Goal: Task Accomplishment & Management: Complete application form

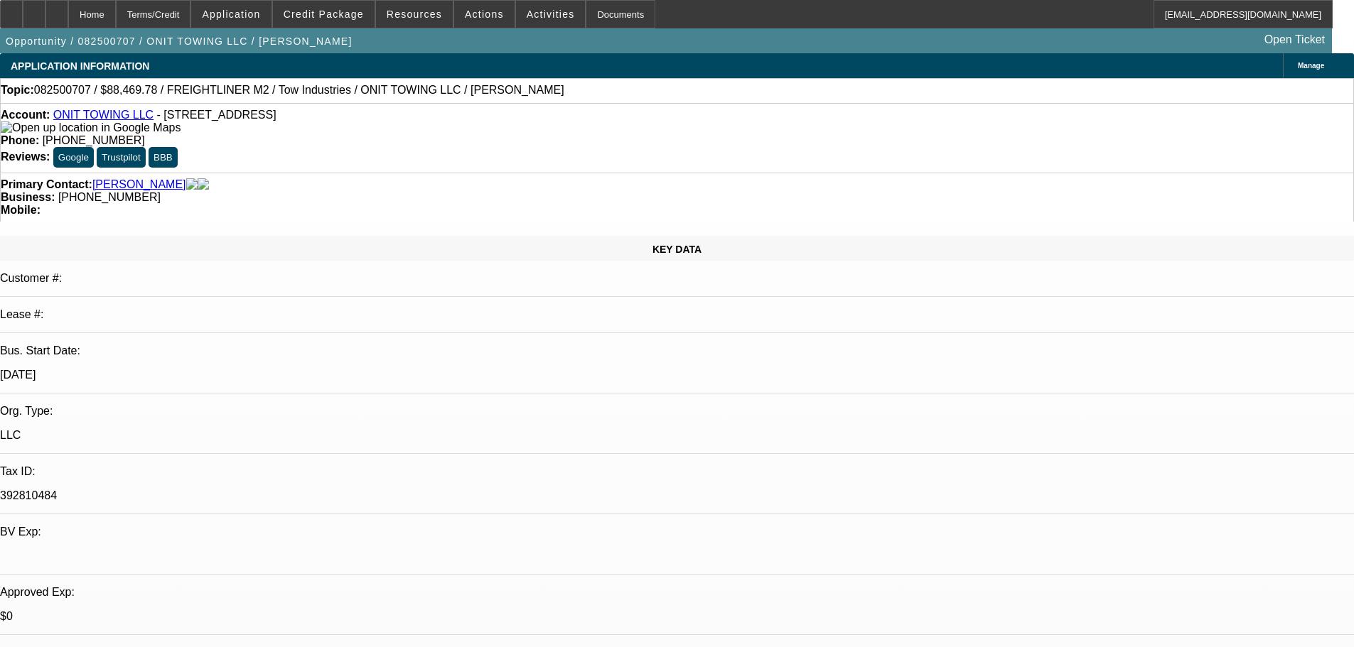
select select "0.15"
select select "2"
select select "0.1"
select select "4"
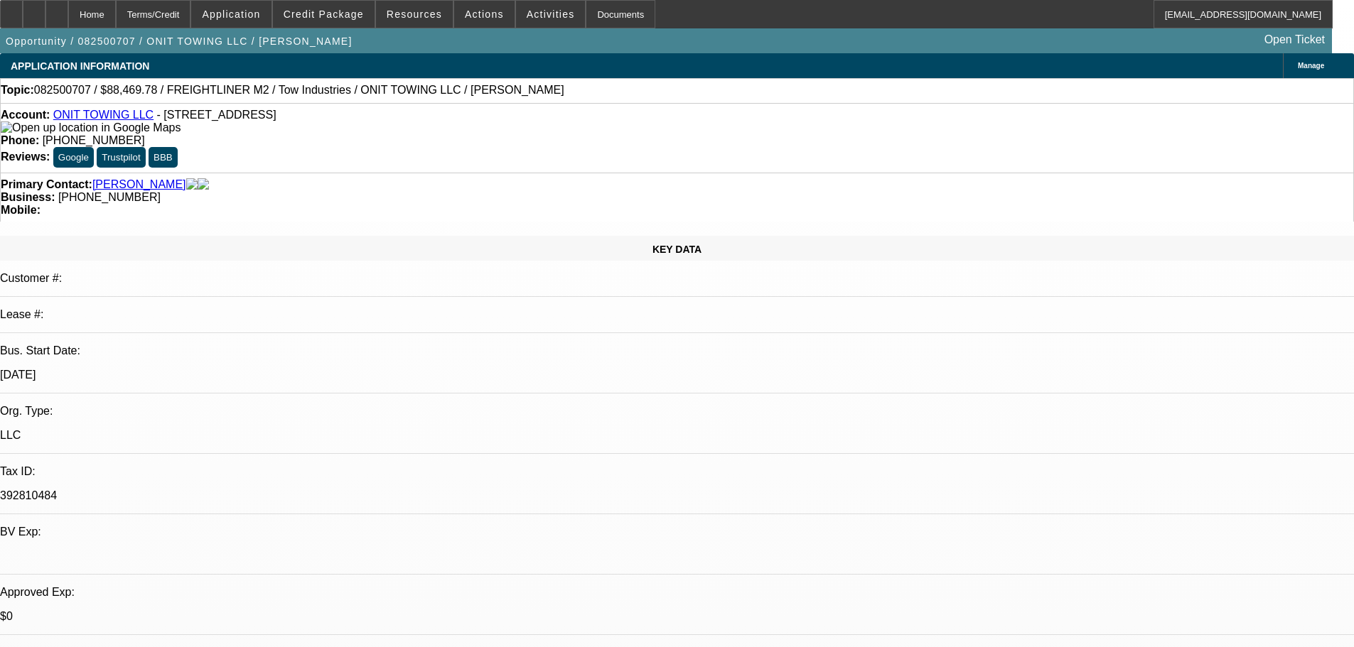
scroll to position [23, 0]
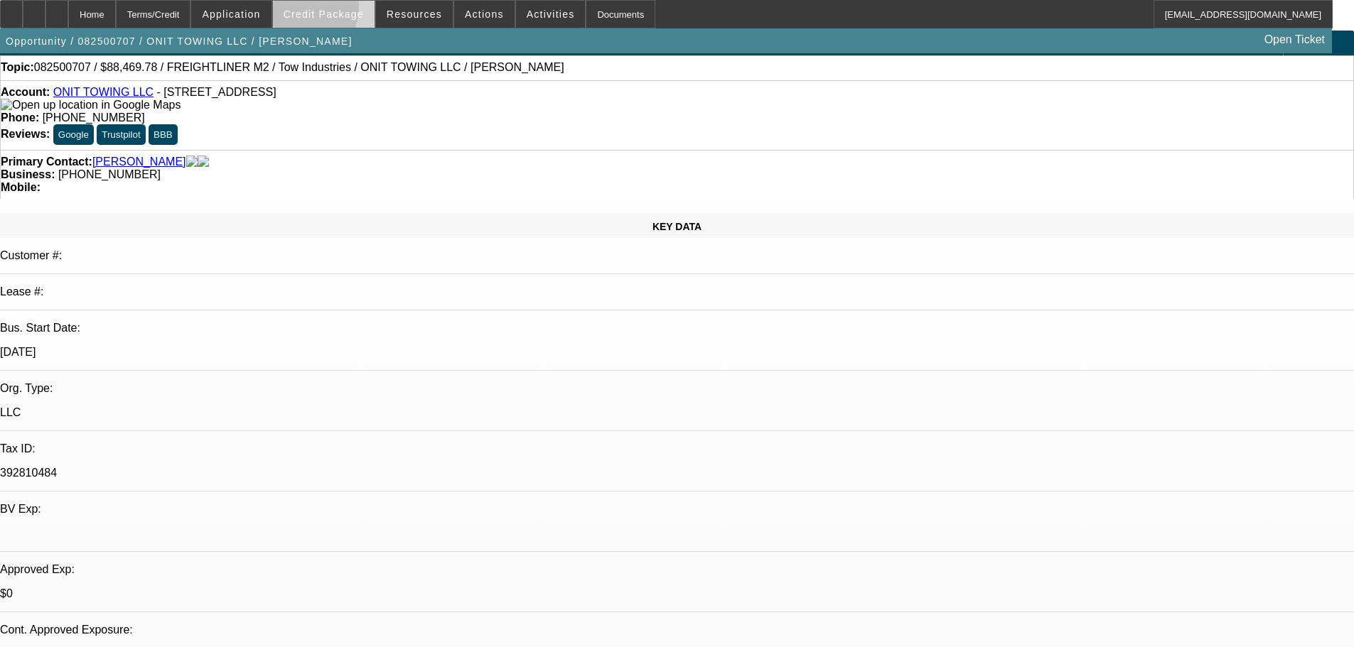
click at [323, 11] on span "Credit Package" at bounding box center [324, 14] width 80 height 11
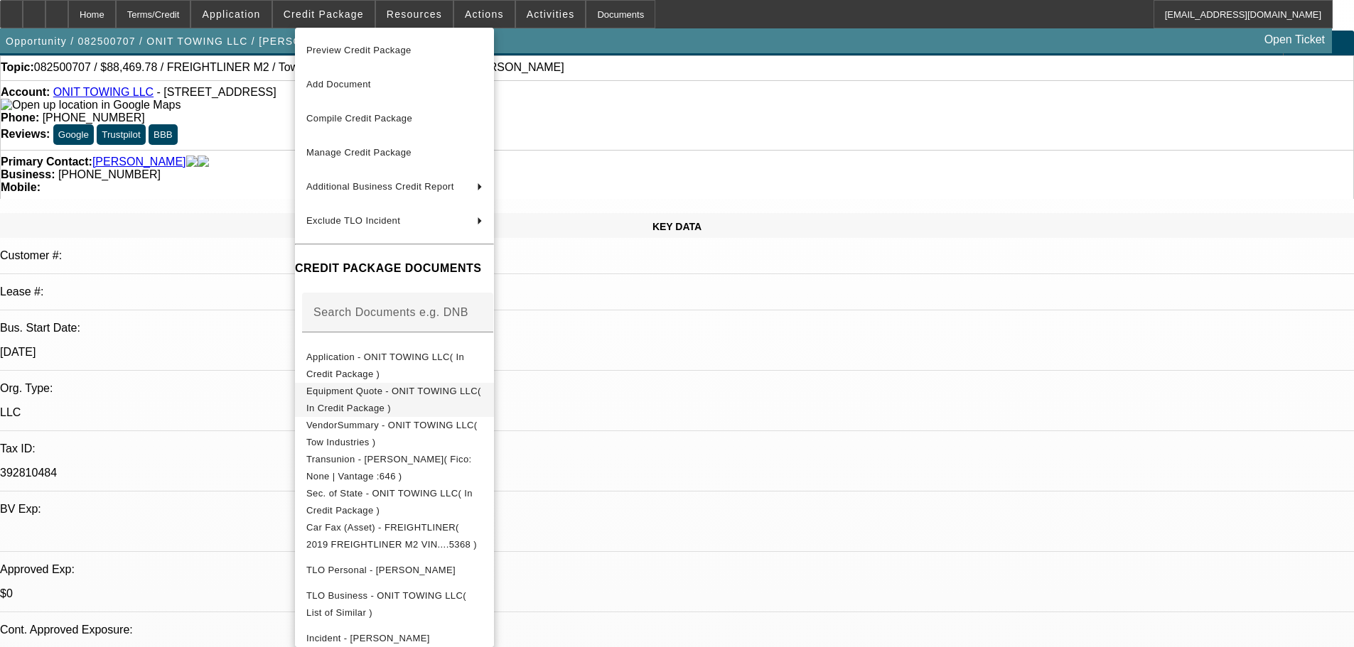
click at [407, 397] on span "Equipment Quote - ONIT TOWING LLC( In Credit Package )" at bounding box center [393, 400] width 175 height 28
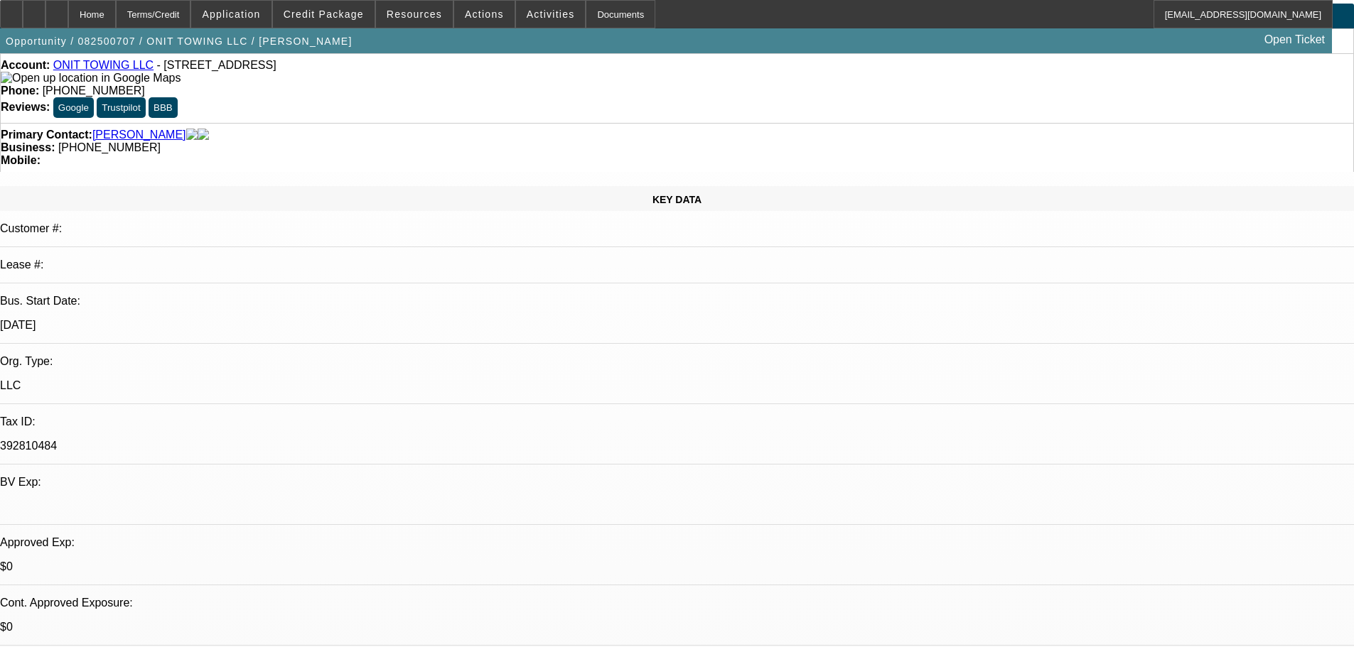
scroll to position [0, 0]
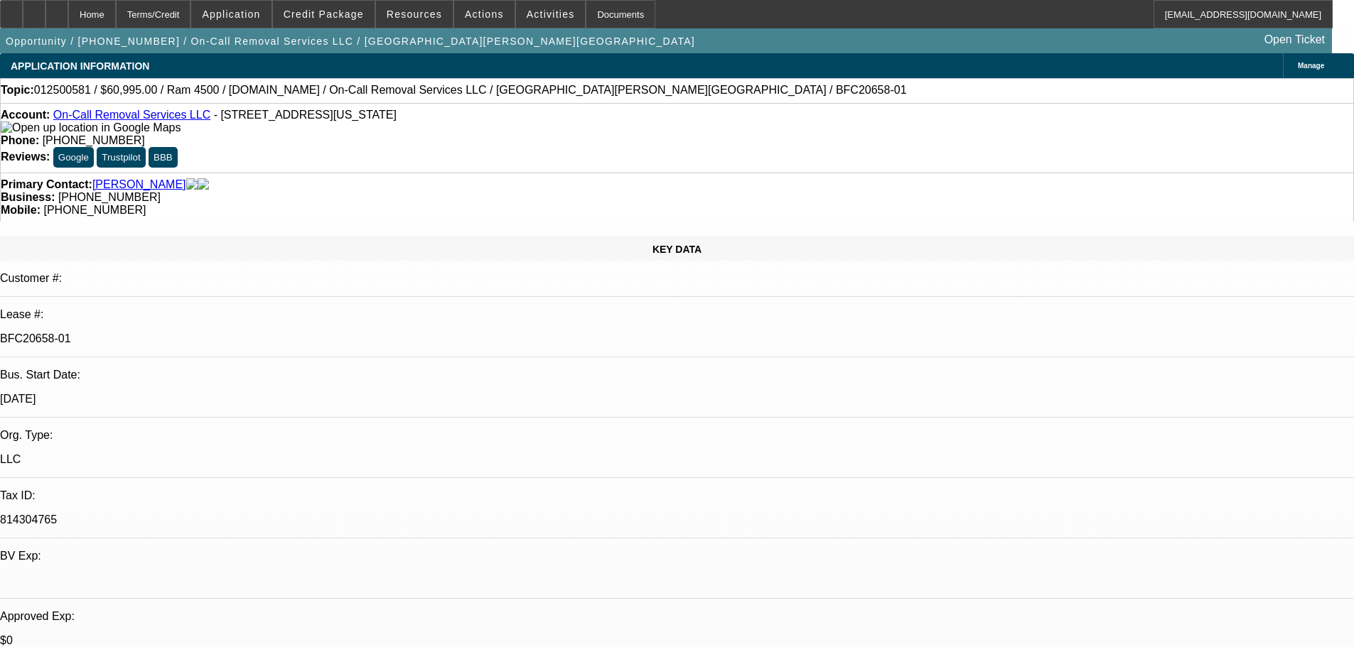
select select "0"
select select "2"
select select "0"
select select "6"
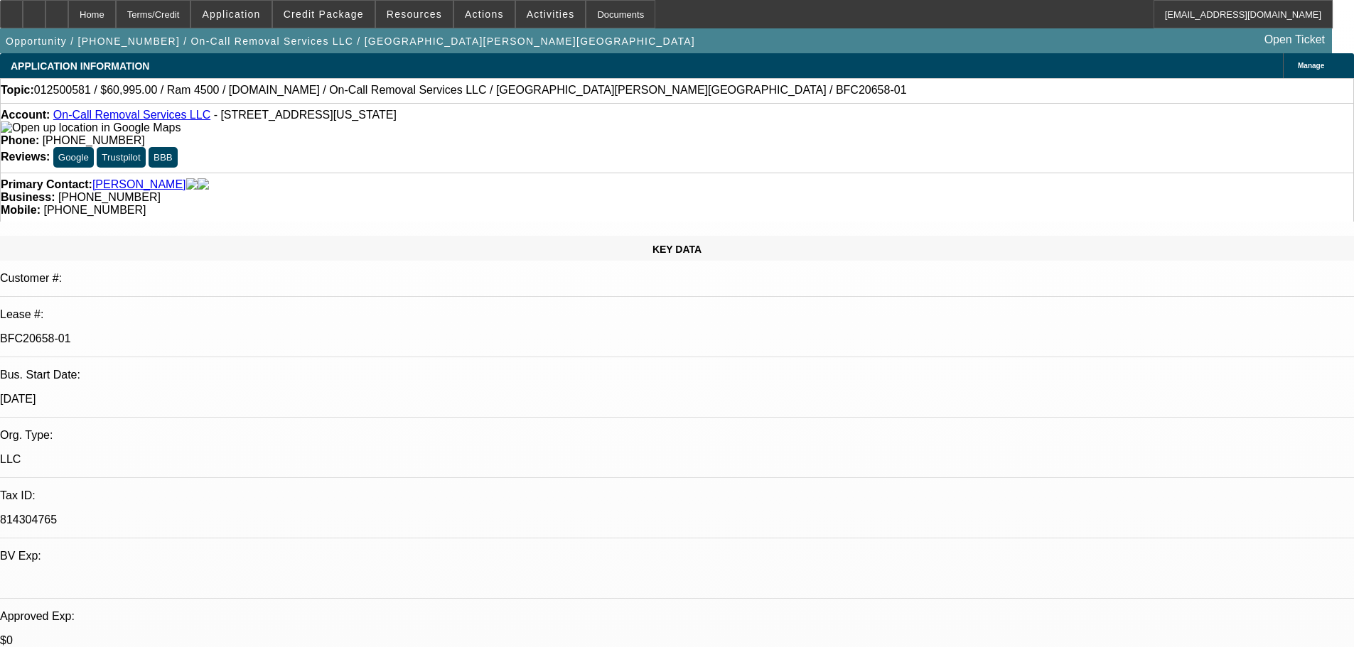
select select "0"
select select "2"
select select "0"
select select "6"
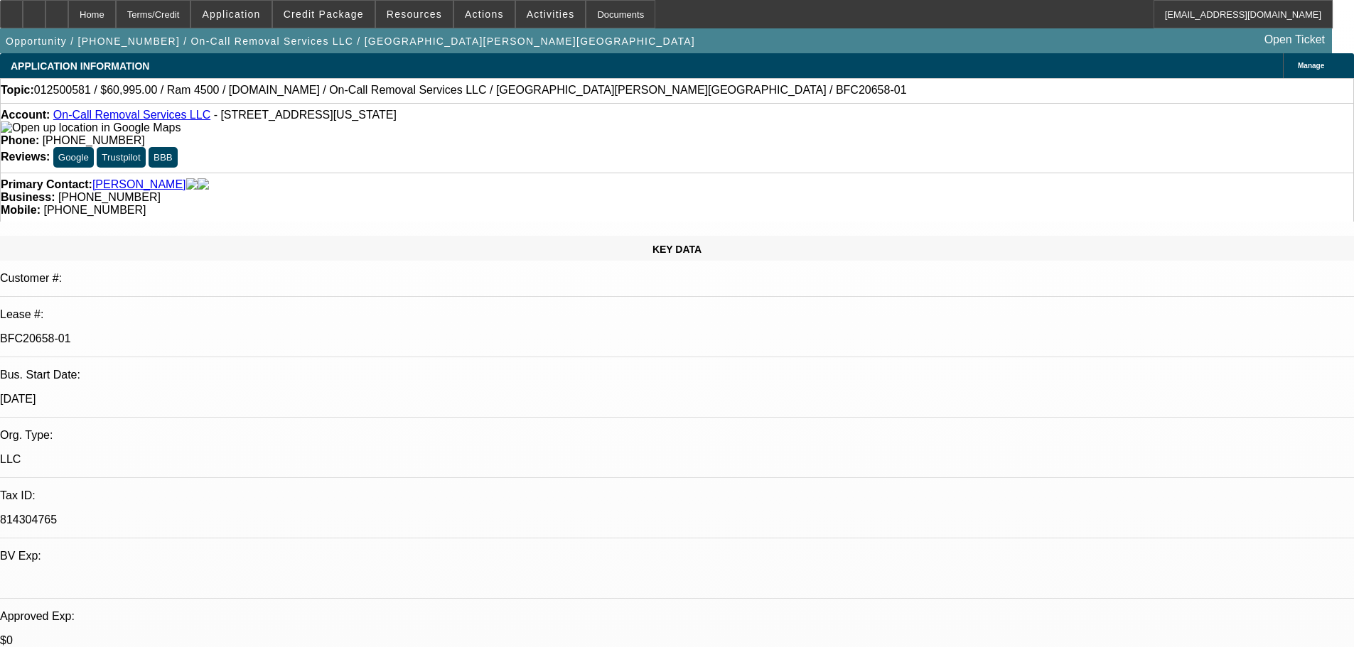
select select "0"
select select "2"
select select "0"
select select "6"
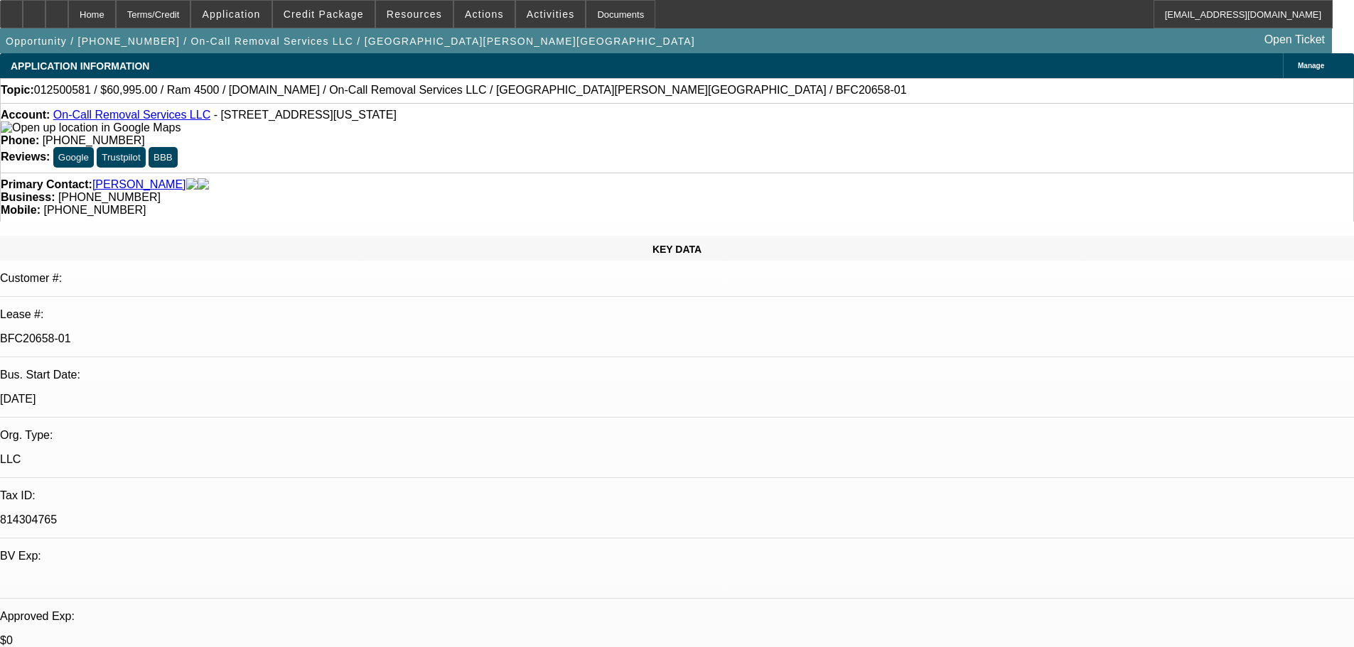
select select "0"
select select "2"
select select "0"
select select "6"
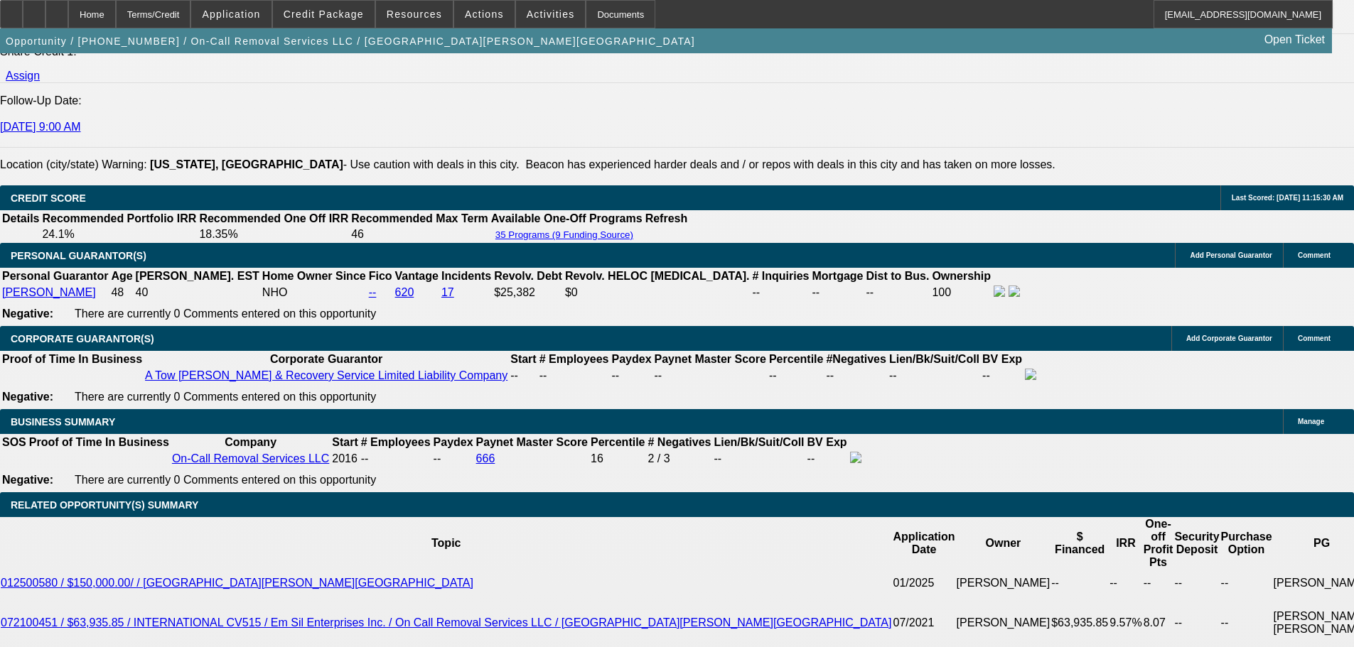
scroll to position [2274, 0]
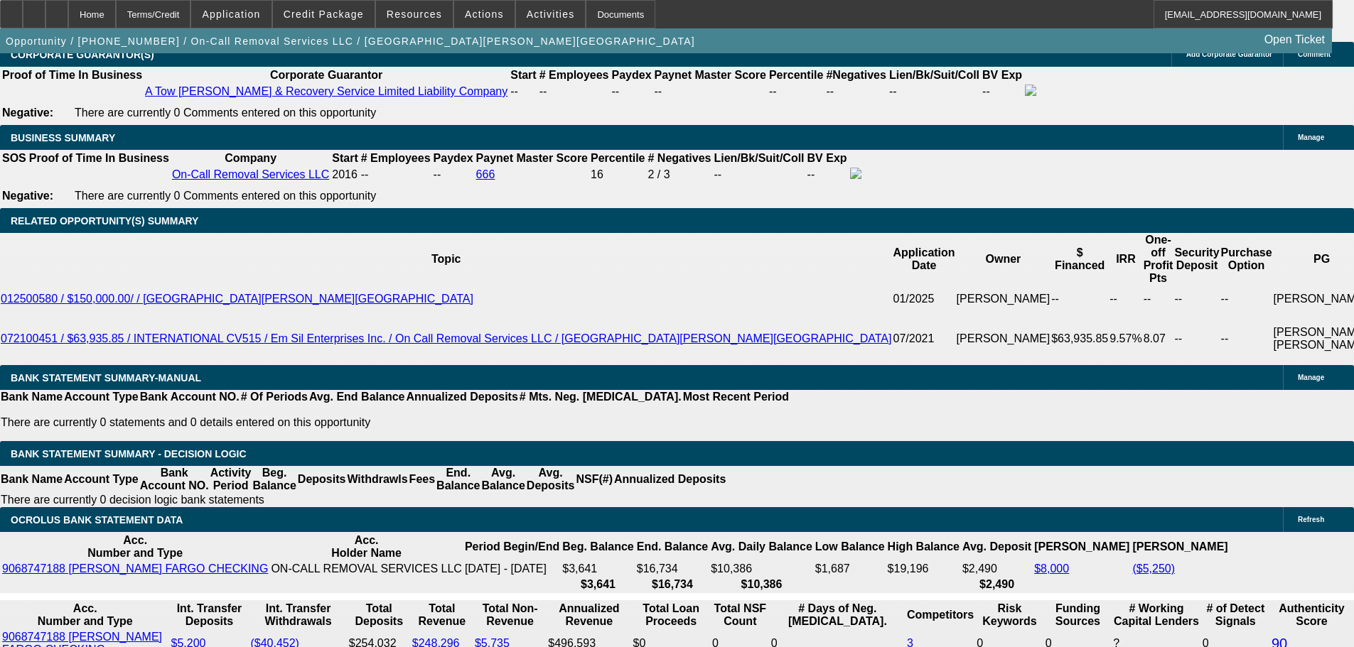
drag, startPoint x: 908, startPoint y: 87, endPoint x: 917, endPoint y: 90, distance: 9.5
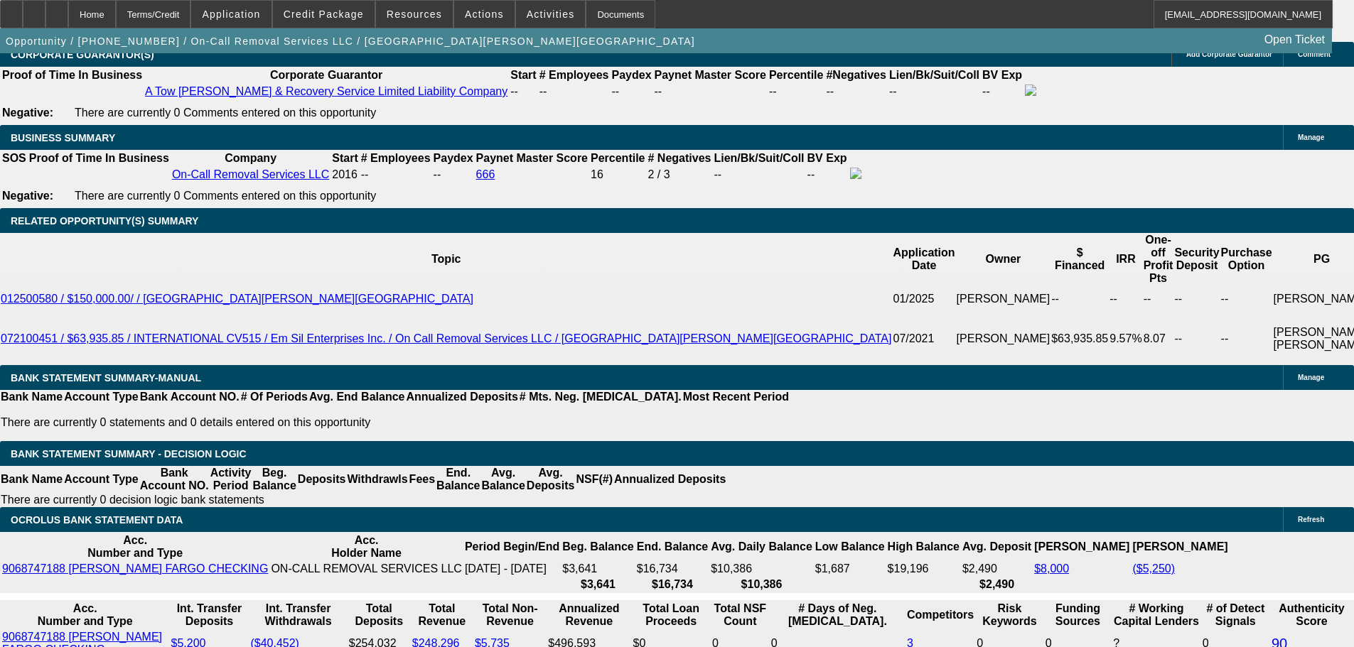
scroll to position [221, 0]
click at [342, 14] on span "Credit Package" at bounding box center [324, 14] width 80 height 11
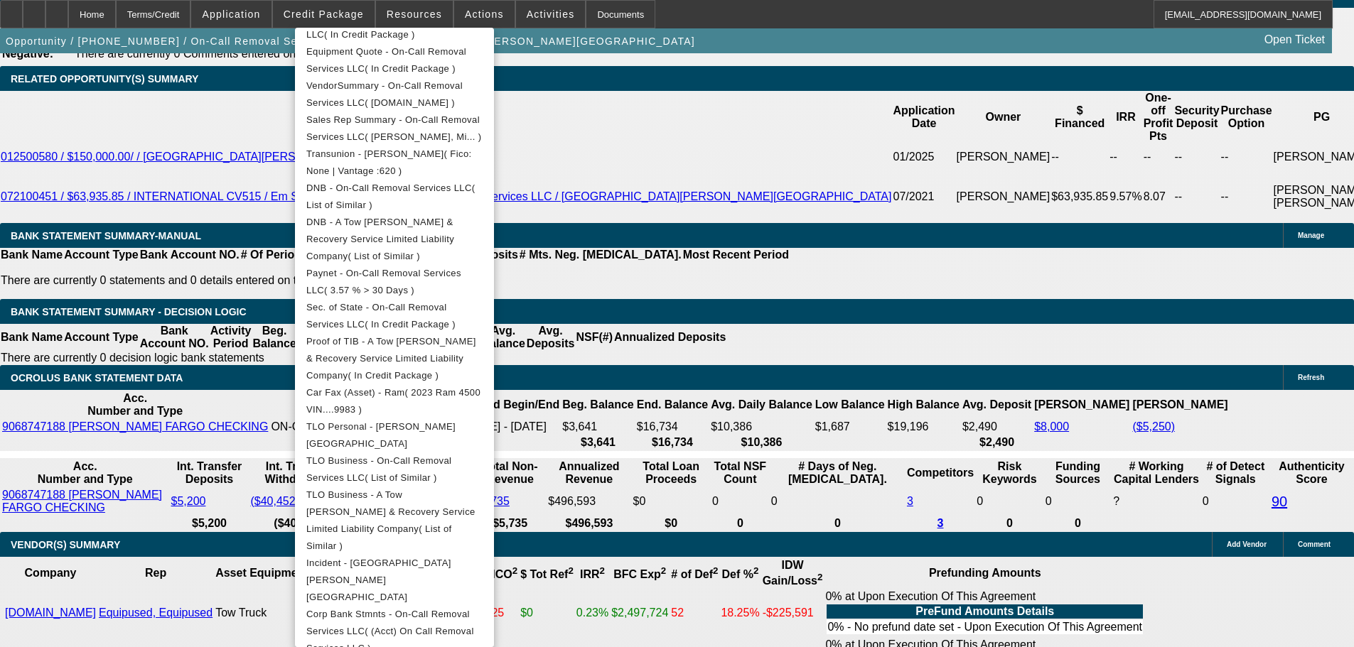
scroll to position [413, 0]
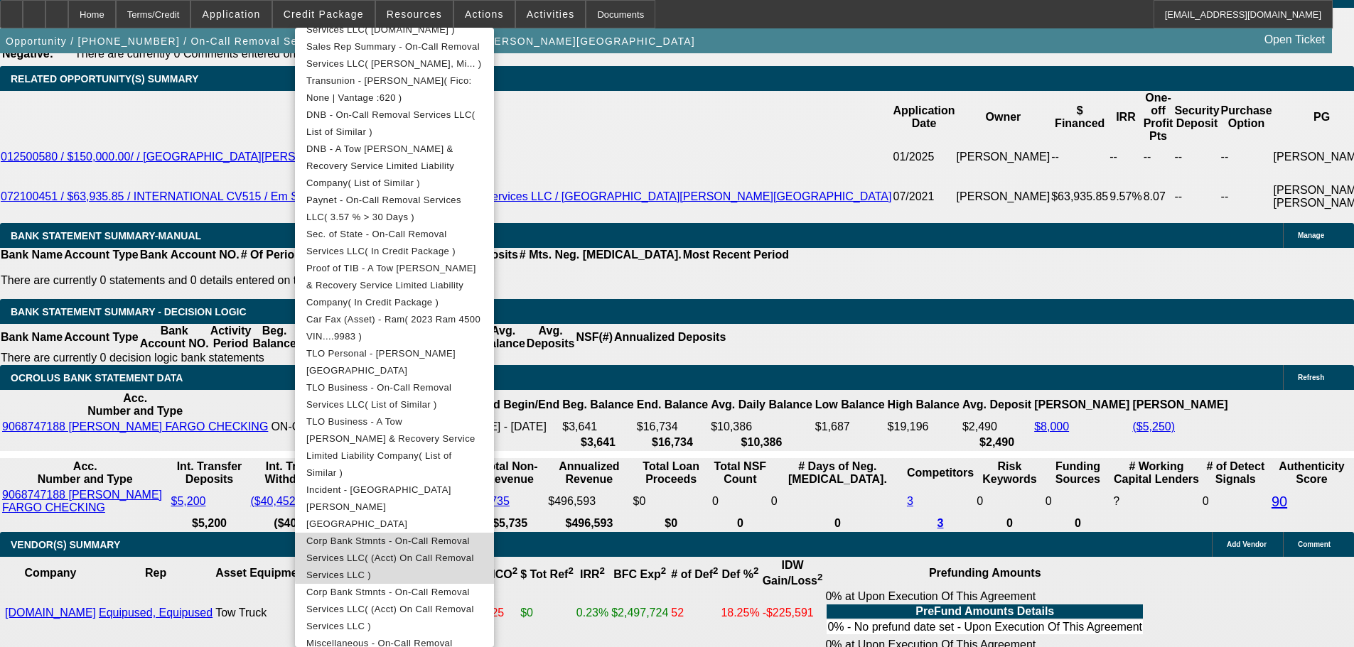
click at [483, 533] on span "Corp Bank Stmnts - On-Call Removal Services LLC( (Acct) On Call Removal Service…" at bounding box center [394, 558] width 176 height 51
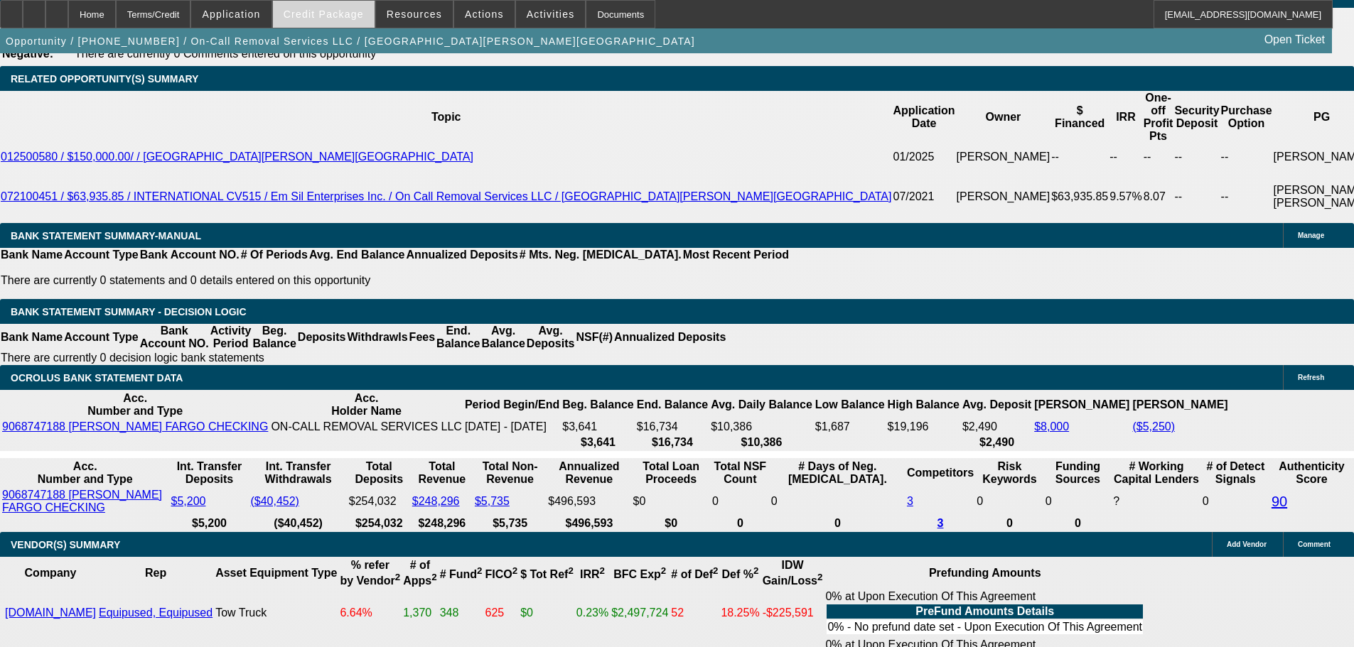
click at [346, 19] on span "Credit Package" at bounding box center [324, 14] width 80 height 11
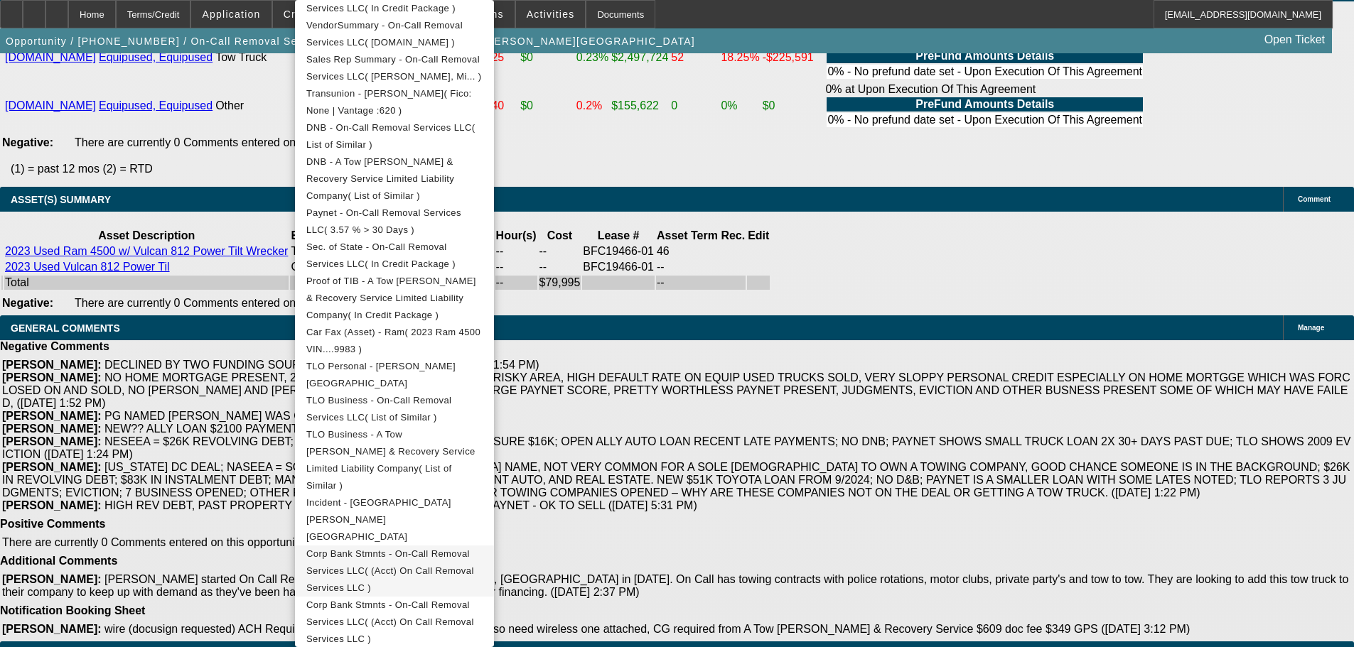
scroll to position [385, 0]
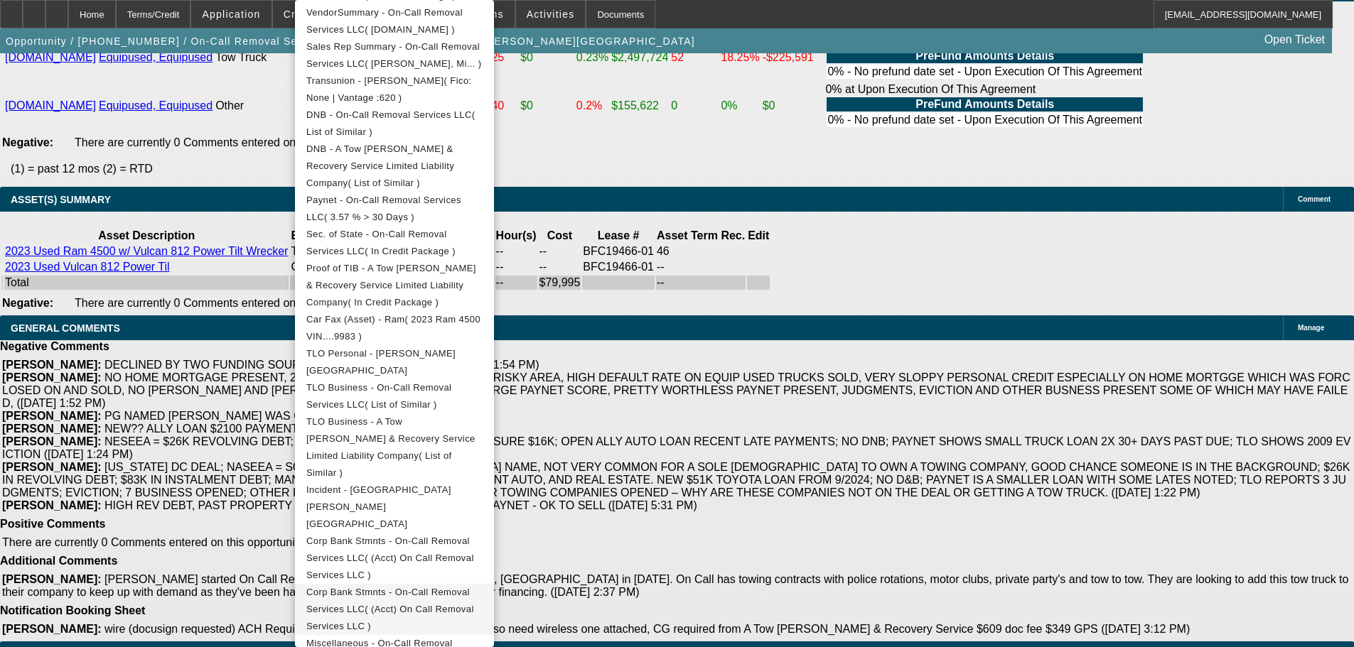
click at [483, 584] on span "Corp Bank Stmnts - On-Call Removal Services LLC( (Acct) On Call Removal Service…" at bounding box center [394, 609] width 176 height 51
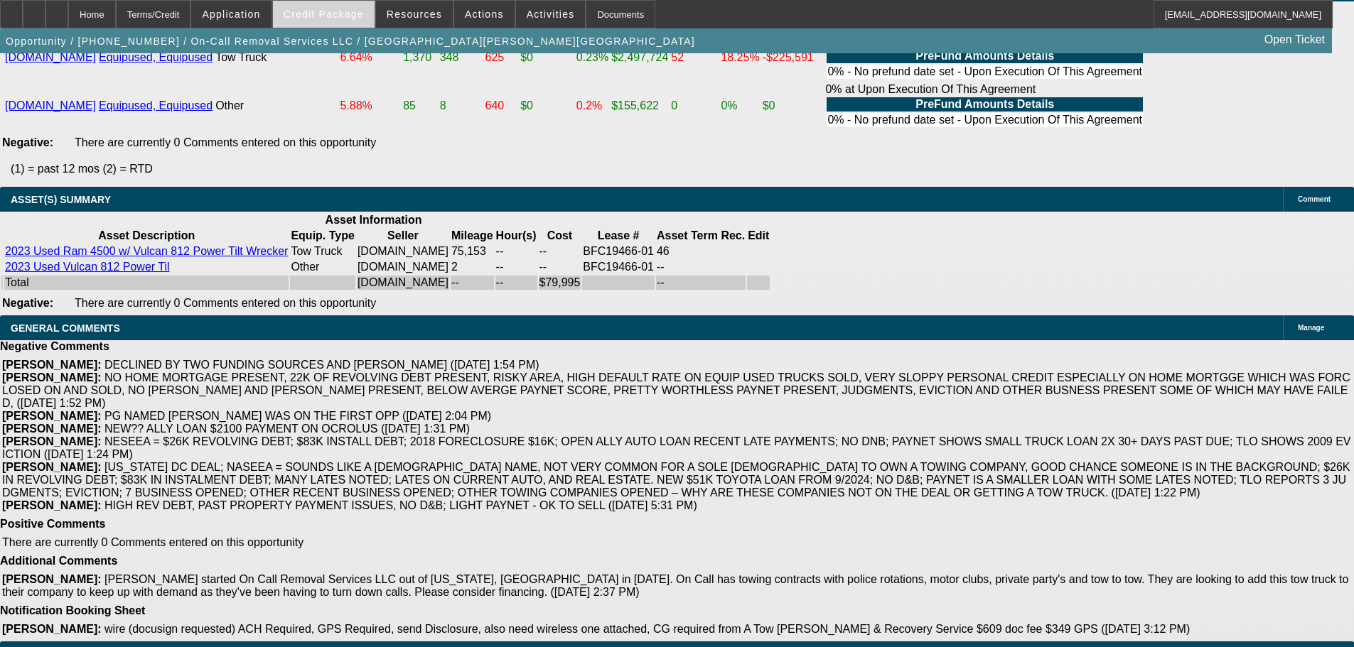
click at [360, 21] on span at bounding box center [324, 14] width 102 height 34
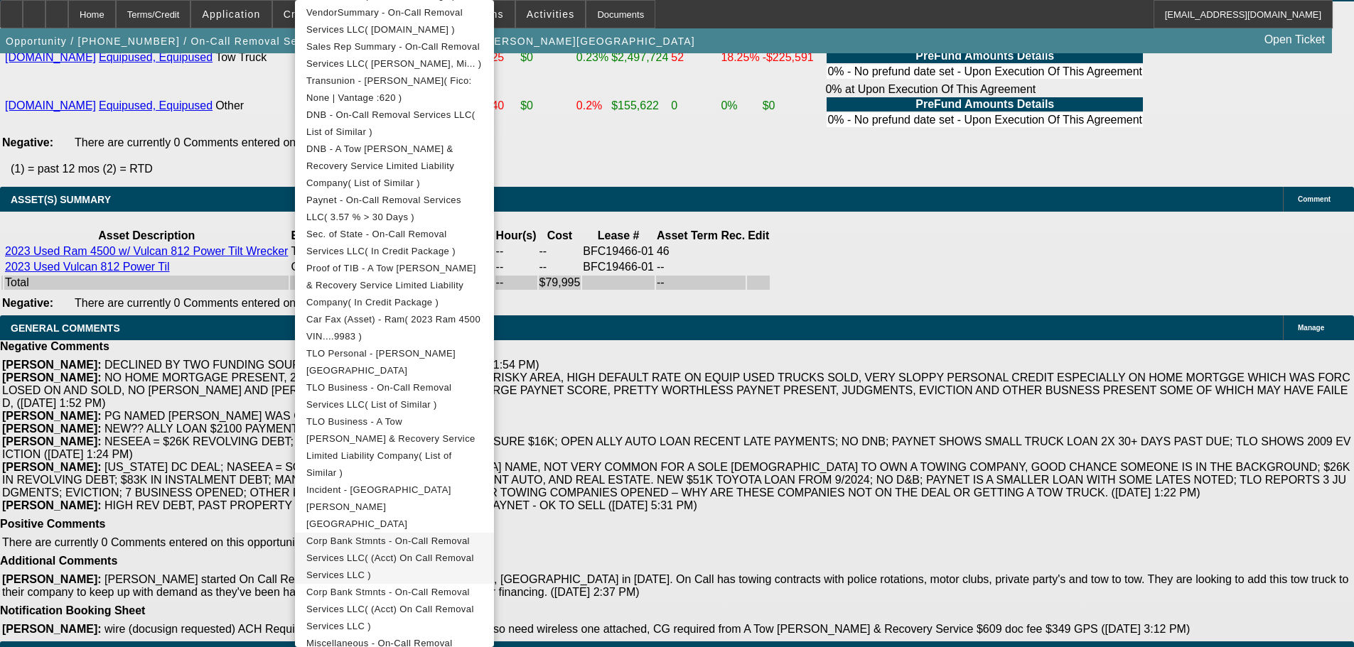
click at [474, 536] on span "Corp Bank Stmnts - On-Call Removal Services LLC( (Acct) On Call Removal Service…" at bounding box center [390, 558] width 168 height 45
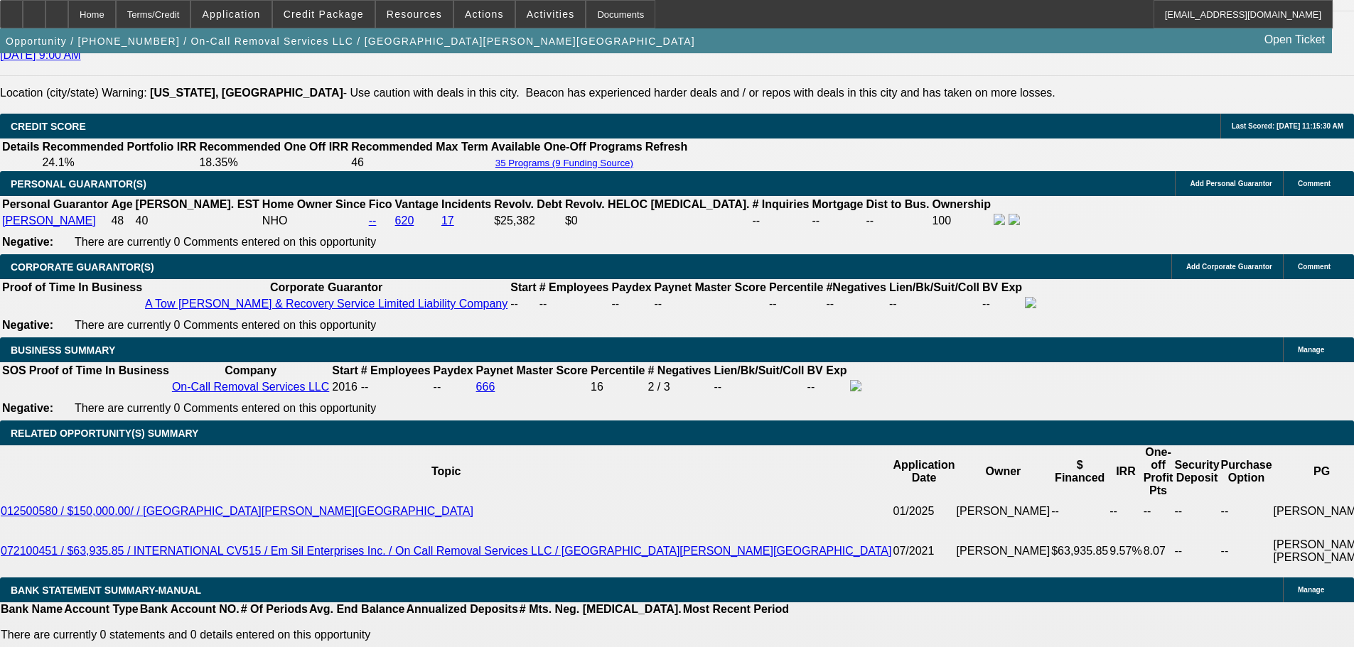
scroll to position [0, 0]
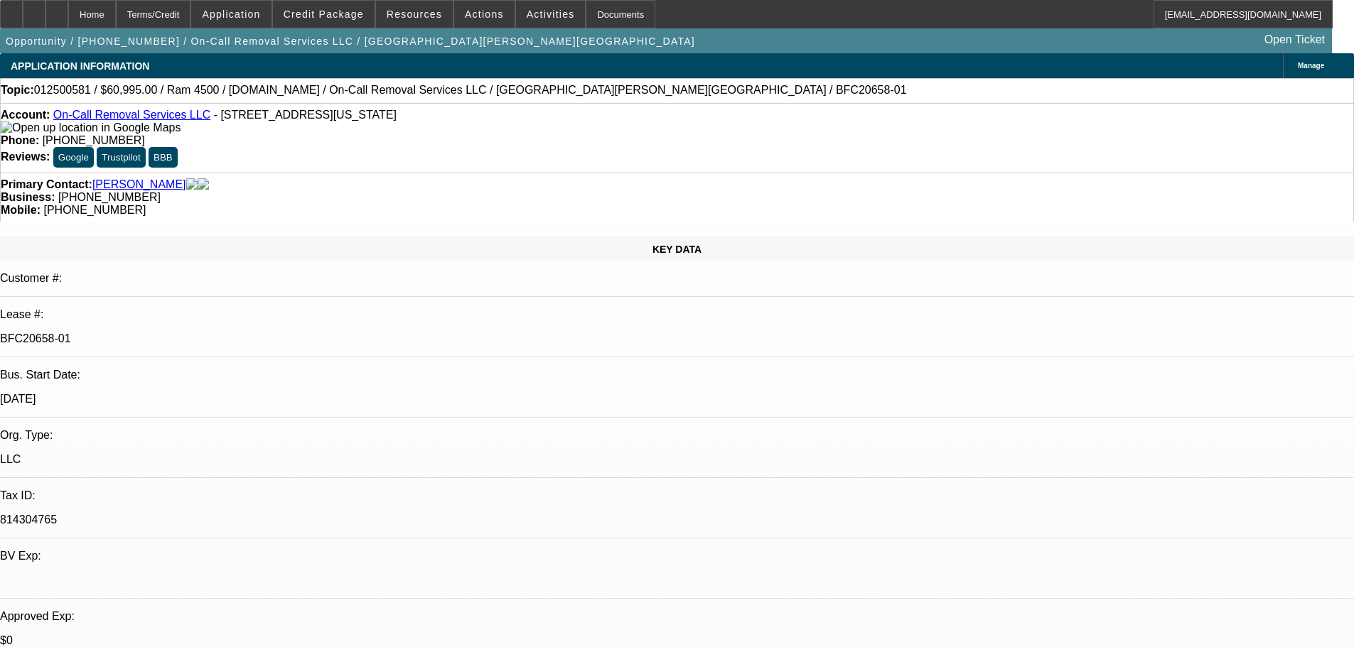
drag, startPoint x: 1042, startPoint y: 249, endPoint x: 986, endPoint y: 252, distance: 56.2
copy b "202) 705-2103"
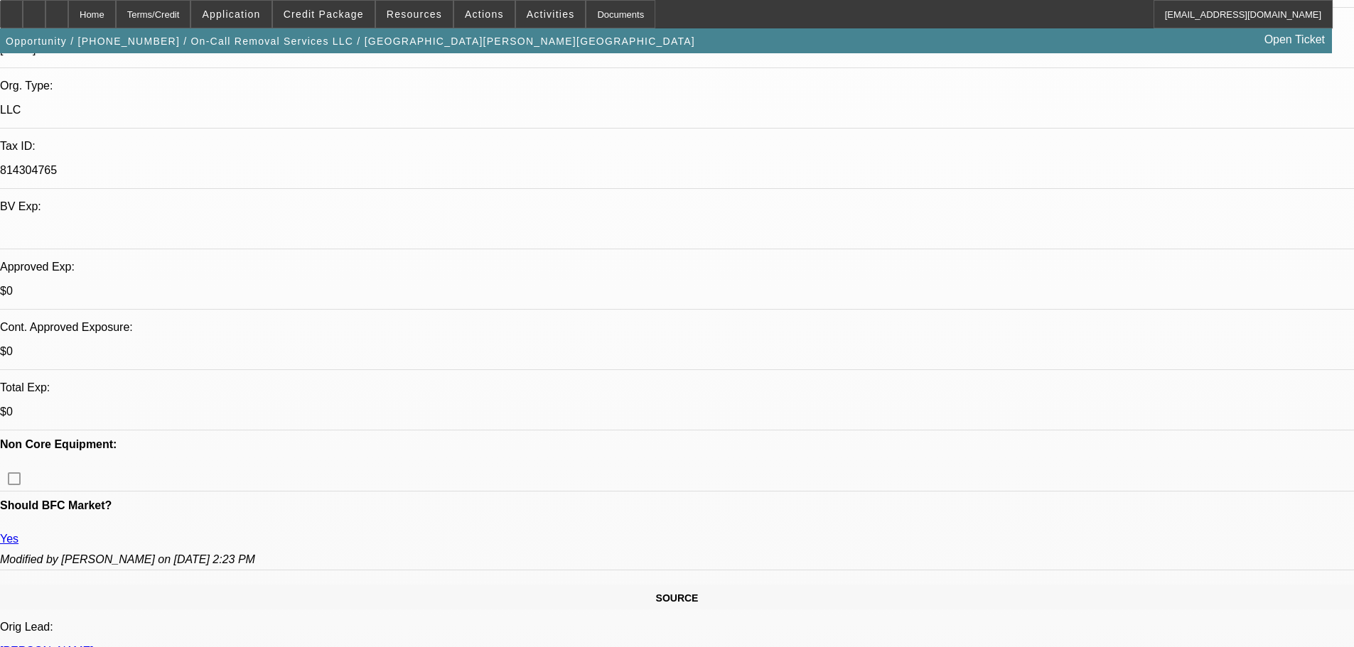
scroll to position [426, 0]
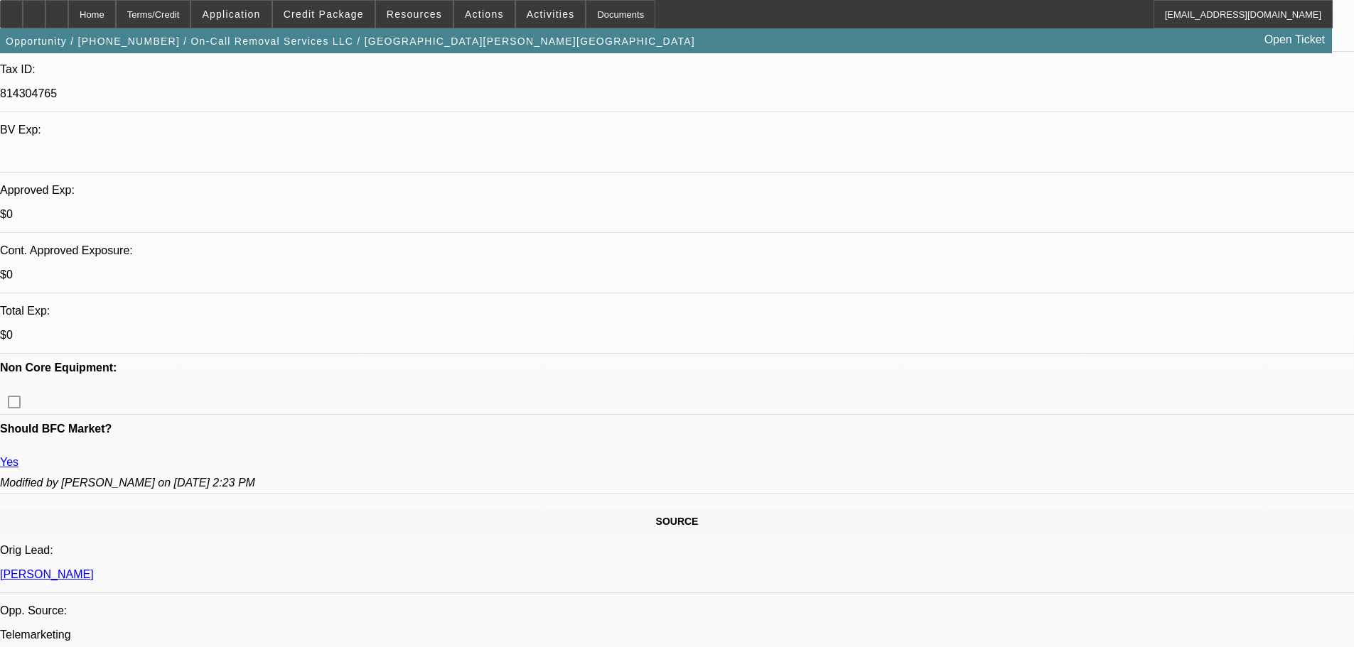
drag, startPoint x: 1117, startPoint y: 251, endPoint x: 1055, endPoint y: 254, distance: 61.9
copy b "(202) 704-2835"
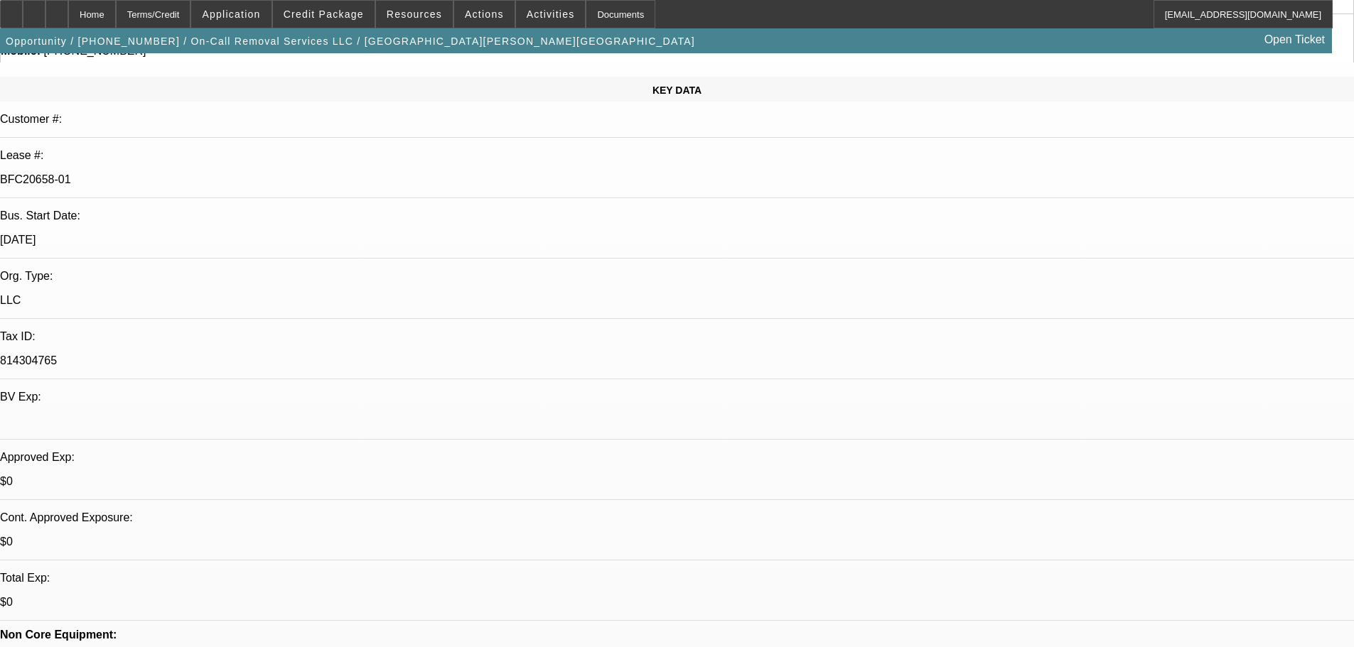
scroll to position [0, 0]
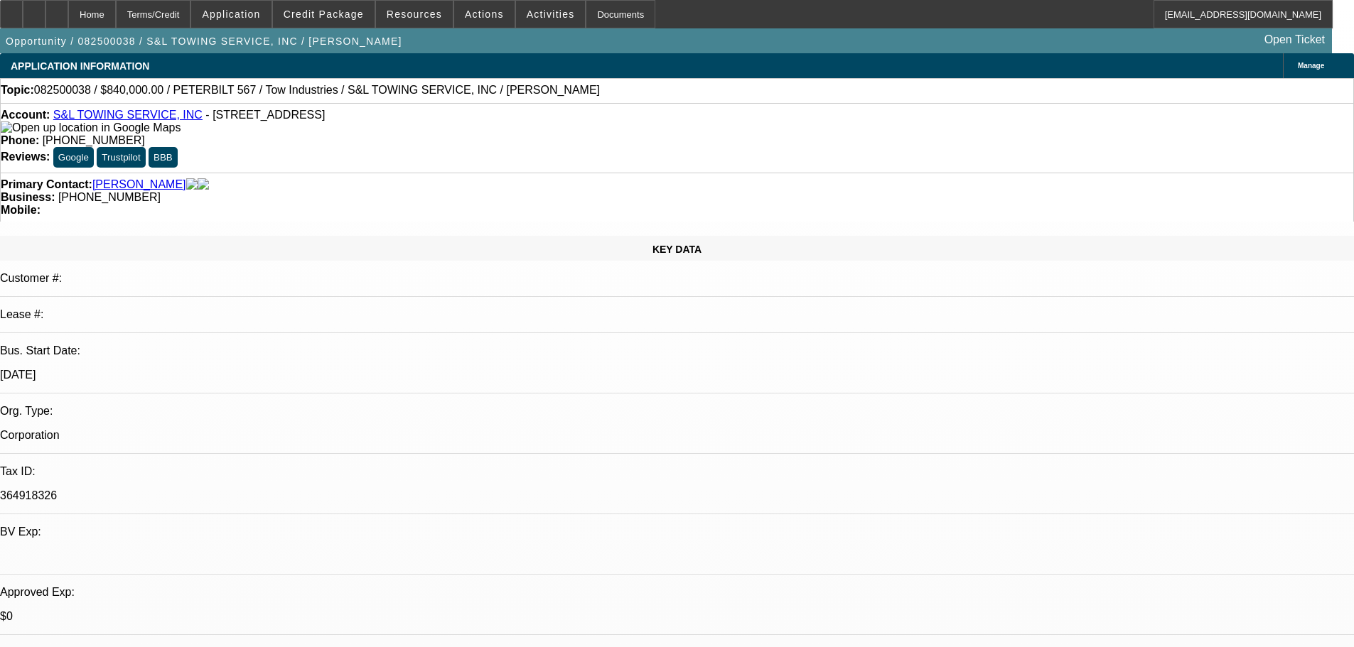
select select "0"
select select "2"
select select "0.1"
select select "4"
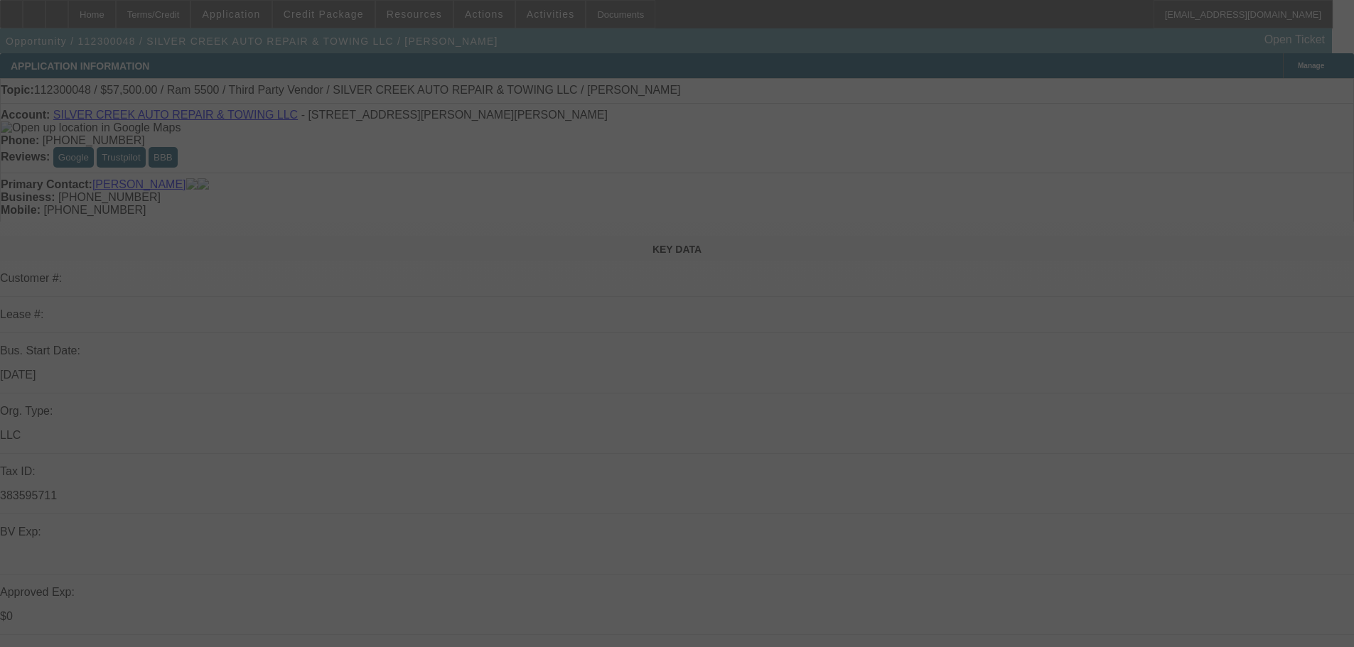
select select "0"
select select "6"
select select "0"
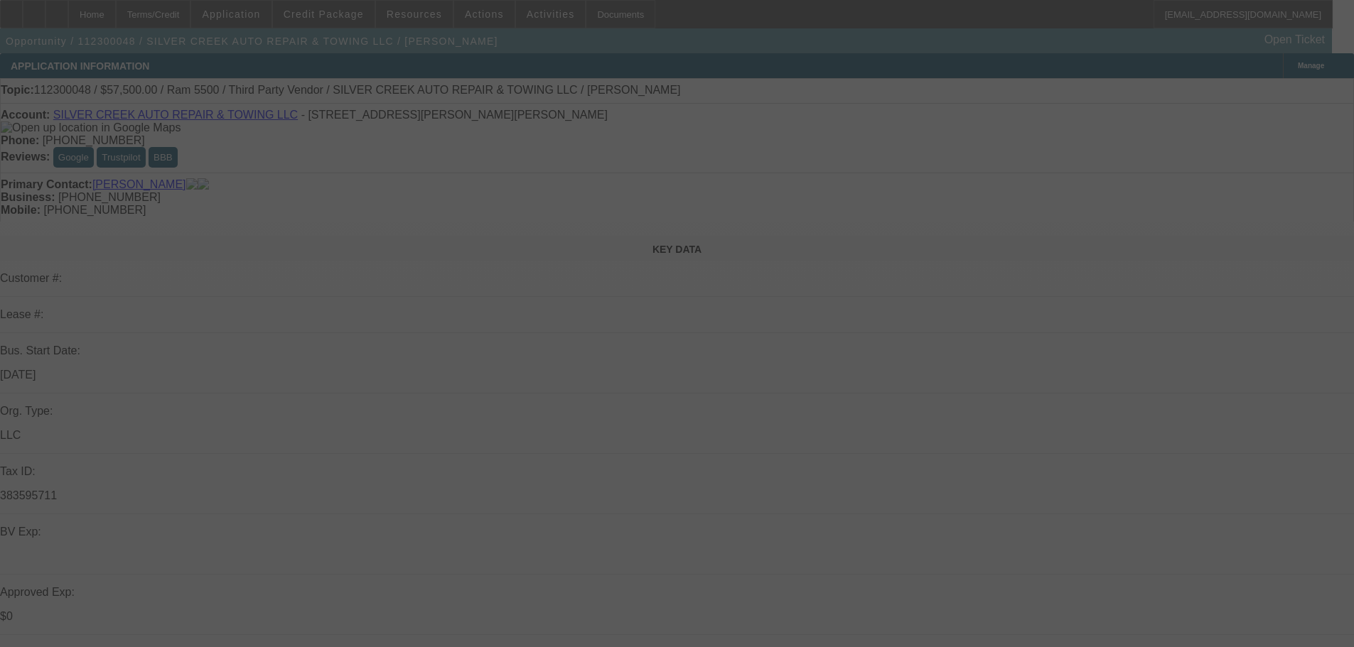
select select "0"
select select "6"
select select "0"
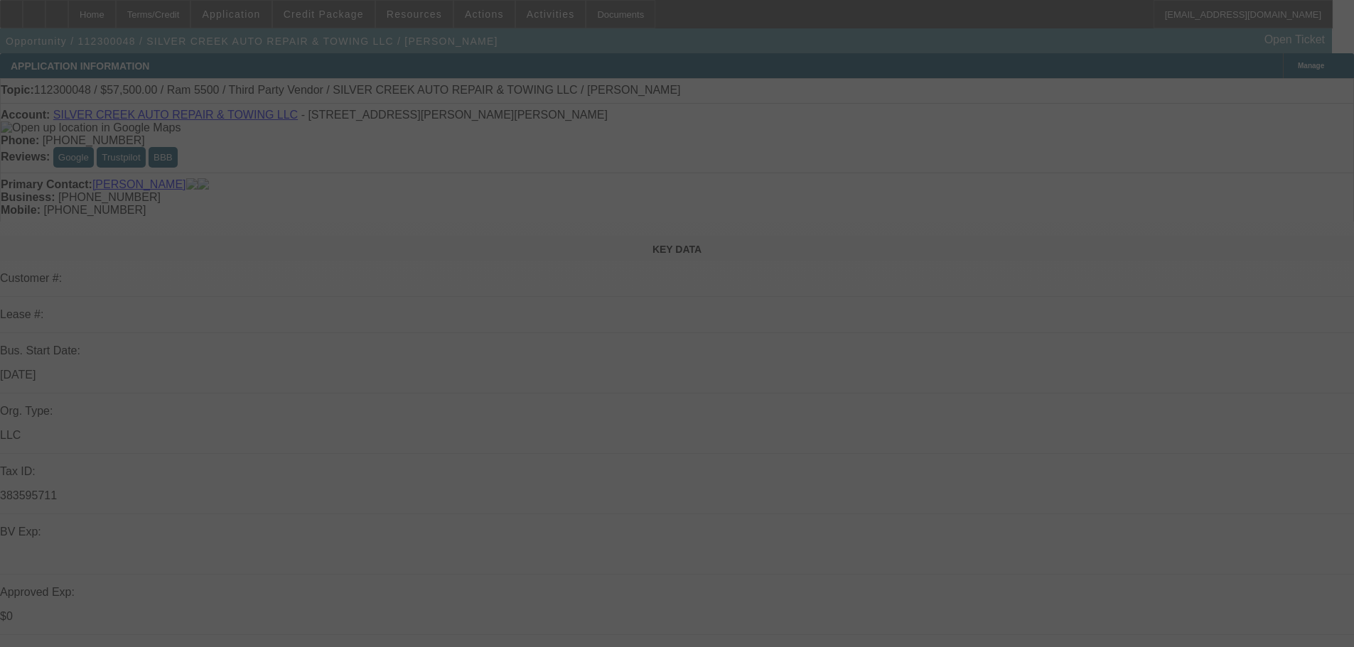
select select "0"
select select "6"
select select "0"
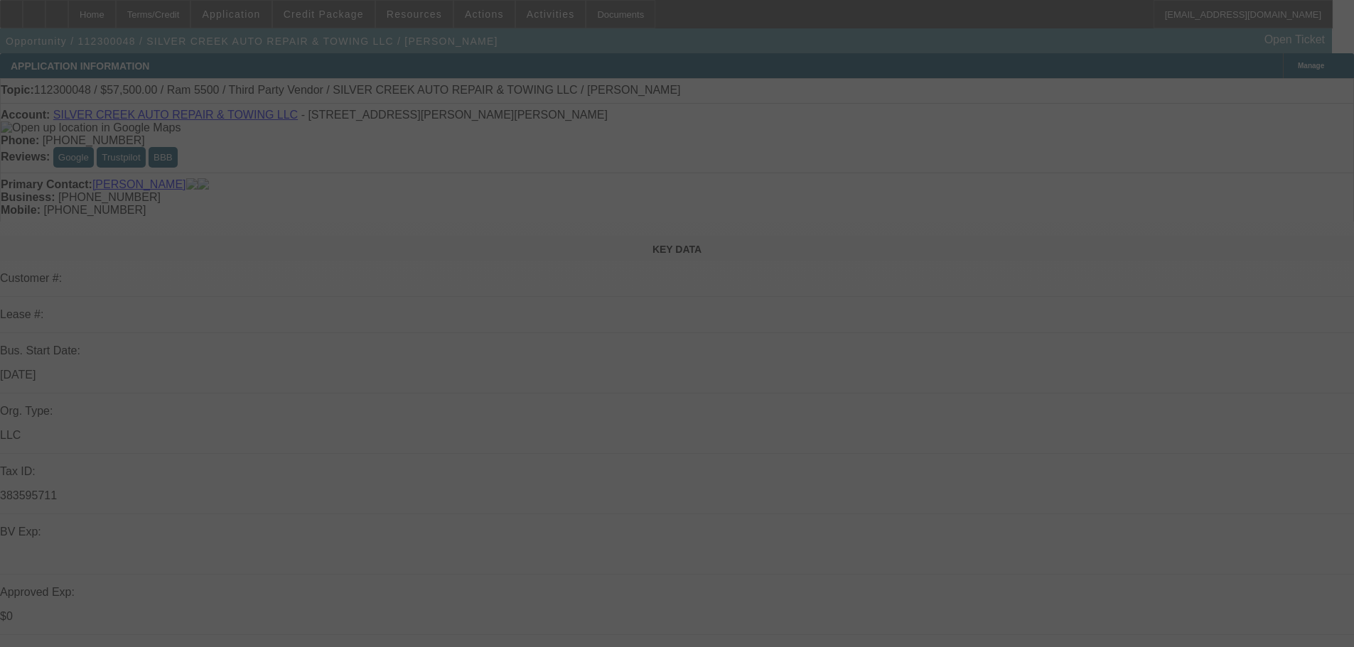
select select "6"
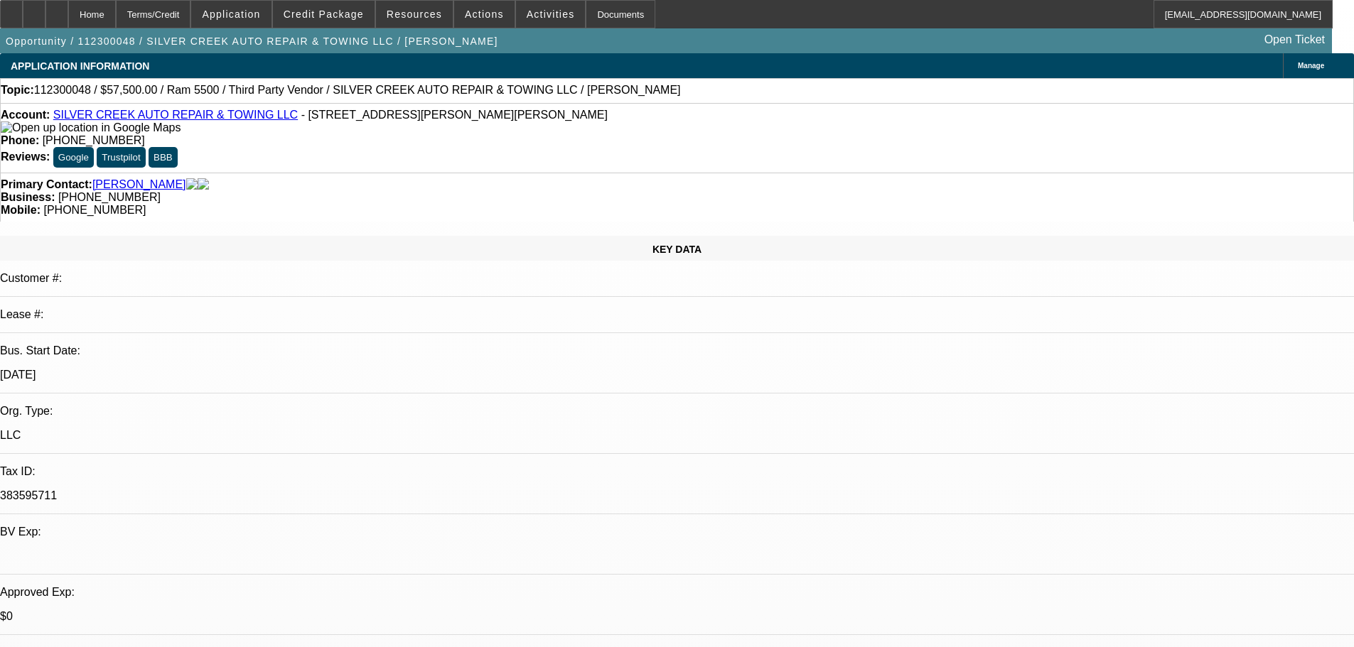
drag, startPoint x: 949, startPoint y: 421, endPoint x: 1018, endPoint y: 426, distance: 69.8
copy div "989 873 5081"
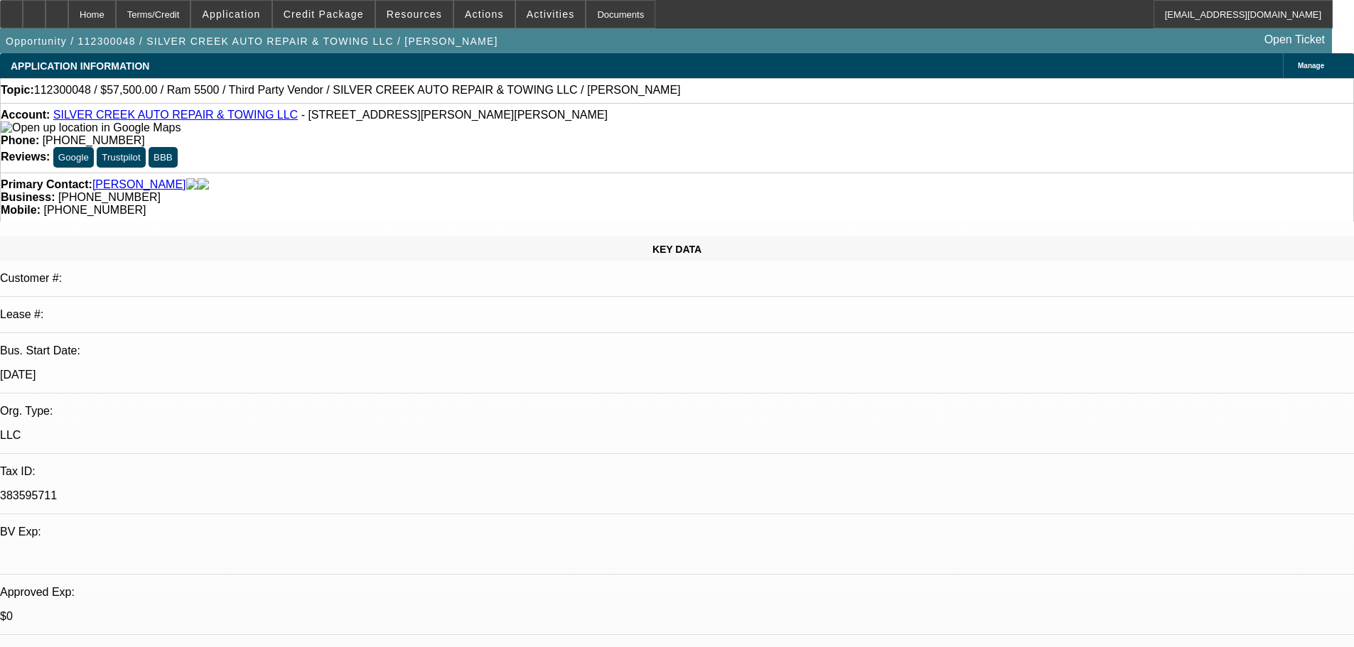
drag, startPoint x: 1018, startPoint y: 423, endPoint x: 952, endPoint y: 422, distance: 66.1
drag, startPoint x: 947, startPoint y: 422, endPoint x: 1018, endPoint y: 420, distance: 70.4
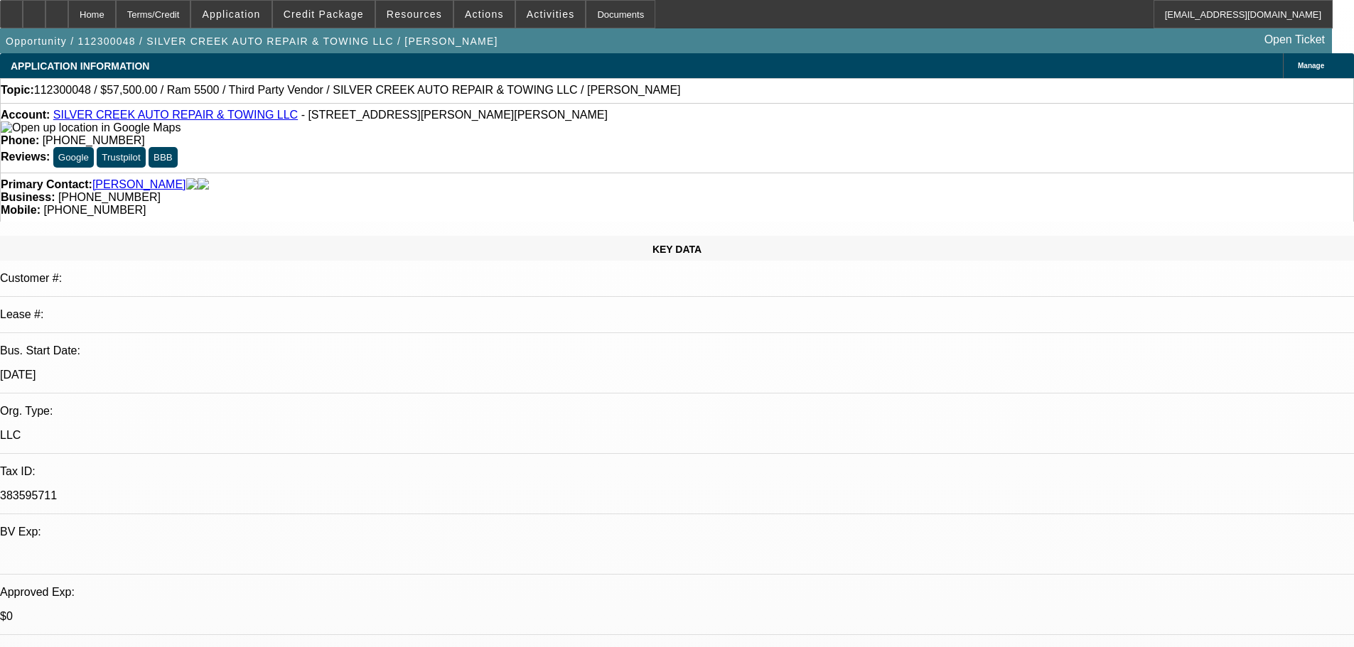
scroll to position [0, 0]
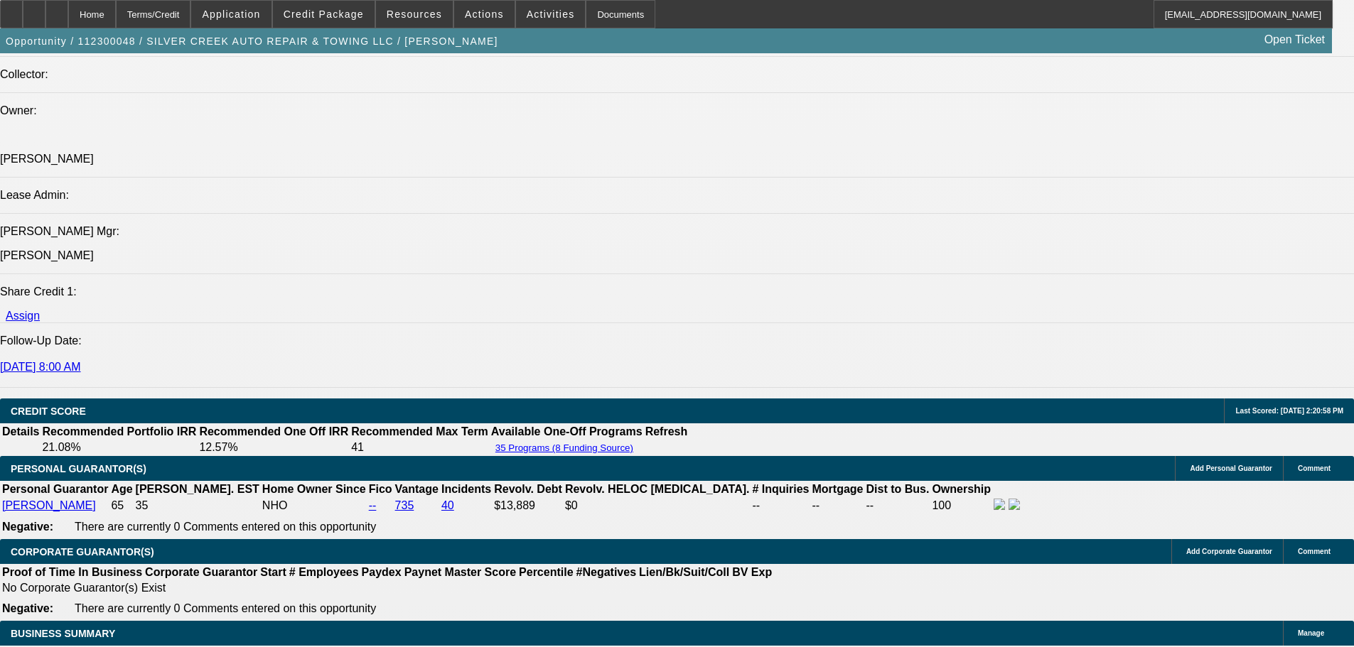
scroll to position [1706, 0]
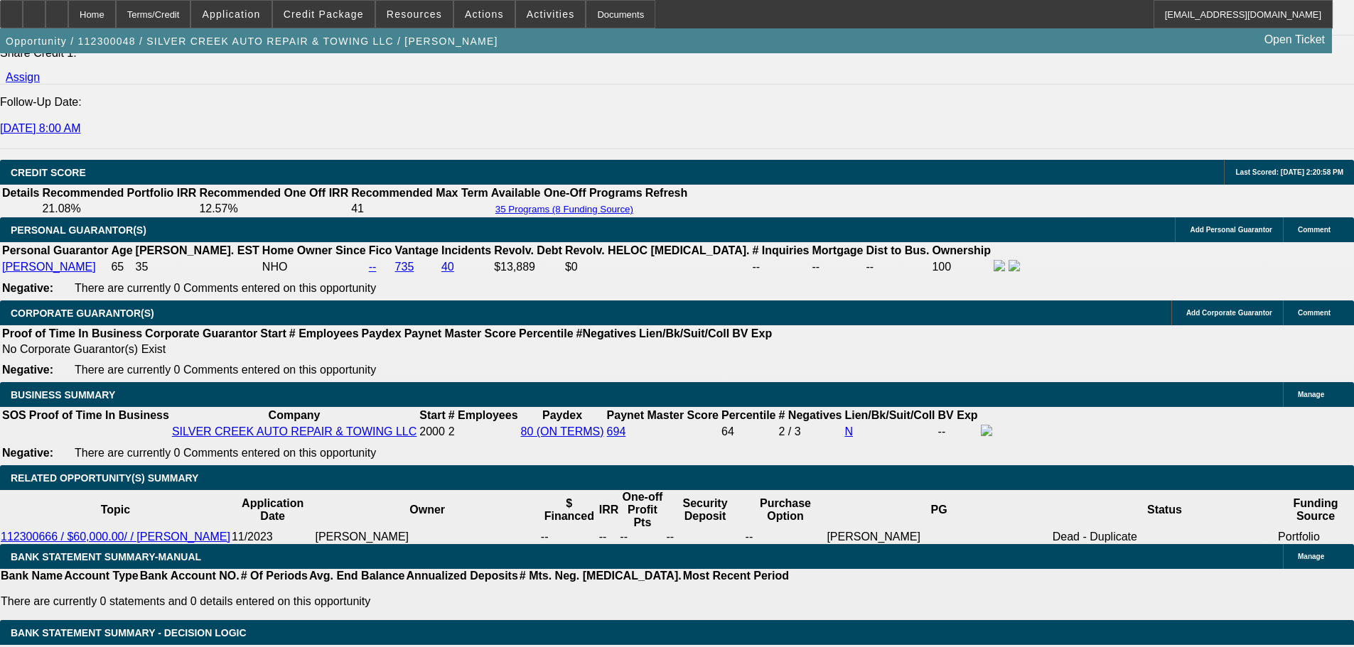
scroll to position [2132, 0]
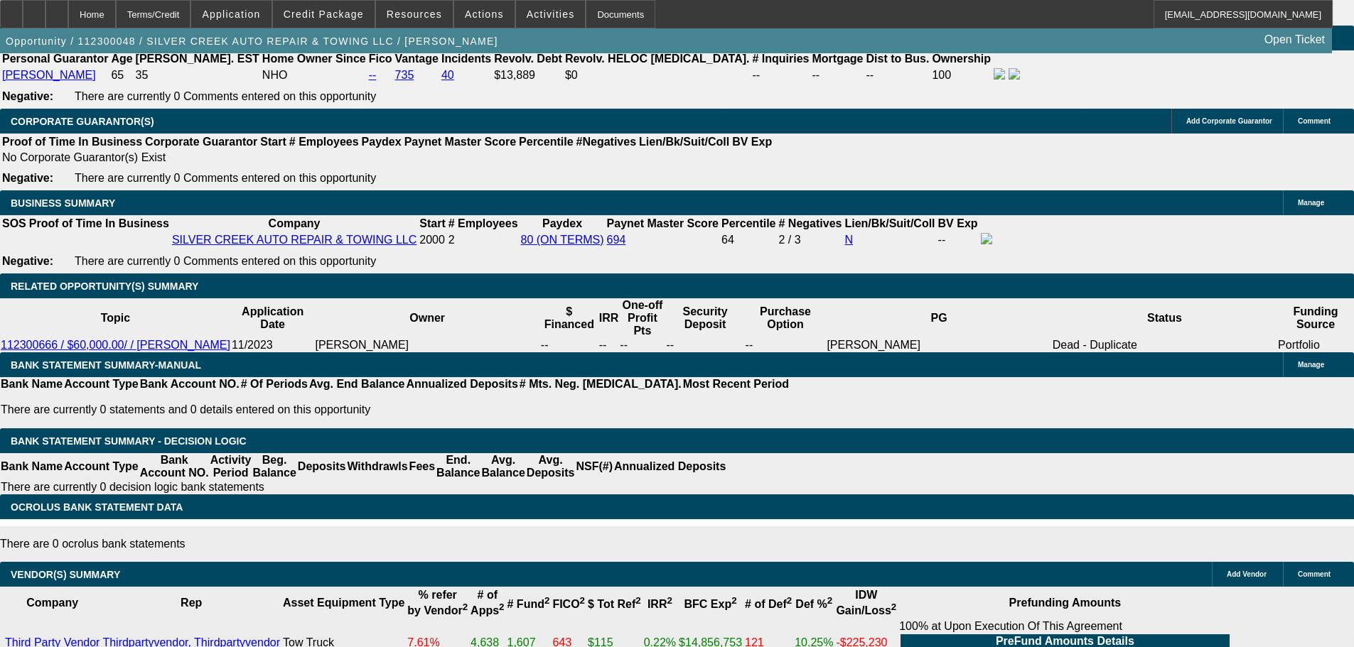
drag, startPoint x: 1005, startPoint y: 424, endPoint x: 939, endPoint y: 424, distance: 66.1
copy div "989 873 5081"
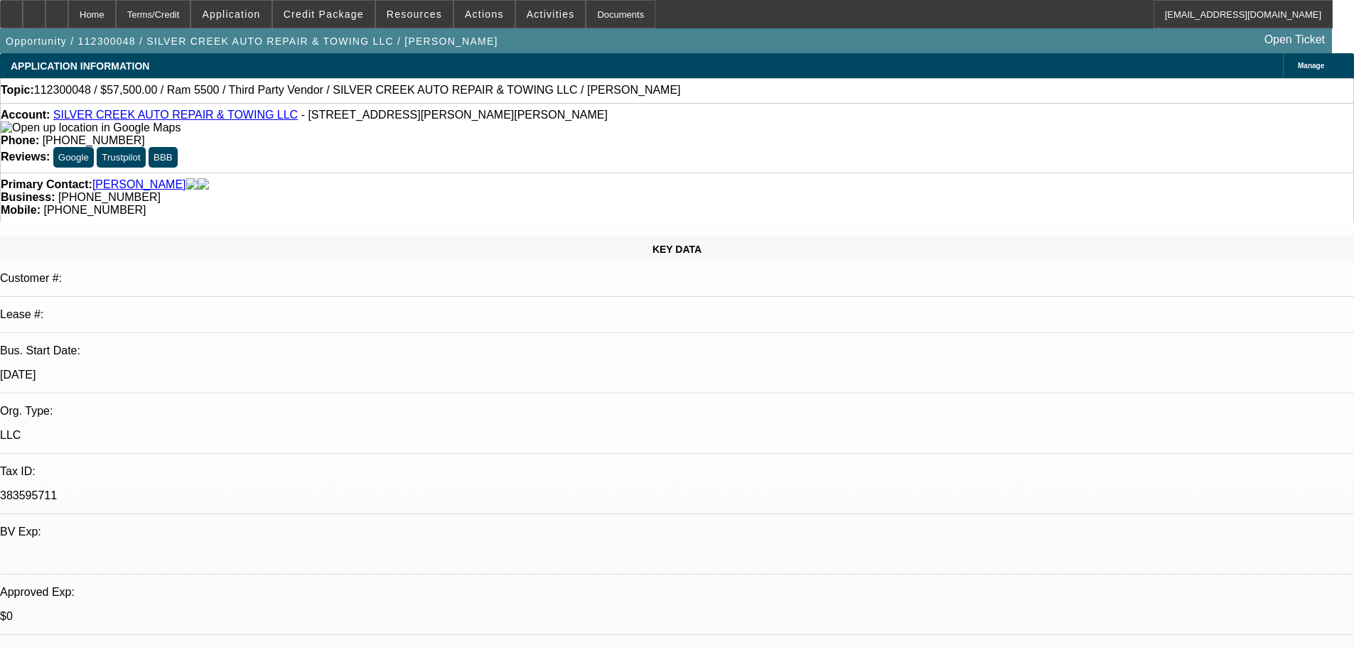
select select "0"
select select "6"
select select "0"
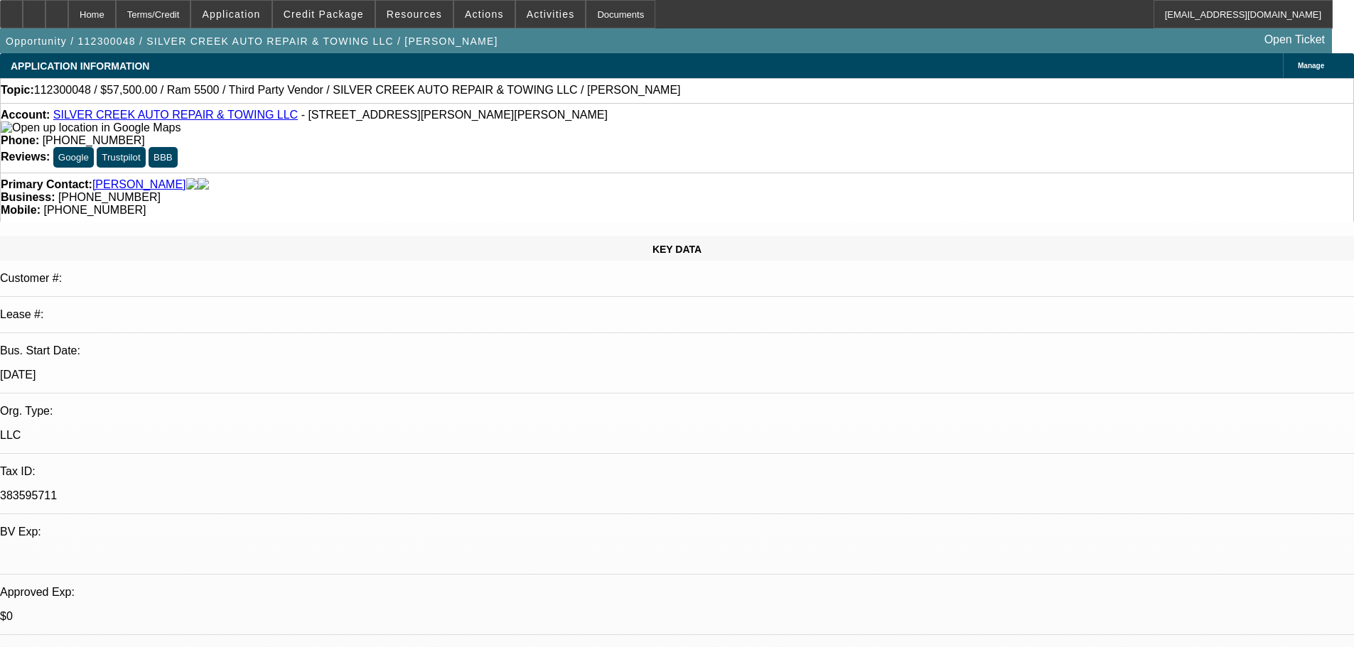
select select "0"
select select "6"
select select "0"
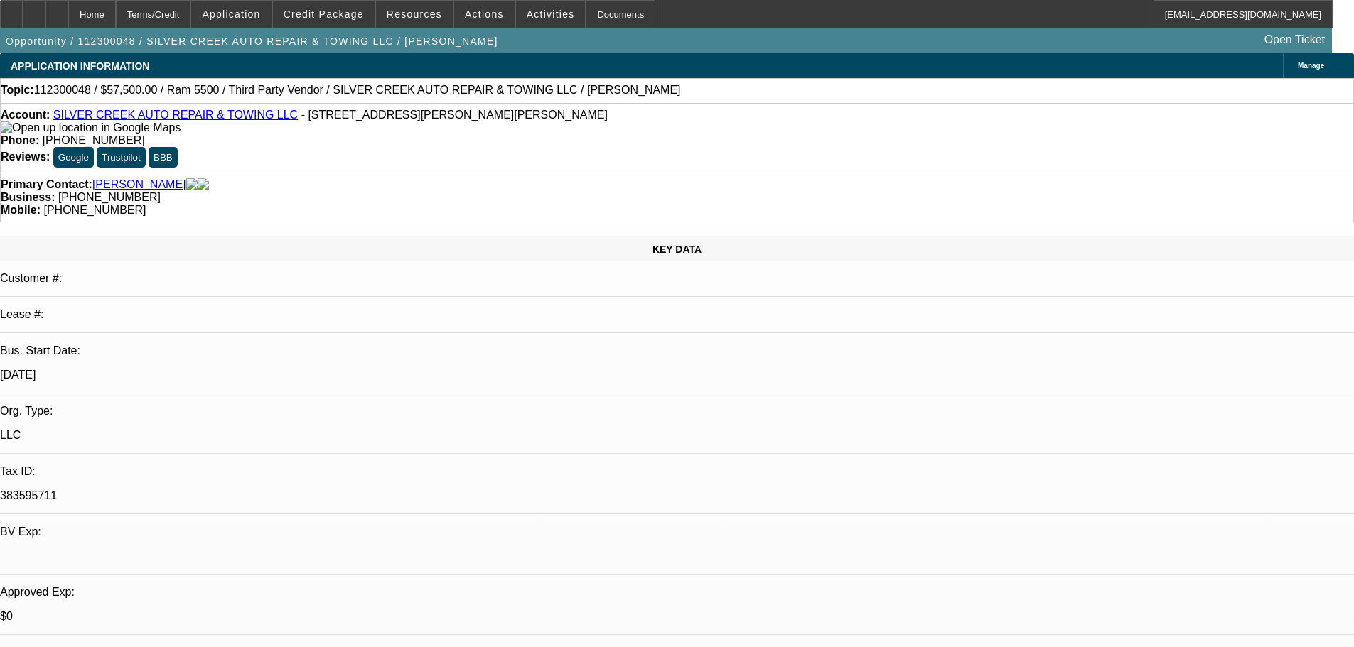
select select "0"
select select "6"
select select "0"
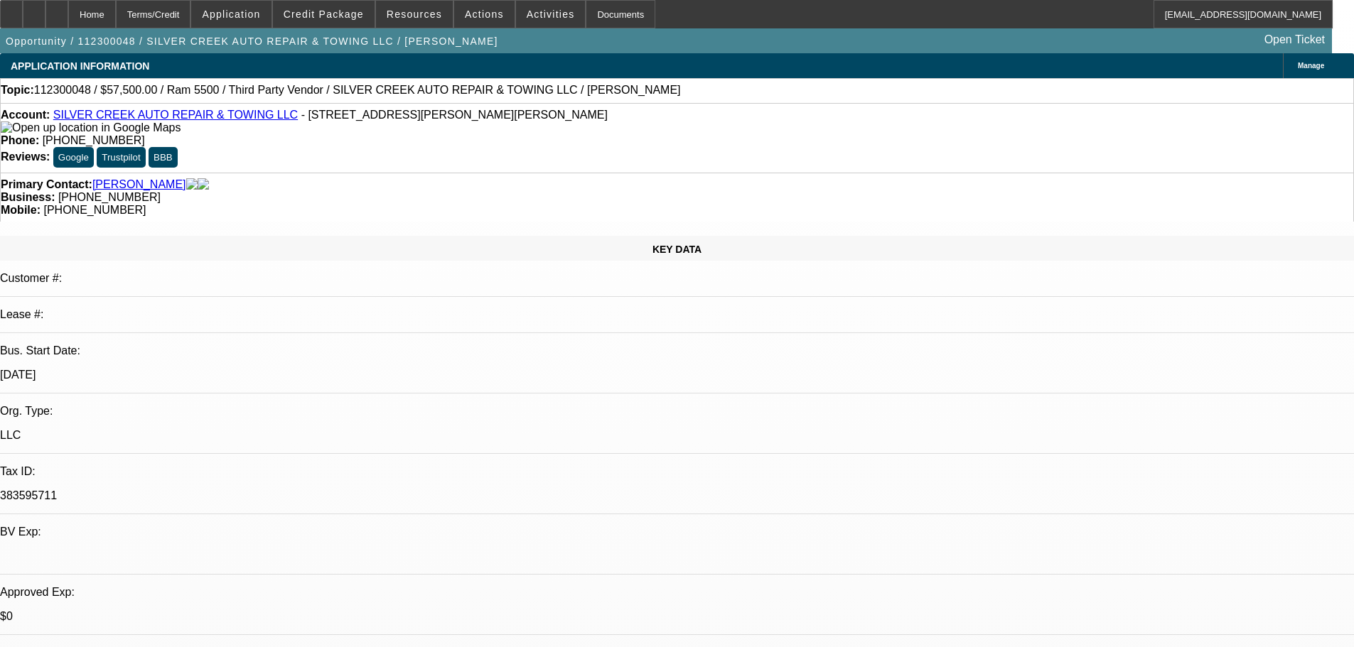
select select "6"
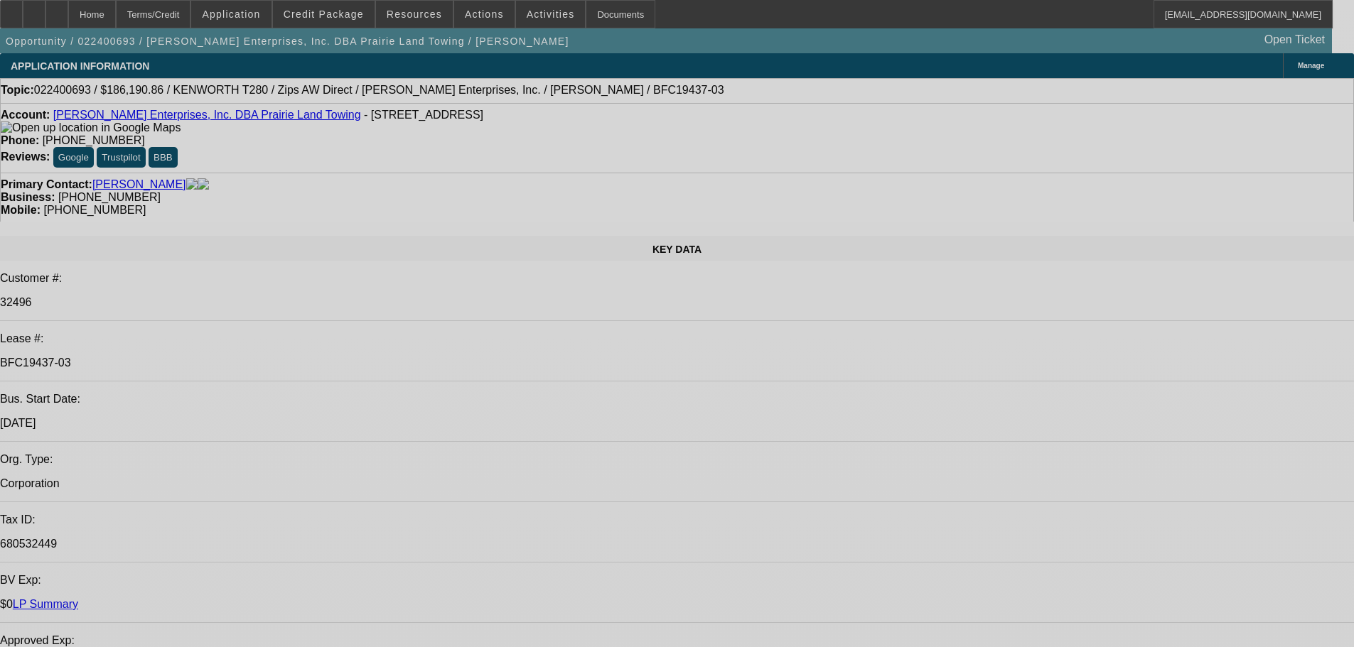
select select "0"
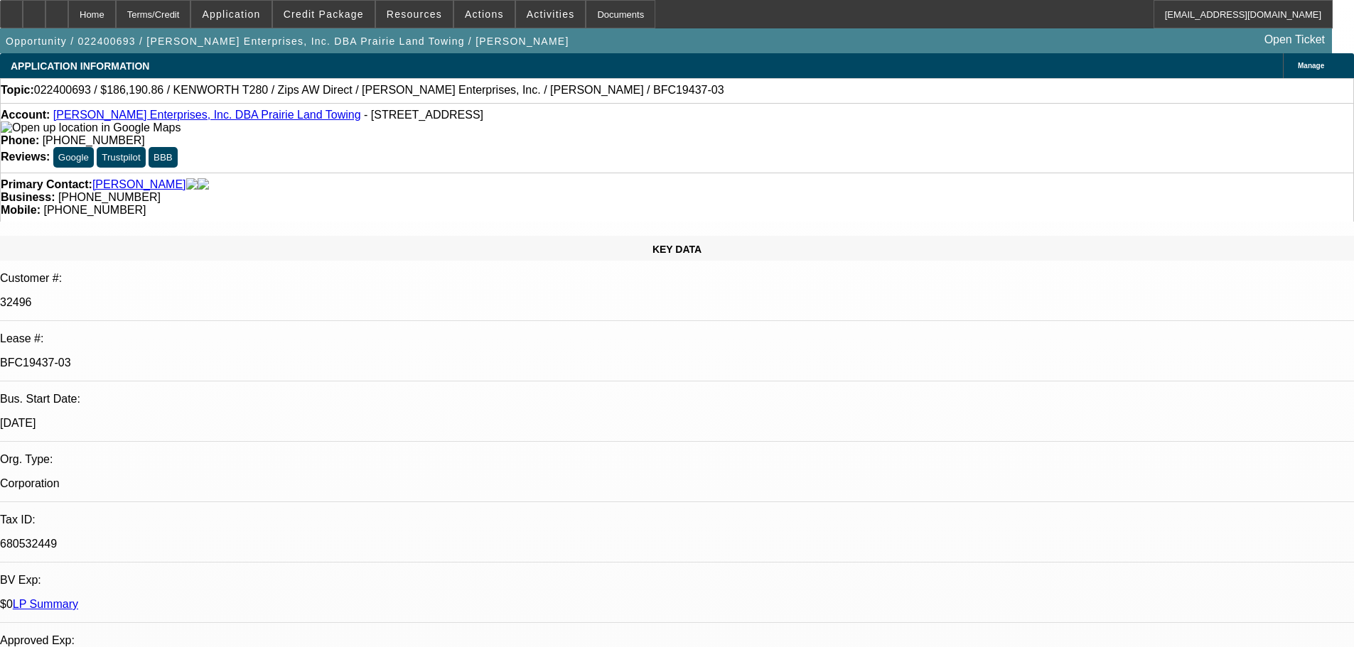
select select "3"
select select "0"
select select "6"
select select "0"
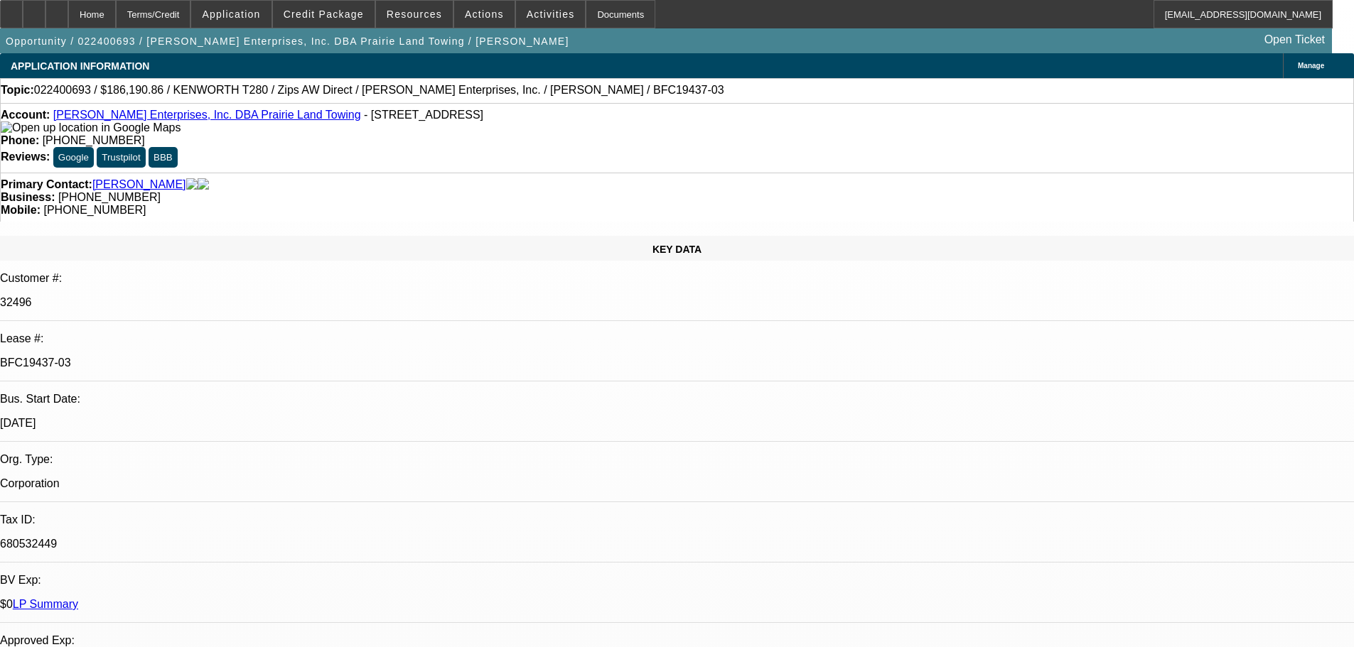
select select "3"
select select "0"
select select "6"
select select "0"
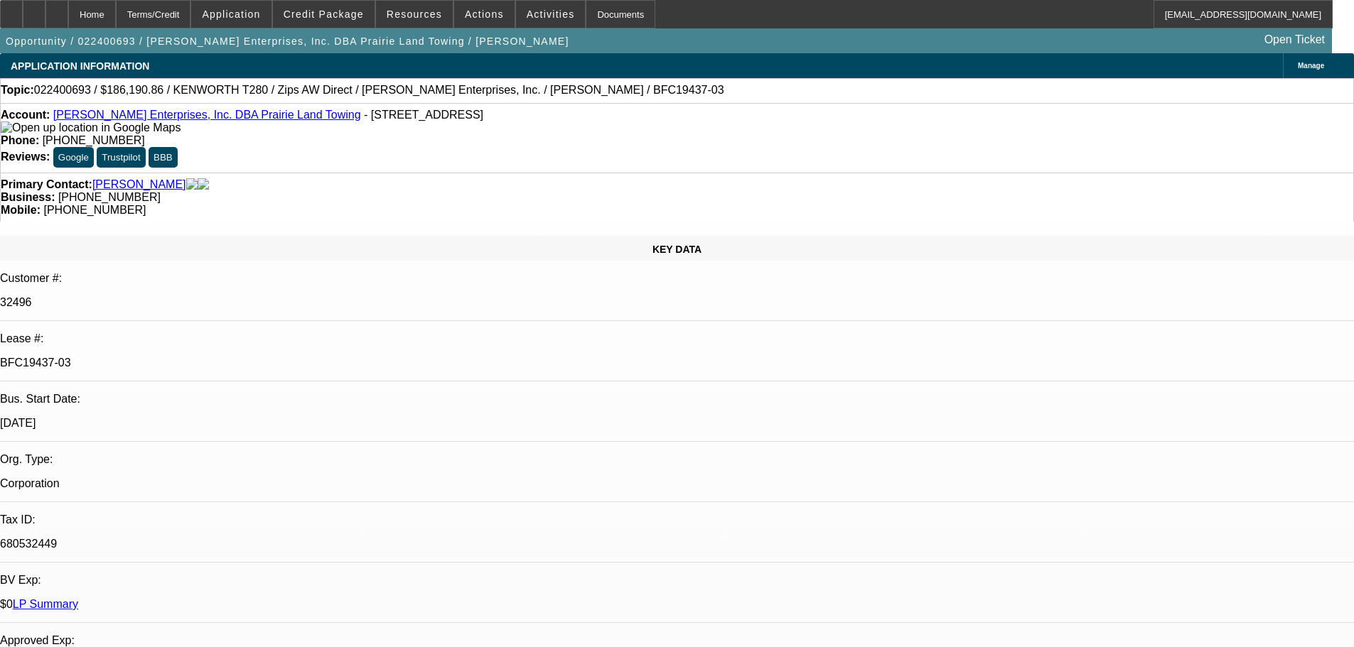
select select "3"
select select "0"
select select "6"
select select "0"
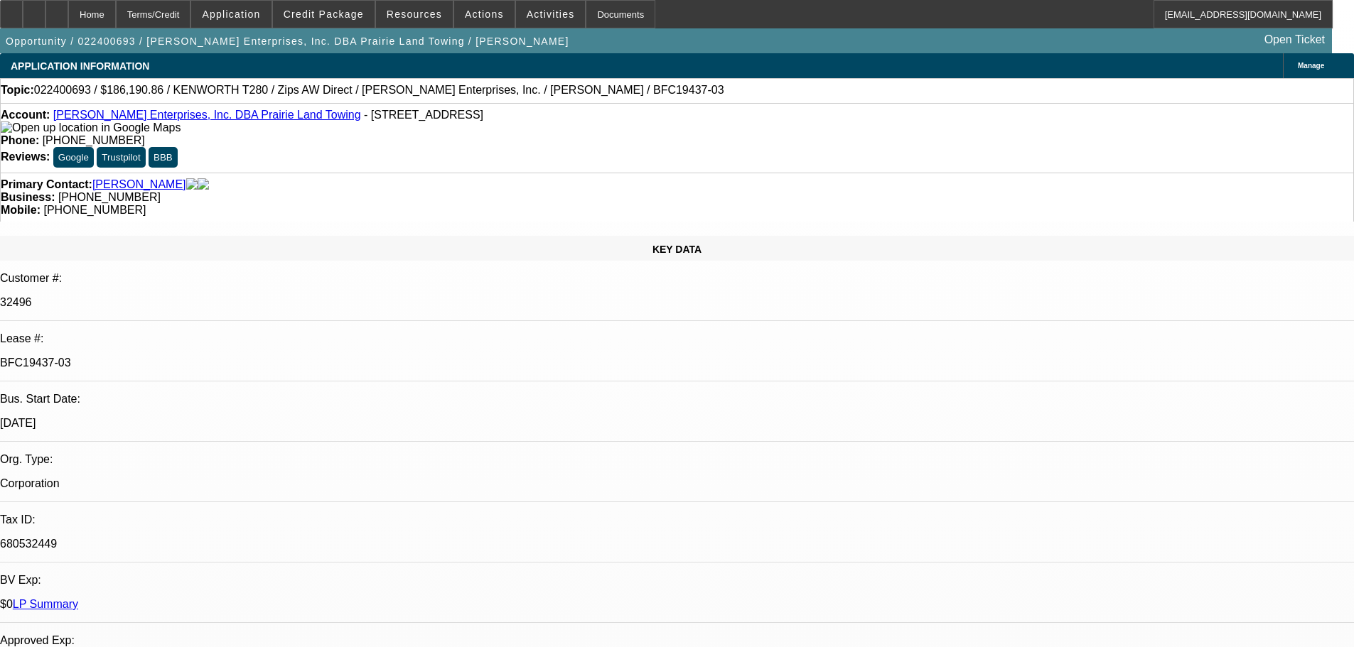
select select "0"
select select "6"
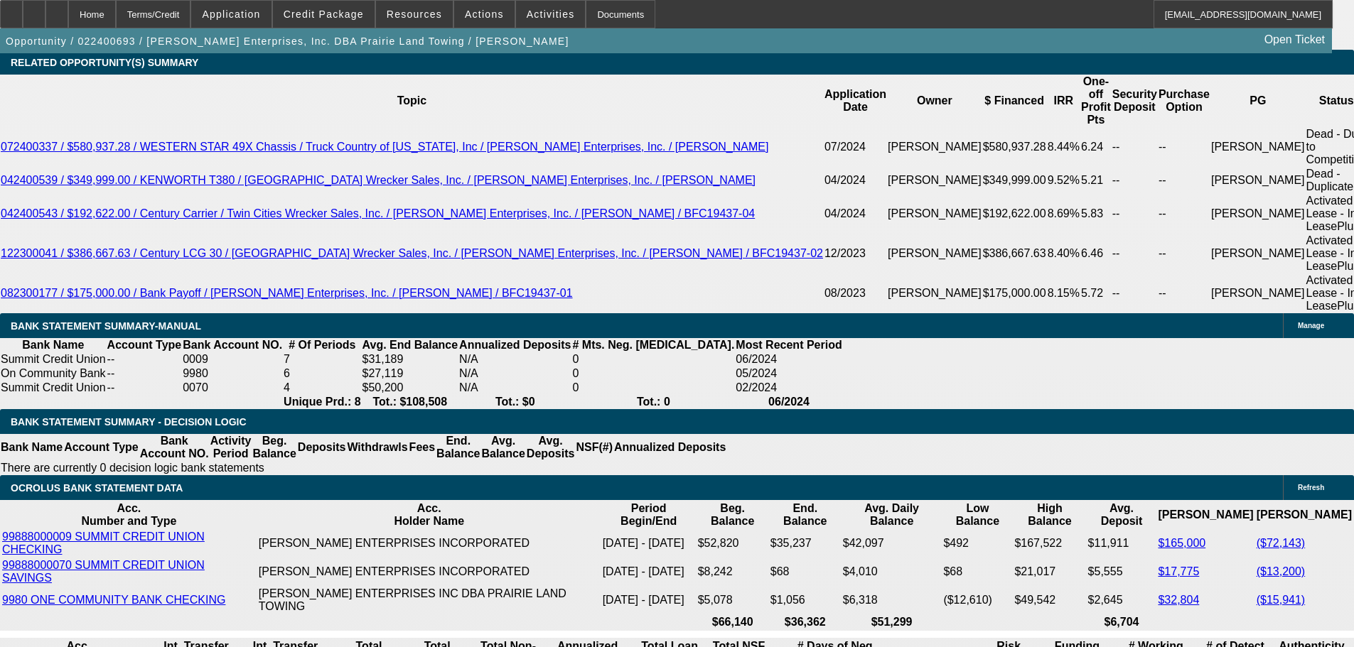
scroll to position [2558, 0]
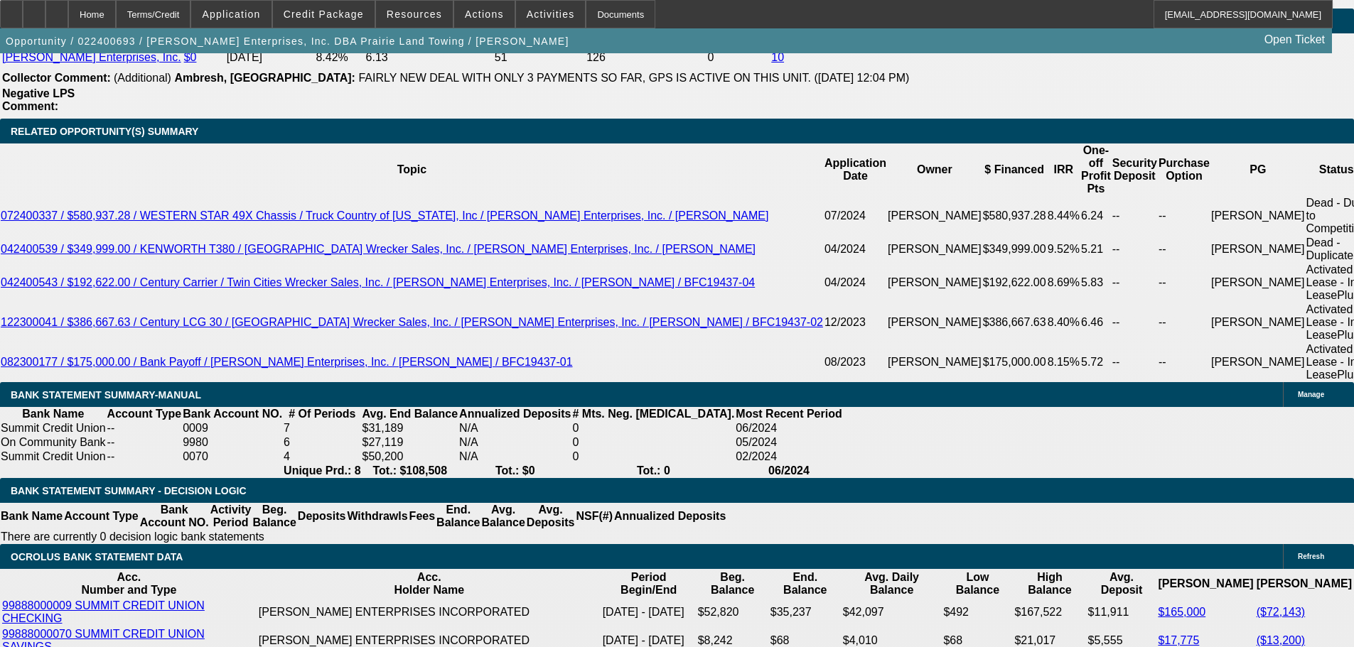
scroll to position [2558, 0]
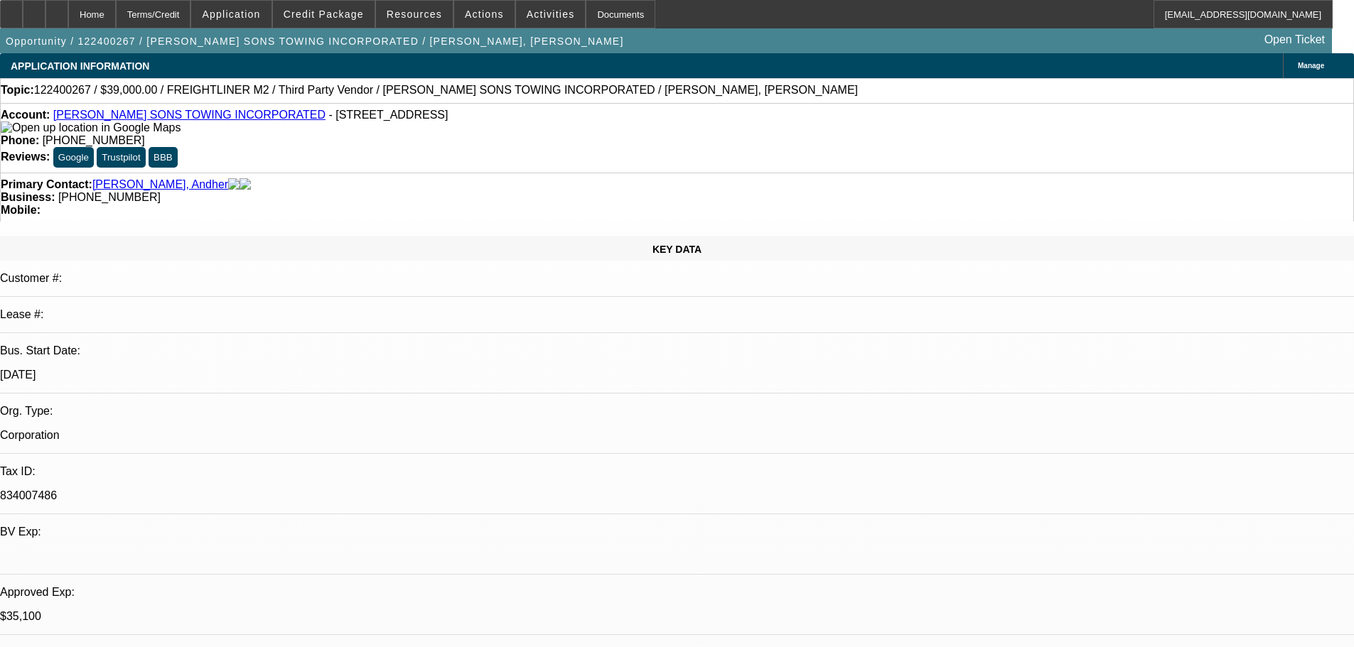
select select "0"
select select "6"
select select "0"
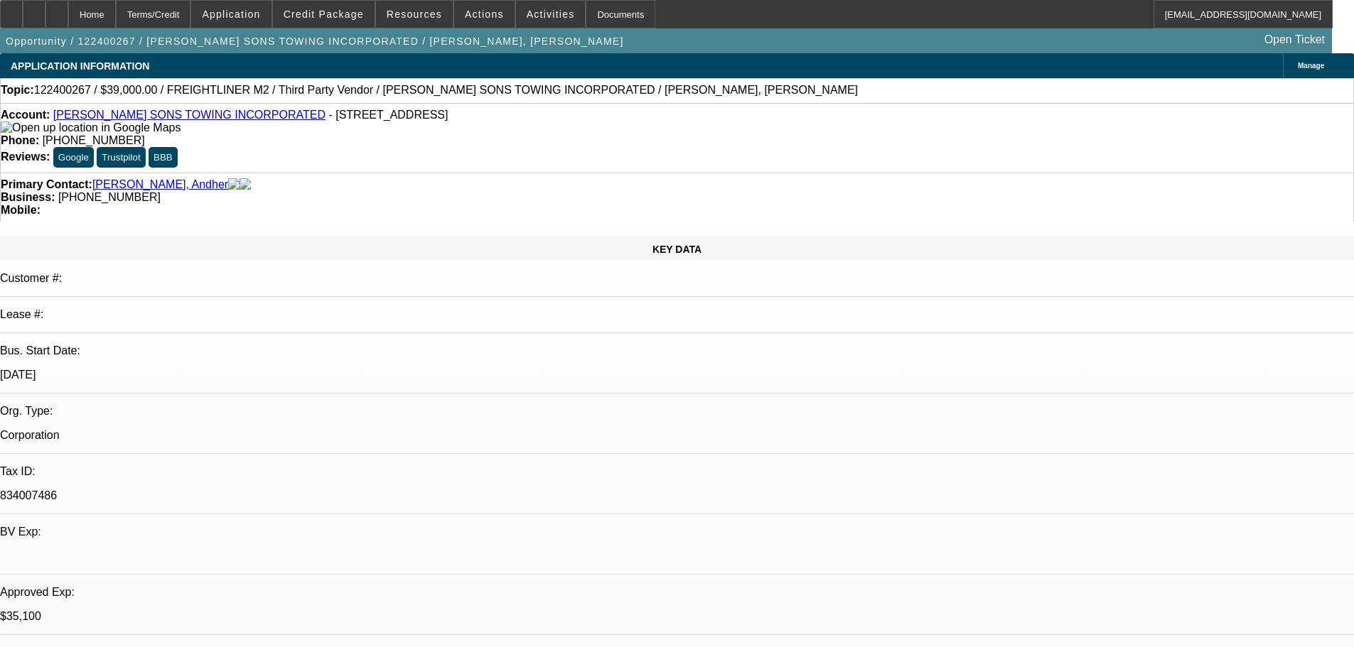
select select "0"
select select "6"
select select "0"
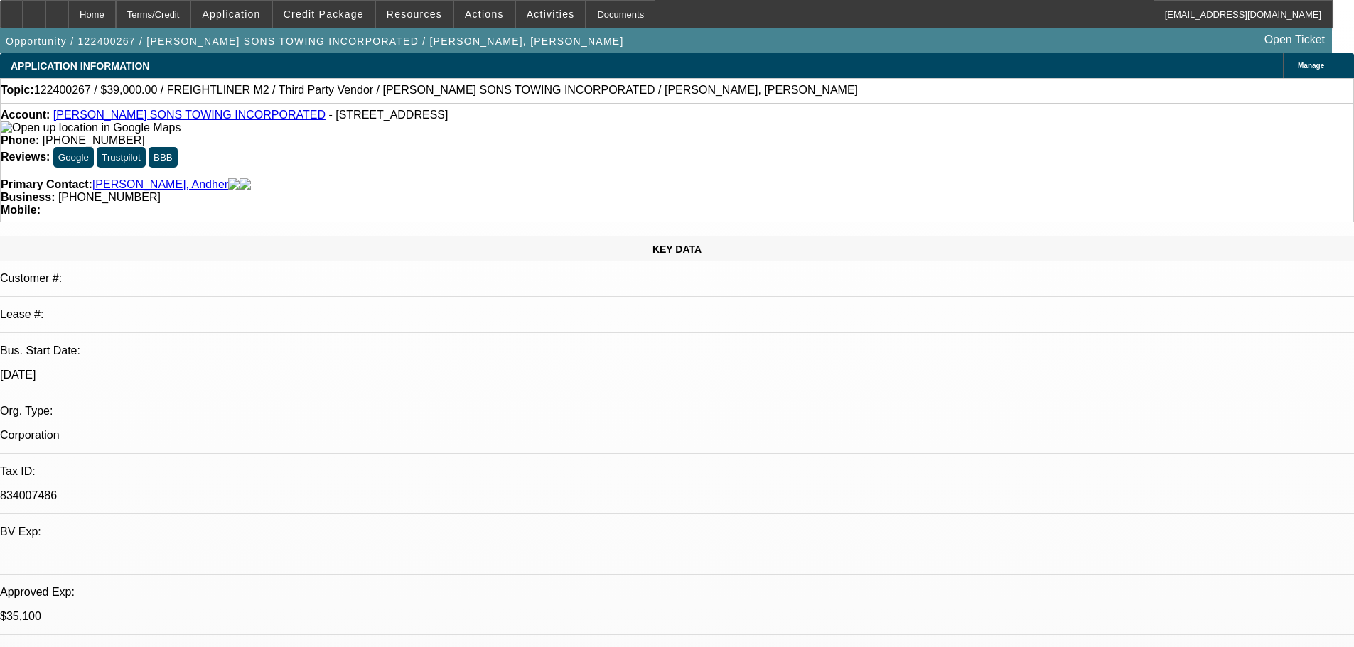
select select "0"
select select "6"
select select "0"
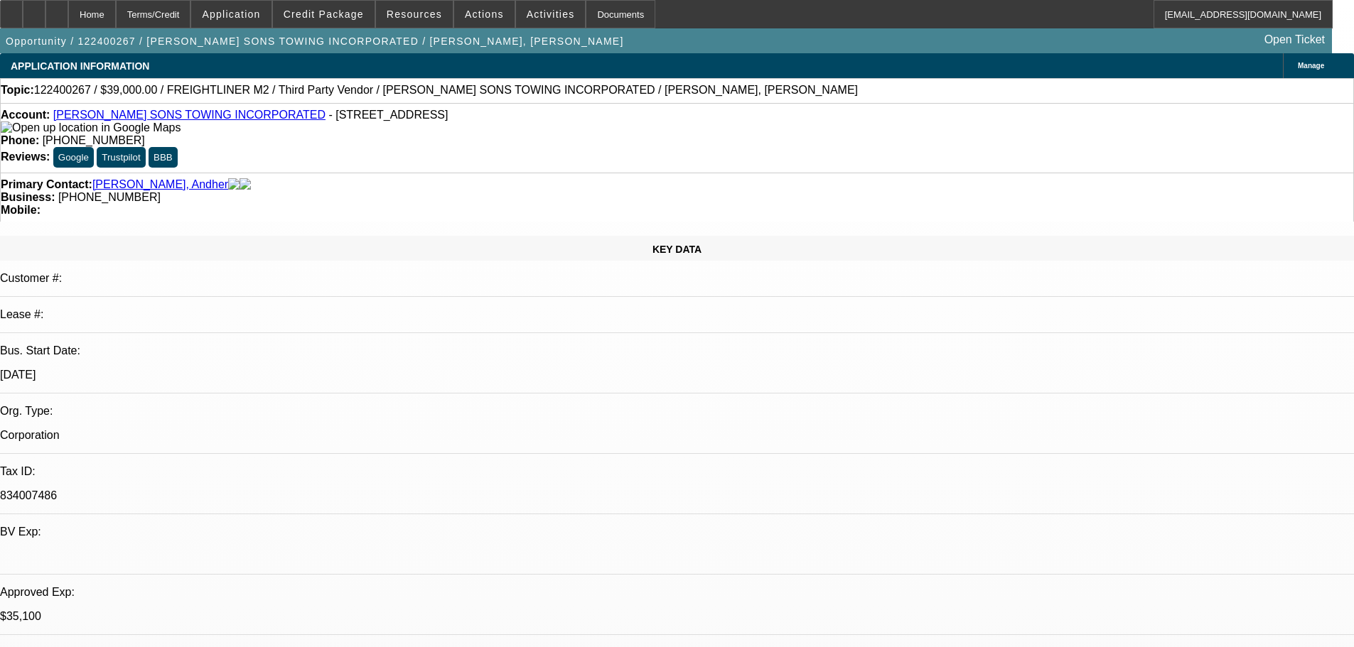
select select "6"
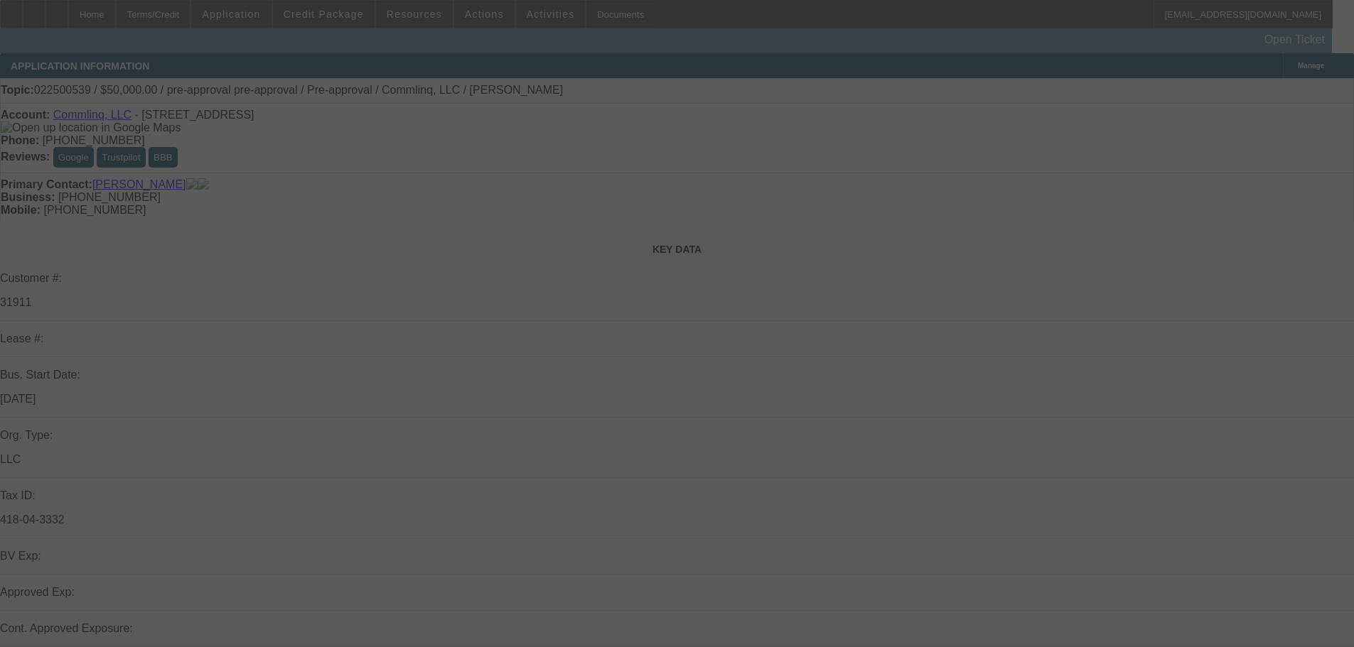
scroll to position [142, 0]
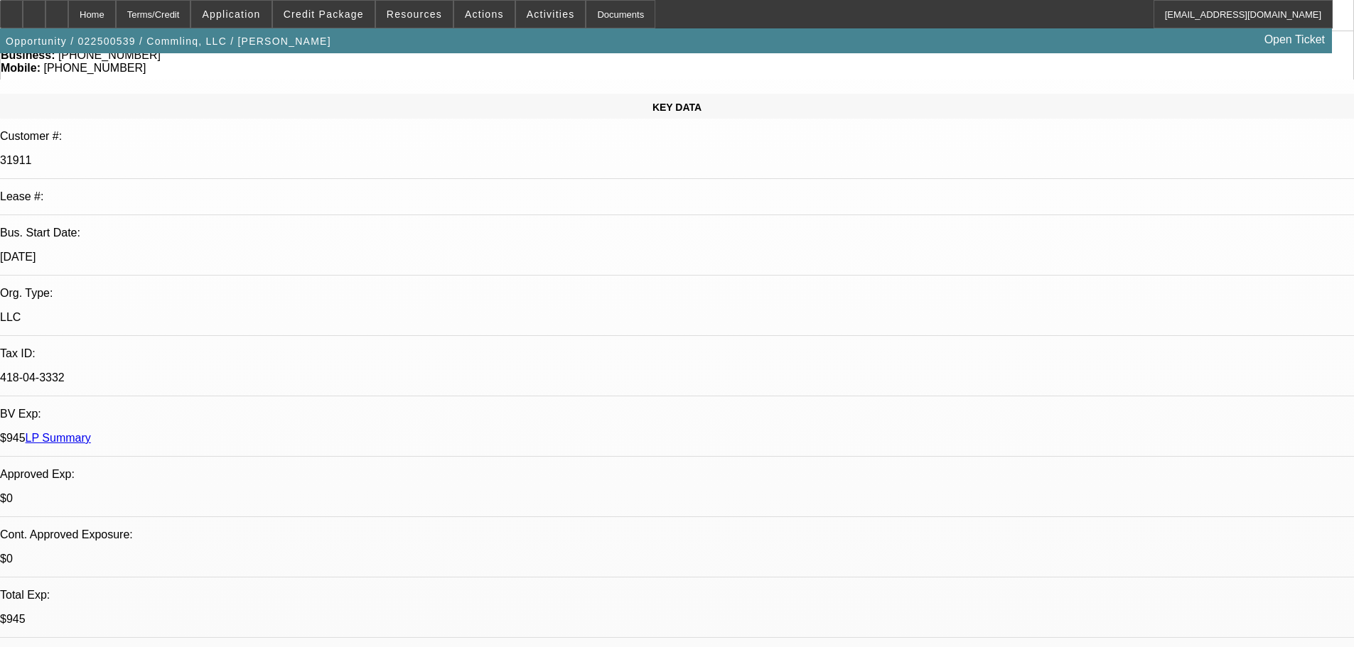
select select "0"
select select "6"
select select "0"
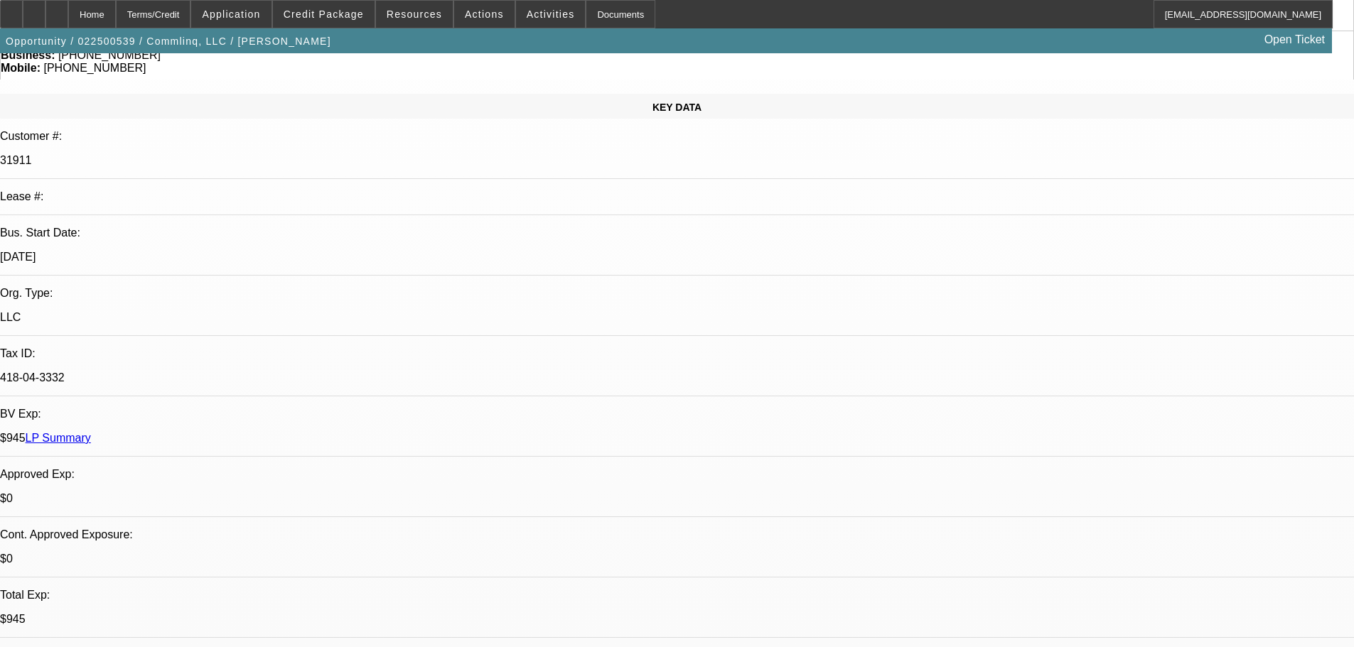
select select "0"
select select "6"
select select "2"
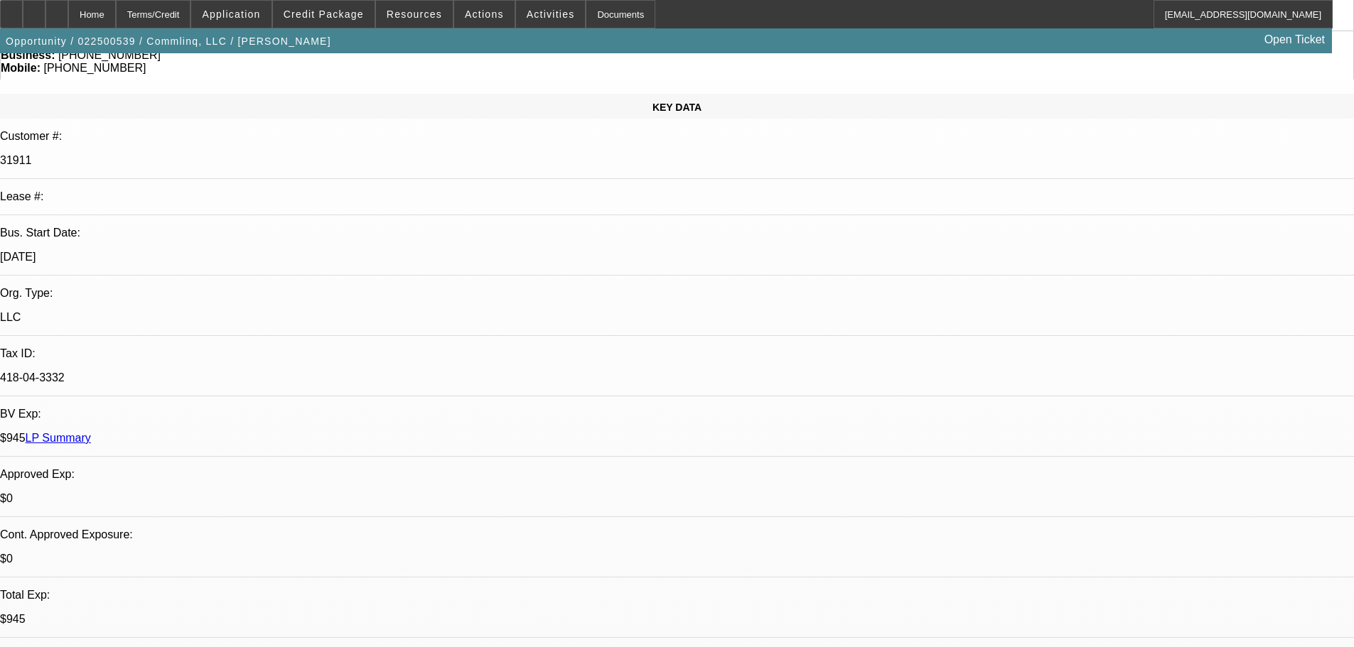
select select "0"
select select "6"
select select "2"
select select "0.1"
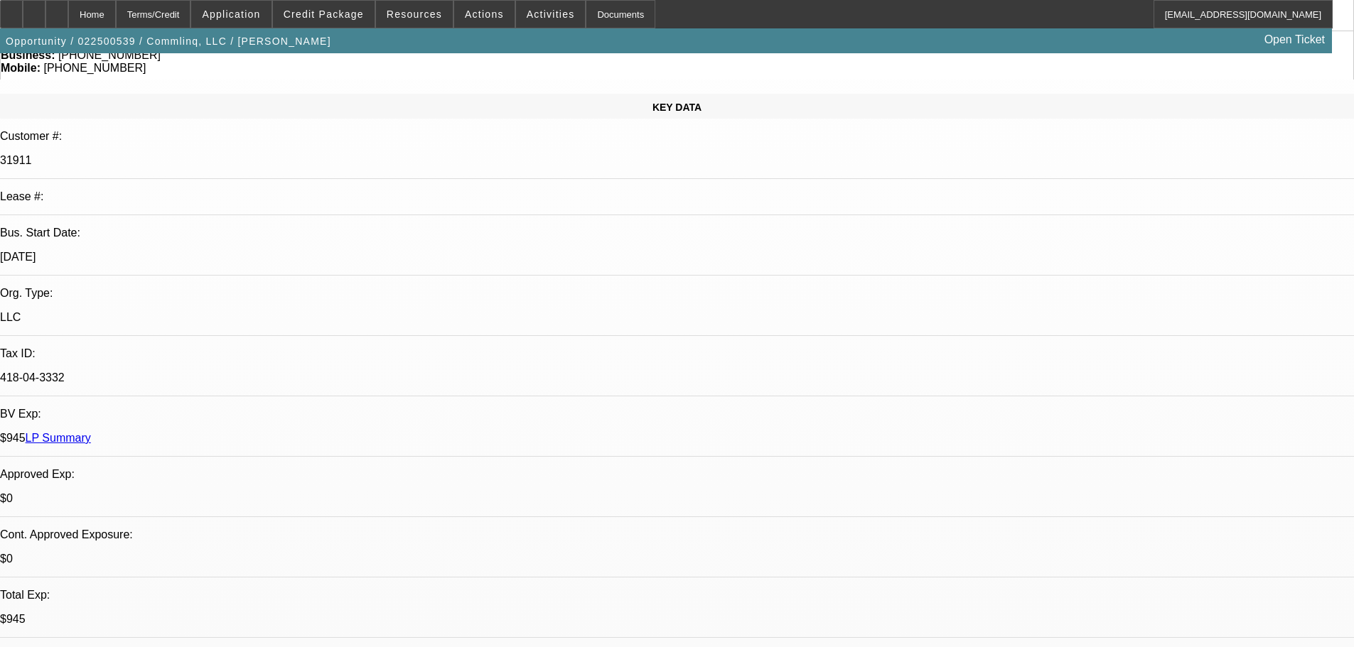
select select "4"
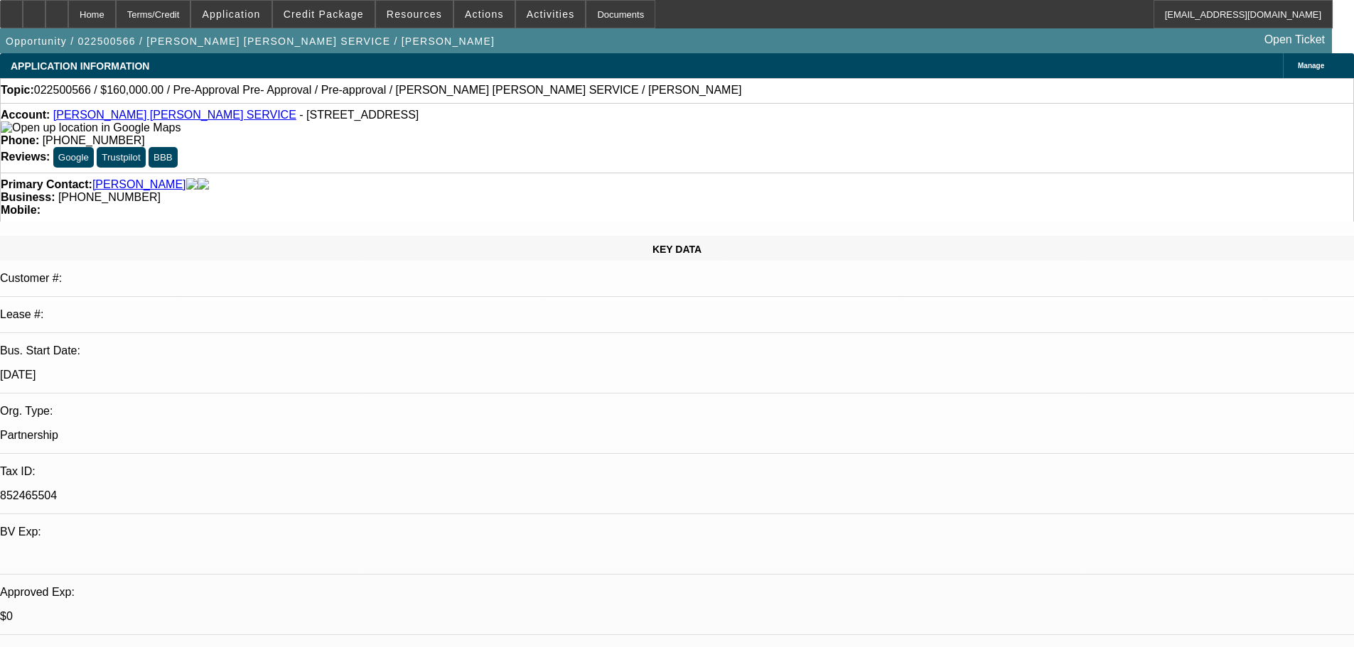
select select "0"
select select "2"
select select "0.1"
select select "4"
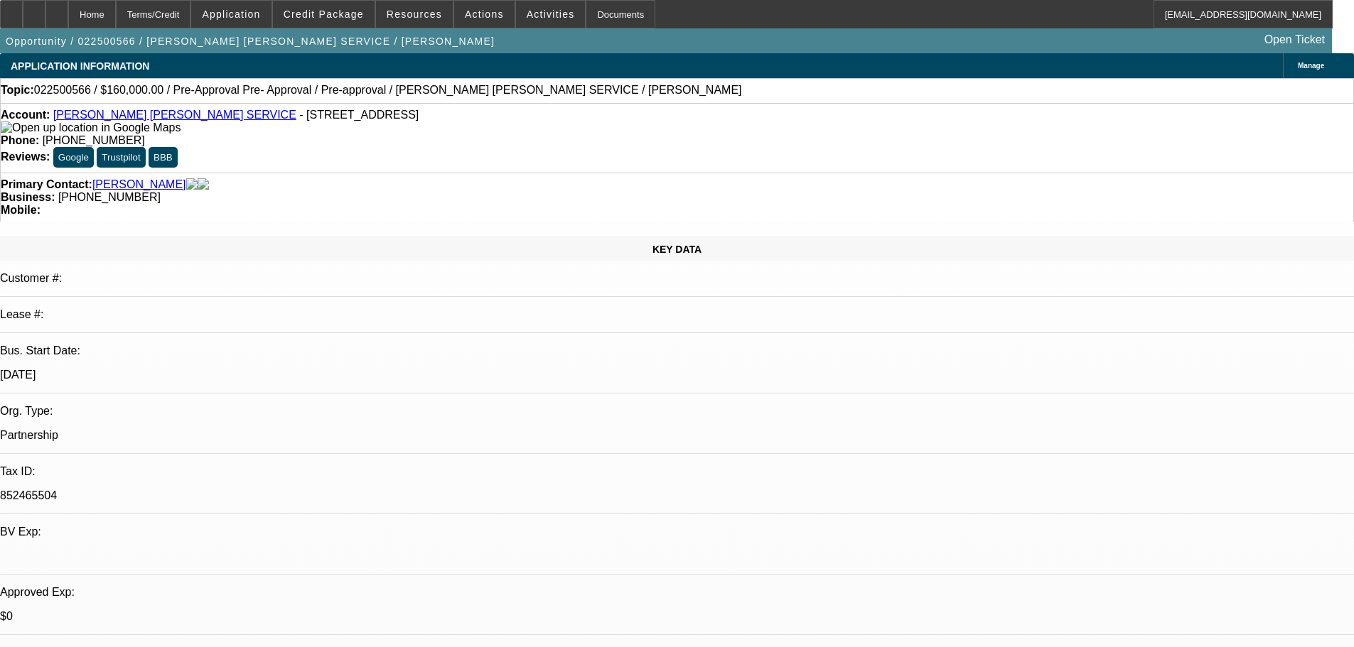
select select "0"
select select "2"
select select "0.1"
select select "4"
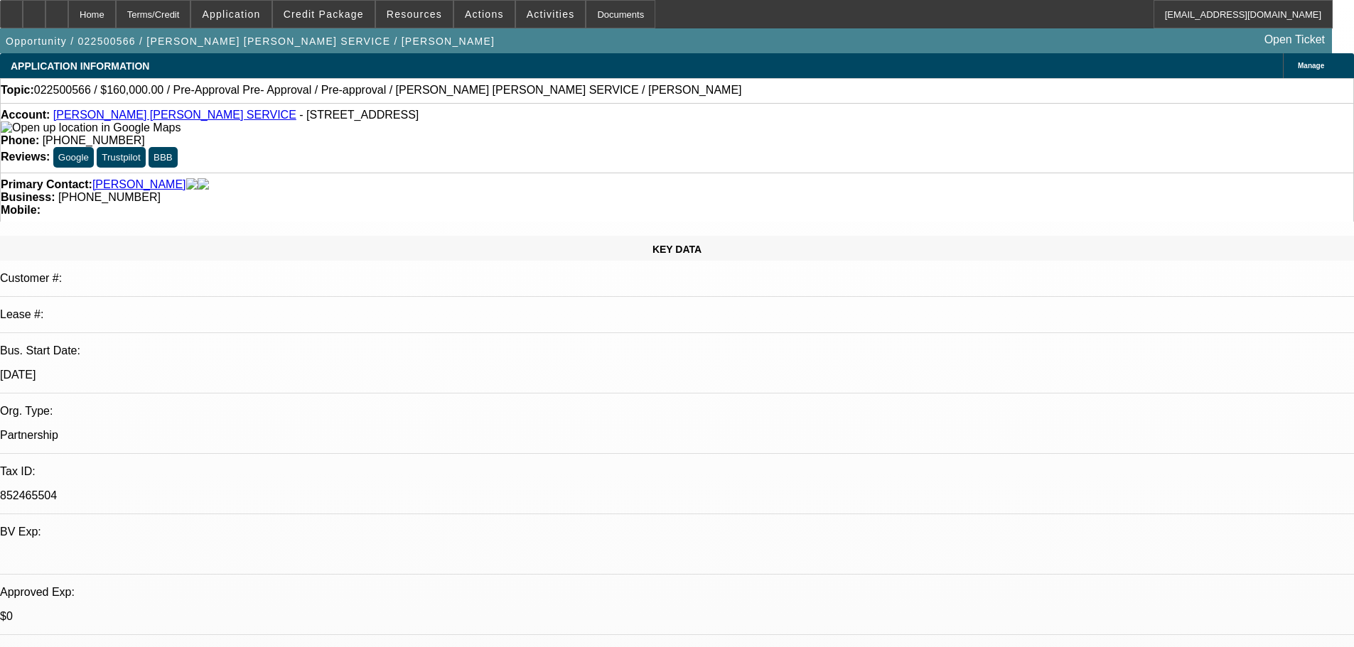
select select "0"
select select "2"
select select "0.1"
select select "4"
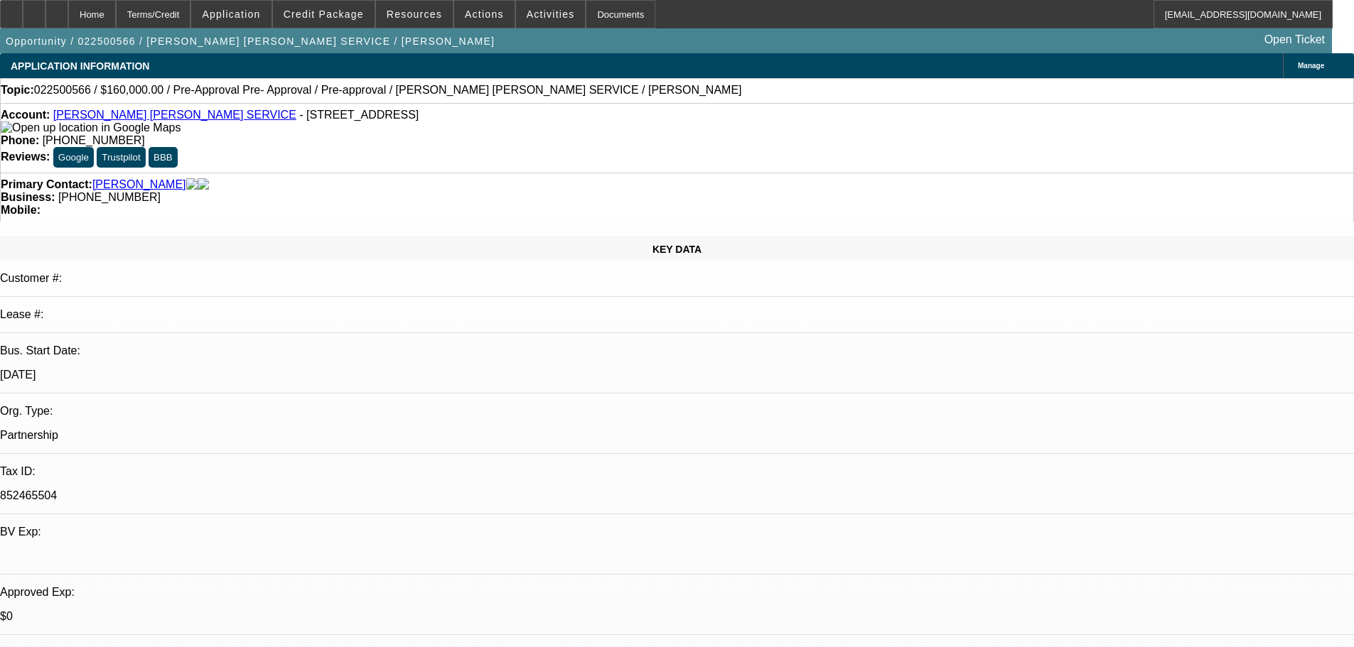
select select "0"
select select "2"
select select "0.1"
select select "4"
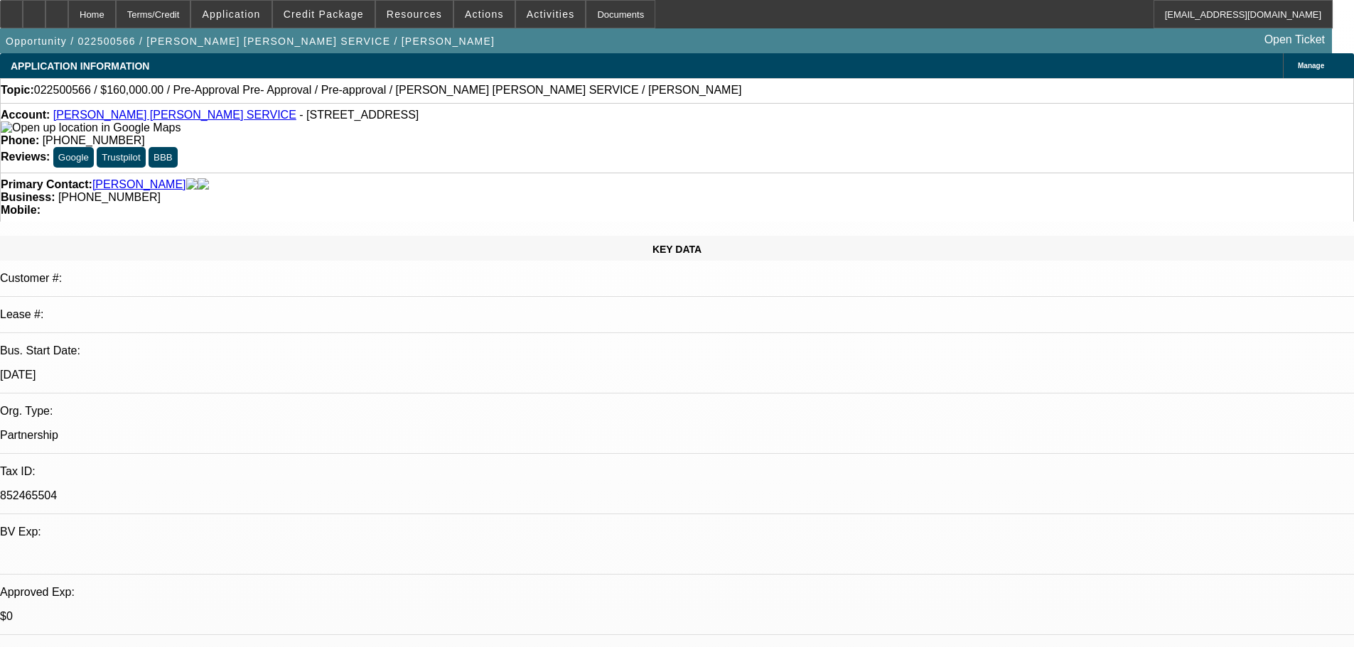
drag, startPoint x: 1095, startPoint y: 305, endPoint x: 1282, endPoint y: 345, distance: 191.1
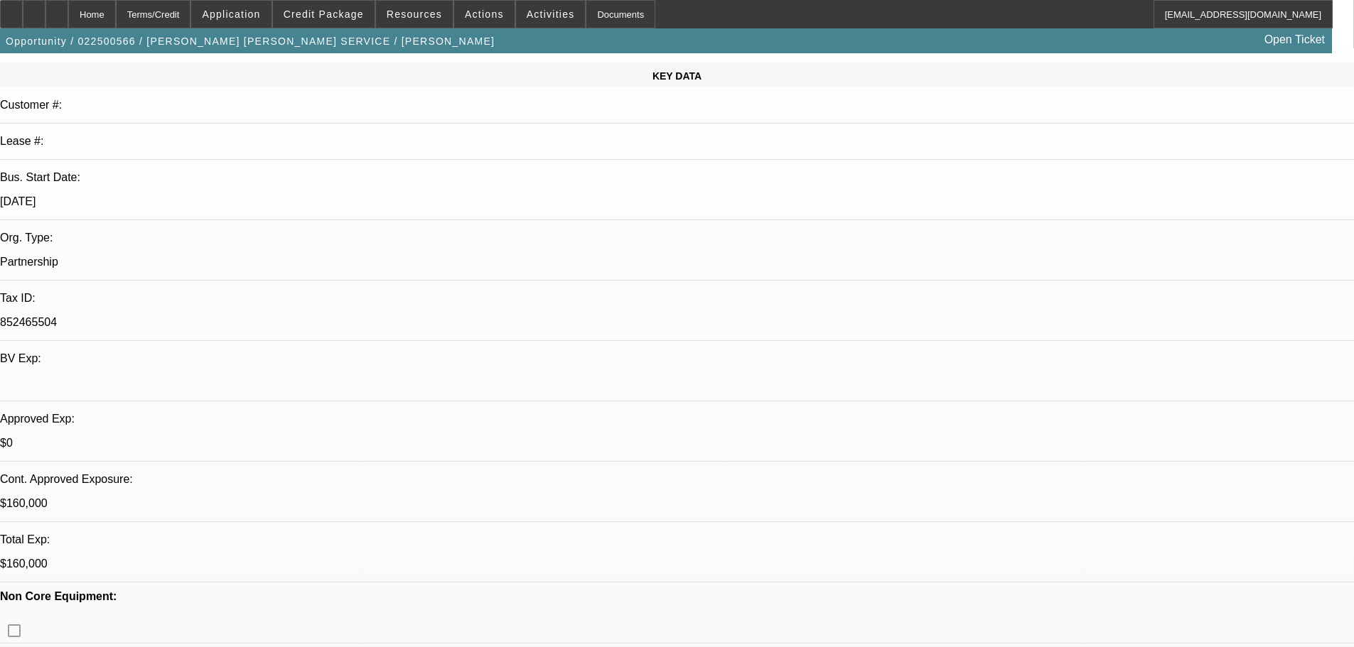
scroll to position [284, 0]
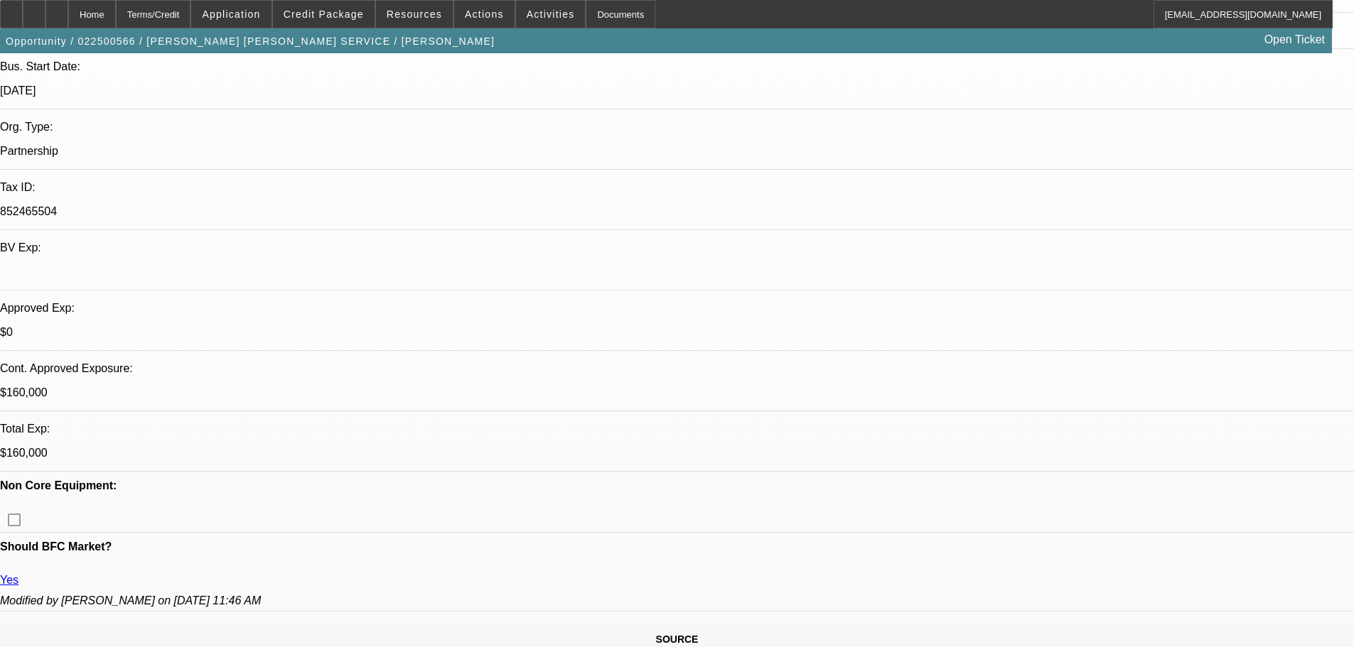
copy div "https://www.ironplanet.com/for-sale/Boom-Trucks-2016-National-NBT-40-80000-lb-S…"
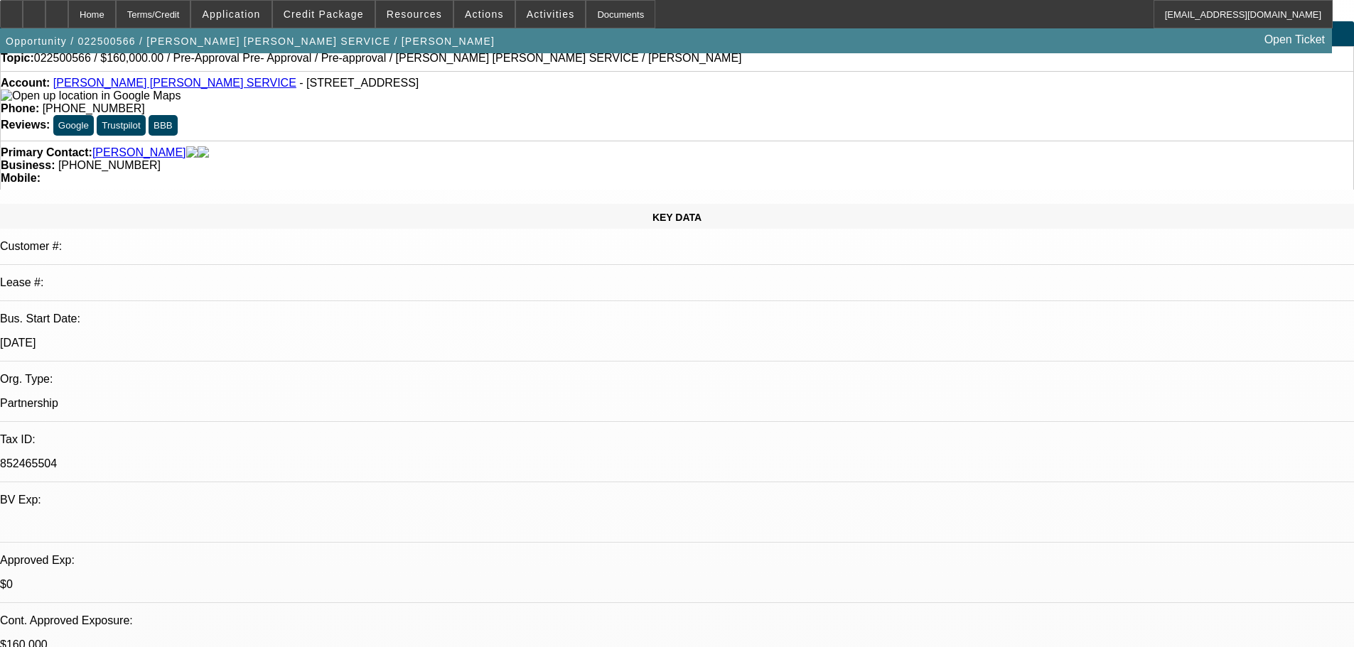
scroll to position [0, 0]
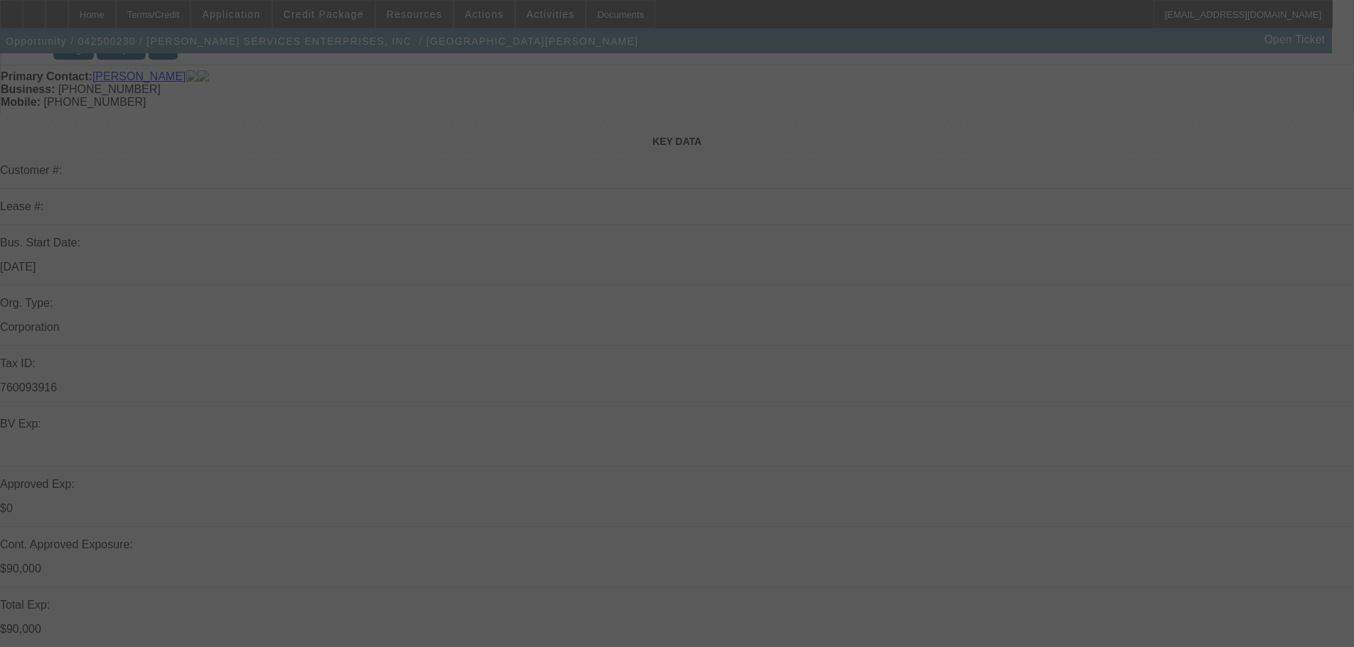
scroll to position [142, 0]
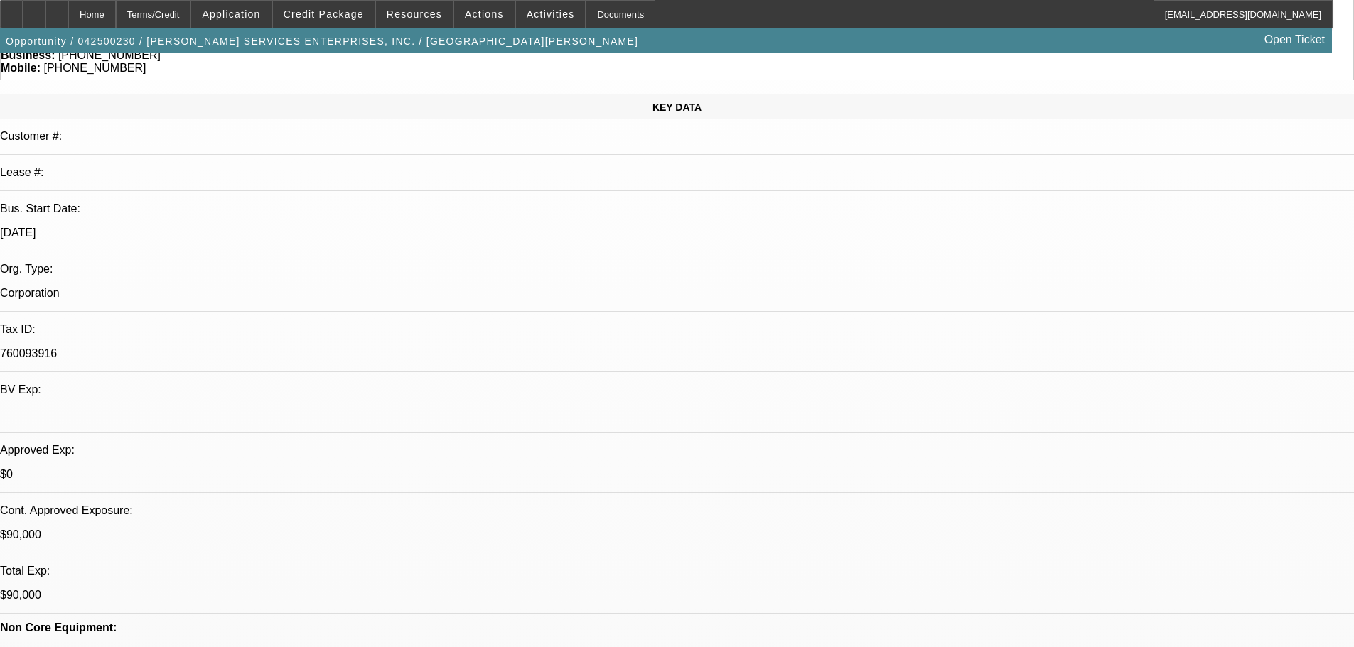
select select "0"
select select "6"
select select "0"
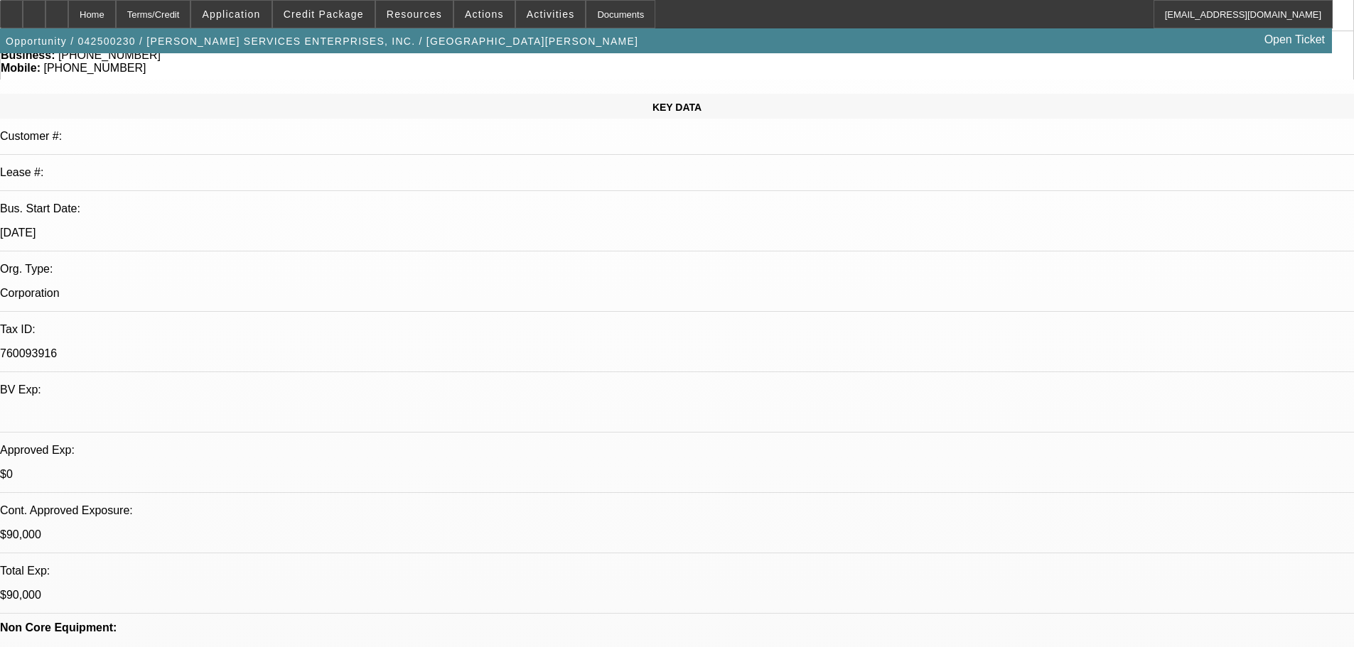
select select "0"
select select "6"
select select "0"
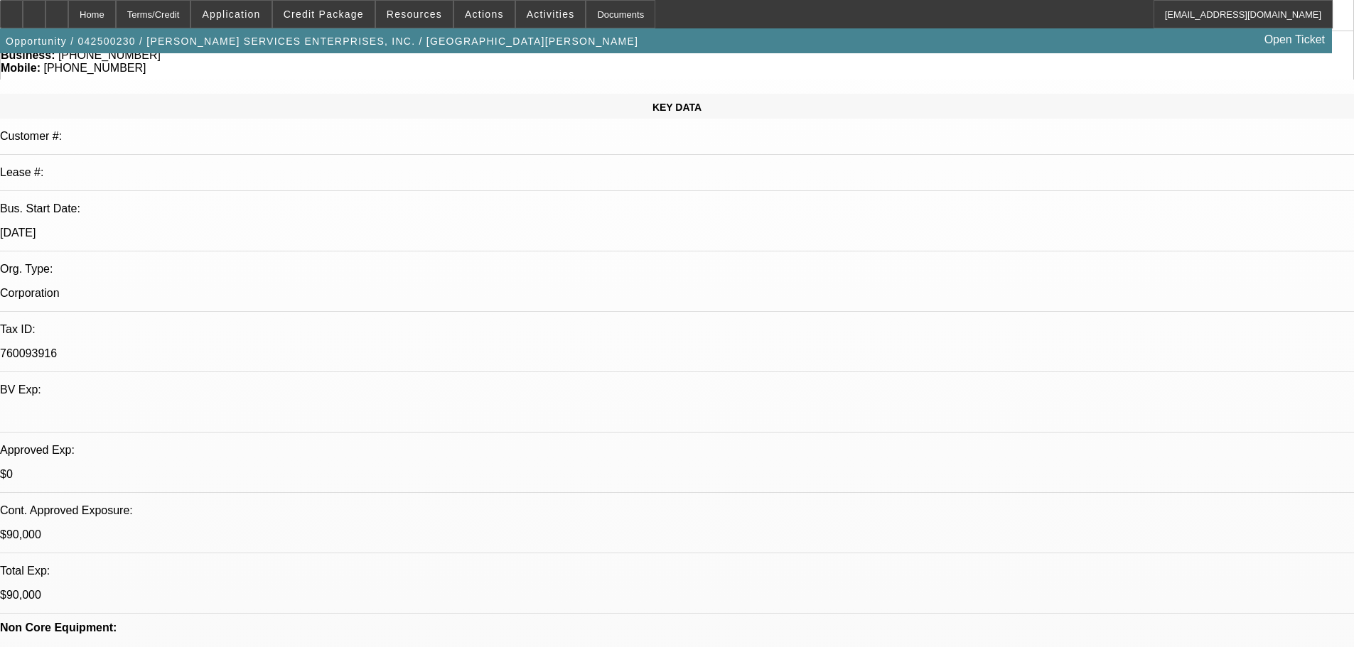
select select "0"
select select "6"
select select "0.1"
select select "2"
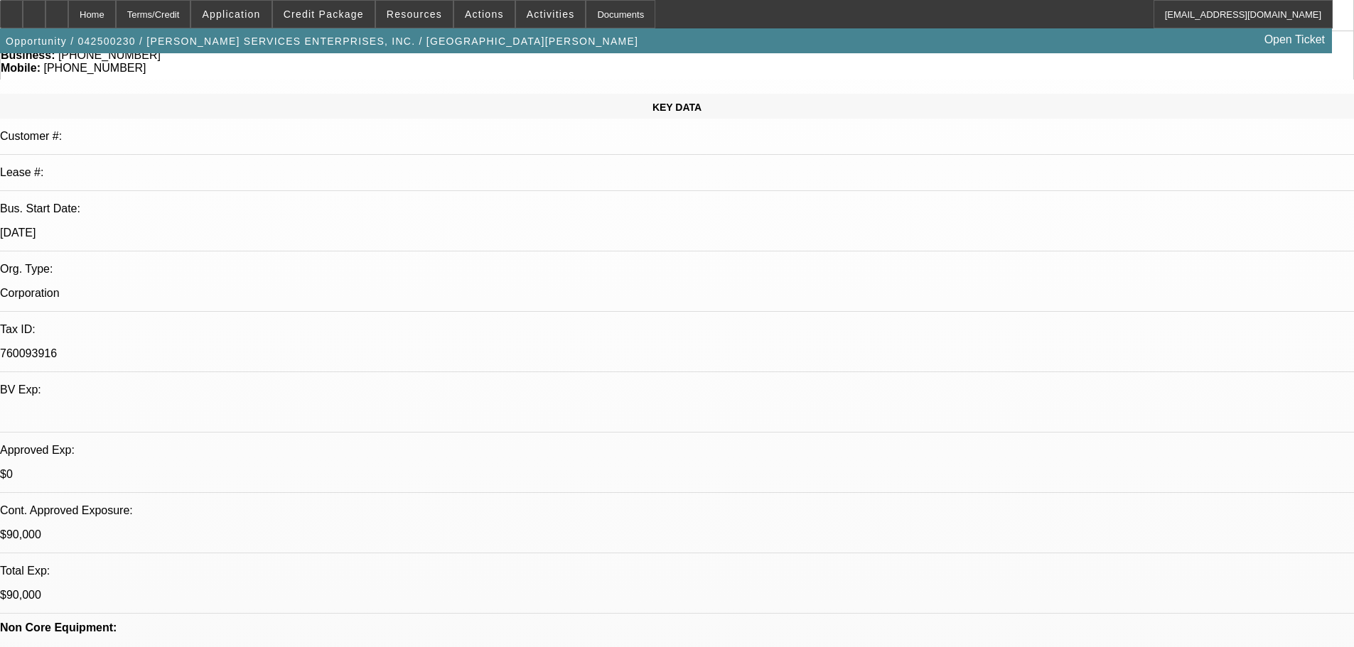
select select "0"
select select "6"
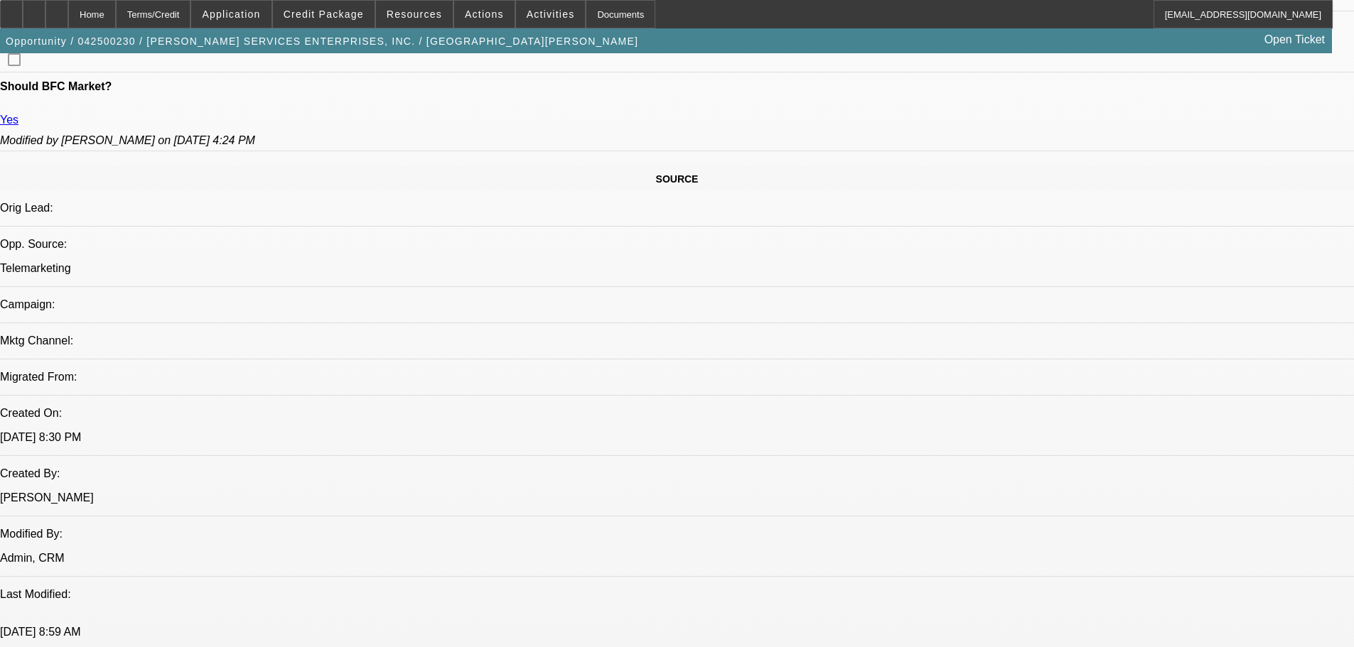
scroll to position [711, 0]
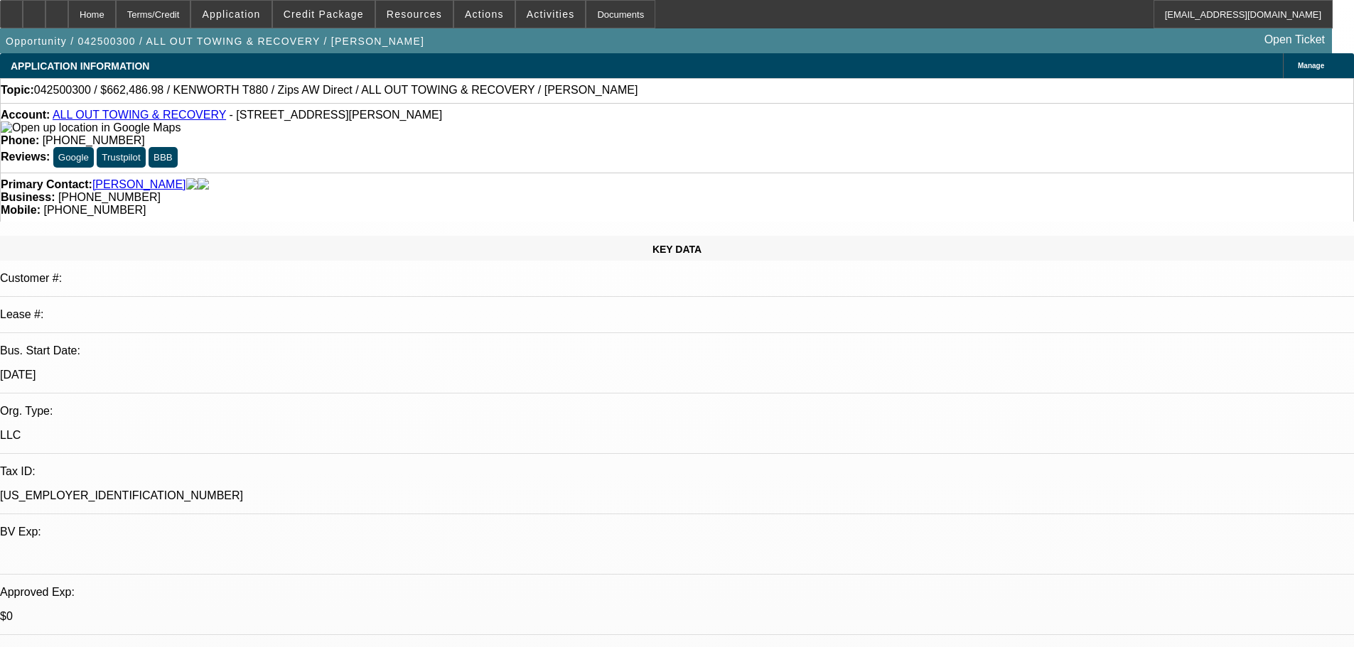
select select "0"
select select "2"
select select "0"
select select "6"
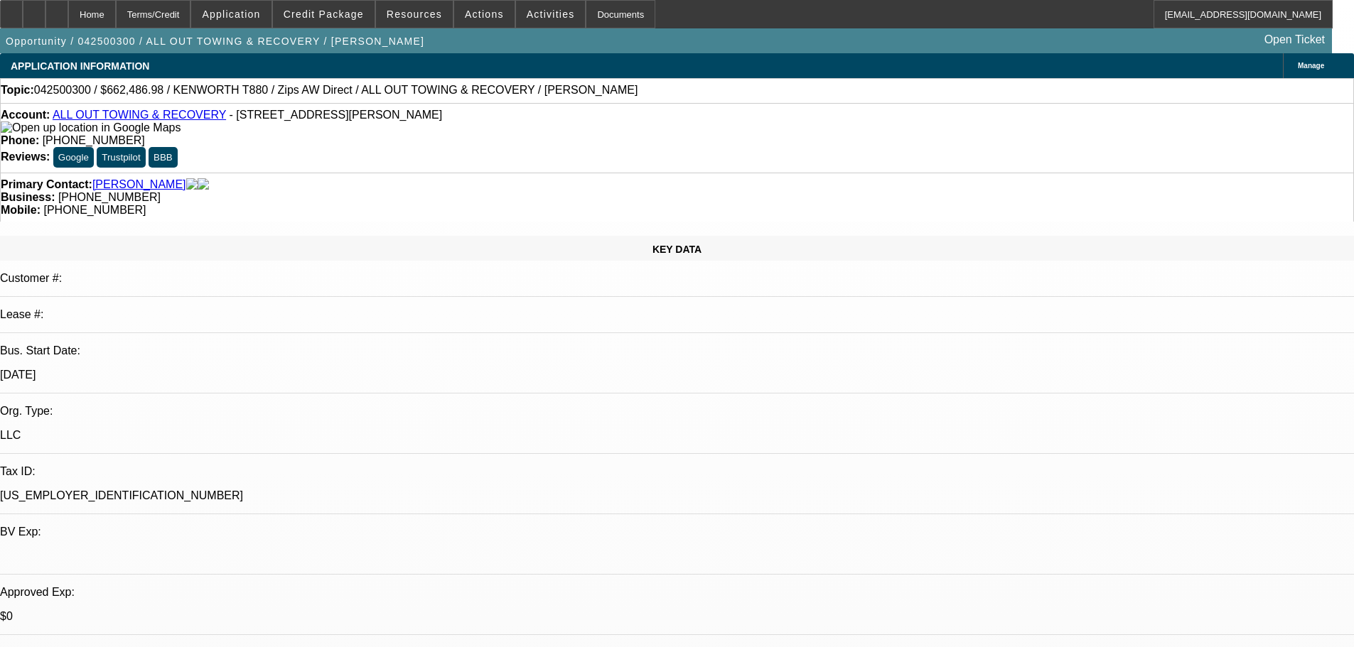
select select "0"
select select "6"
select select "0"
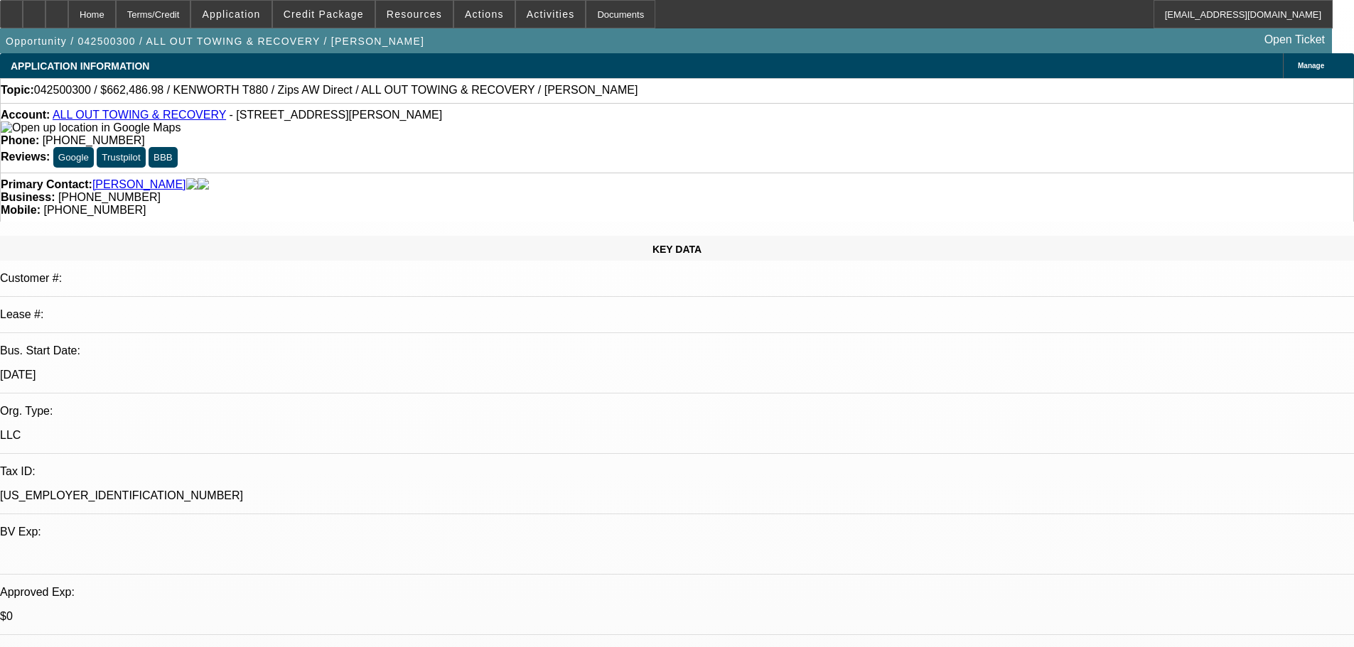
select select "0"
select select "3"
select select "0"
select select "6"
select select "0"
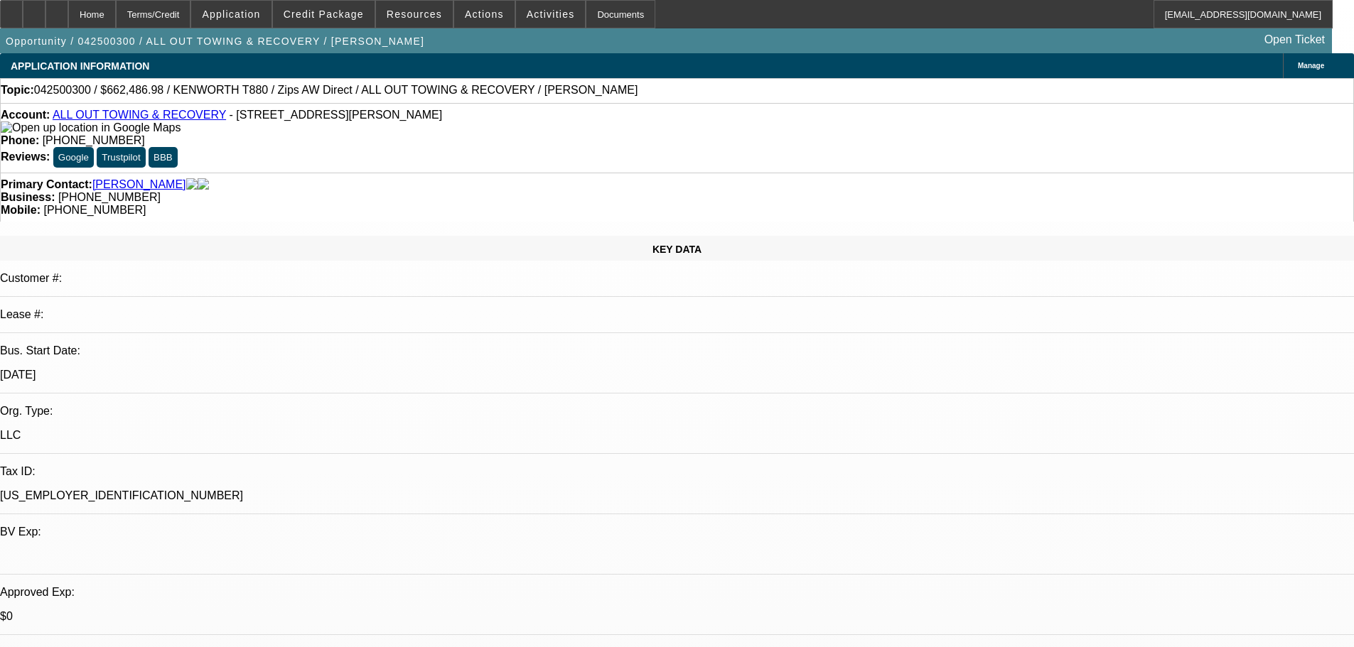
select select "0"
select select "2"
select select "0"
select select "6"
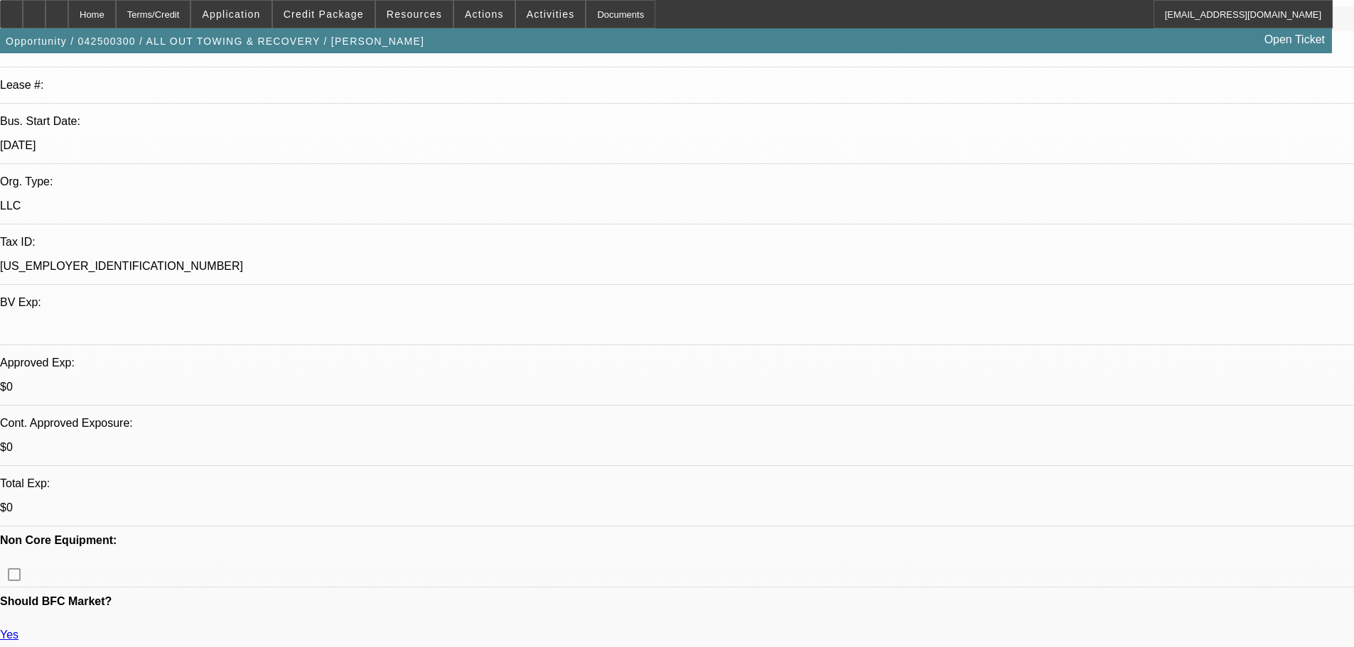
scroll to position [284, 0]
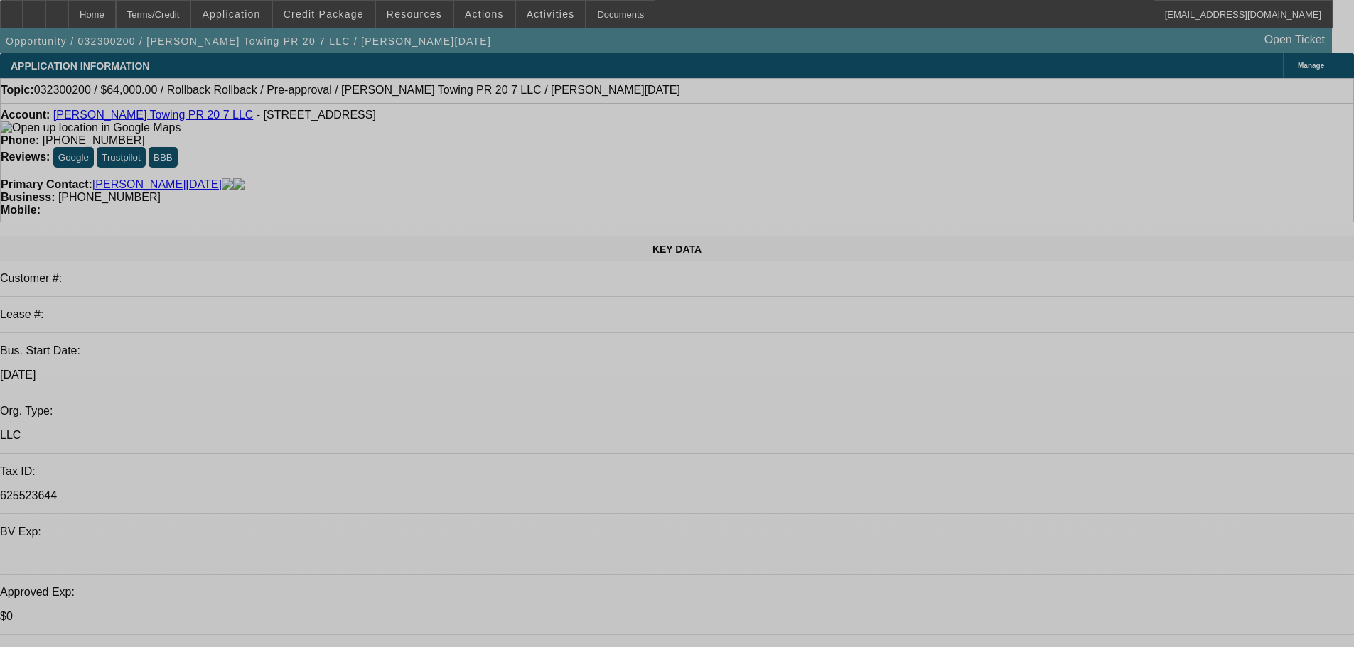
select select "0"
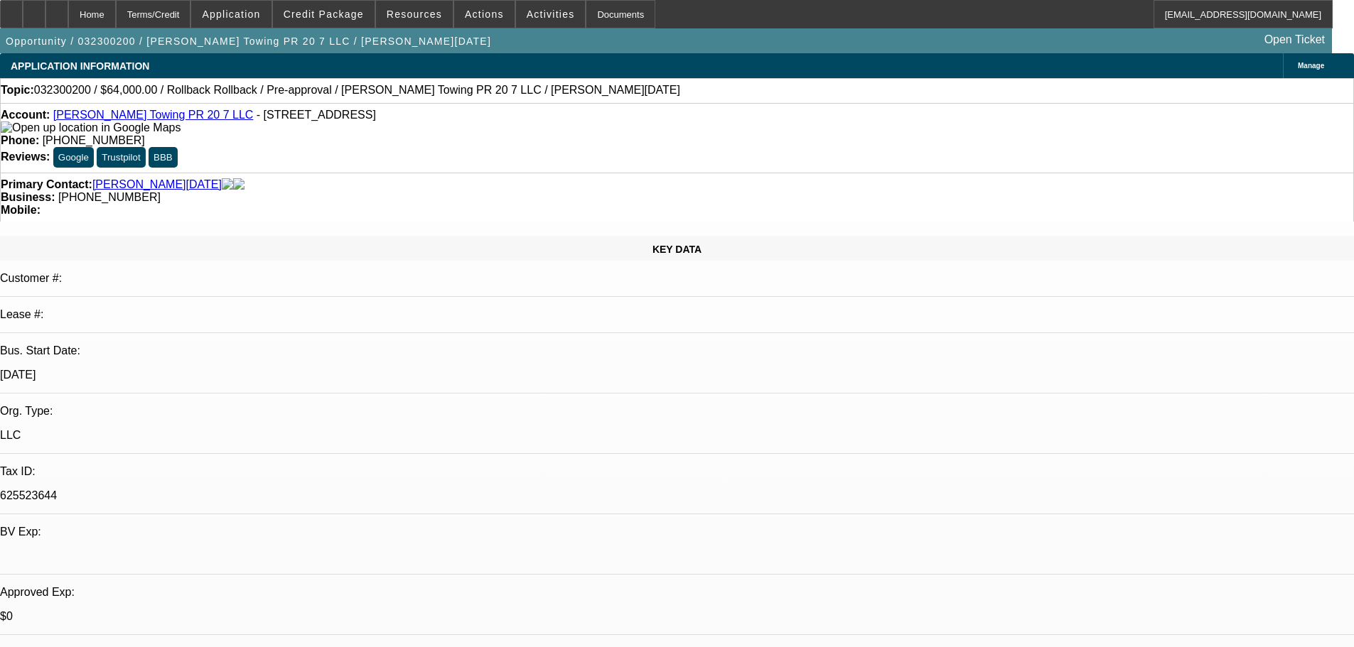
select select "0"
select select "3"
select select "0.1"
select select "4"
select select "0"
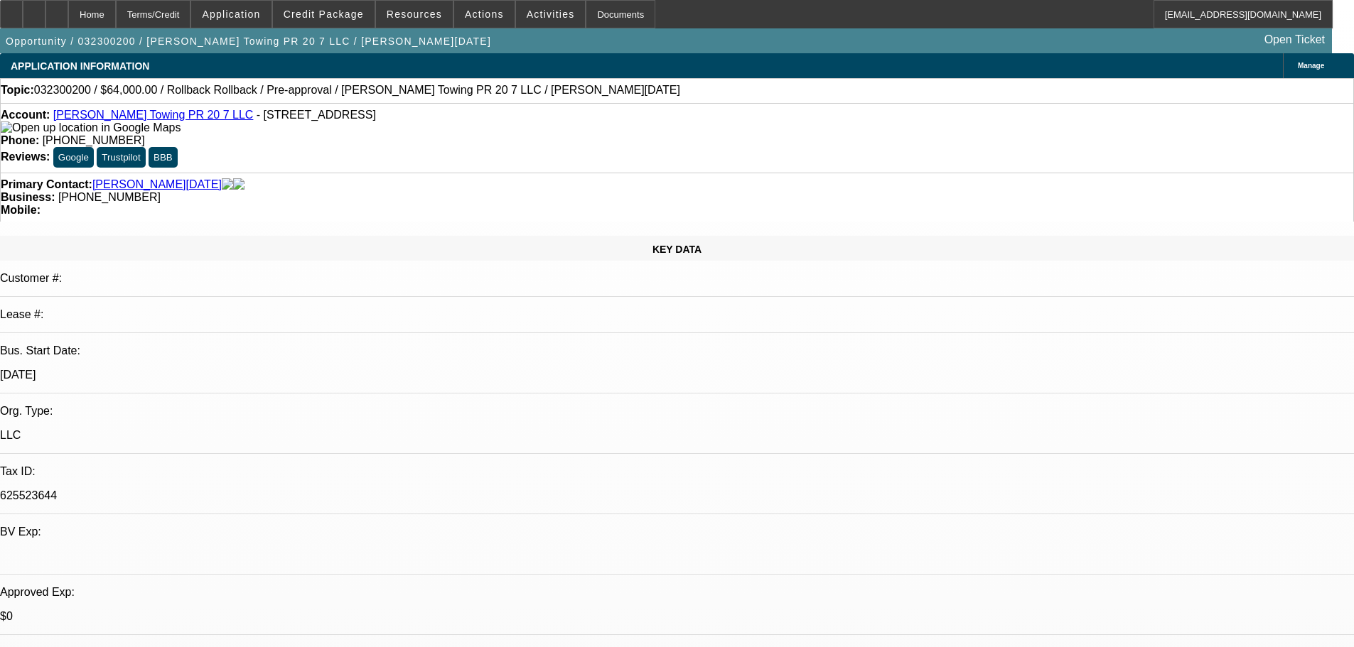
select select "0"
select select "3"
select select "0.1"
select select "4"
select select "0"
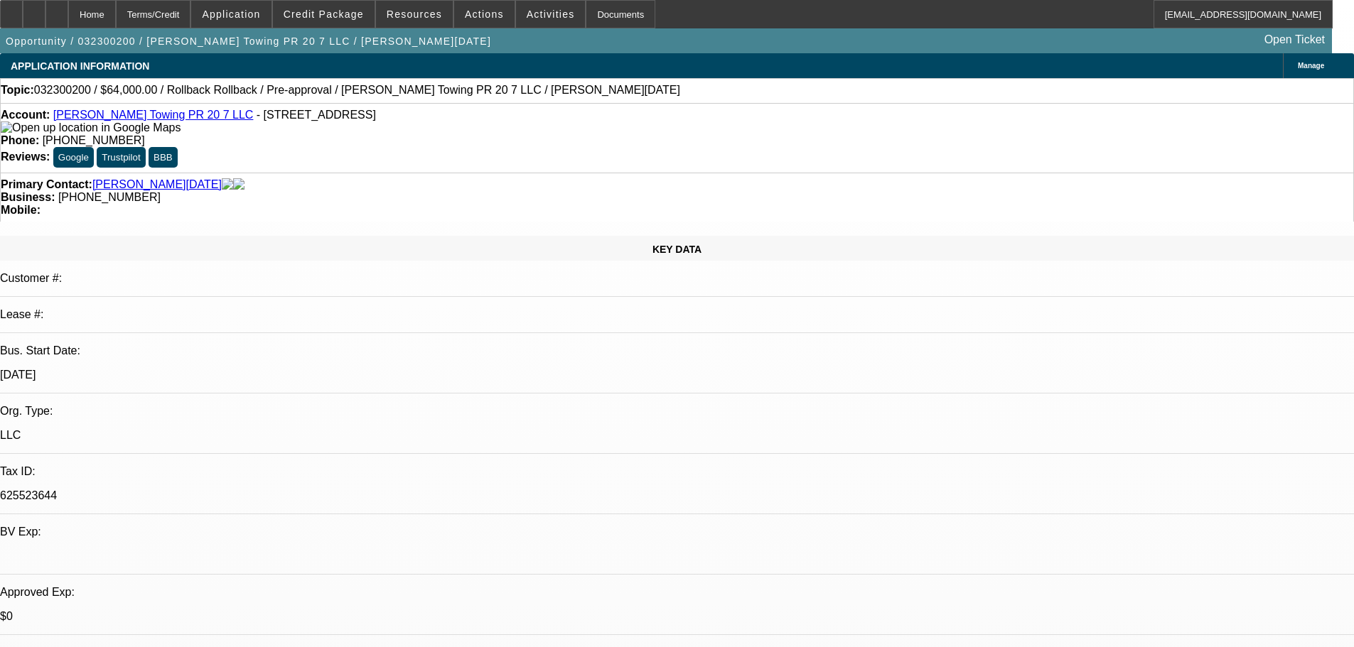
select select "0"
select select "0.1"
select select "4"
select select "0"
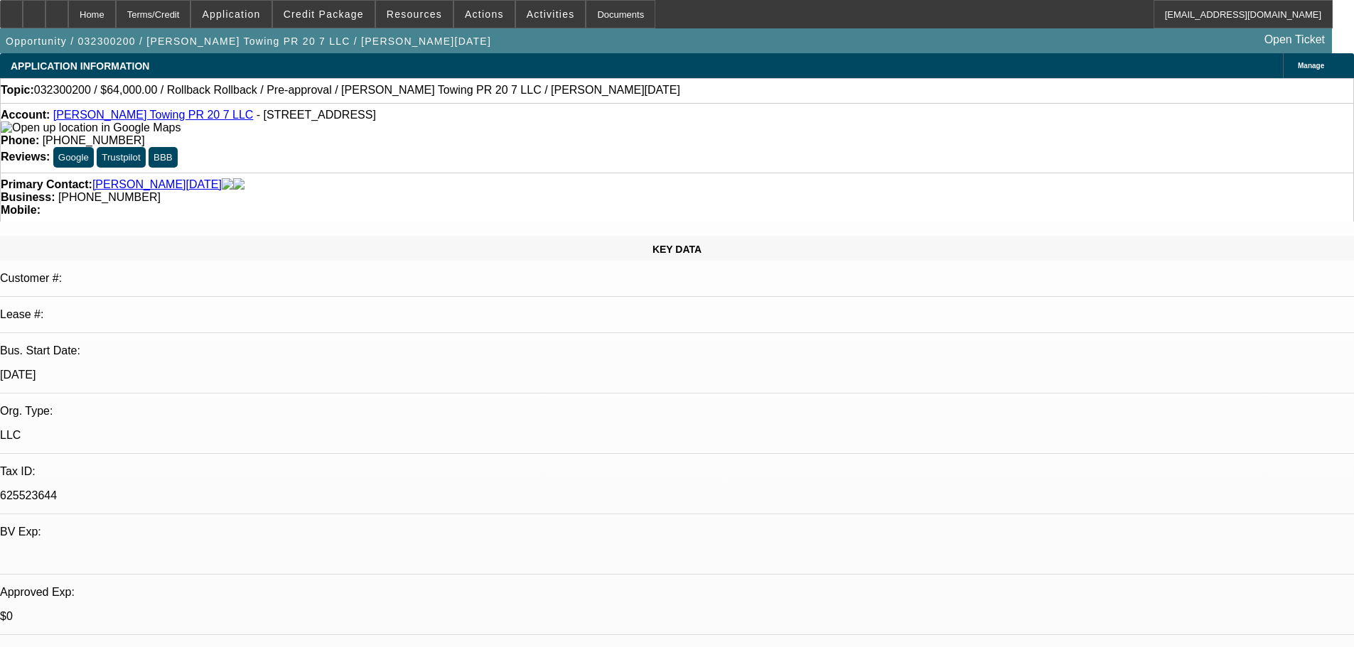
select select "0.1"
select select "4"
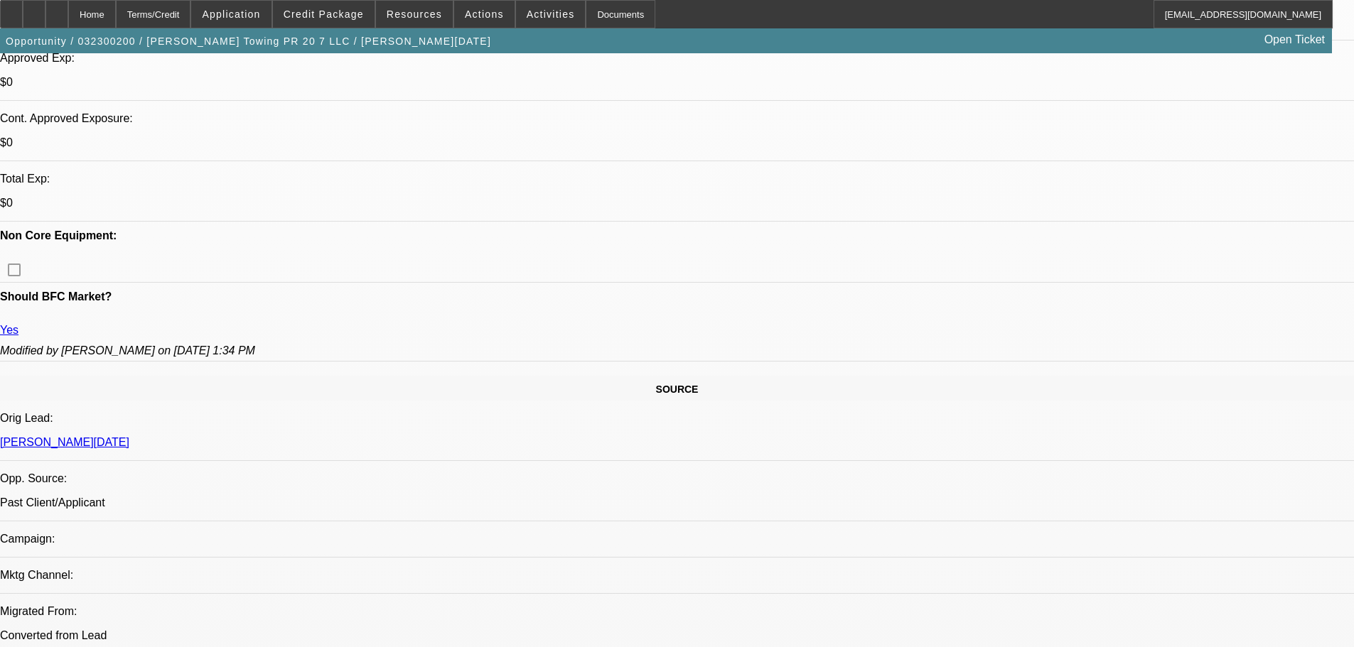
scroll to position [569, 0]
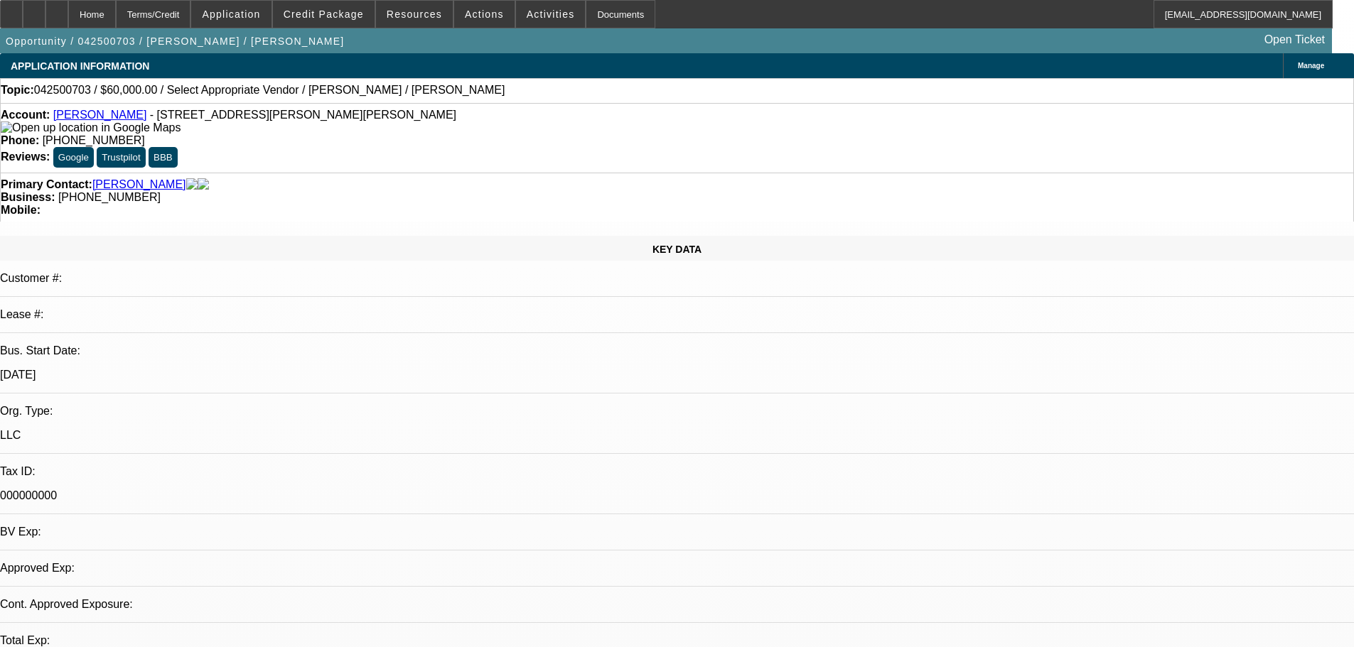
select select "0"
select select "2"
select select "0.1"
select select "4"
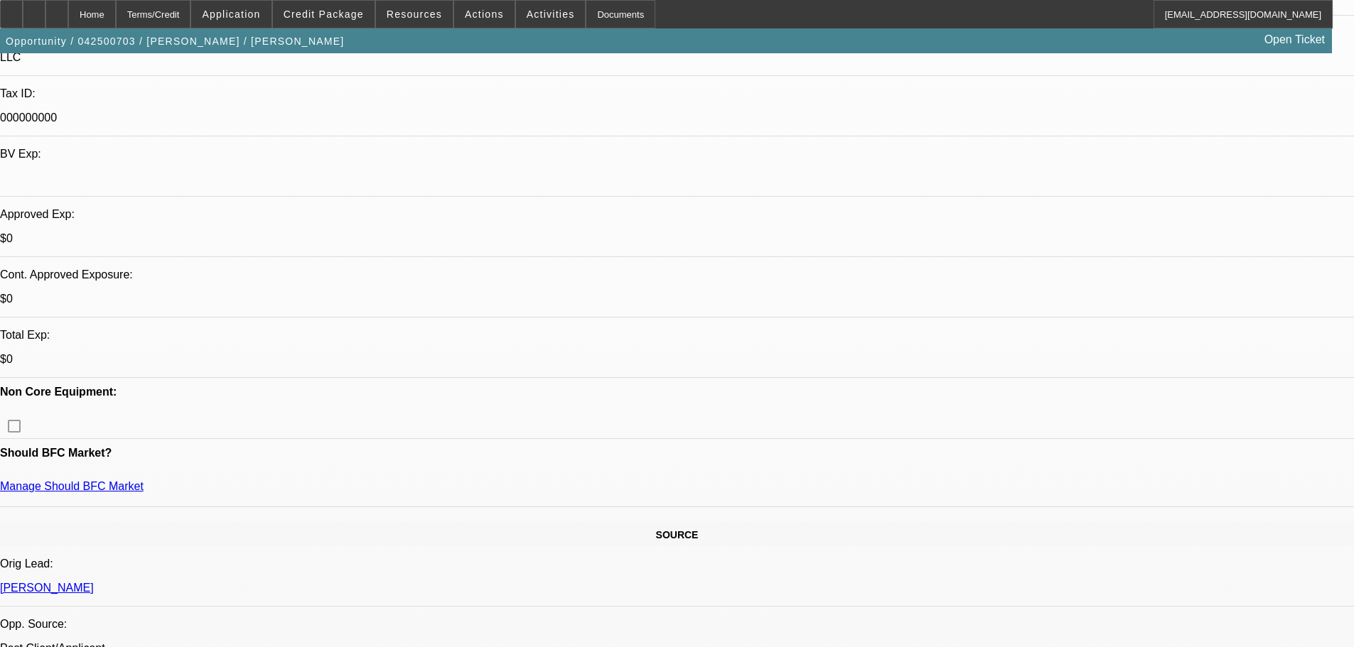
scroll to position [426, 0]
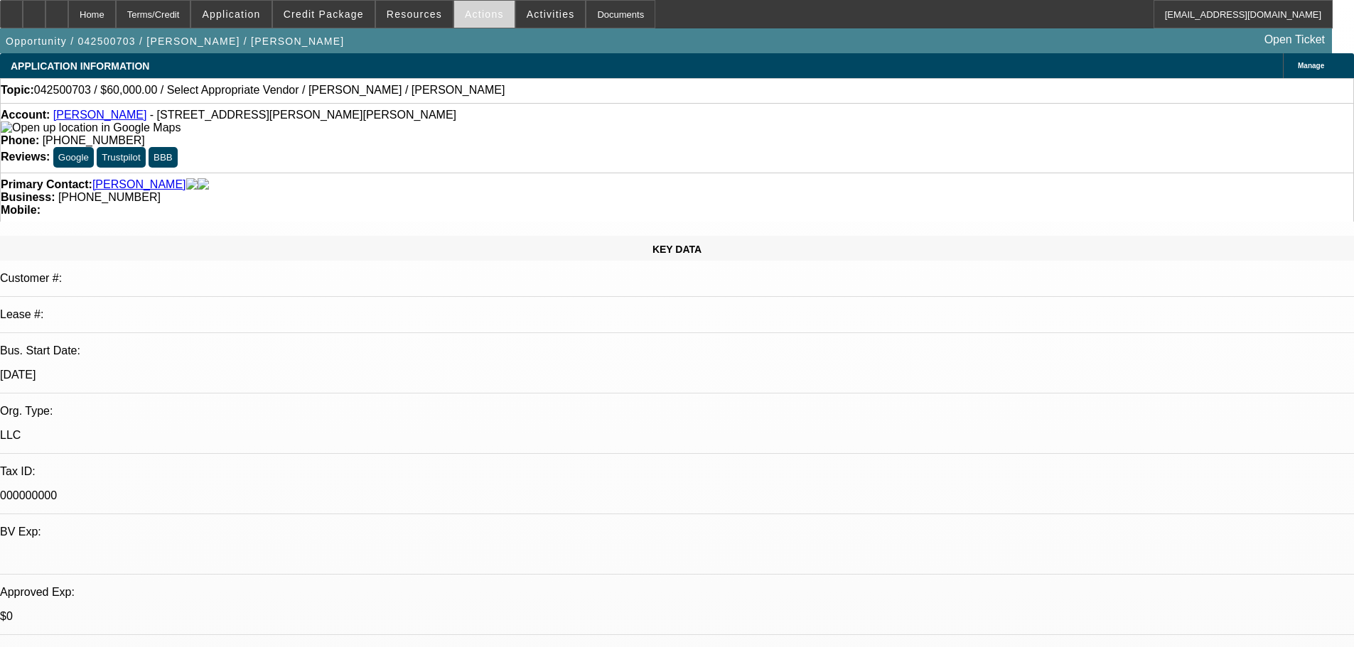
click at [498, 16] on span at bounding box center [484, 14] width 60 height 34
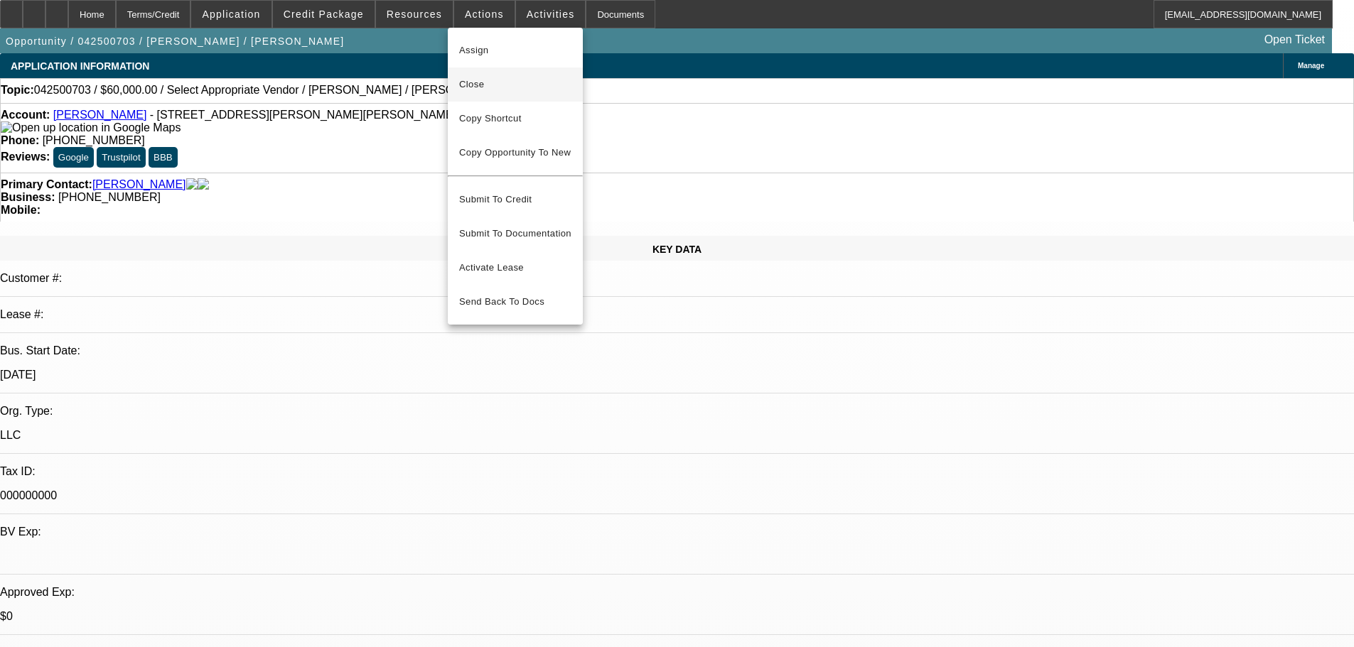
click at [517, 92] on span "Close" at bounding box center [515, 84] width 112 height 17
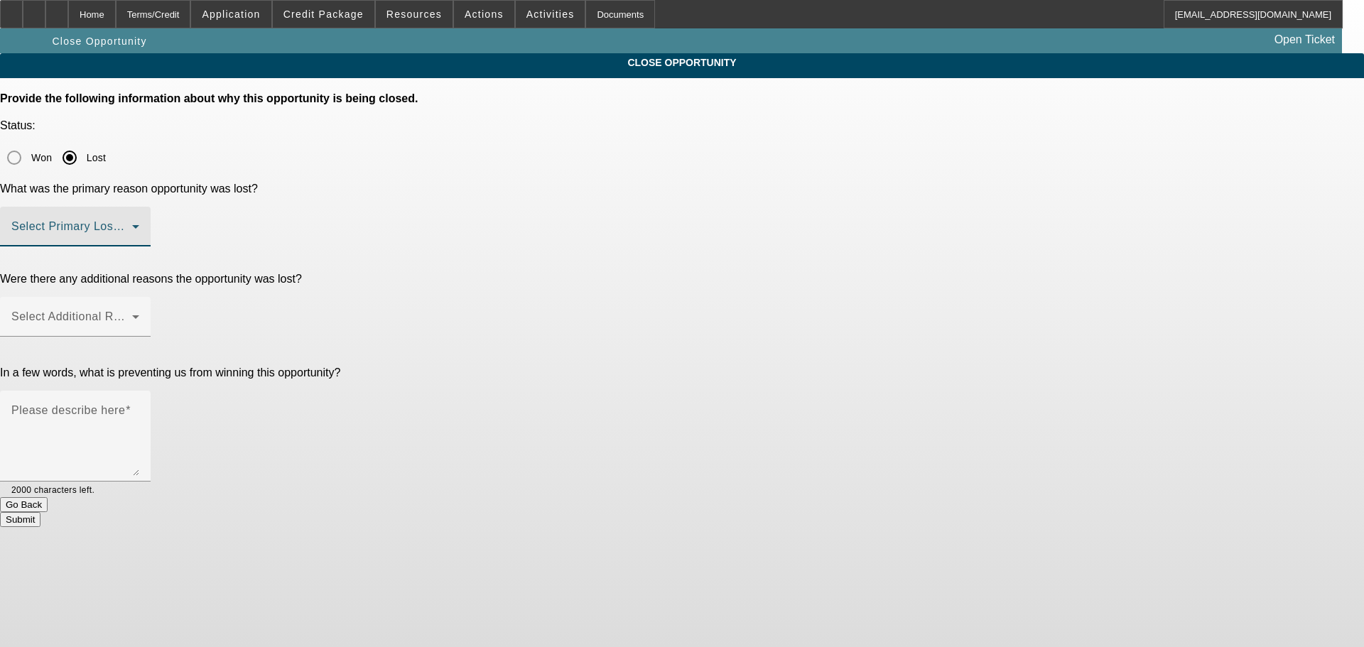
click at [132, 224] on span at bounding box center [71, 232] width 121 height 17
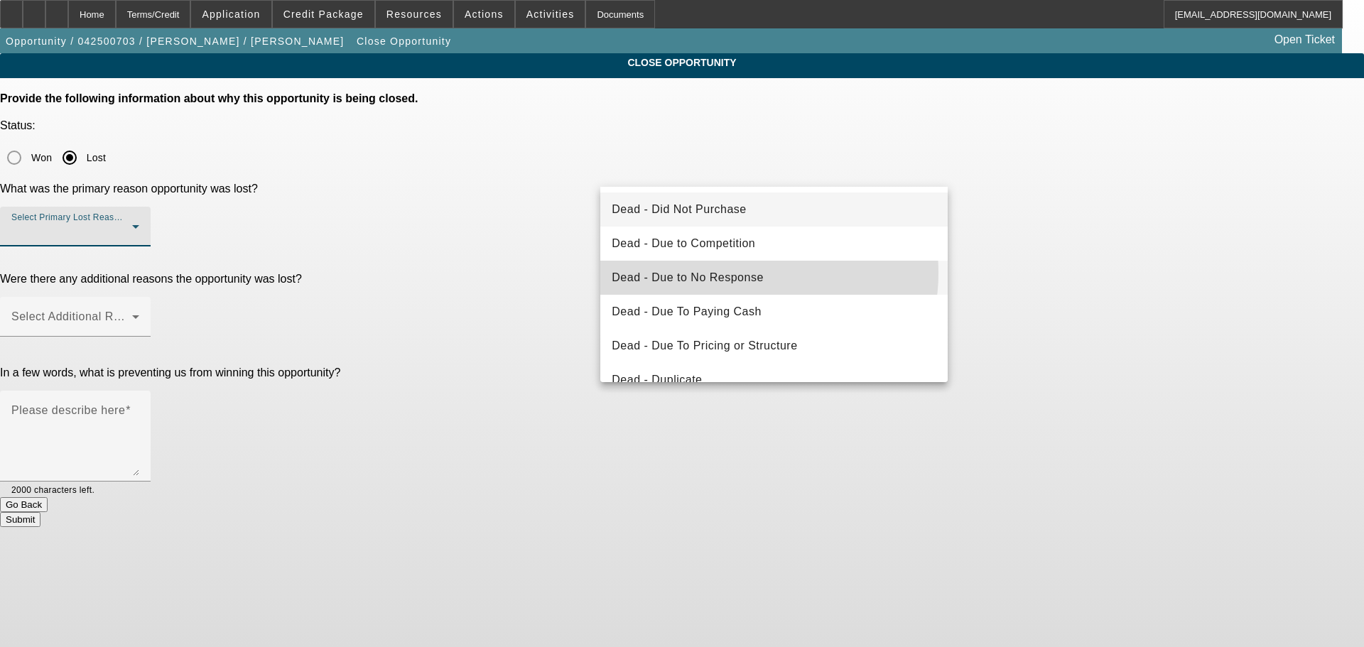
click at [746, 274] on span "Dead - Due to No Response" at bounding box center [688, 277] width 152 height 17
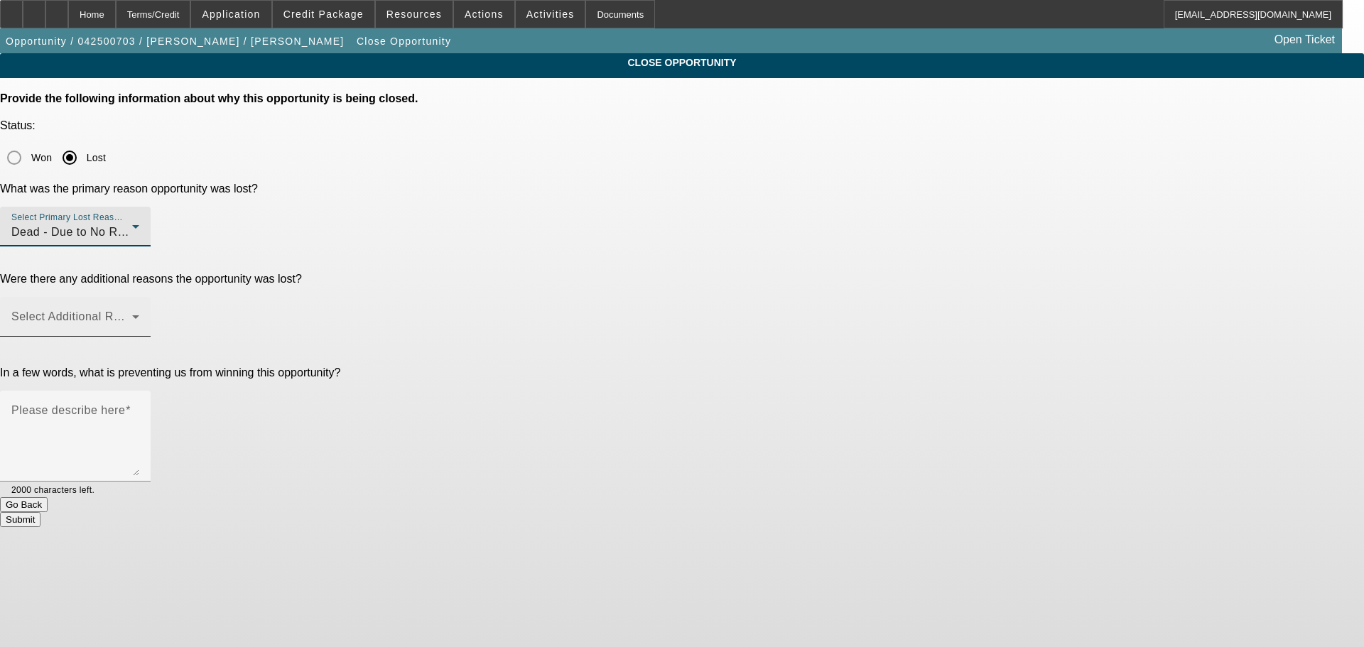
click at [132, 314] on span at bounding box center [71, 322] width 121 height 17
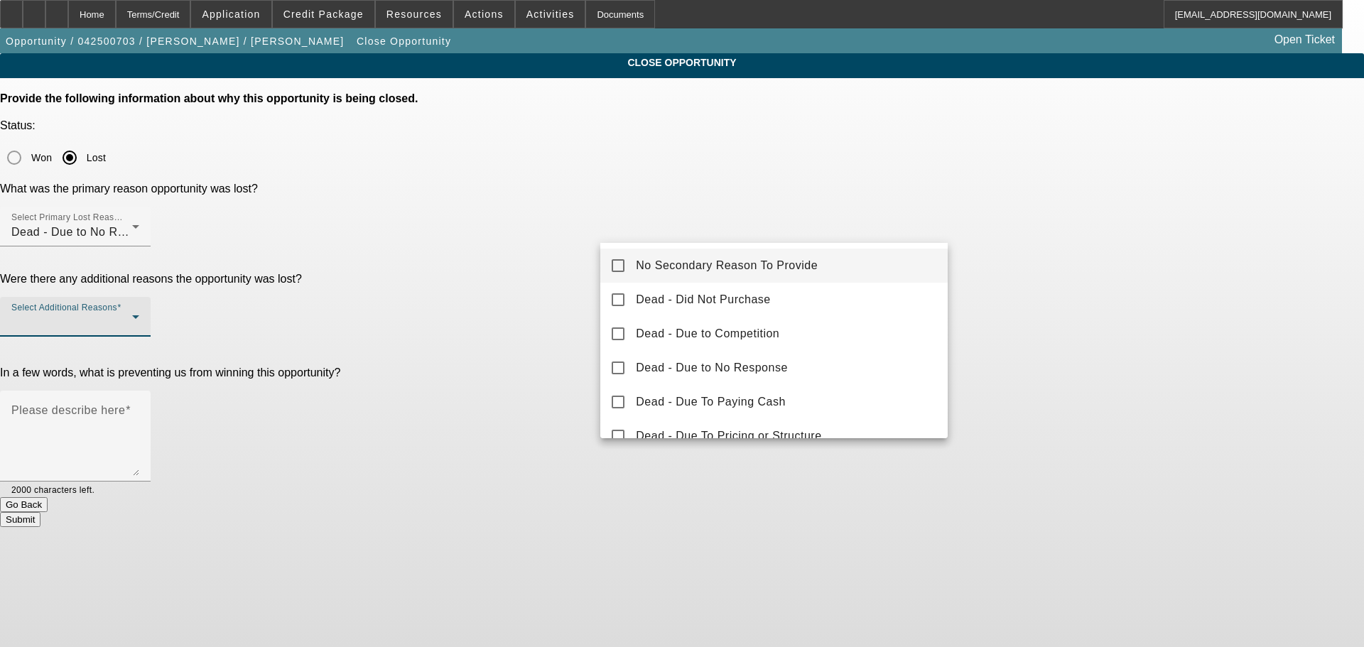
click at [770, 259] on span "No Secondary Reason To Provide" at bounding box center [727, 265] width 182 height 17
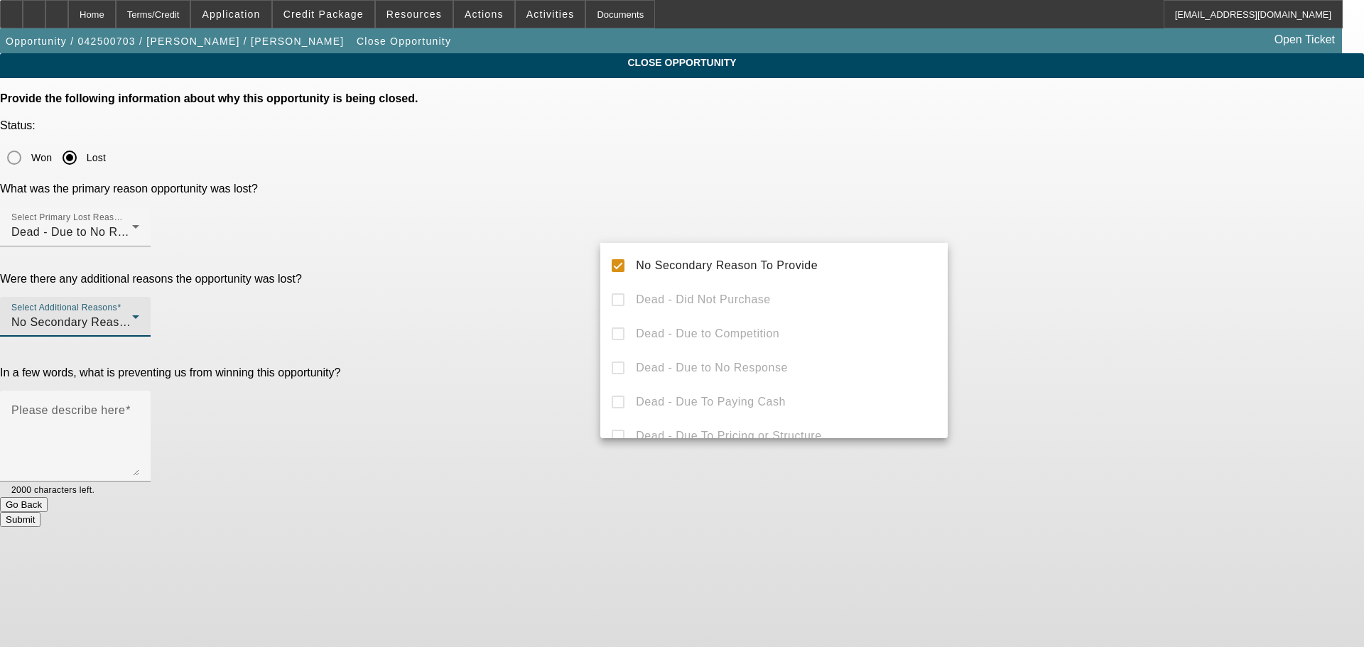
click at [1098, 248] on div at bounding box center [682, 323] width 1364 height 647
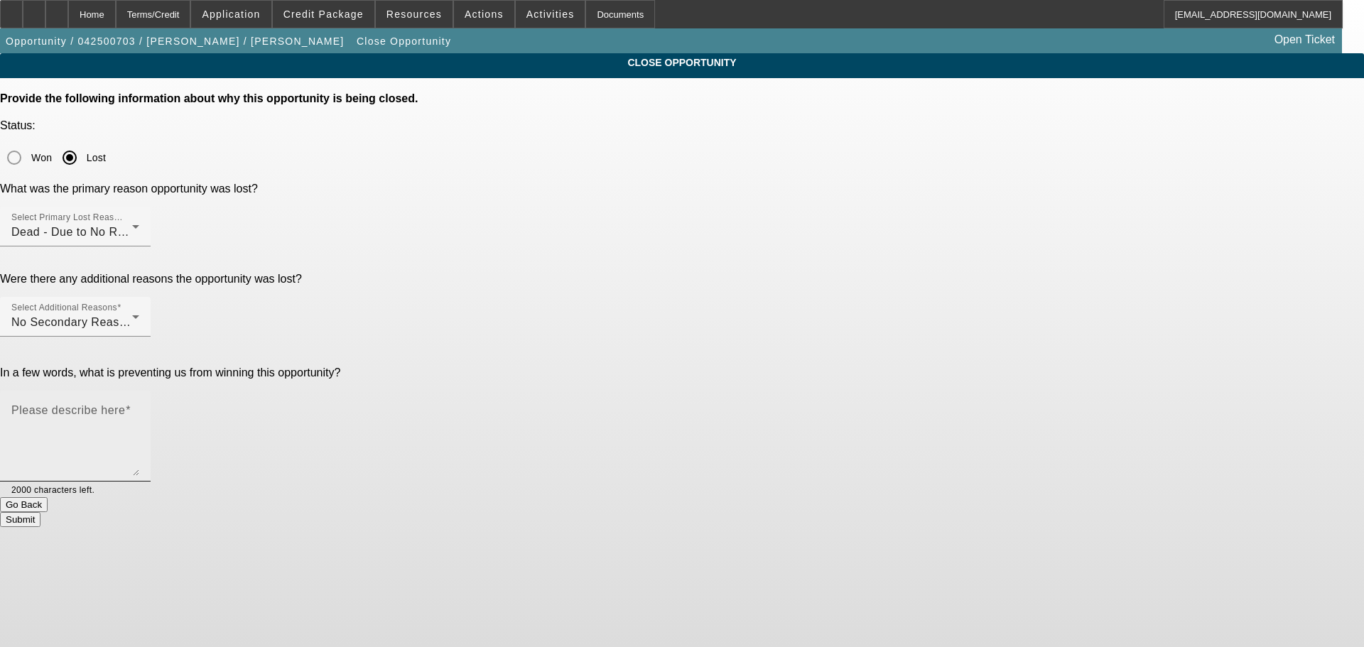
click at [139, 408] on textarea "Please describe here" at bounding box center [75, 442] width 128 height 68
type textarea "Customer never filled out app or startup plan and stopped responding."
click at [41, 512] on button "Submit" at bounding box center [20, 519] width 41 height 15
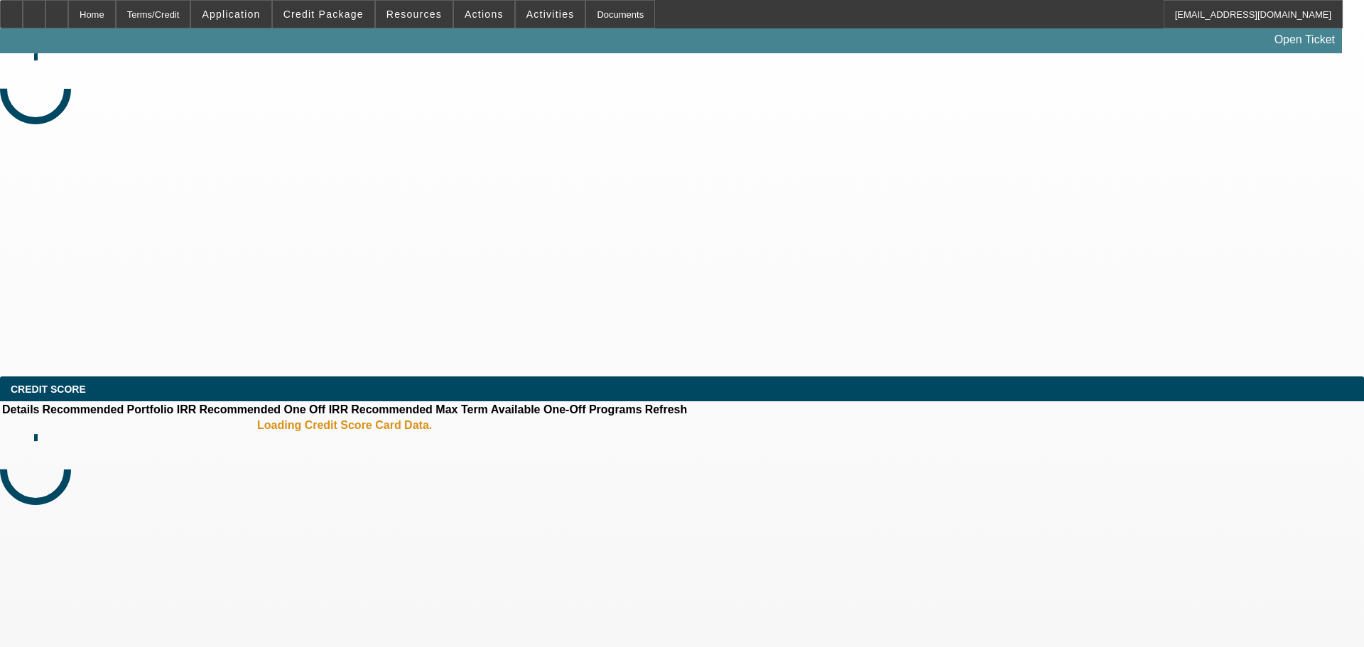
select select "0"
select select "2"
select select "0.1"
select select "4"
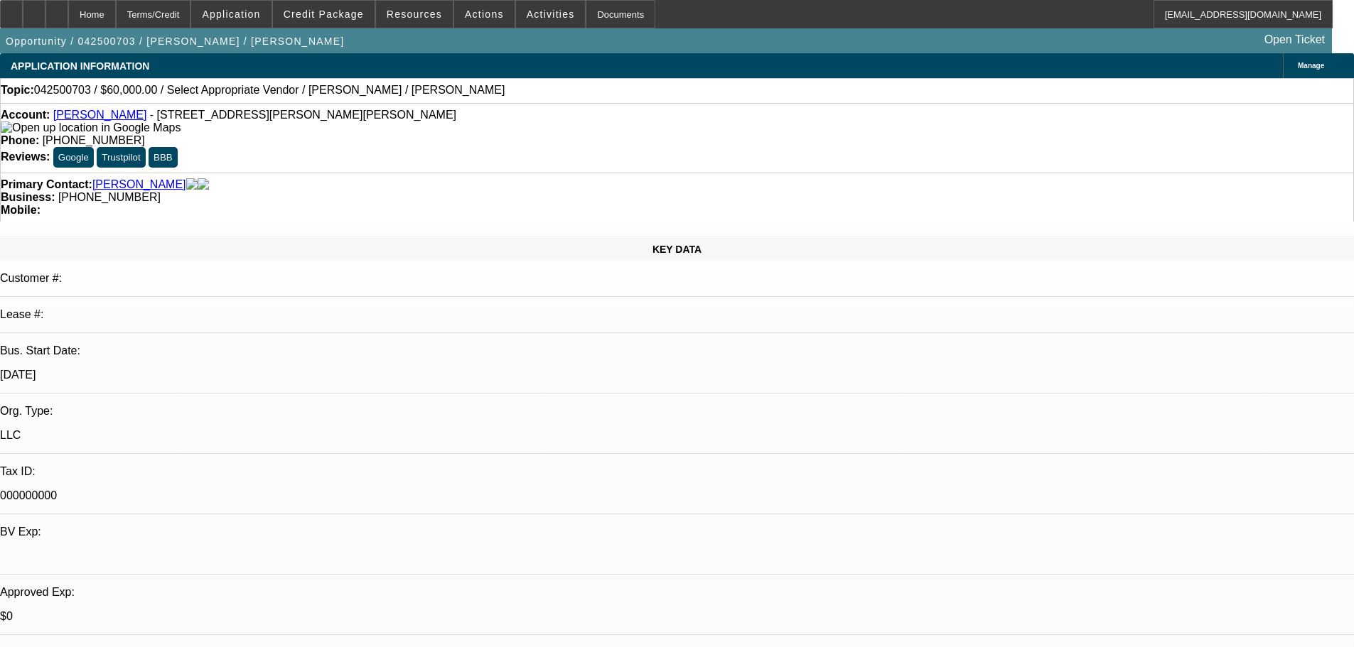
select select "0"
select select "2"
select select "0.1"
select select "4"
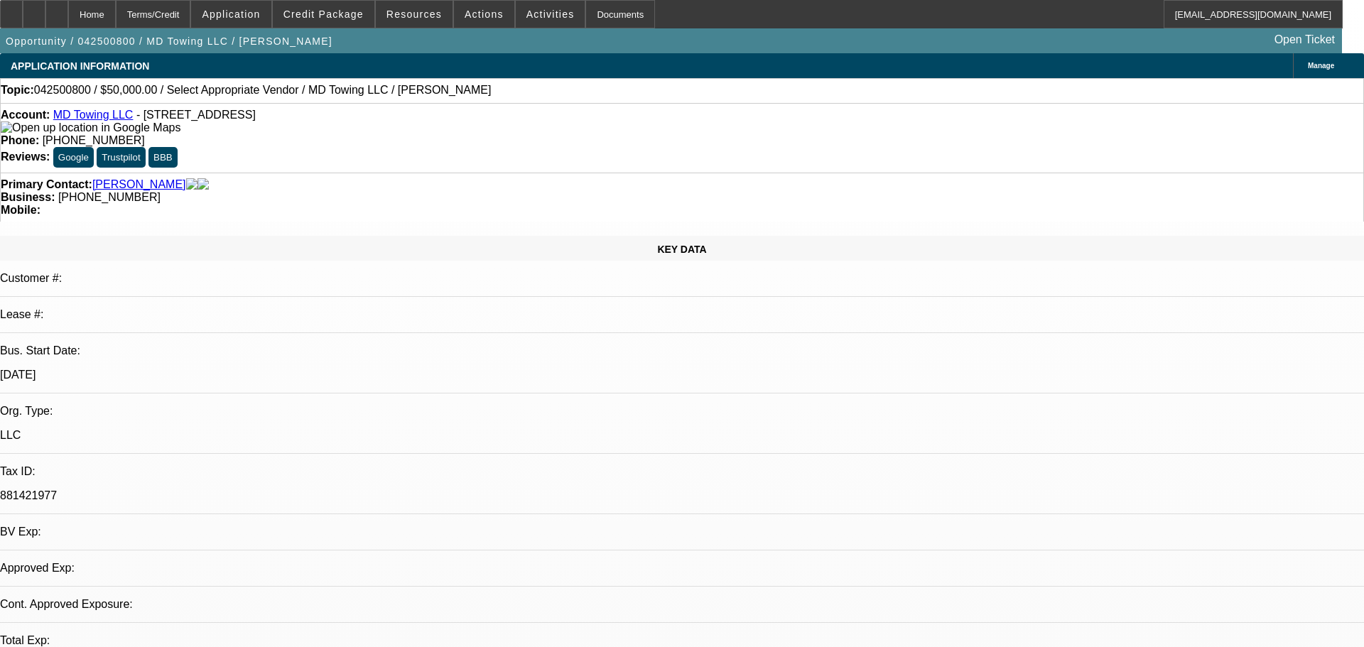
select select "0"
select select "2"
select select "0.1"
select select "4"
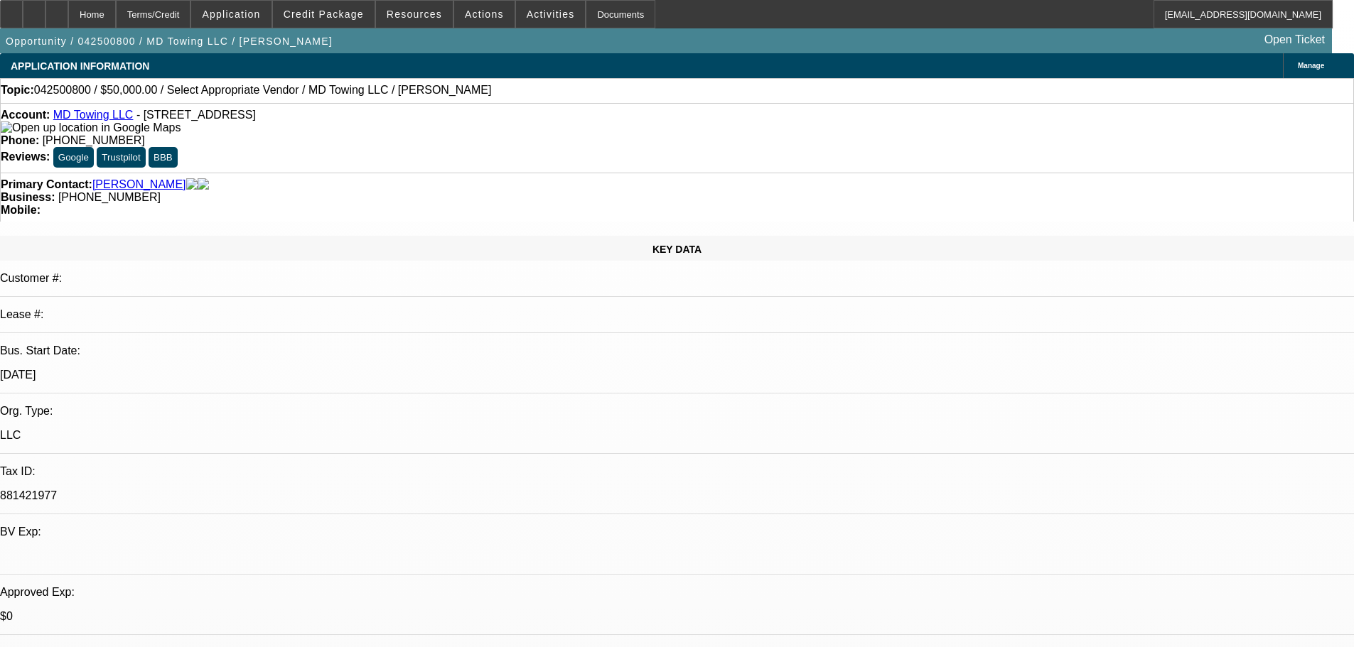
drag, startPoint x: 1123, startPoint y: 200, endPoint x: 1057, endPoint y: 203, distance: 65.4
copy b "(385) 436-0102"
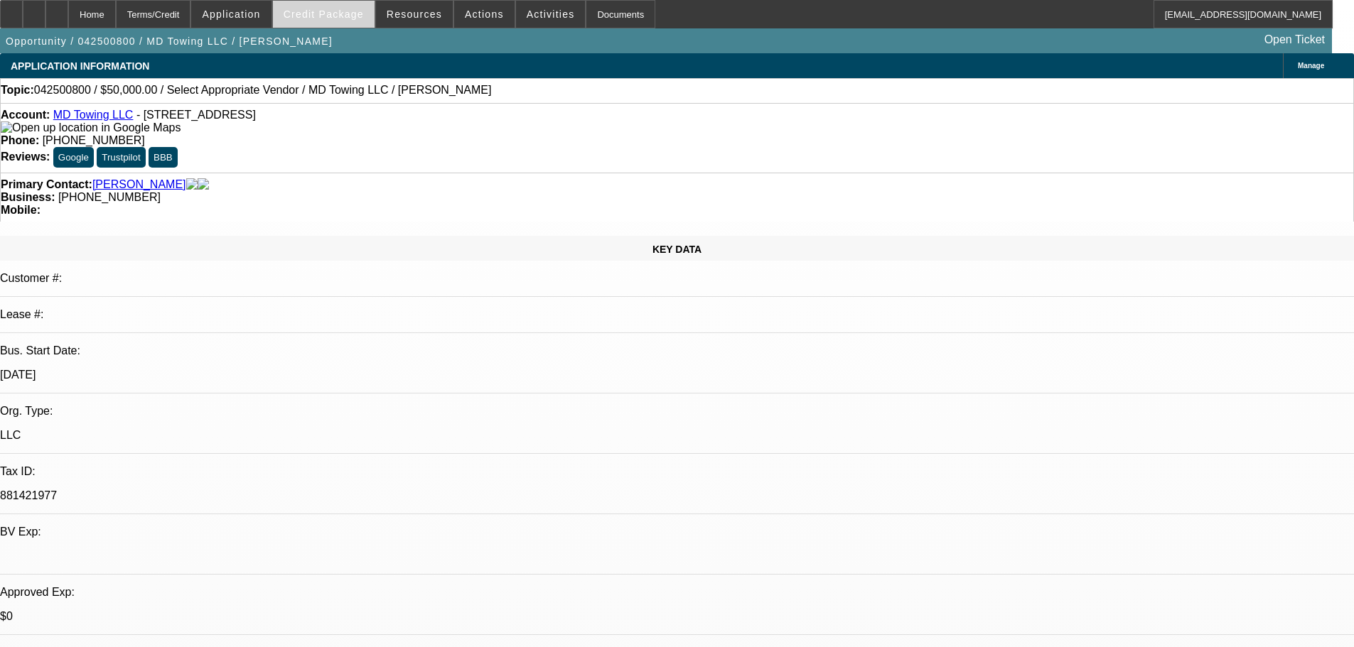
click at [316, 11] on span "Credit Package" at bounding box center [324, 14] width 80 height 11
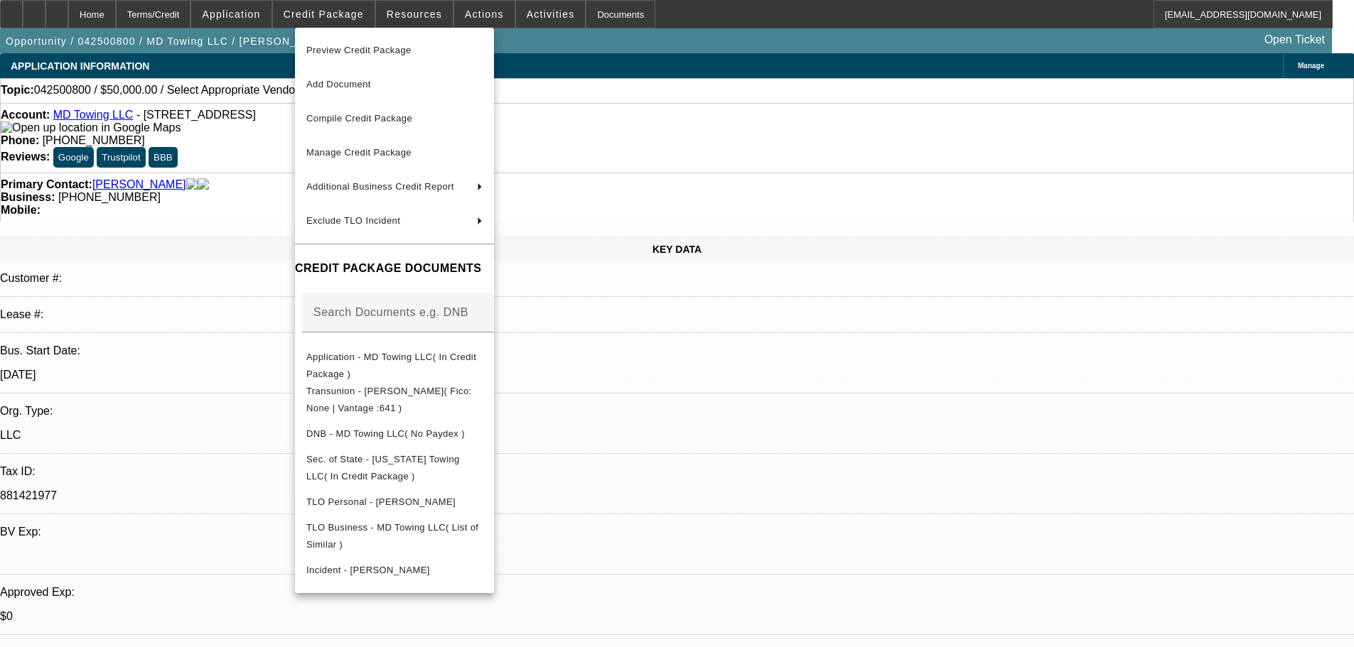
drag, startPoint x: 1048, startPoint y: 229, endPoint x: 1128, endPoint y: 224, distance: 79.8
click at [1127, 225] on div at bounding box center [677, 323] width 1354 height 647
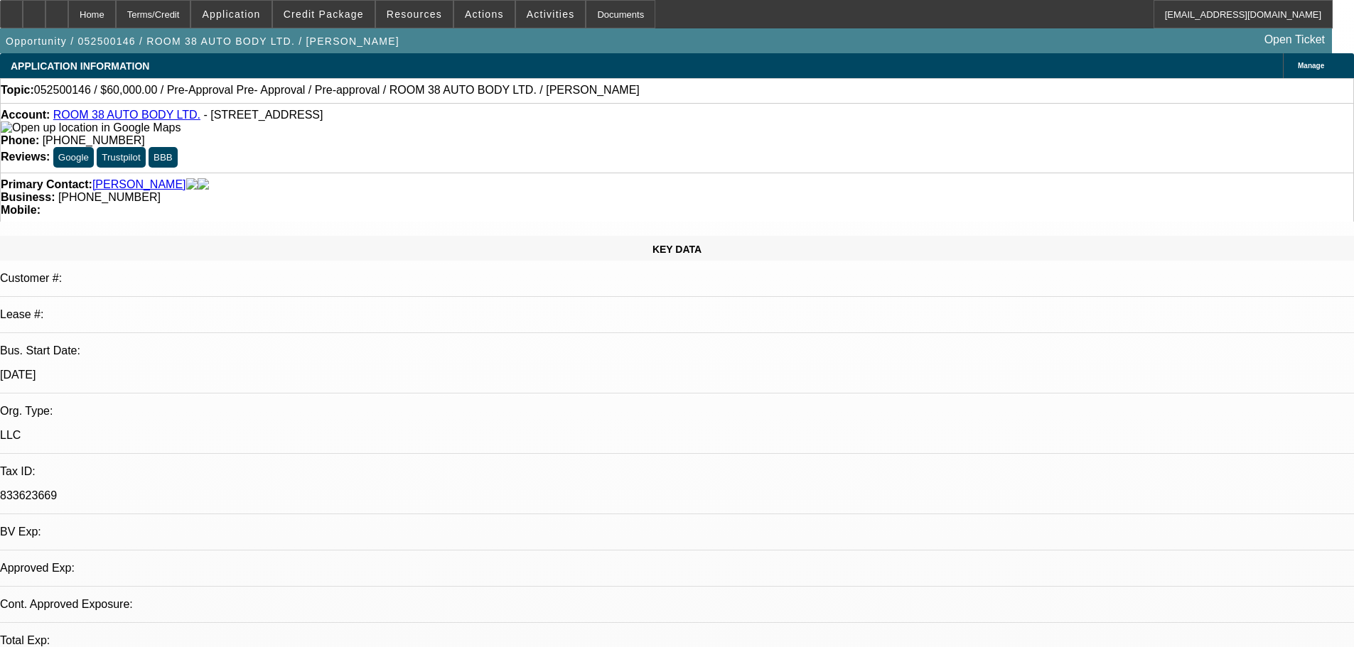
select select "0"
select select "2"
select select "0.1"
select select "4"
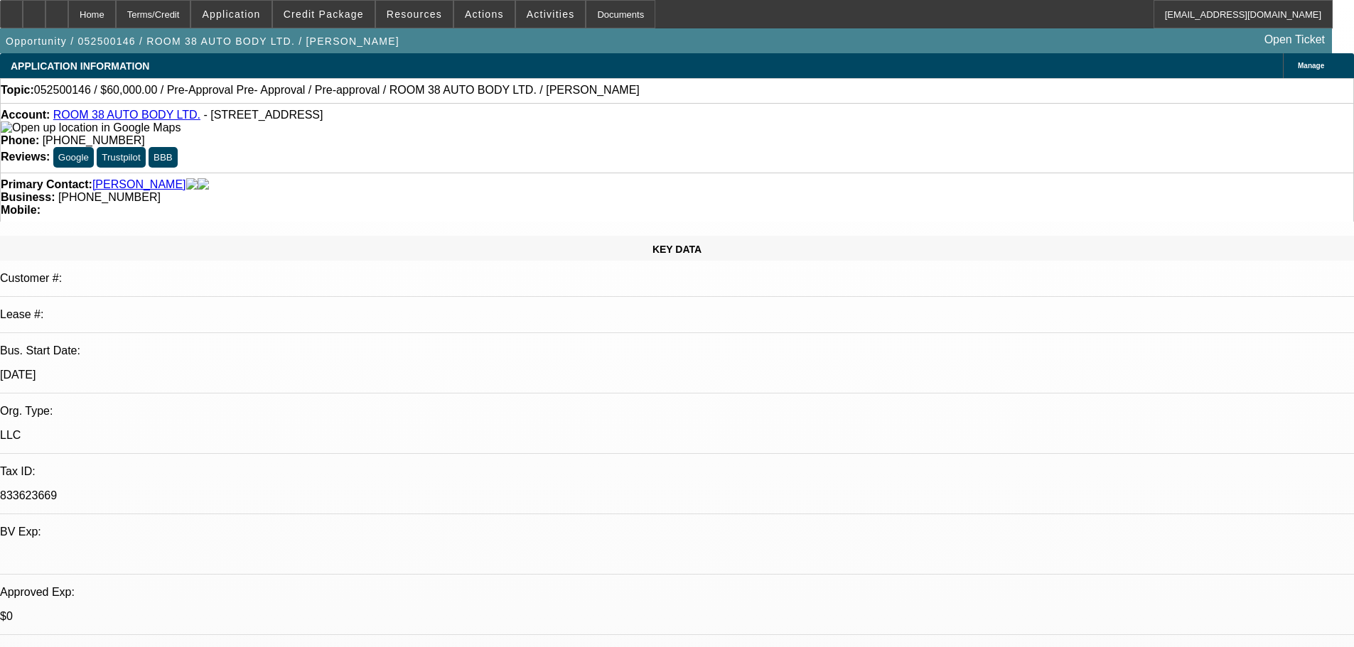
click at [343, 18] on span "Credit Package" at bounding box center [324, 14] width 80 height 11
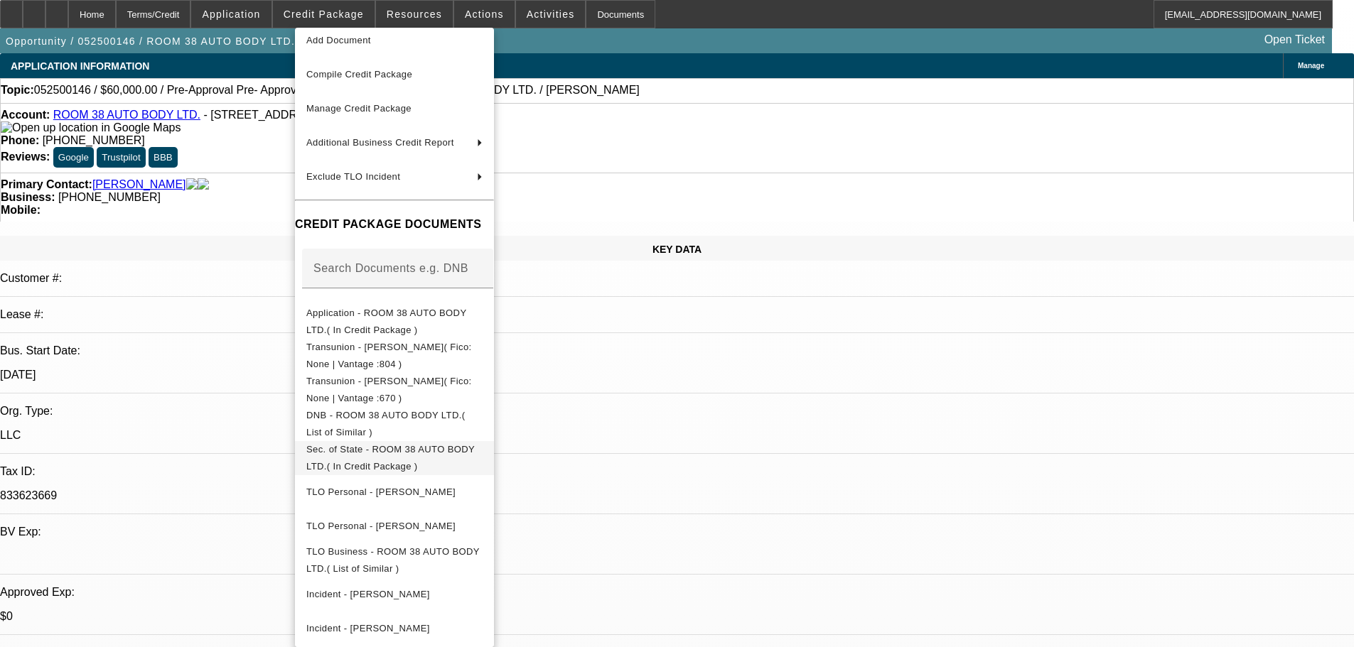
scroll to position [85, 0]
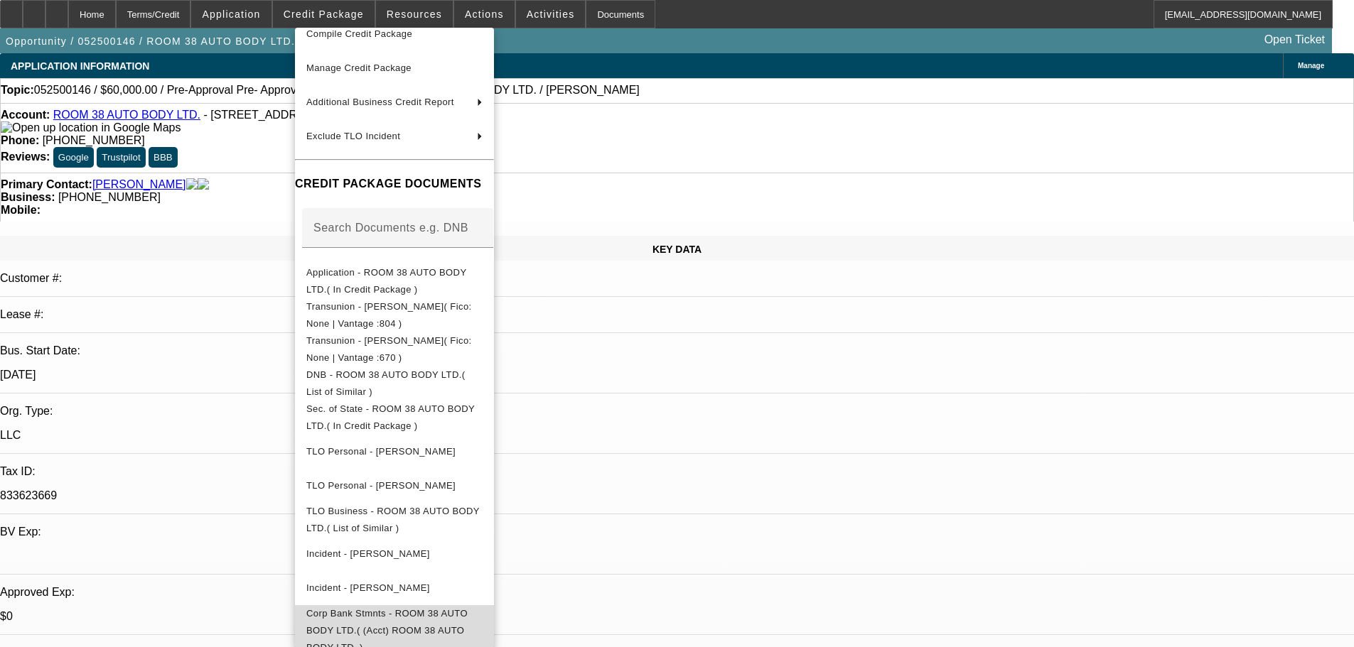
click at [468, 608] on span "Corp Bank Stmnts - ROOM 38 AUTO BODY LTD.( (Acct) ROOM 38 AUTO BODY LTD. )" at bounding box center [386, 630] width 161 height 45
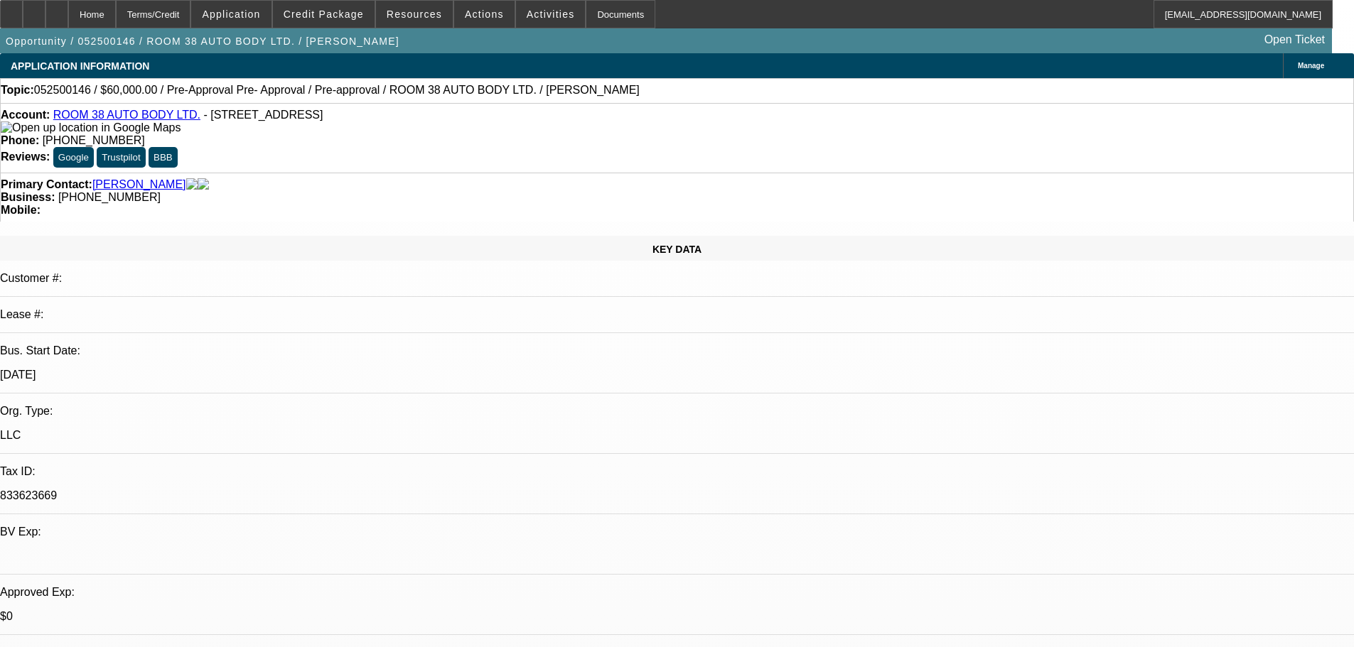
click at [348, 21] on span at bounding box center [324, 14] width 102 height 34
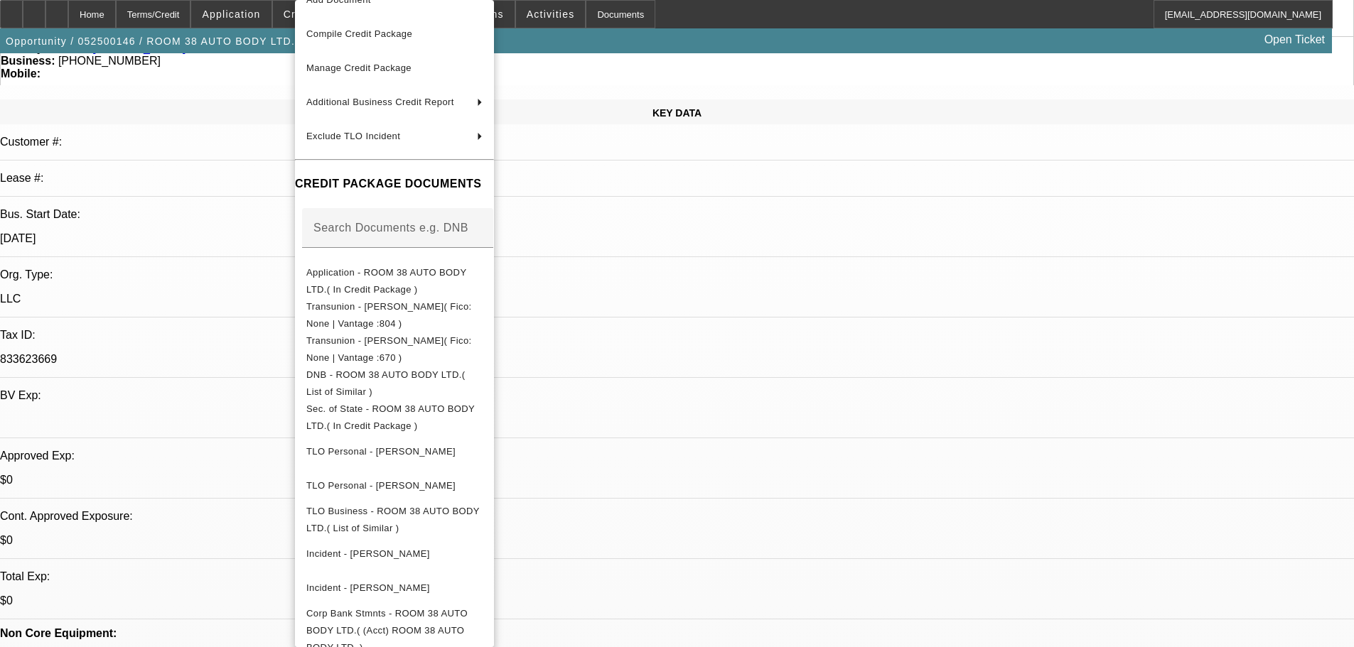
scroll to position [284, 0]
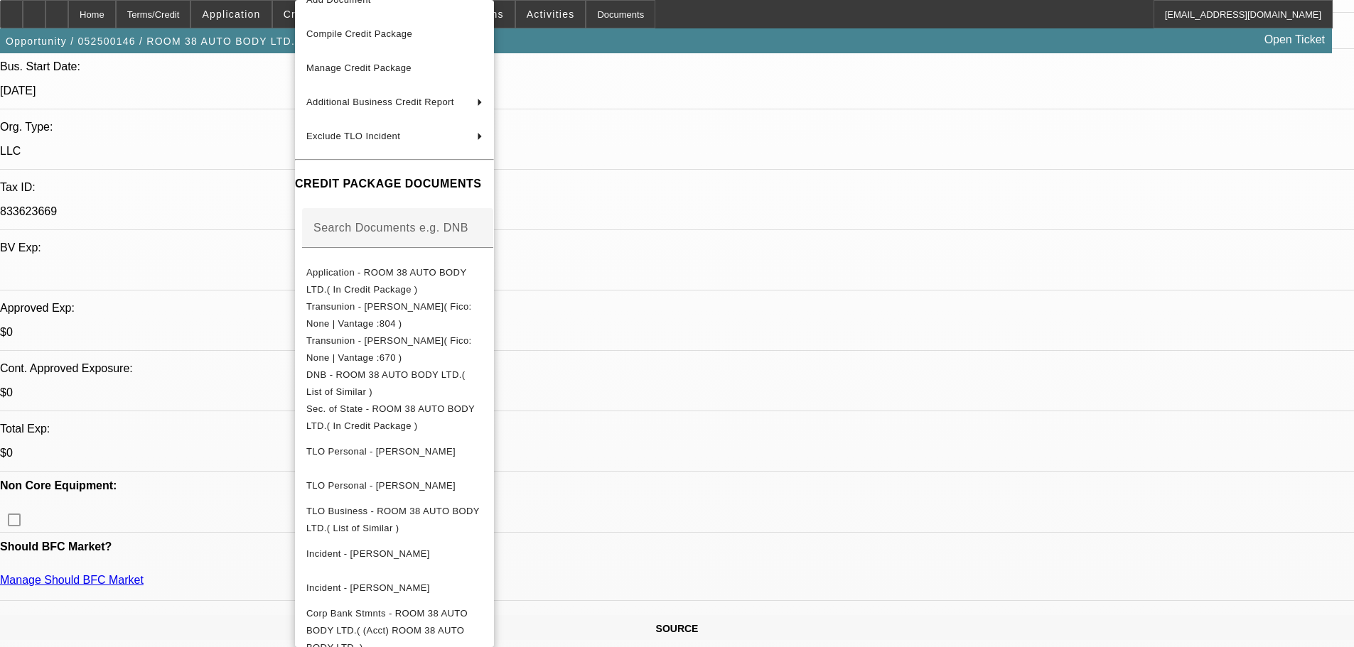
click at [60, 303] on div at bounding box center [677, 323] width 1354 height 647
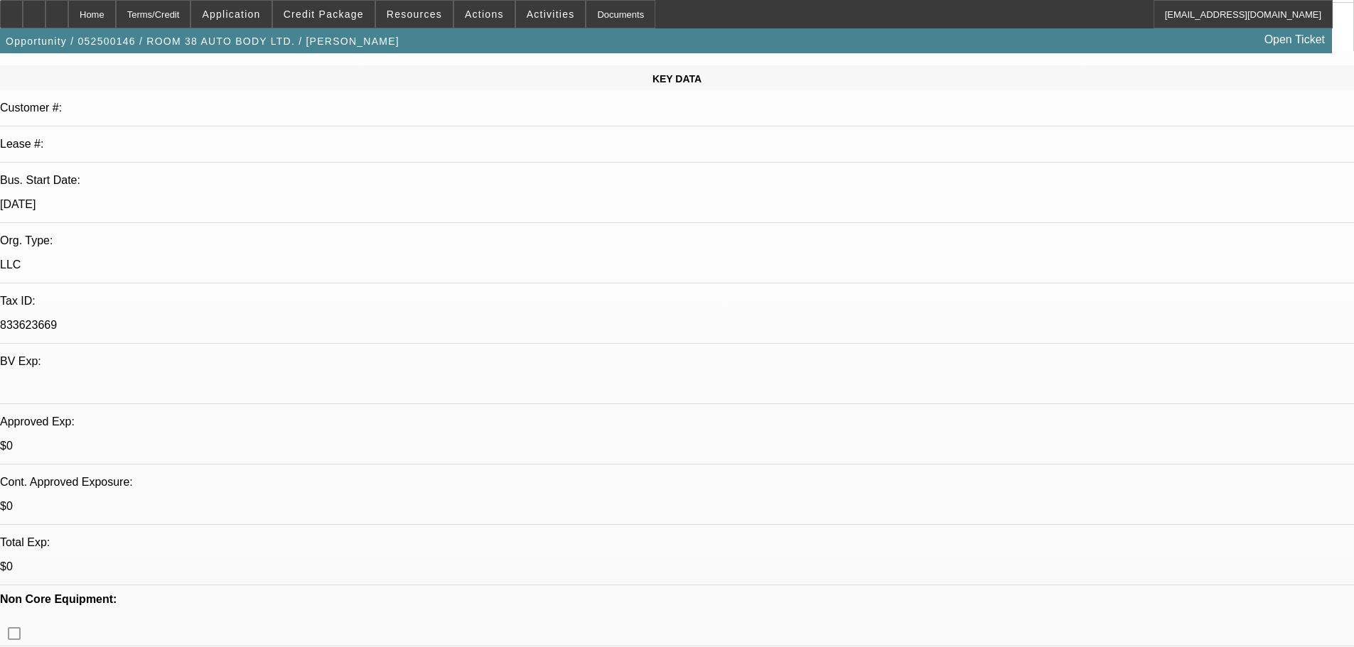
scroll to position [0, 0]
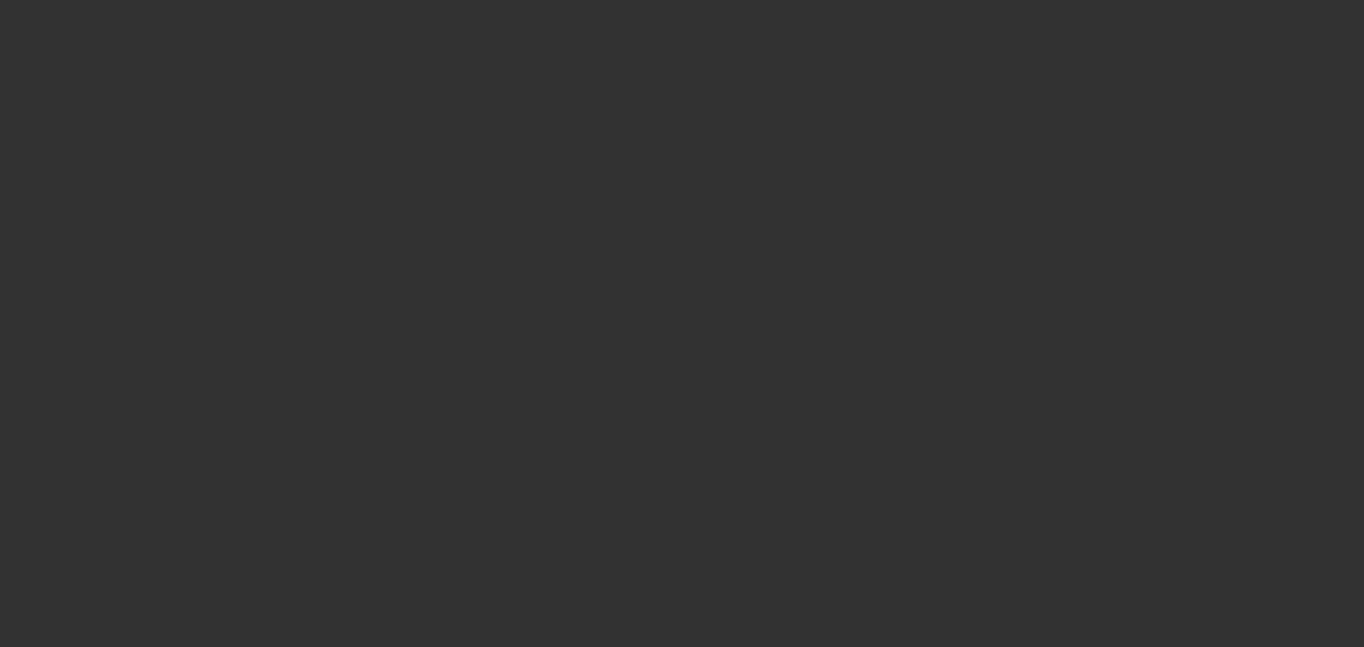
select select "0"
select select "2"
select select "0.1"
select select "4"
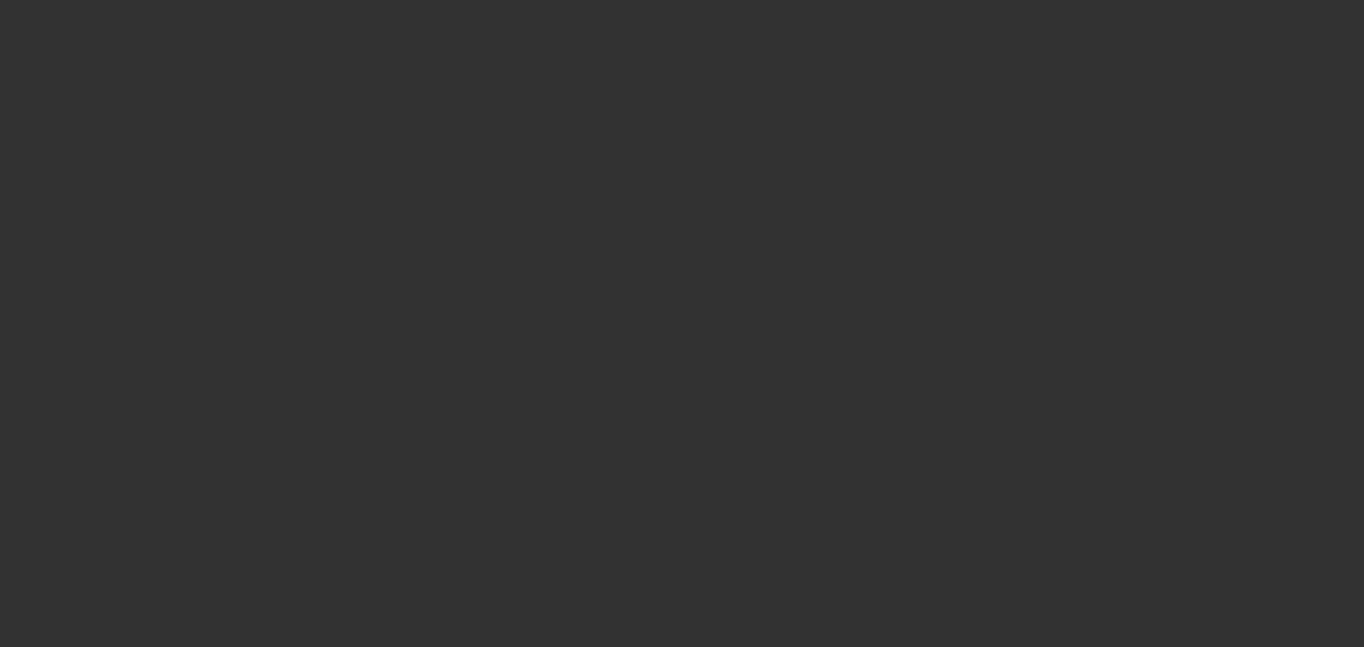
select select "0"
select select "6"
select select "0"
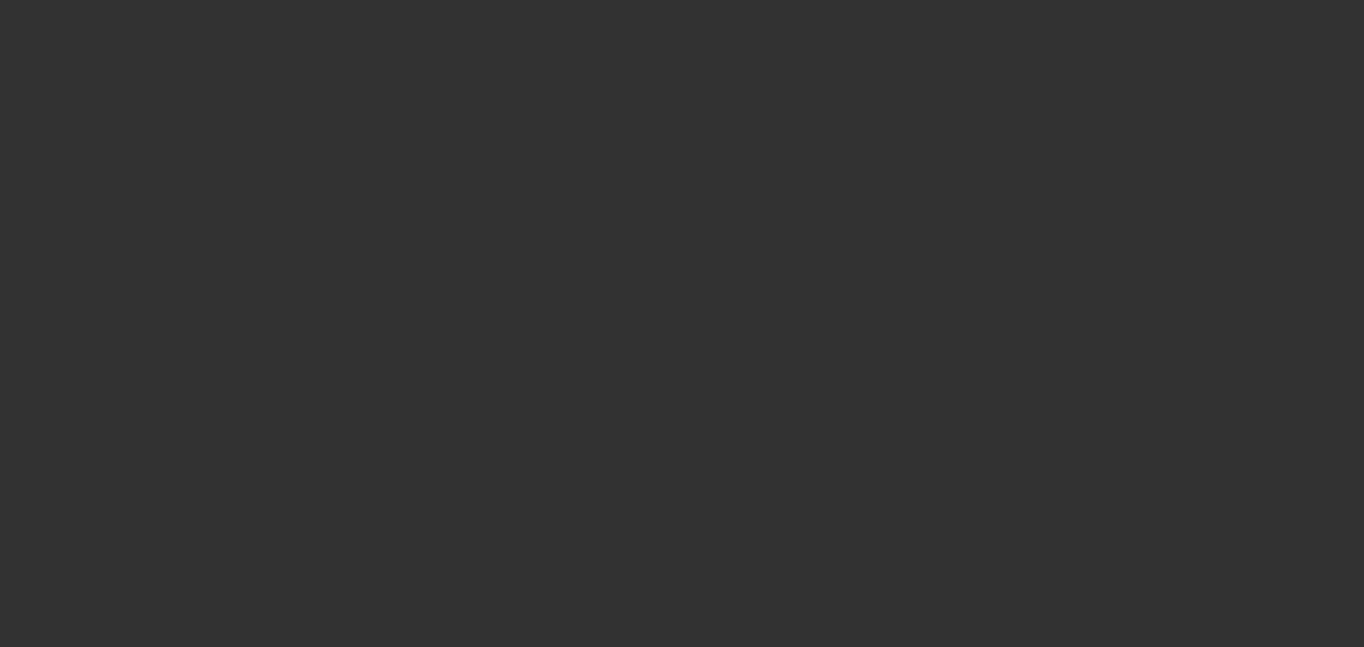
select select "0"
select select "6"
select select "0"
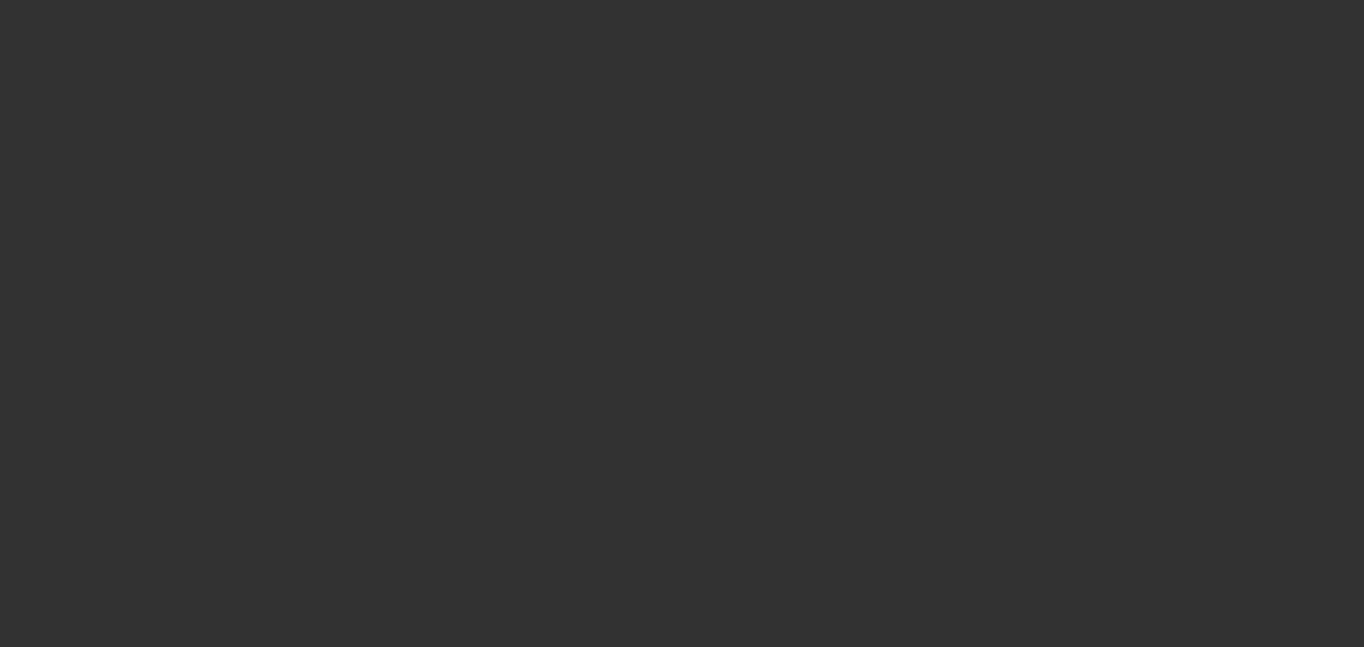
select select "0"
select select "6"
select select "0"
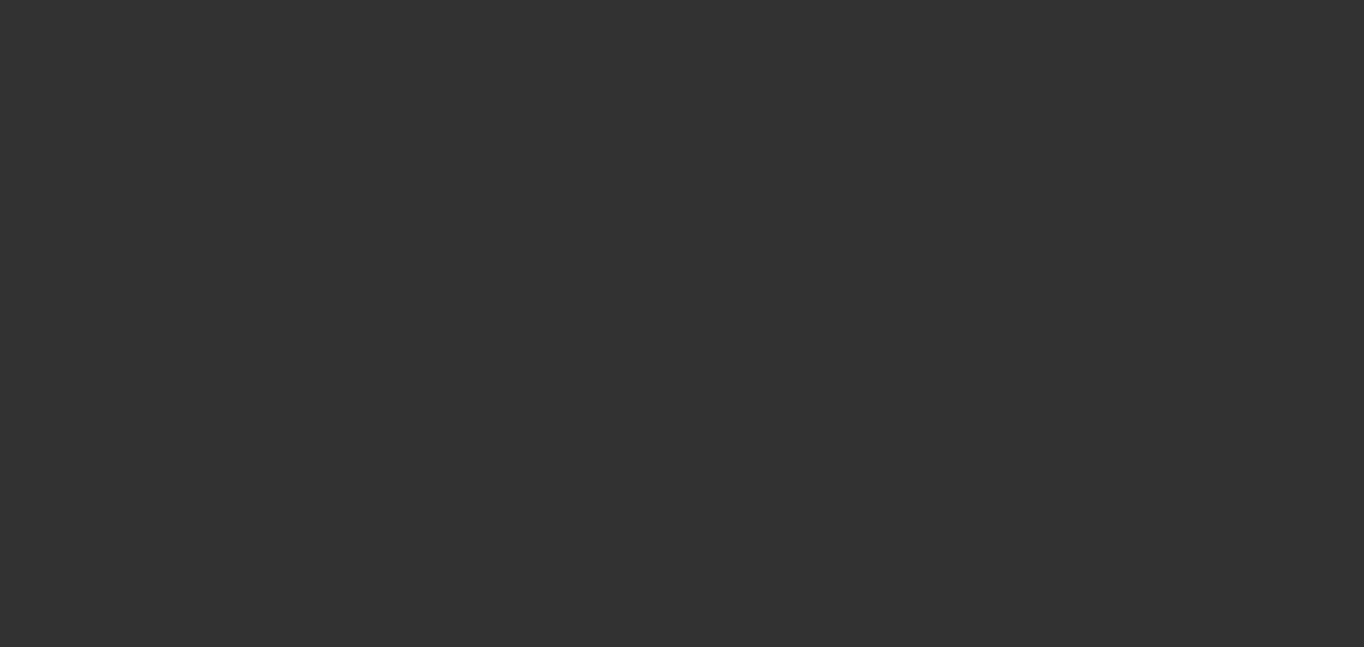
select select "6"
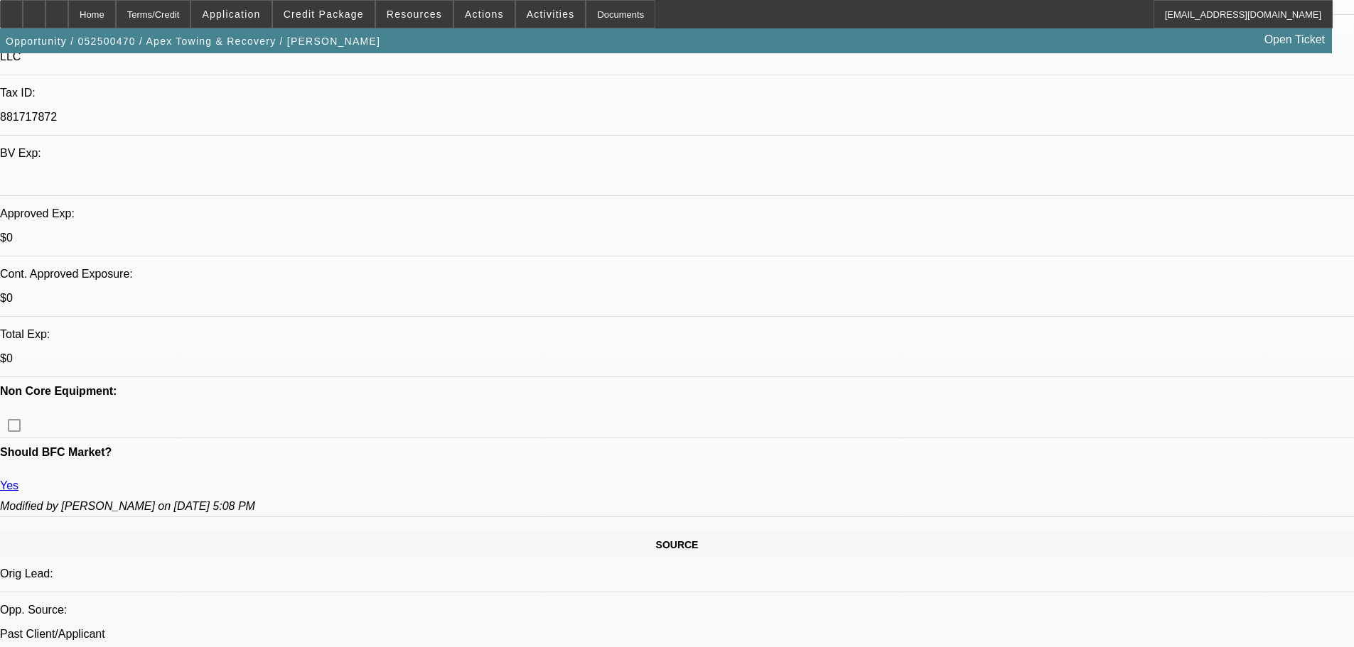
scroll to position [426, 0]
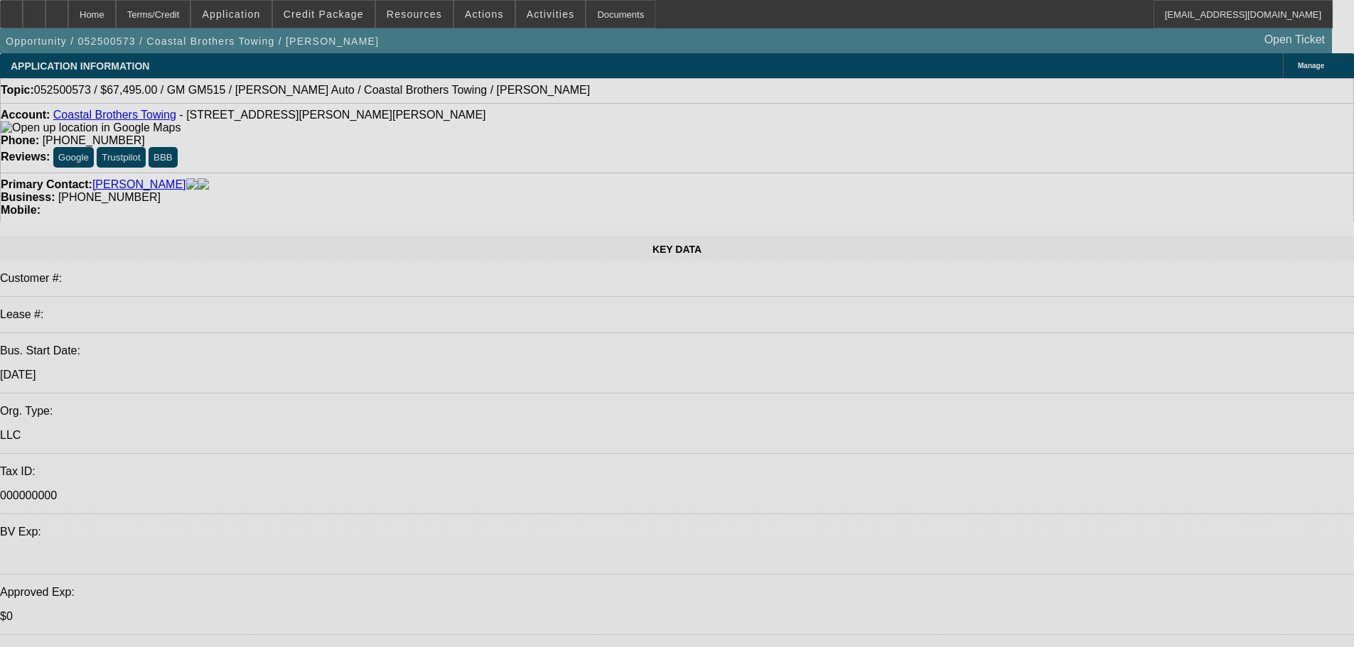
select select "0"
select select "2"
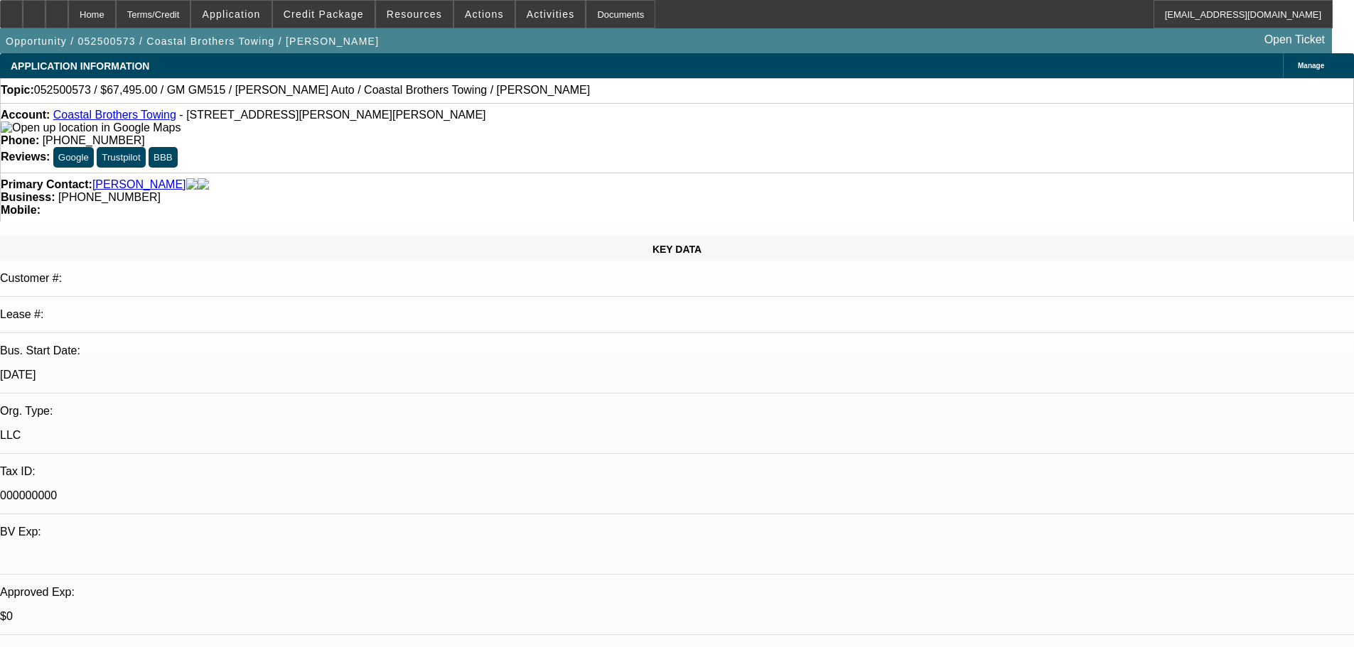
select select "0"
select select "6"
select select "0.1"
select select "2"
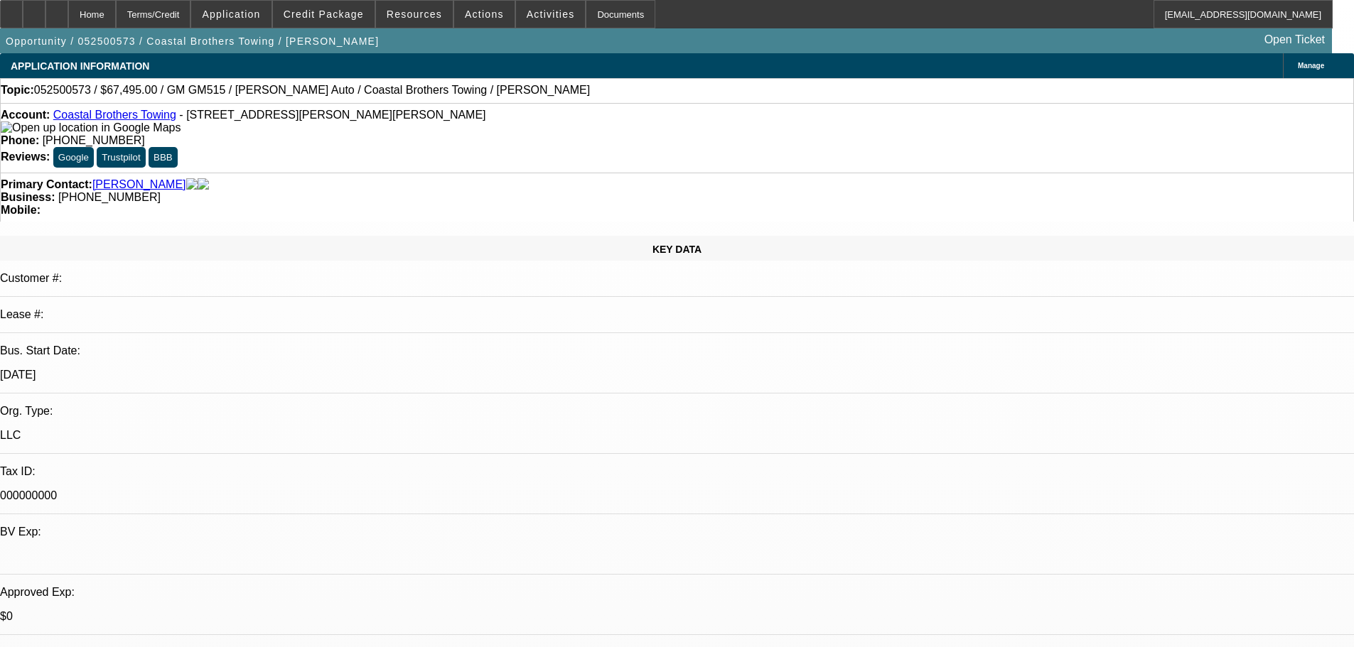
select select "0"
select select "6"
select select "0.1"
select select "2"
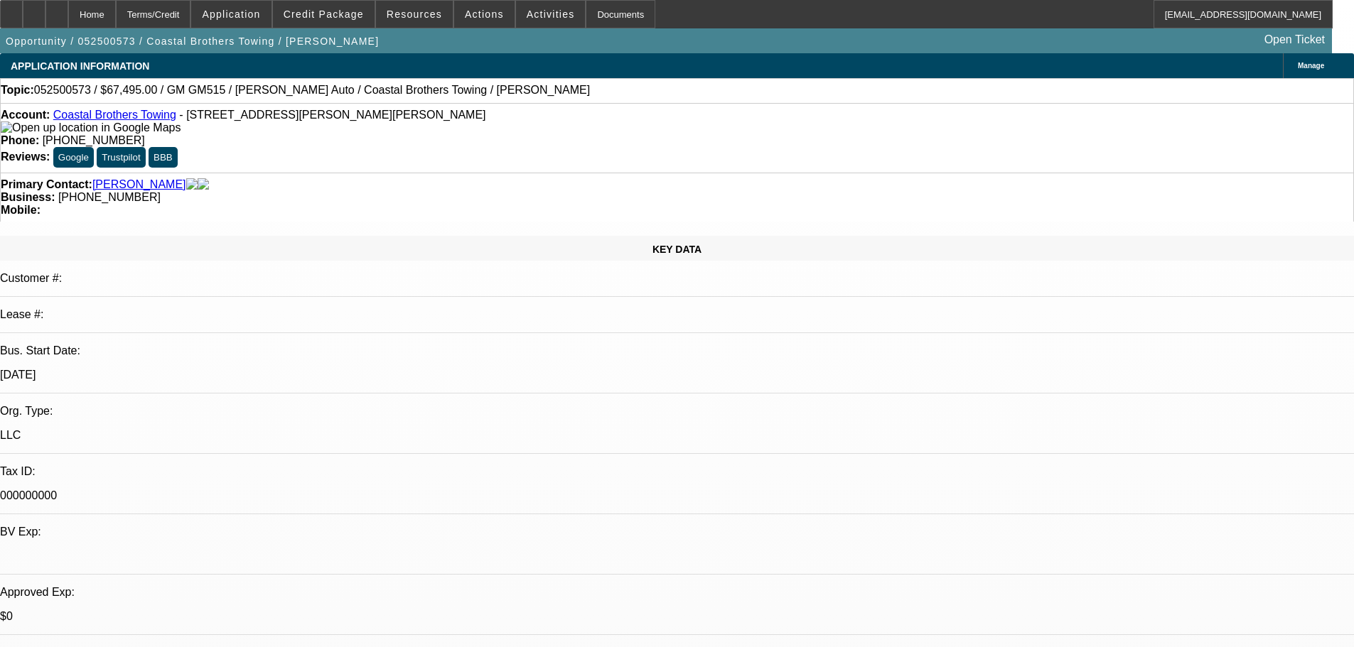
select select "0"
select select "6"
select select "0.1"
select select "2"
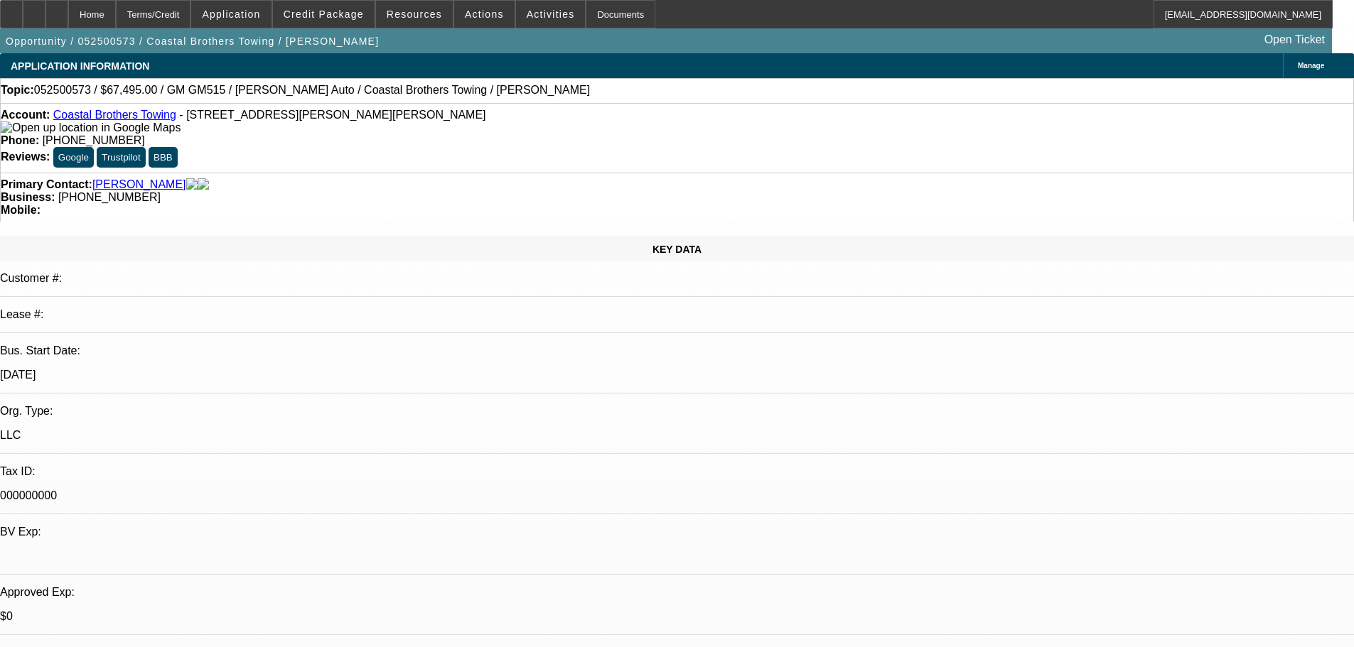
select select "0"
select select "6"
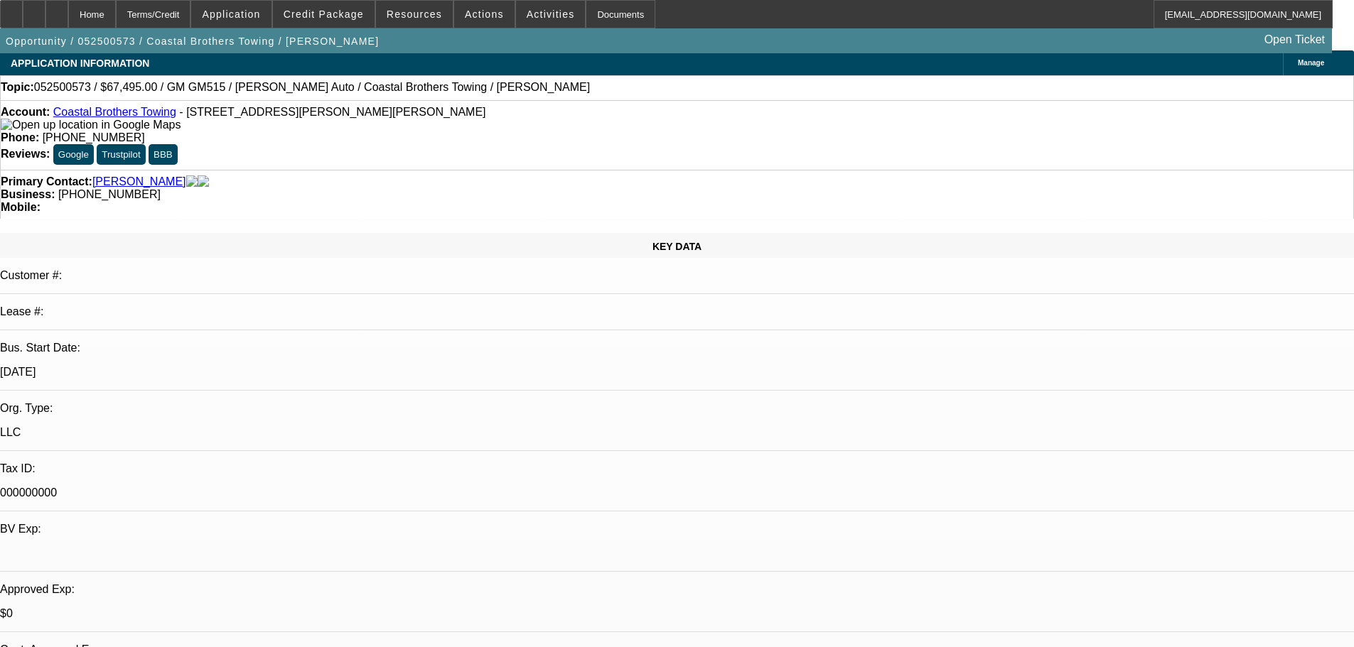
scroll to position [142, 0]
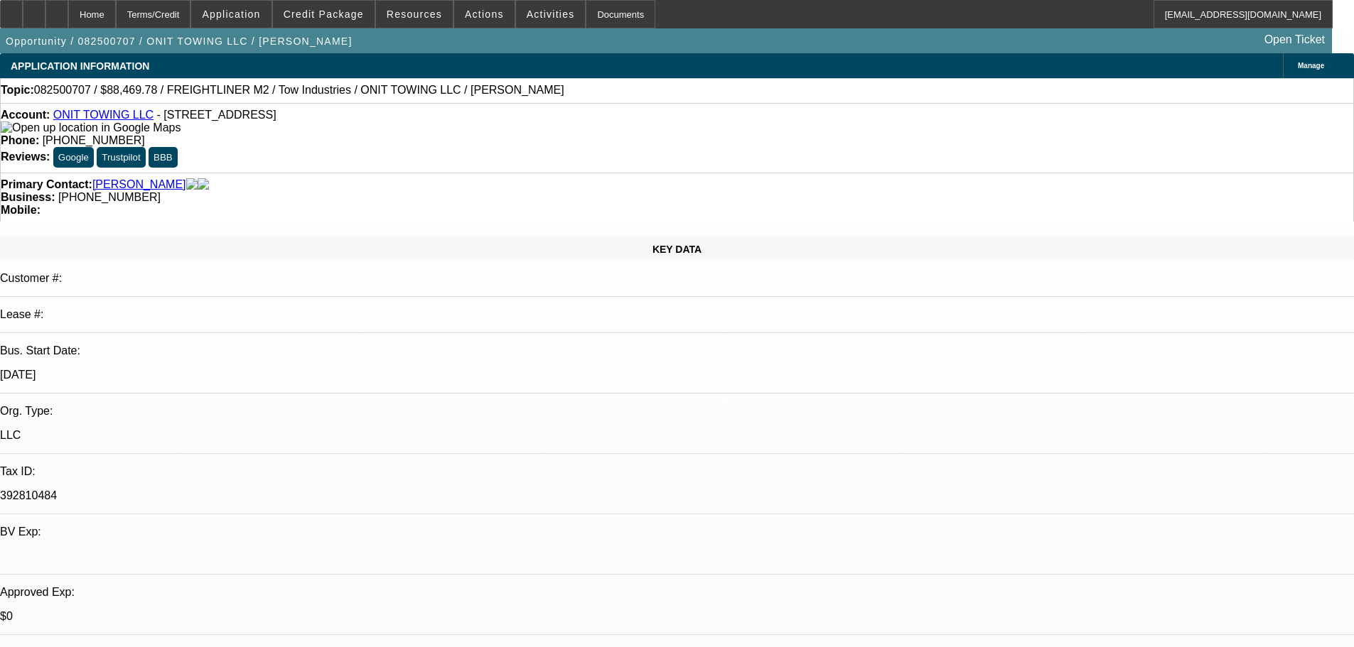
select select "0.15"
select select "2"
select select "0.1"
select select "4"
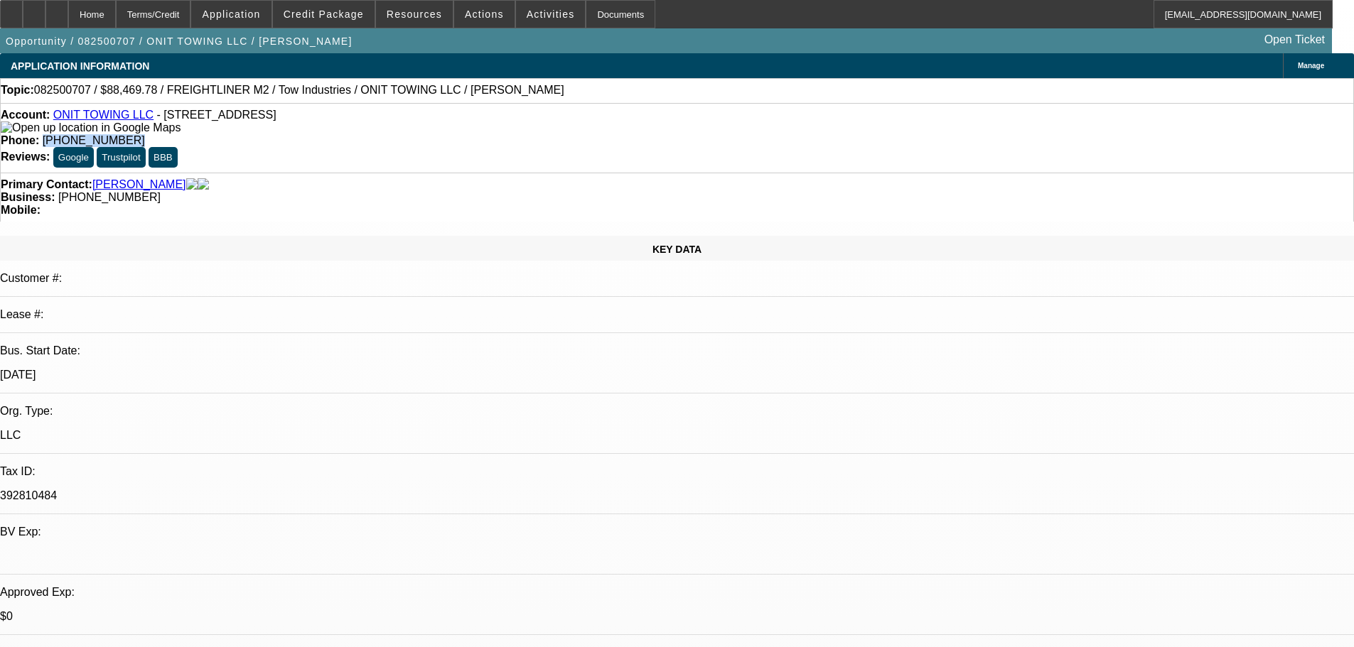
drag, startPoint x: 554, startPoint y: 117, endPoint x: 495, endPoint y: 122, distance: 58.5
click at [495, 134] on div "Phone: [PHONE_NUMBER]" at bounding box center [677, 140] width 1352 height 13
copy span "[PHONE_NUMBER]"
click at [363, 18] on span "Credit Package" at bounding box center [324, 14] width 80 height 11
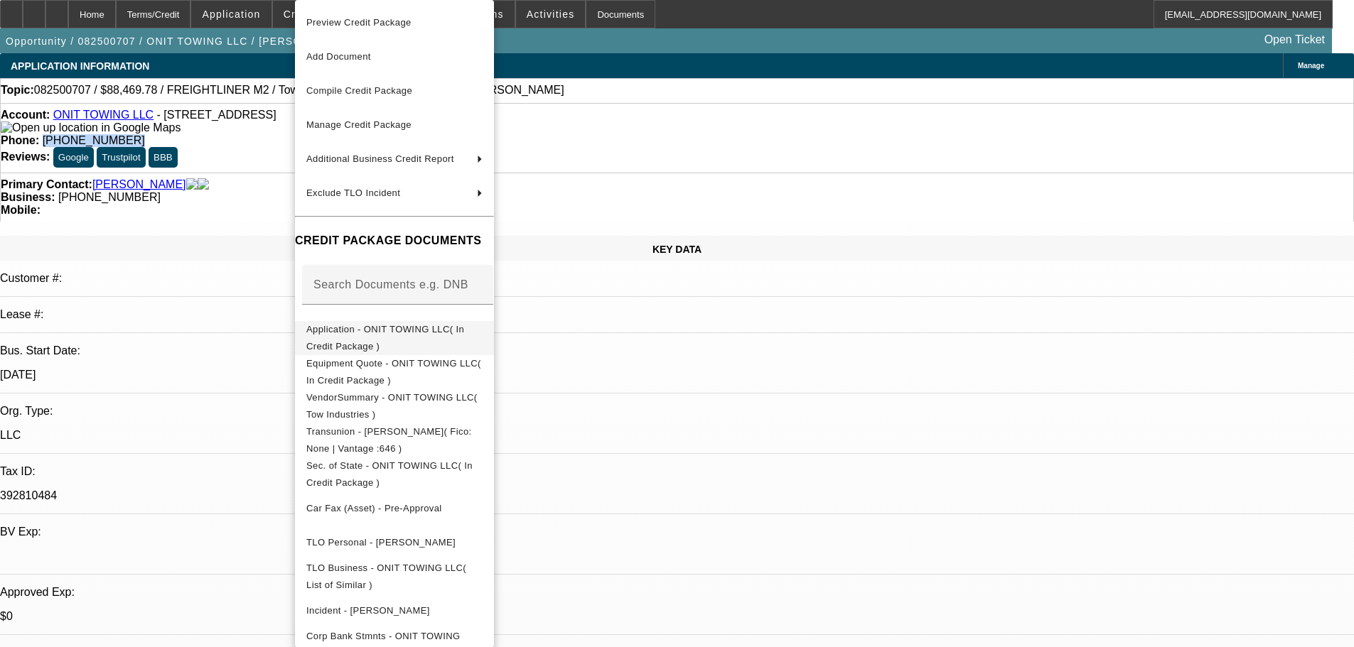
click at [464, 328] on span "Application - ONIT TOWING LLC( In Credit Package )" at bounding box center [385, 338] width 158 height 28
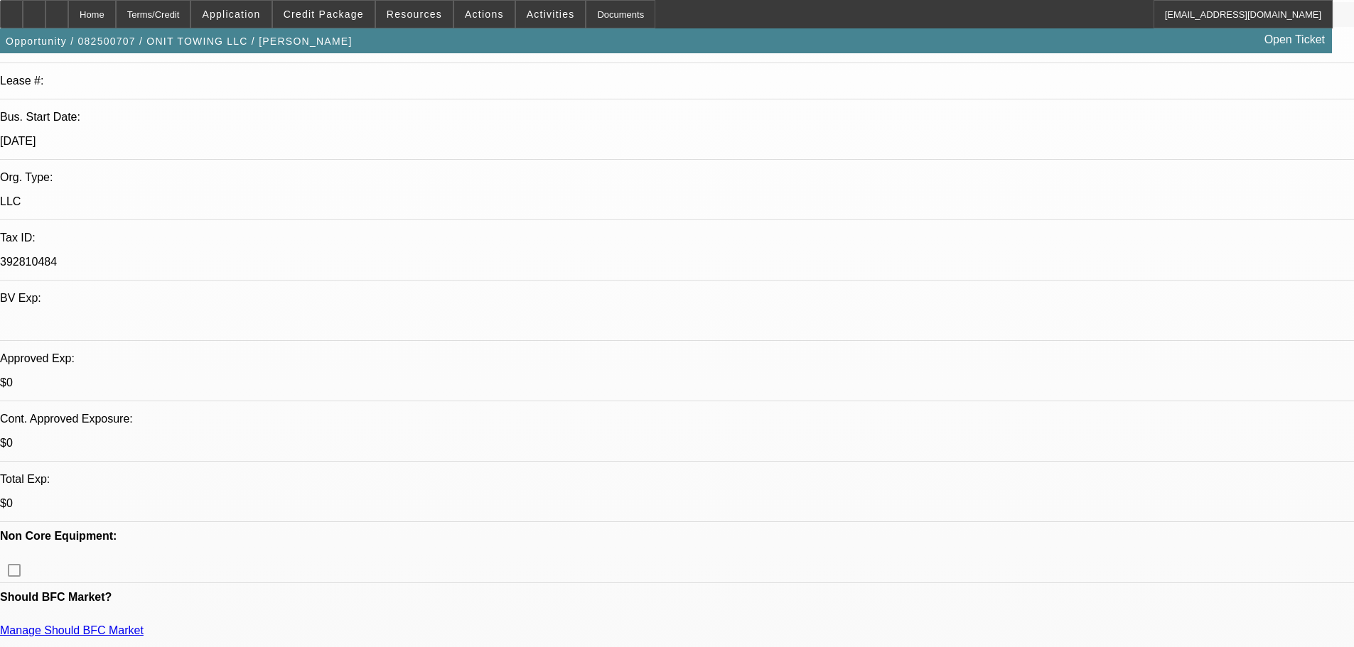
scroll to position [284, 0]
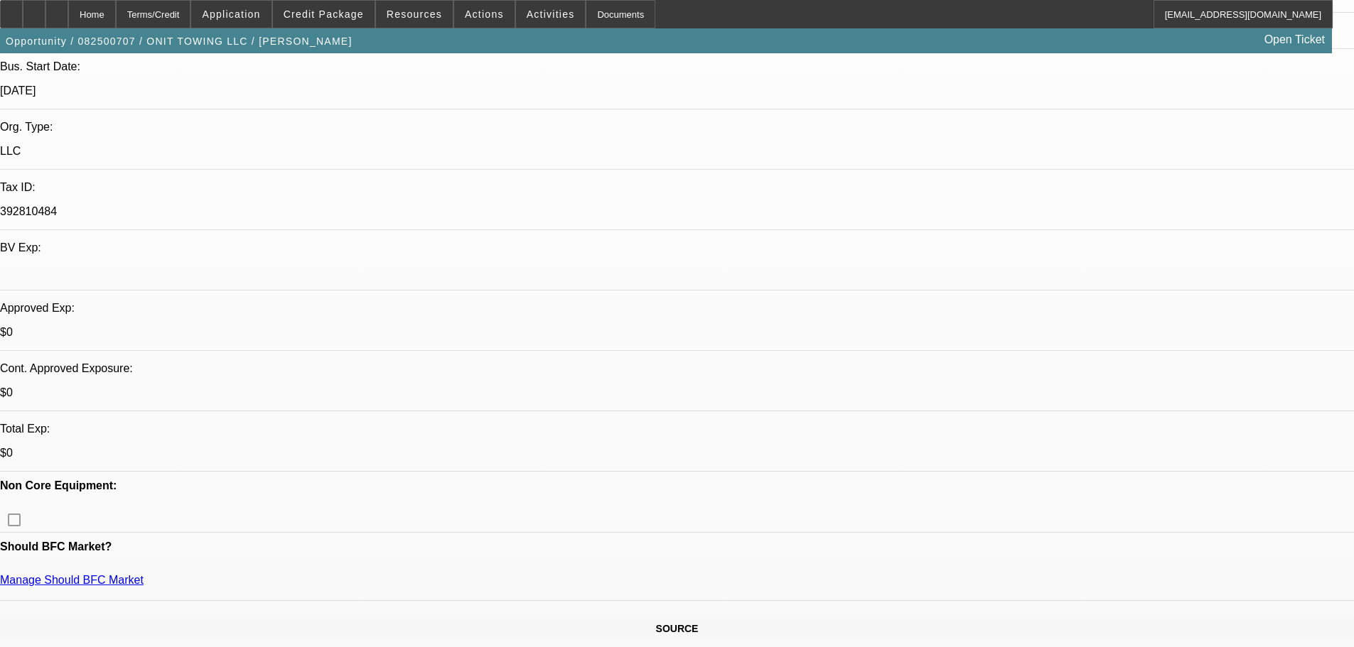
drag, startPoint x: 590, startPoint y: 309, endPoint x: 480, endPoint y: 309, distance: 110.2
drag, startPoint x: 591, startPoint y: 314, endPoint x: 478, endPoint y: 307, distance: 113.2
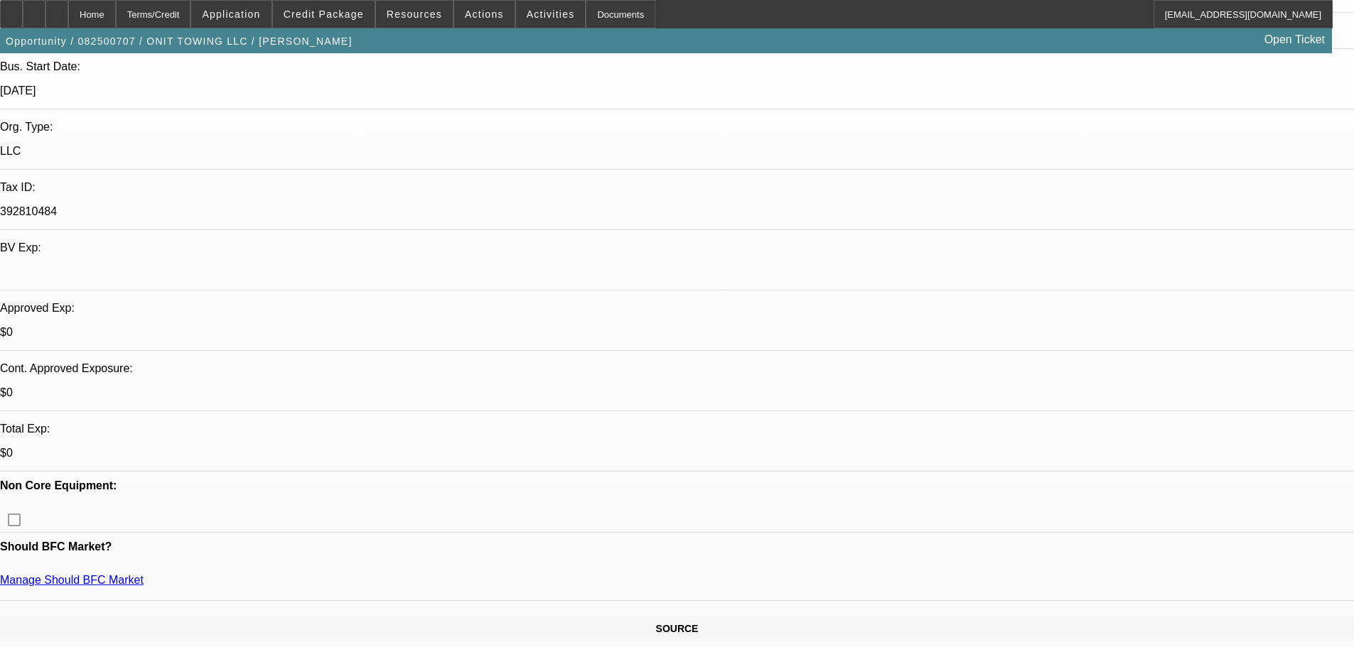
drag, startPoint x: 526, startPoint y: 311, endPoint x: 591, endPoint y: 308, distance: 65.4
drag, startPoint x: 588, startPoint y: 311, endPoint x: 533, endPoint y: 313, distance: 55.5
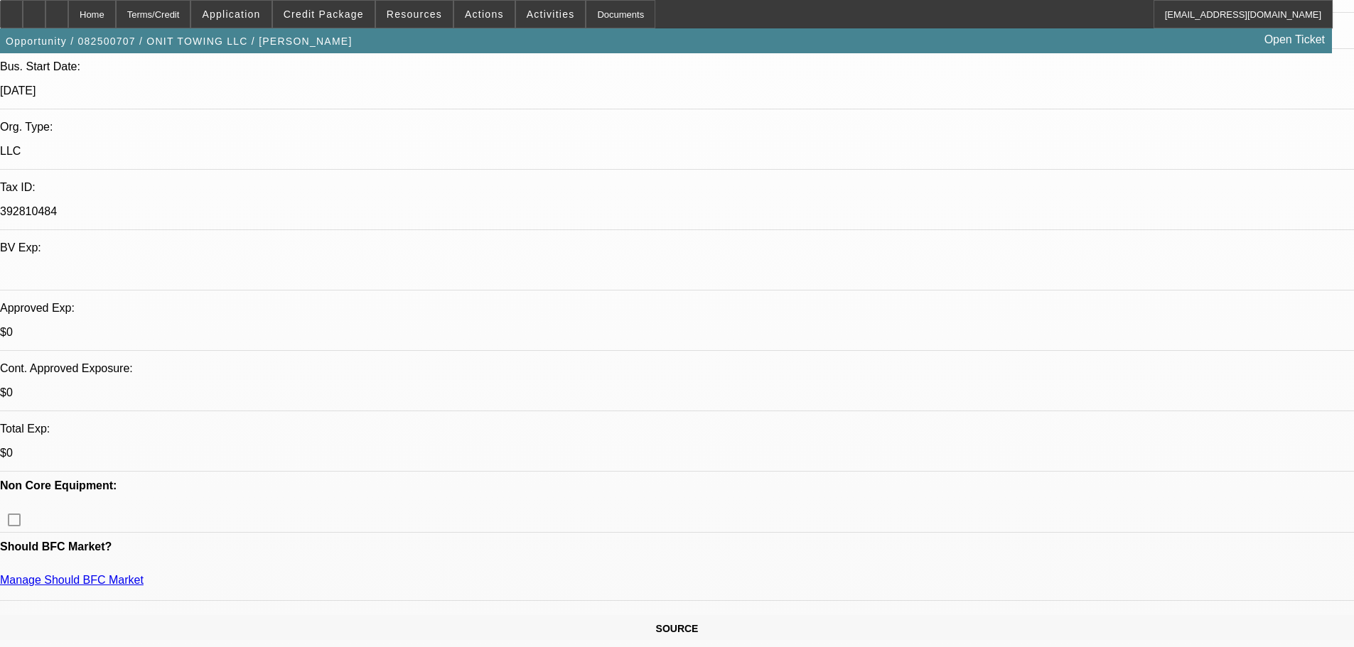
drag, startPoint x: 532, startPoint y: 311, endPoint x: 628, endPoint y: 308, distance: 96.0
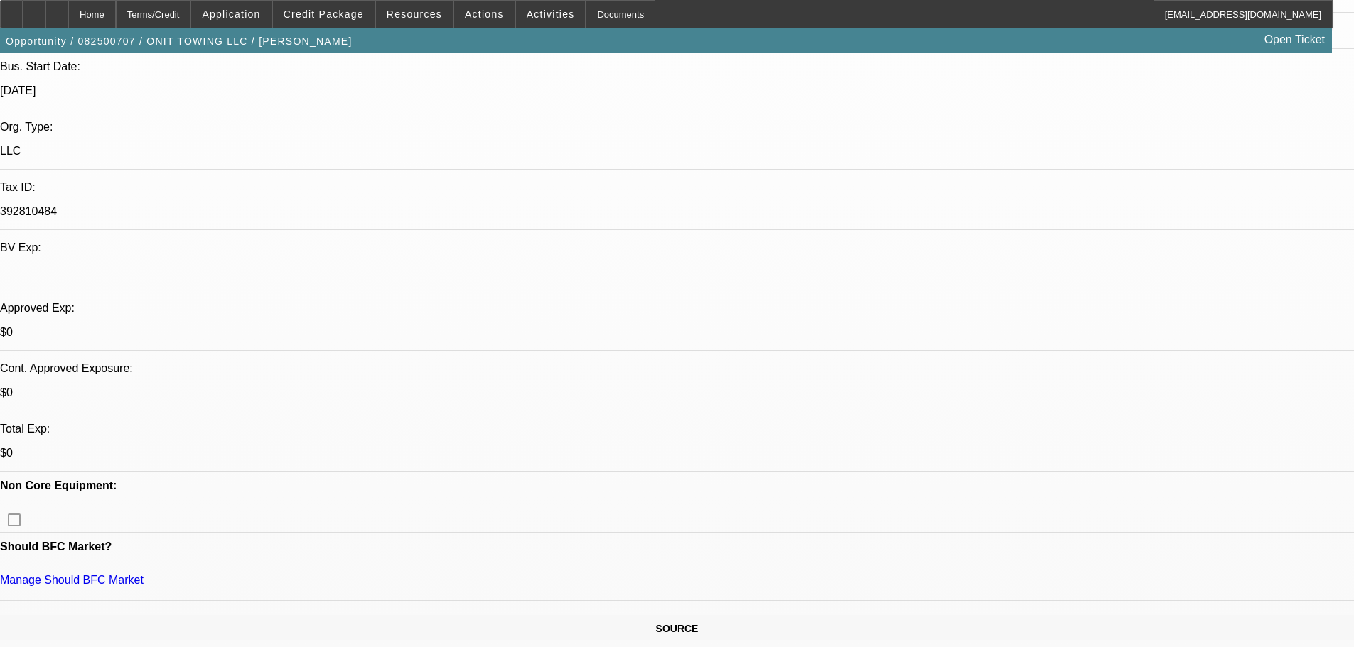
drag, startPoint x: 588, startPoint y: 313, endPoint x: 531, endPoint y: 308, distance: 57.0
drag, startPoint x: 534, startPoint y: 312, endPoint x: 635, endPoint y: 311, distance: 100.2
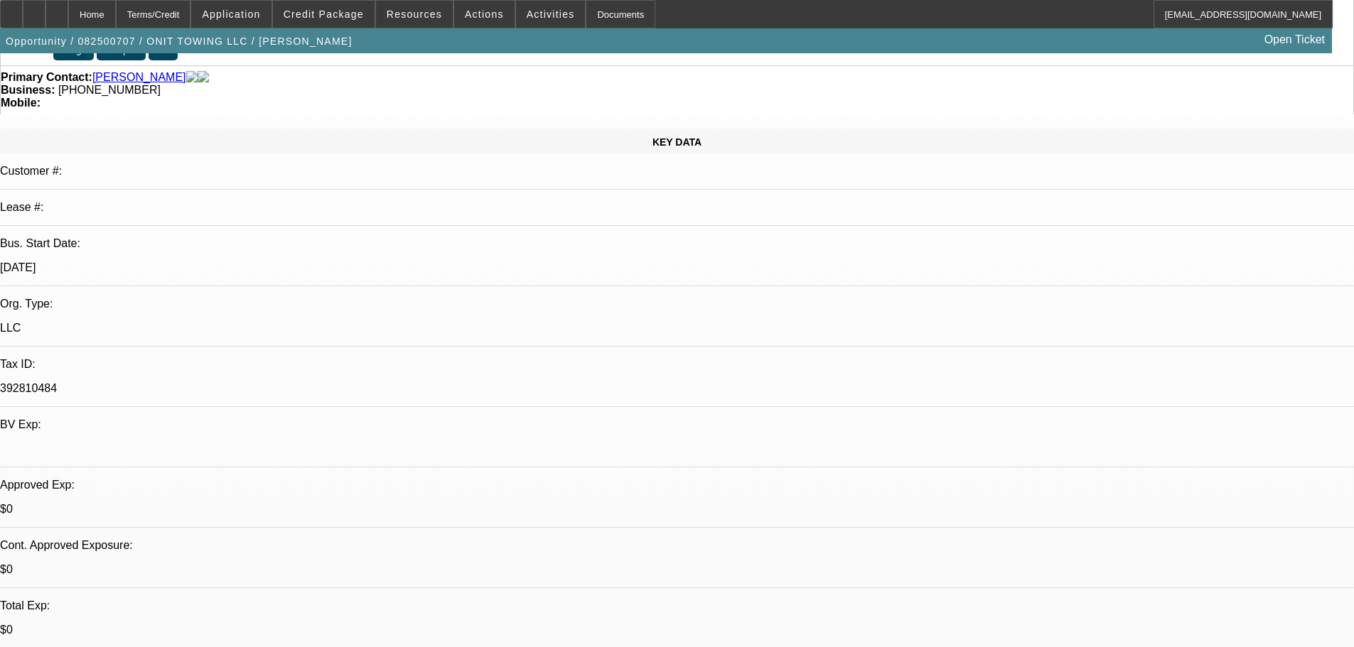
scroll to position [142, 0]
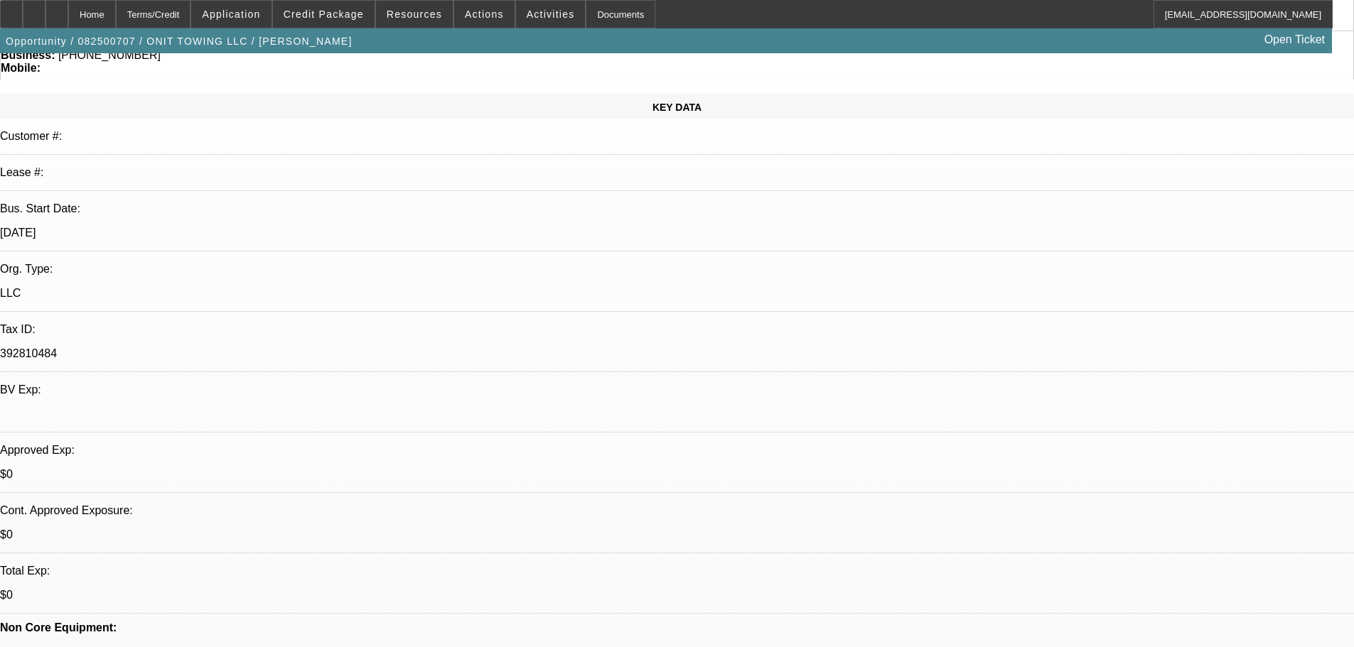
drag, startPoint x: 1014, startPoint y: 457, endPoint x: 936, endPoint y: 462, distance: 78.3
drag, startPoint x: 1198, startPoint y: 596, endPoint x: 1099, endPoint y: 599, distance: 99.5
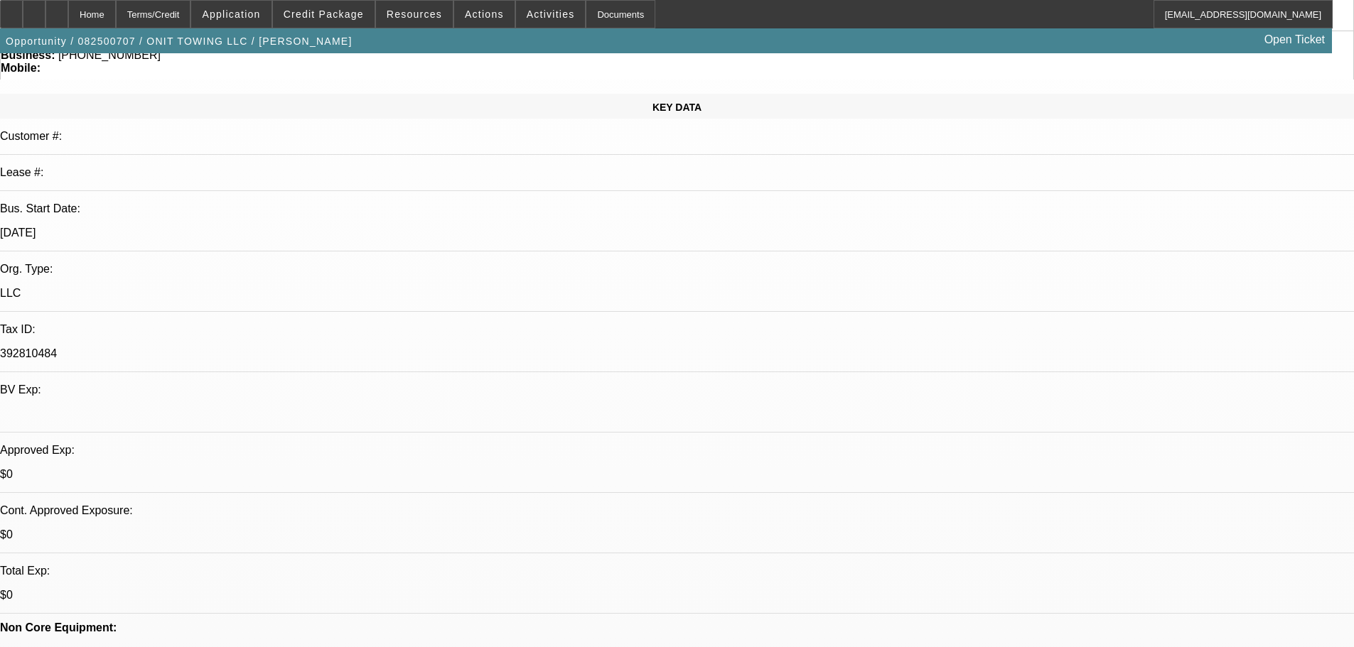
scroll to position [0, 0]
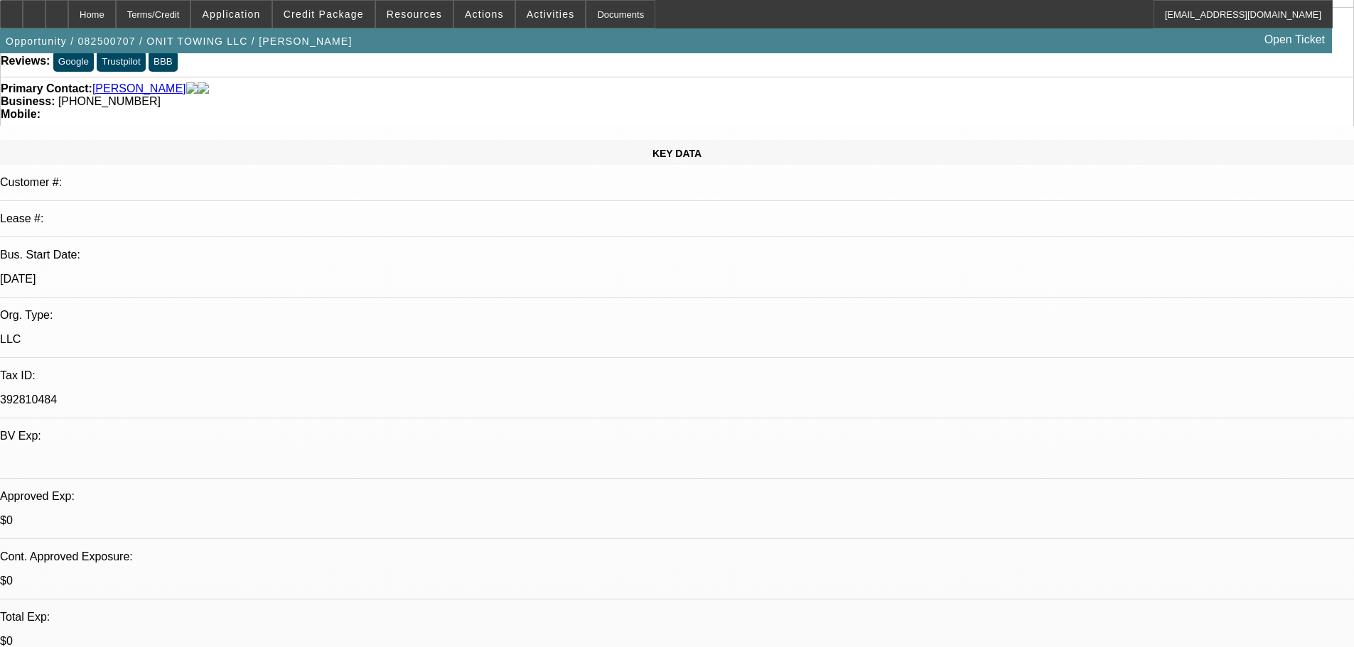
scroll to position [142, 0]
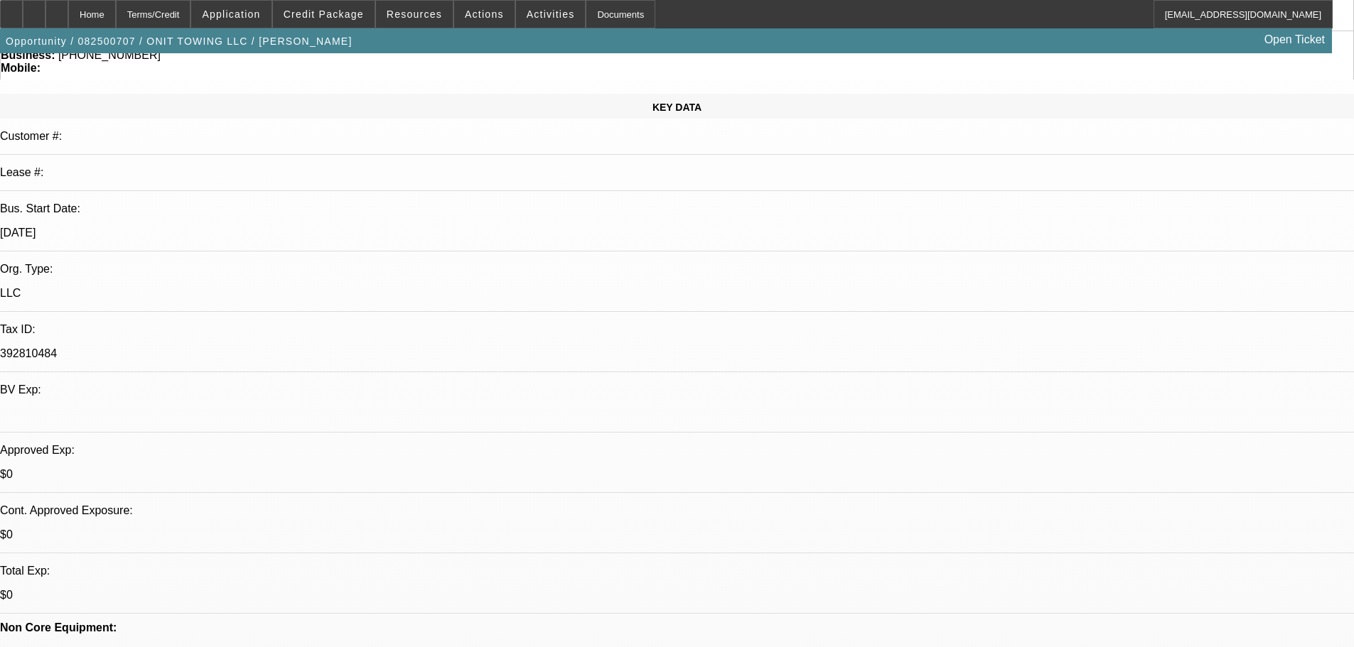
click at [541, 21] on span at bounding box center [551, 14] width 70 height 34
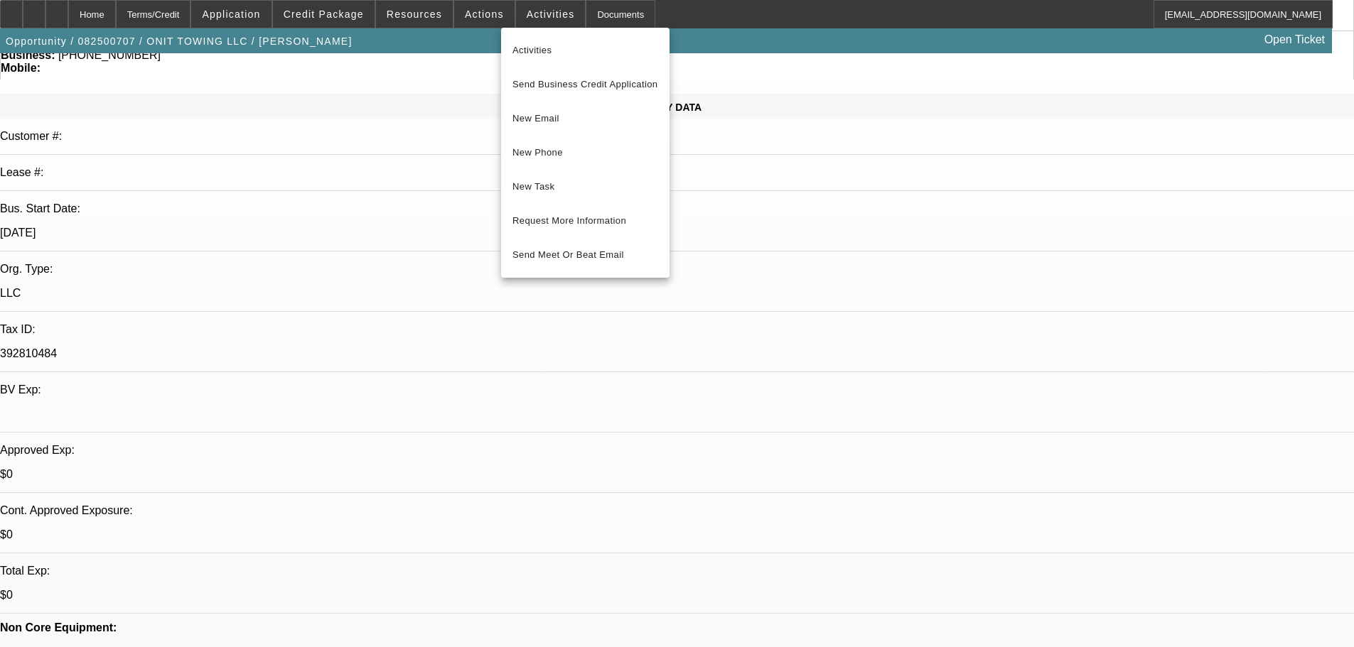
scroll to position [284, 0]
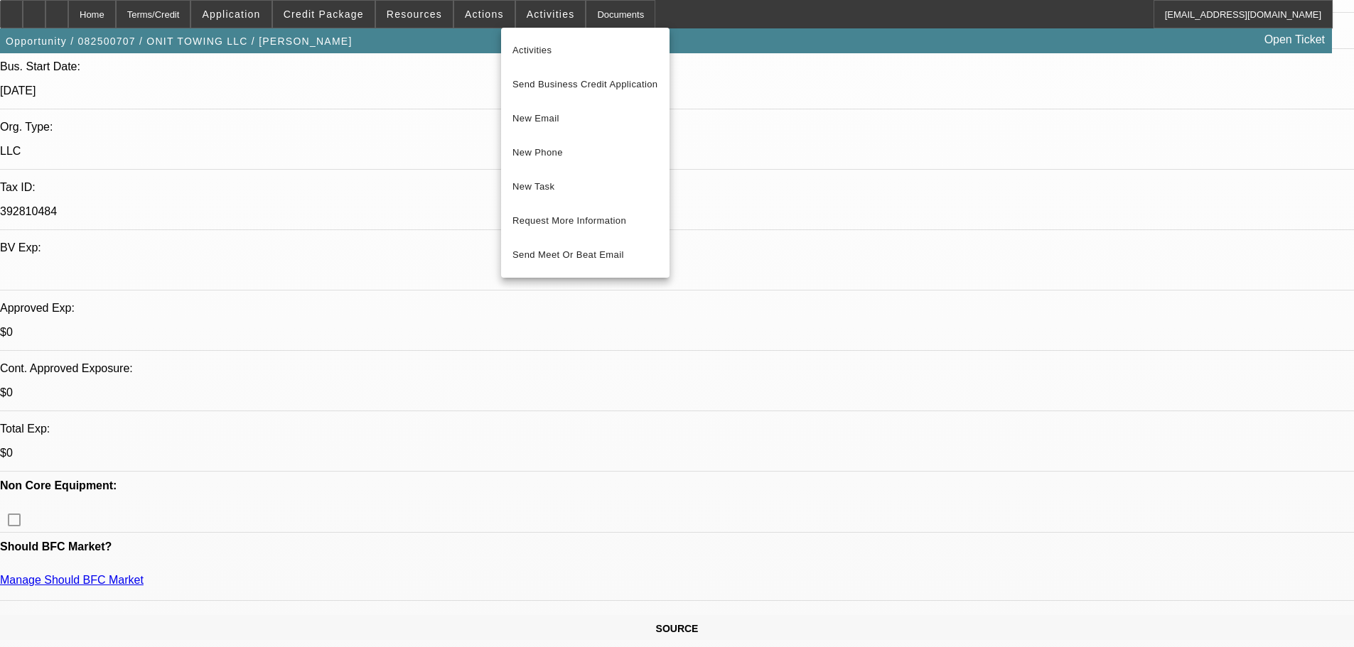
drag, startPoint x: 529, startPoint y: 331, endPoint x: 522, endPoint y: 328, distance: 7.7
click at [522, 328] on div at bounding box center [677, 323] width 1354 height 647
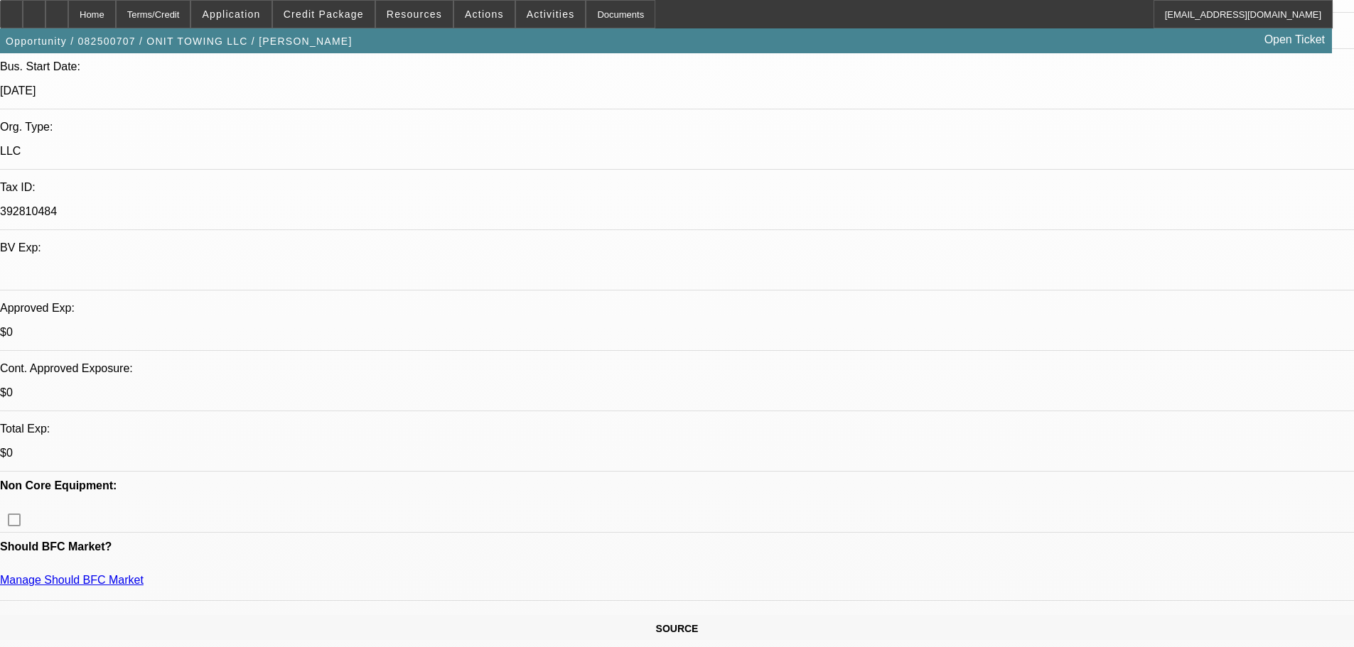
drag, startPoint x: 525, startPoint y: 328, endPoint x: 535, endPoint y: 331, distance: 10.6
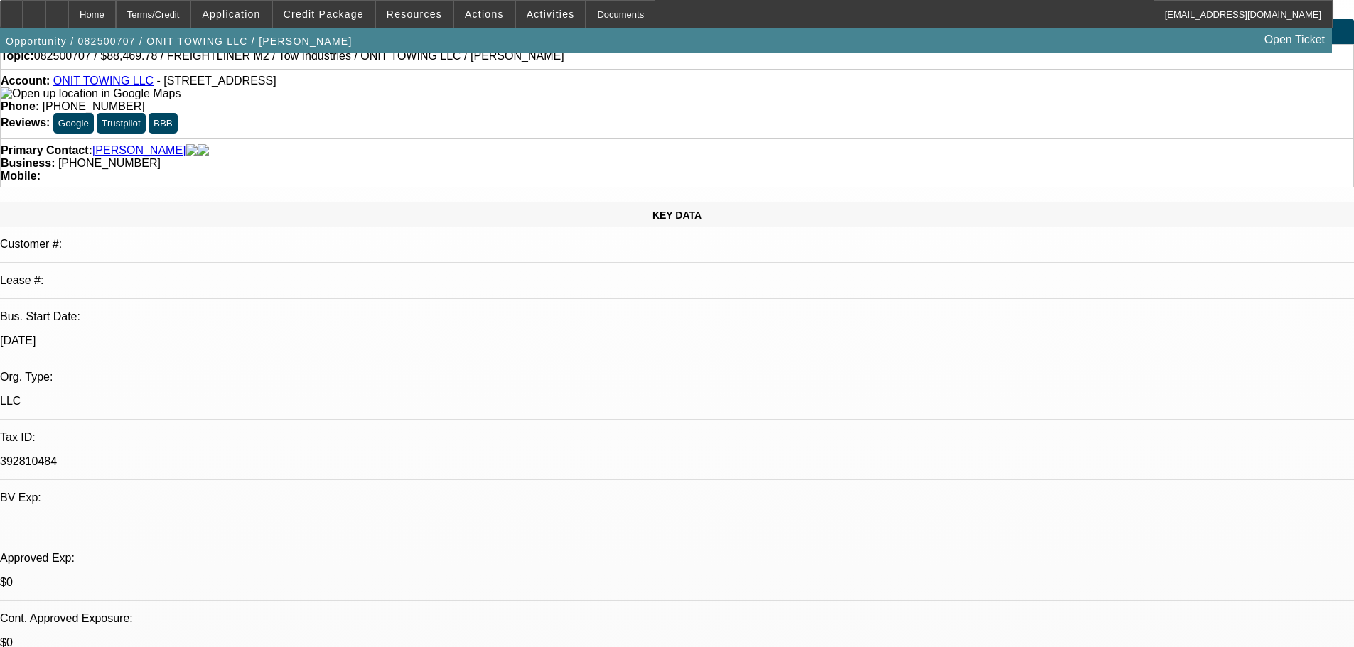
scroll to position [0, 0]
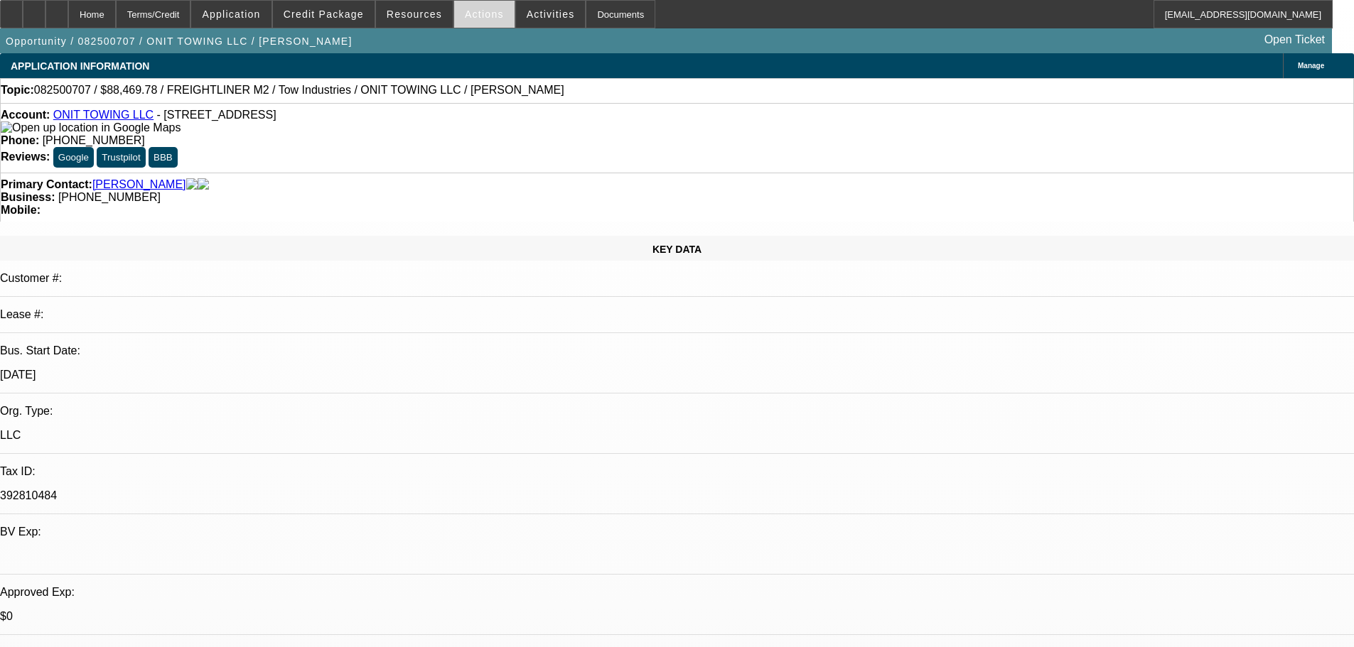
click at [476, 19] on span "Actions" at bounding box center [484, 14] width 39 height 11
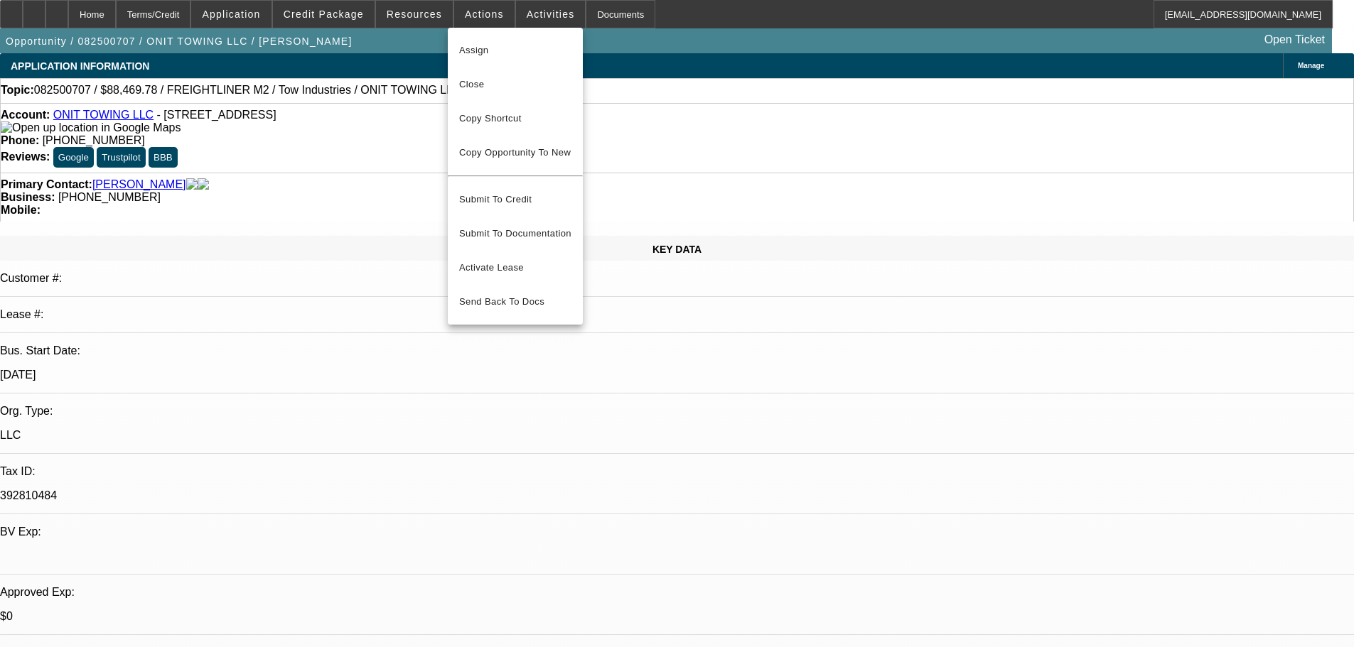
click at [602, 100] on div at bounding box center [677, 323] width 1354 height 647
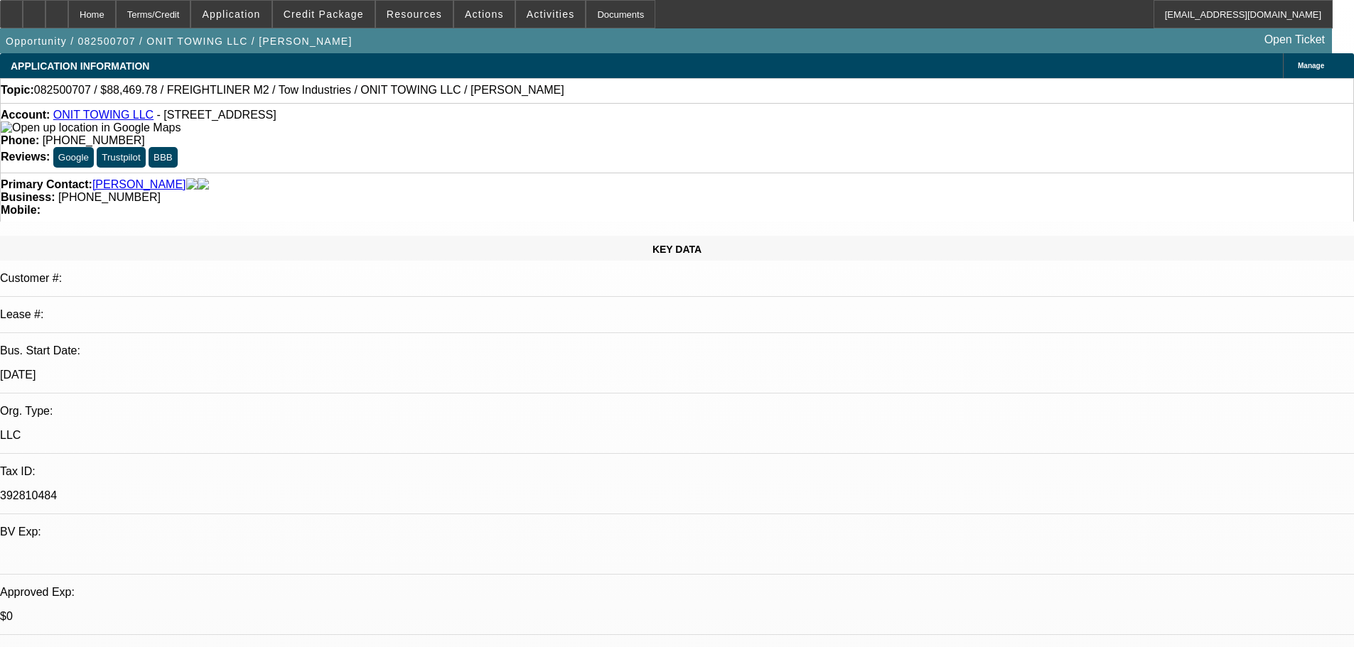
drag, startPoint x: 952, startPoint y: 458, endPoint x: 967, endPoint y: 463, distance: 14.8
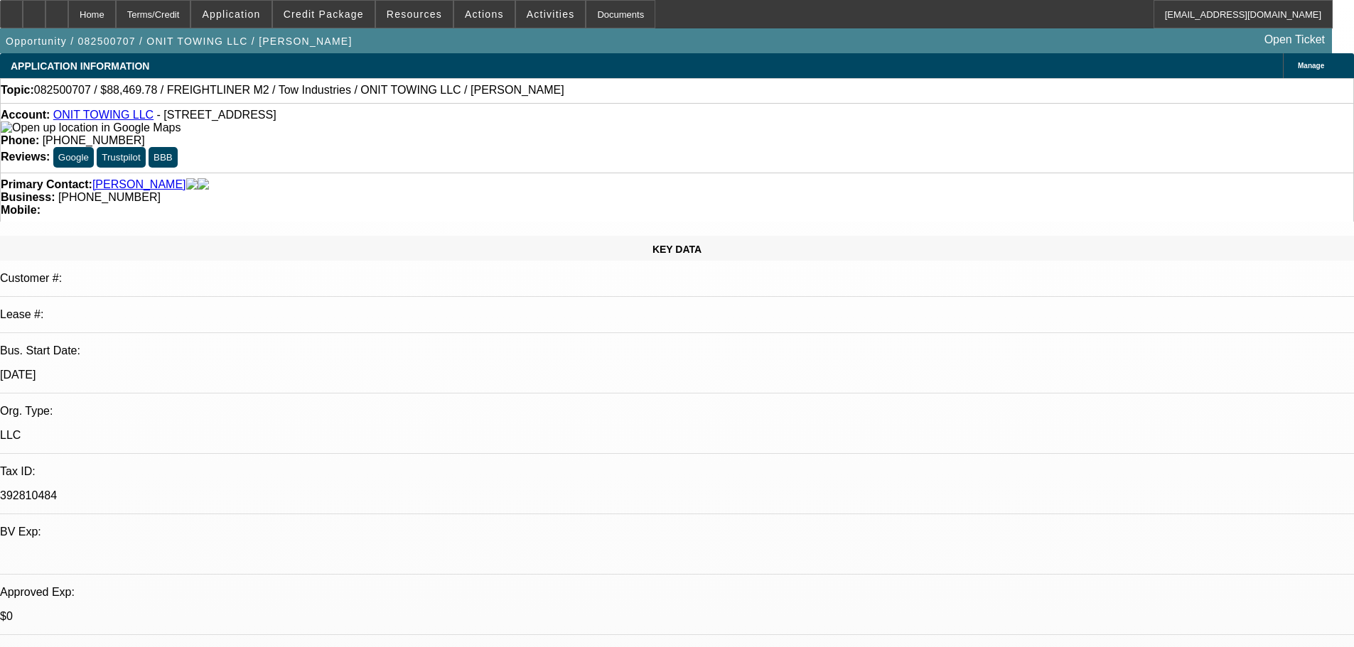
click at [123, 178] on link "Balderas, Janet" at bounding box center [139, 184] width 94 height 13
select select "0.15"
select select "2"
select select "0.1"
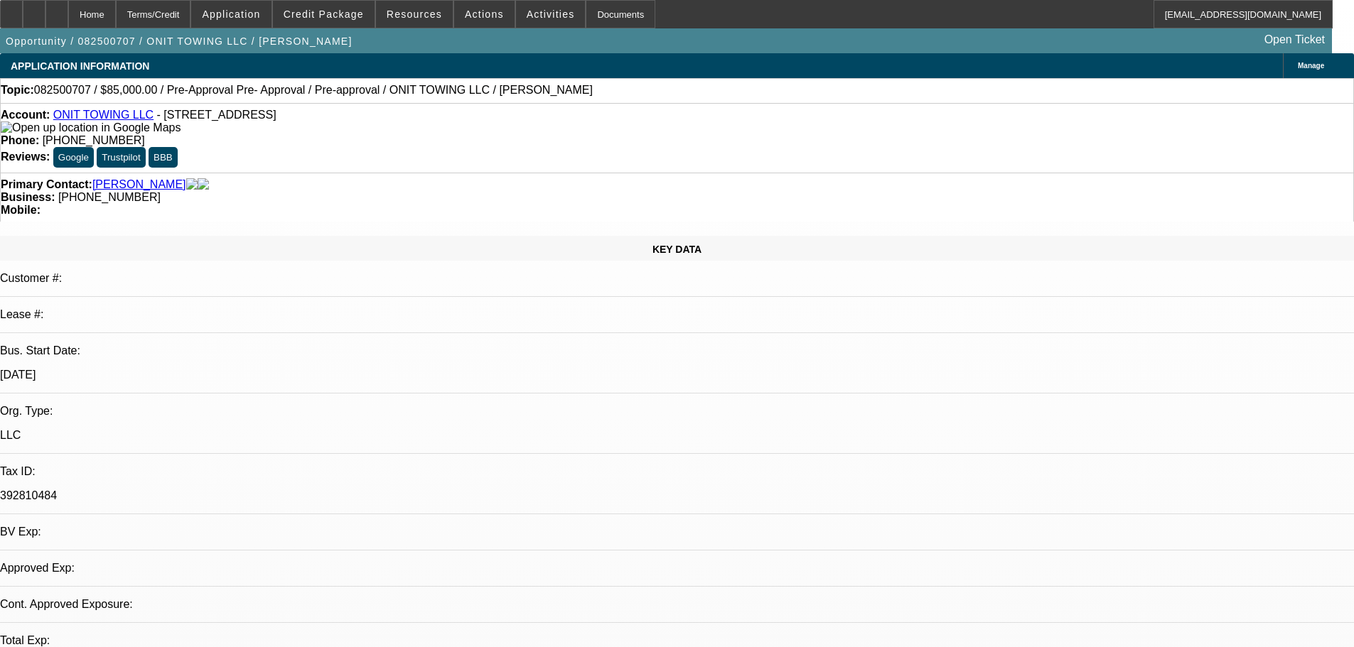
select select "4"
click at [539, 16] on span "Activities" at bounding box center [551, 14] width 48 height 11
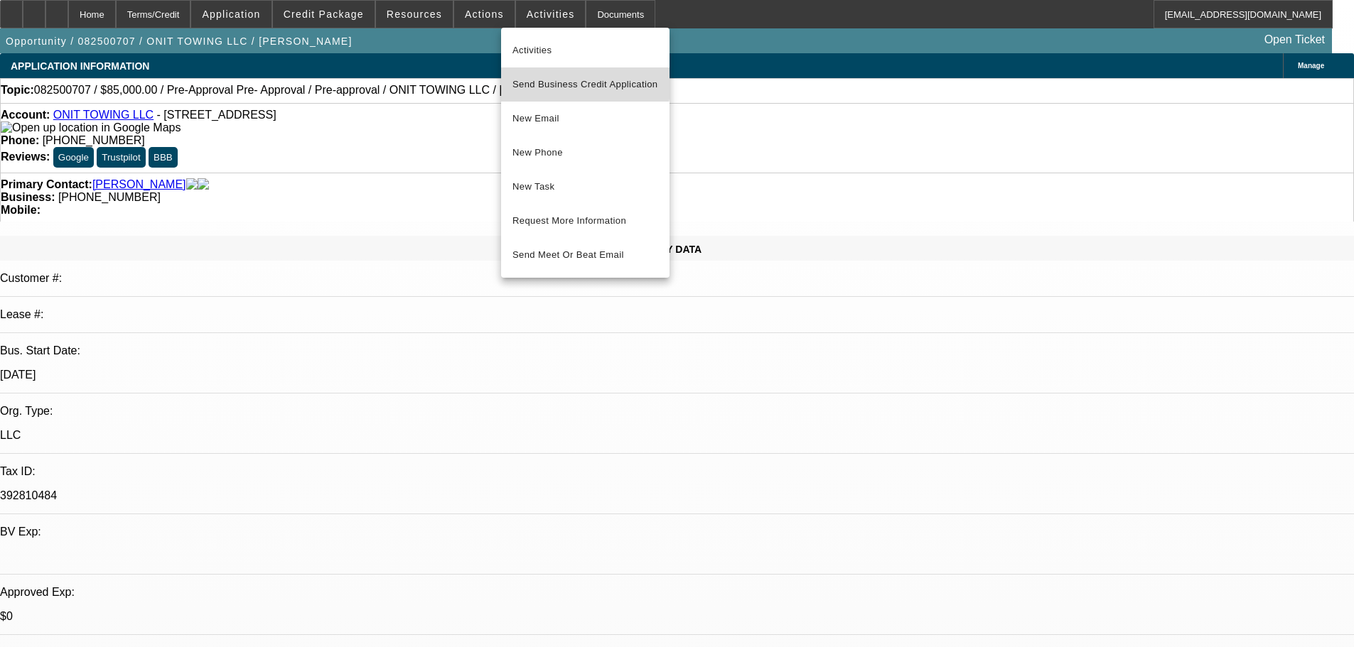
click at [543, 69] on button "Send Business Credit Application" at bounding box center [585, 85] width 168 height 34
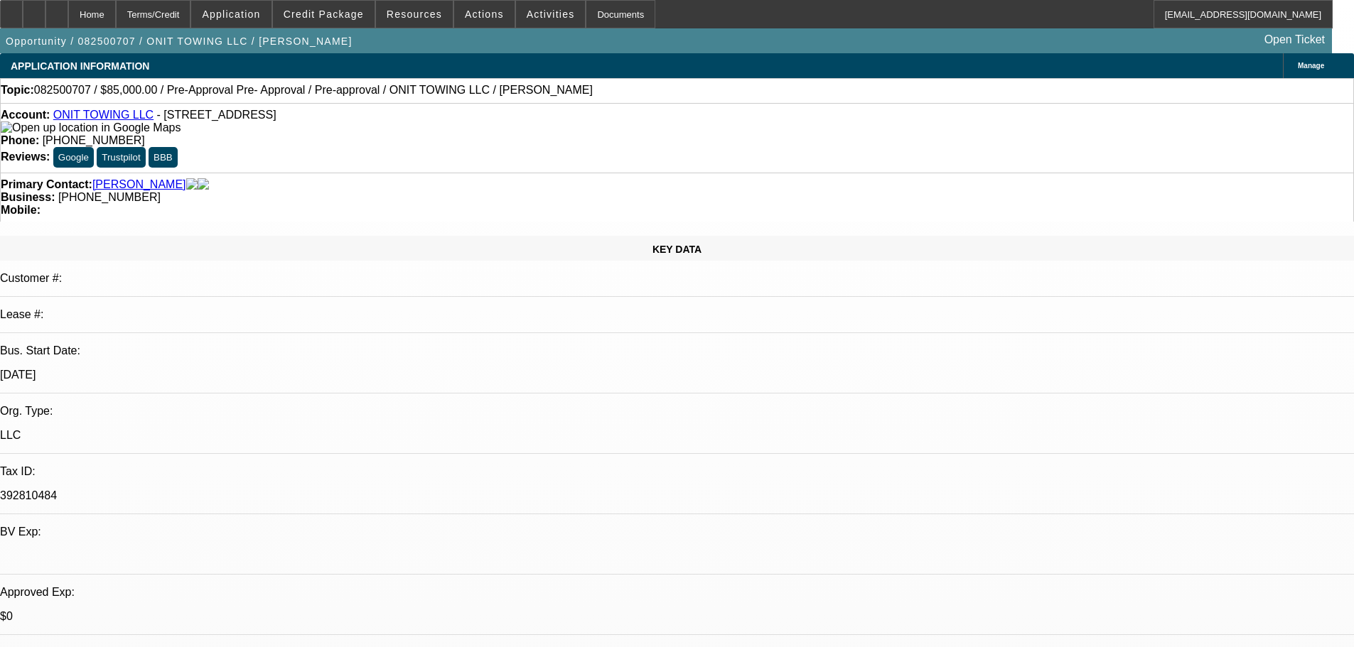
click at [1298, 64] on span "Manage" at bounding box center [1311, 66] width 26 height 8
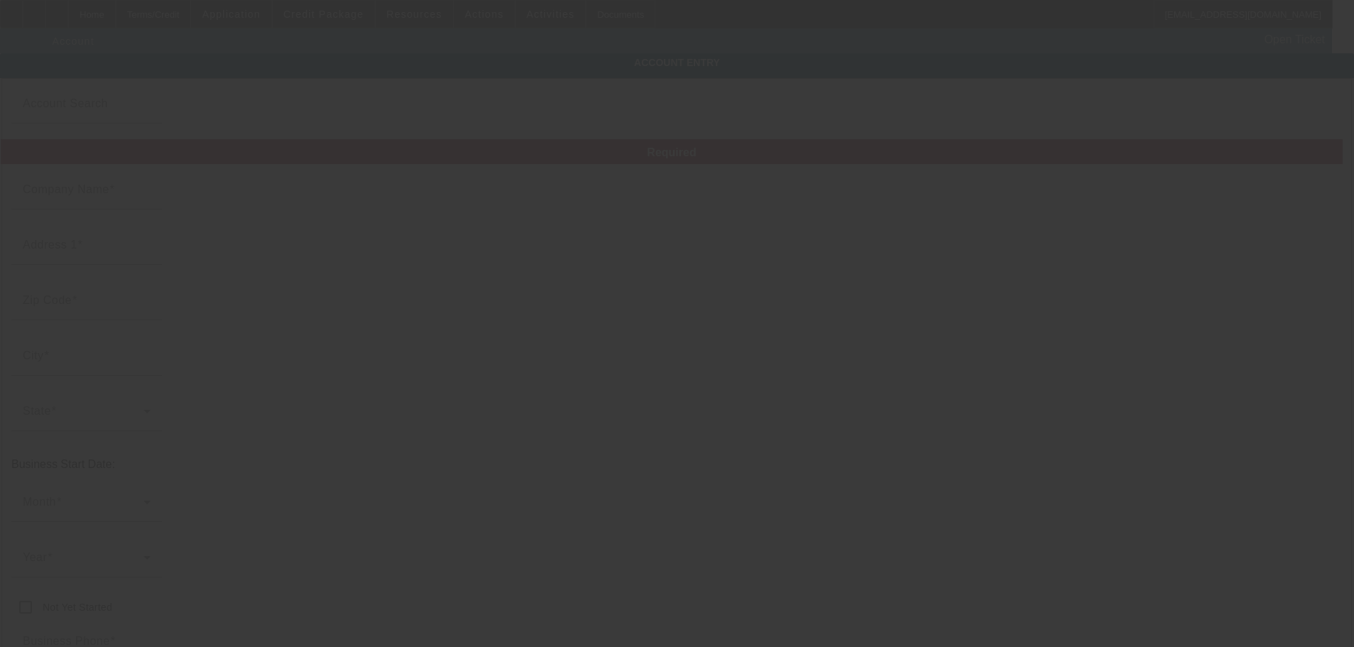
type input "ONIT TOWING LLC"
type input "[STREET_ADDRESS]"
type input "92223"
type input "[GEOGRAPHIC_DATA]"
type input "[PHONE_NUMBER]"
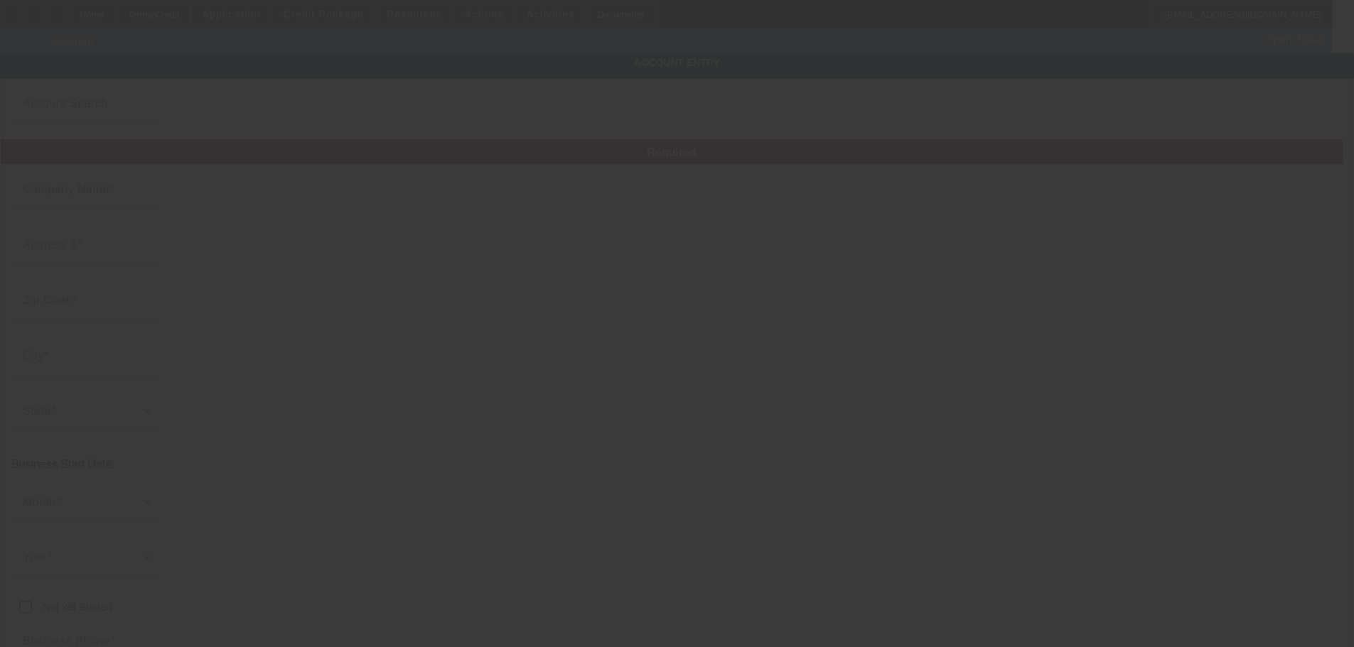
type input "392810484"
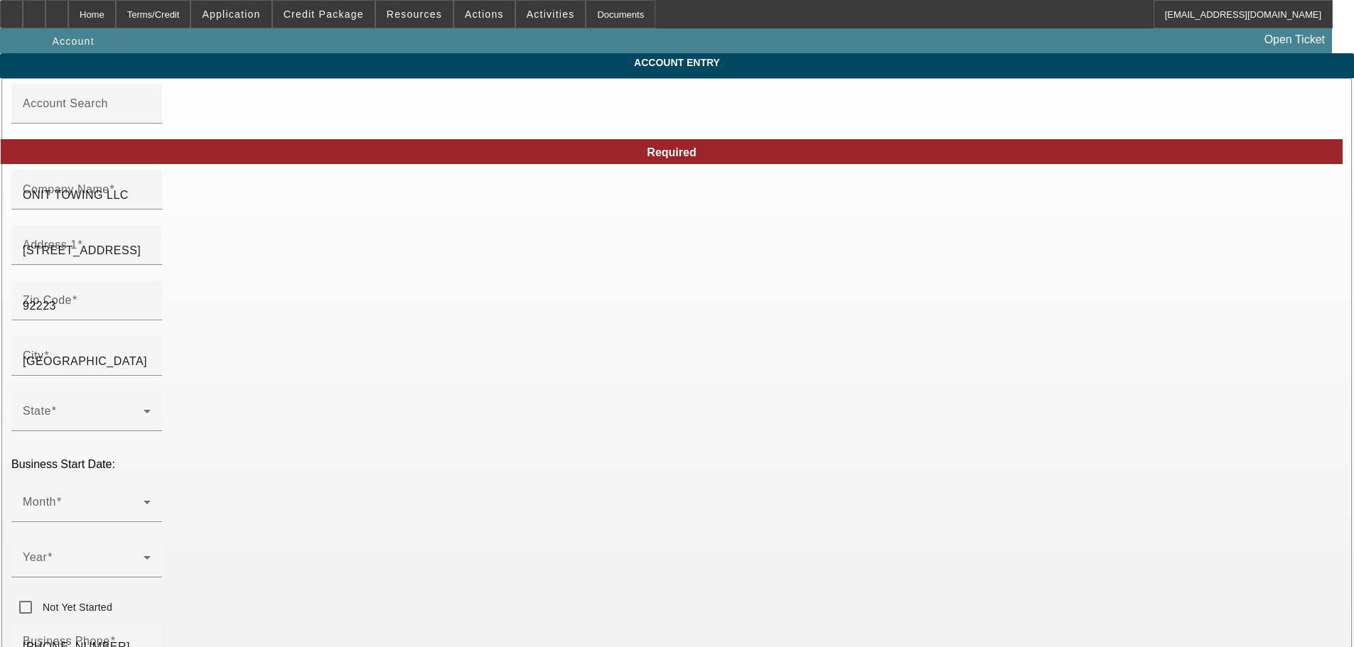
type input "[DATE]"
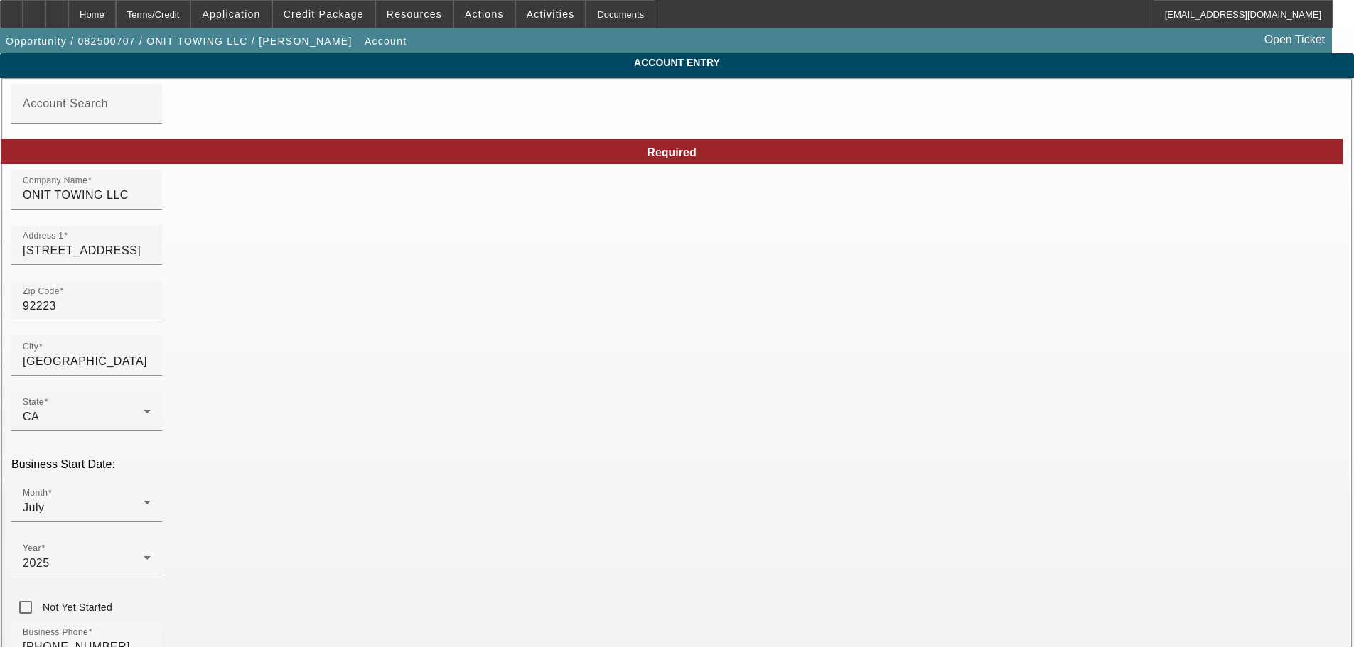
drag, startPoint x: 964, startPoint y: 559, endPoint x: 703, endPoint y: 544, distance: 262.0
drag, startPoint x: 956, startPoint y: 563, endPoint x: 878, endPoint y: 559, distance: 77.5
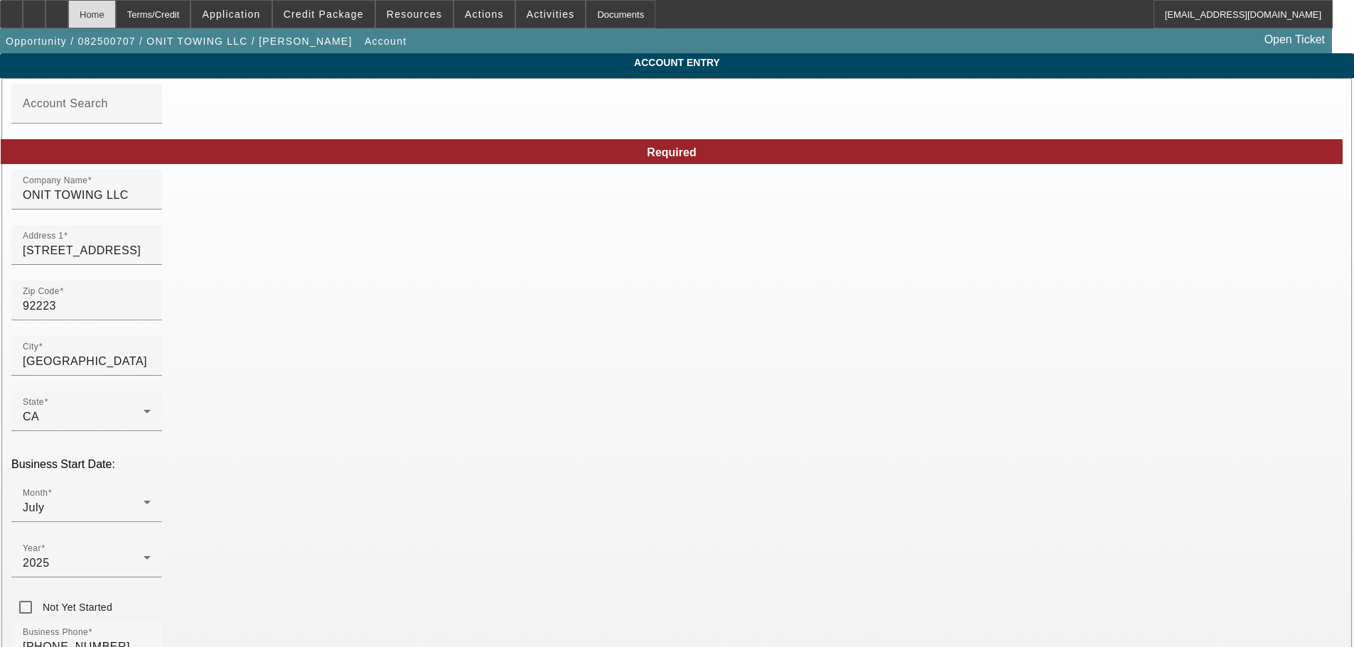
click at [116, 18] on div "Home" at bounding box center [92, 14] width 48 height 28
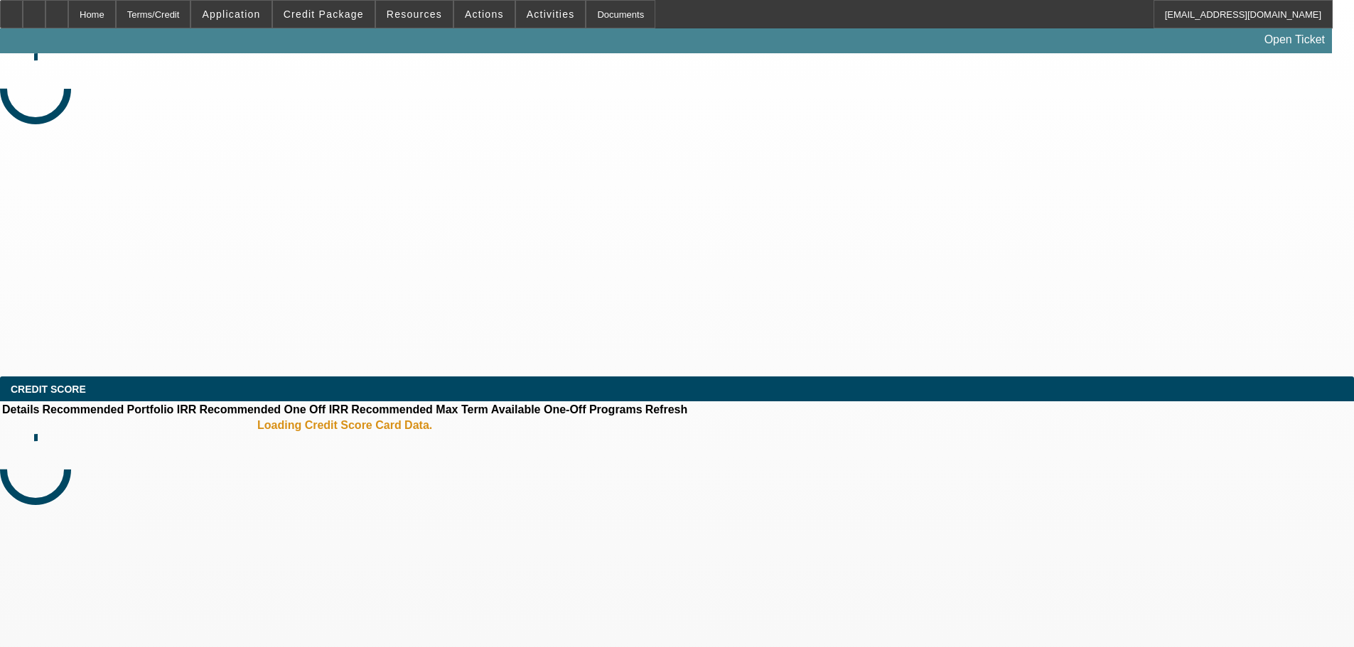
select select "0.15"
select select "2"
select select "0.1"
select select "4"
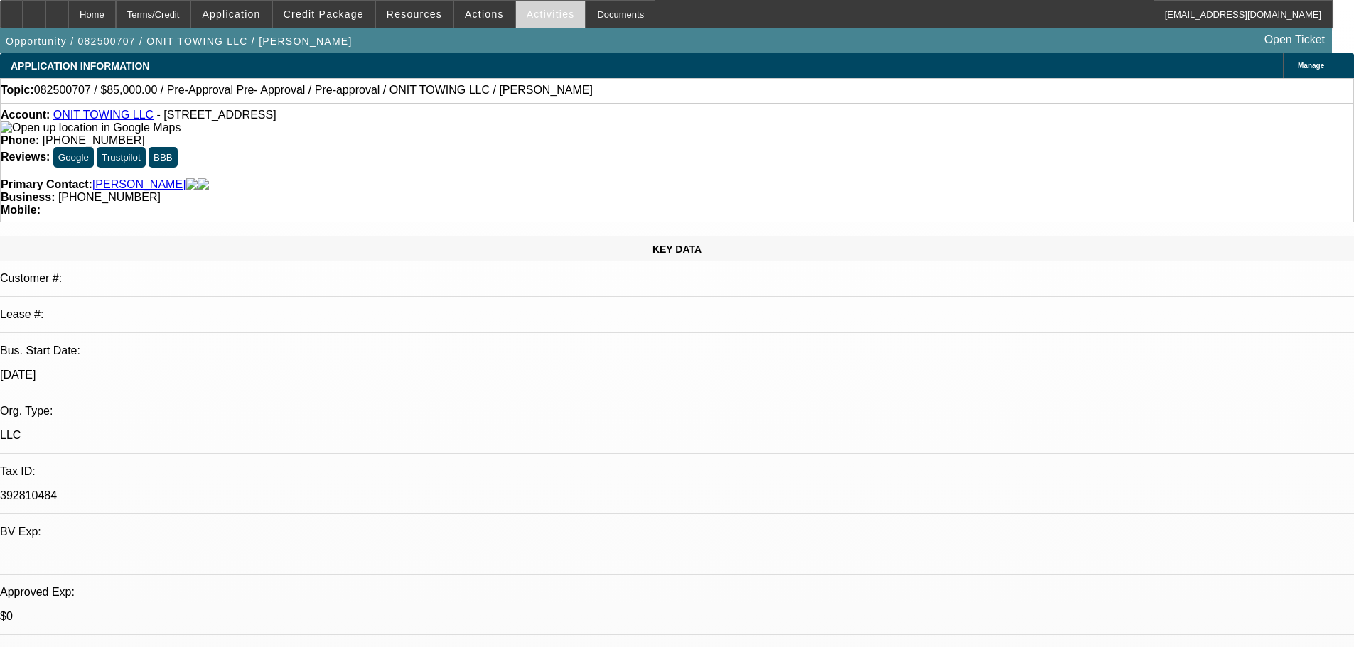
click at [542, 26] on span at bounding box center [551, 14] width 70 height 34
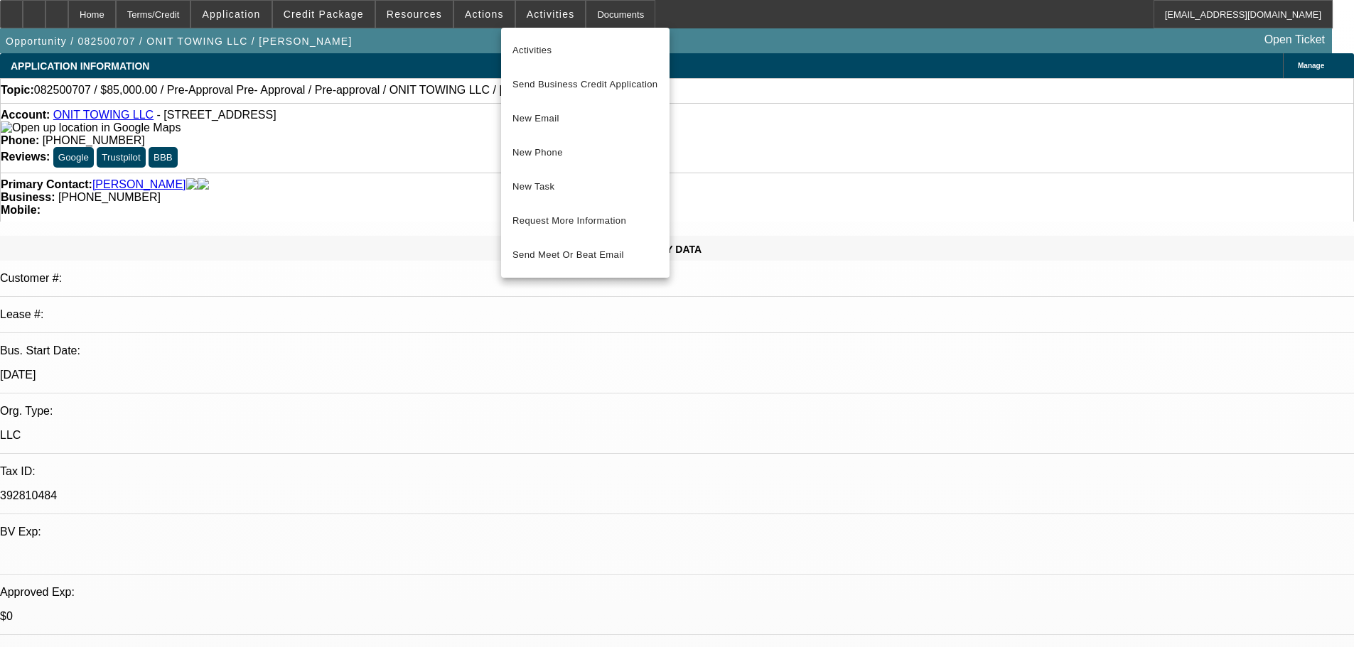
click at [442, 303] on div at bounding box center [677, 323] width 1354 height 647
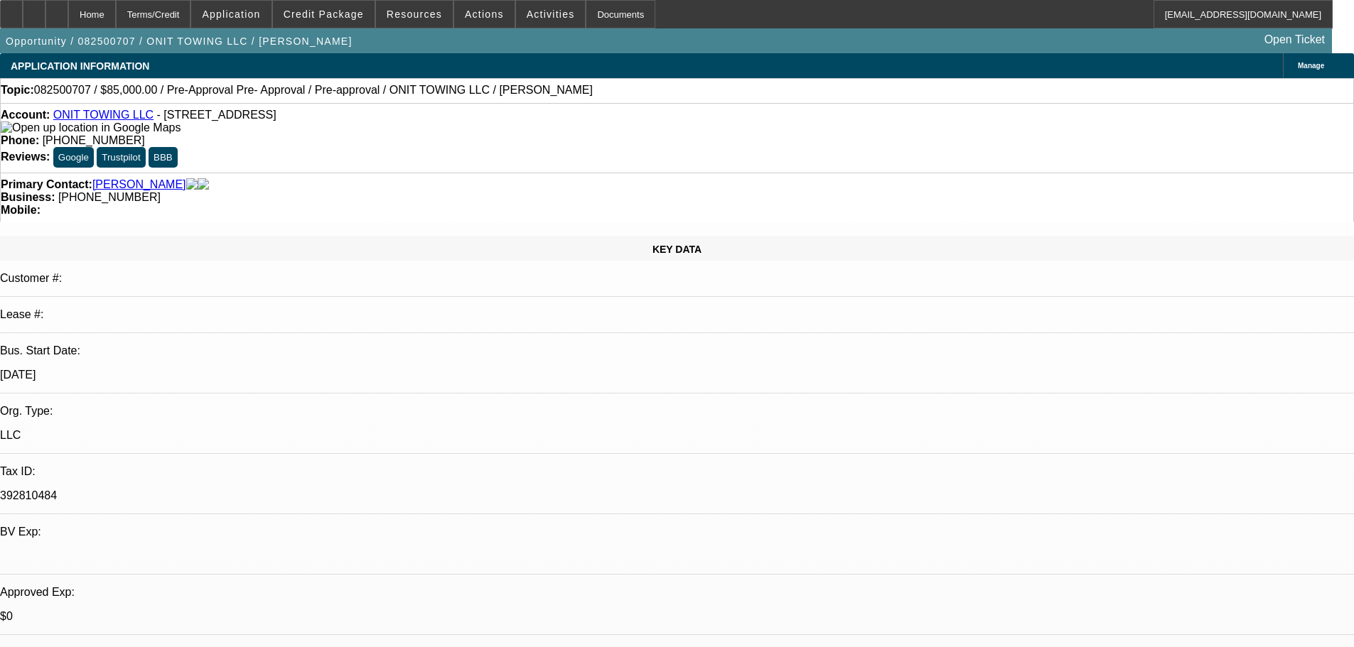
drag, startPoint x: 1018, startPoint y: 456, endPoint x: 932, endPoint y: 461, distance: 85.4
copy p "[EMAIL_ADDRESS][DOMAIN_NAME]"
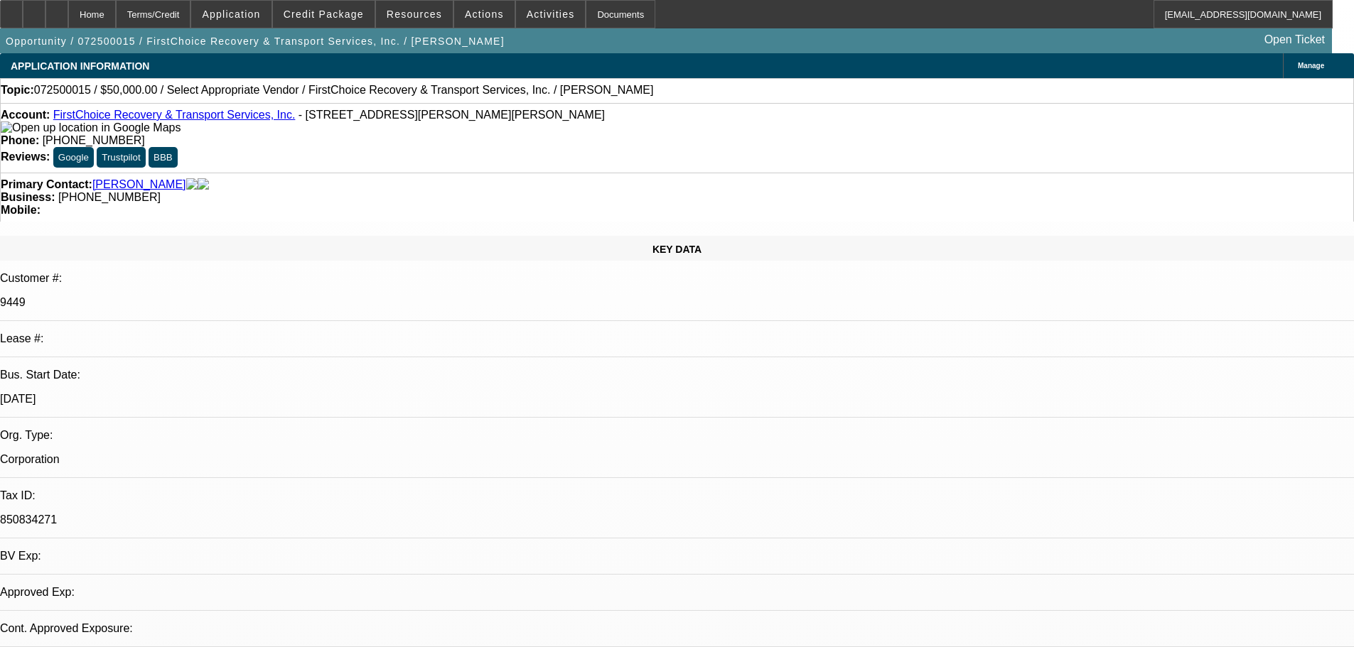
select select "0"
select select "2"
select select "0.1"
select select "4"
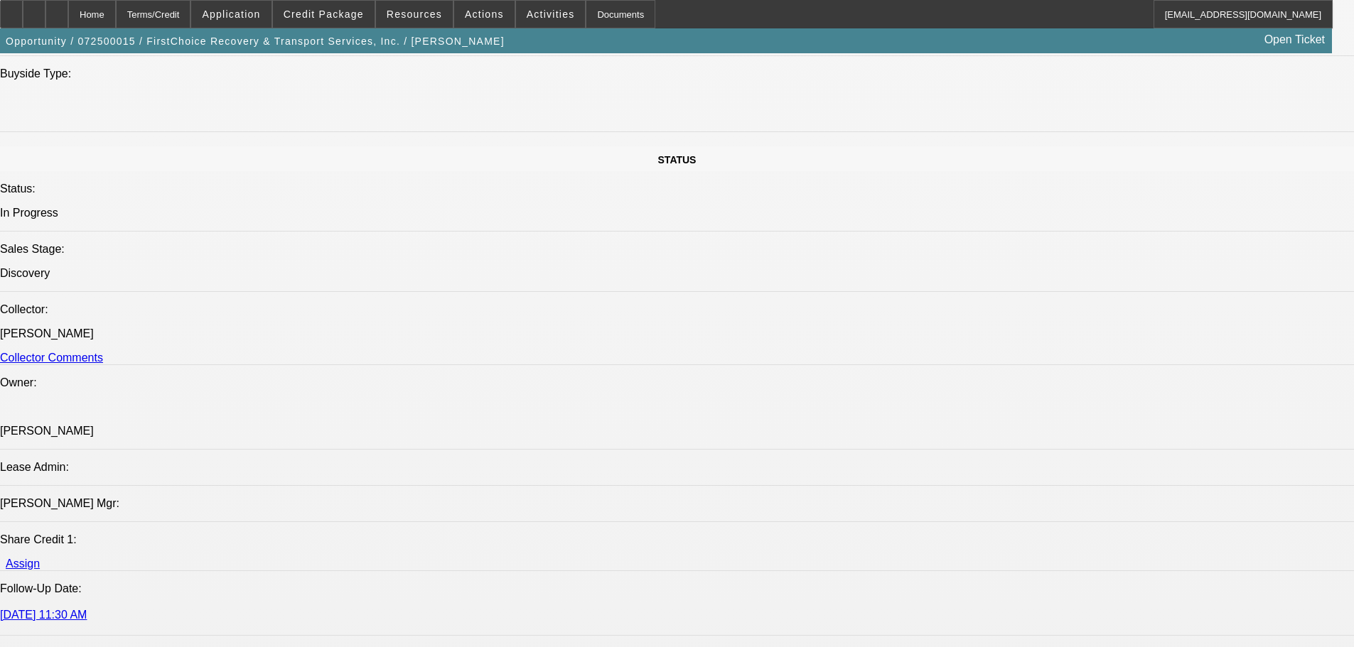
scroll to position [1421, 0]
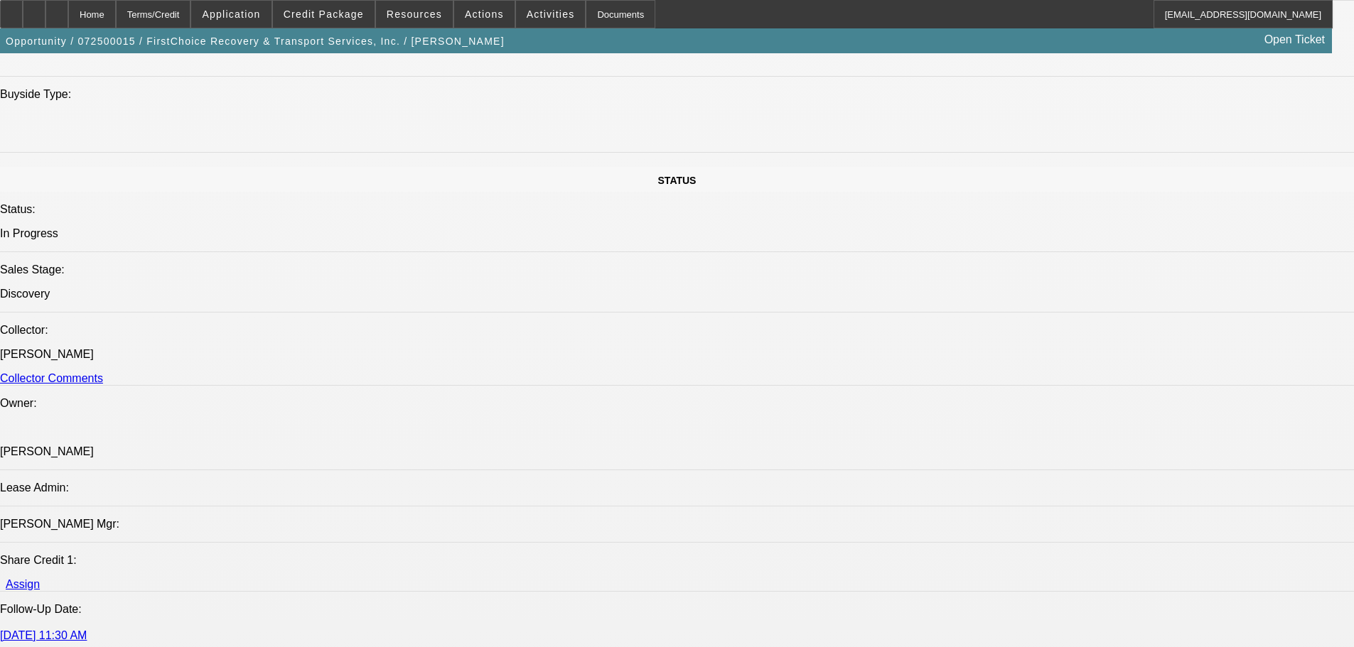
drag, startPoint x: 1287, startPoint y: 85, endPoint x: 1278, endPoint y: 95, distance: 12.6
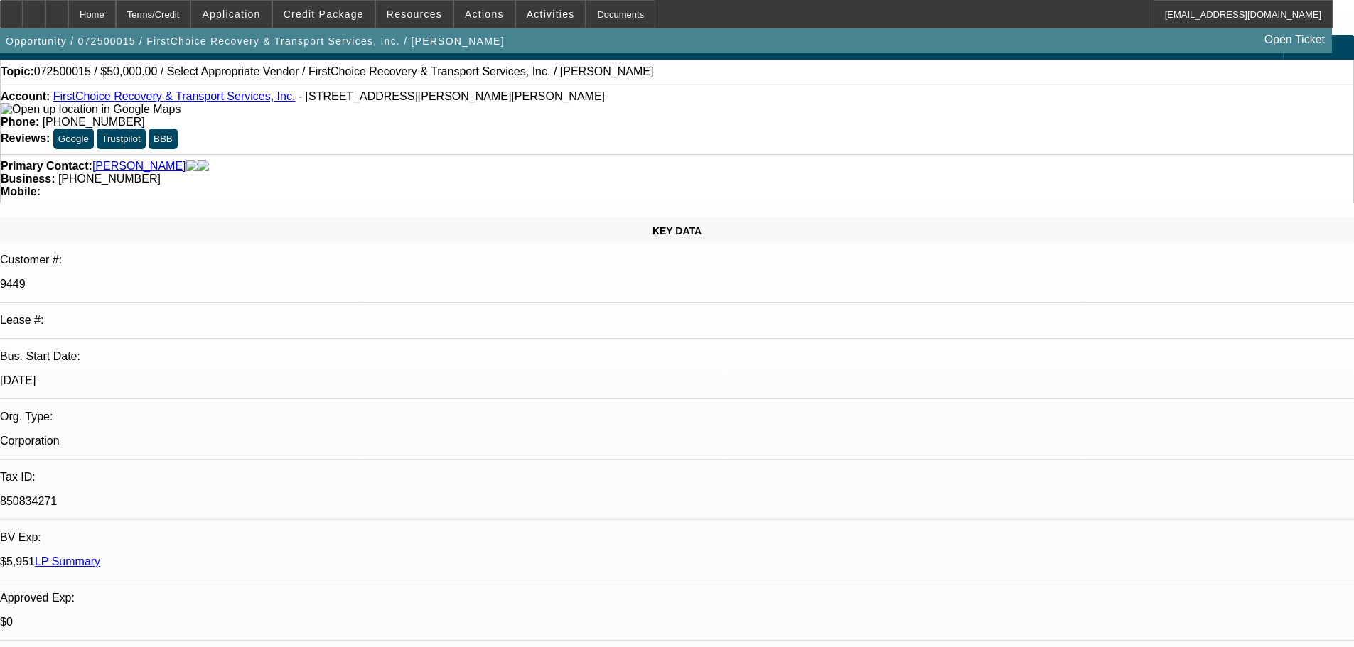
scroll to position [0, 0]
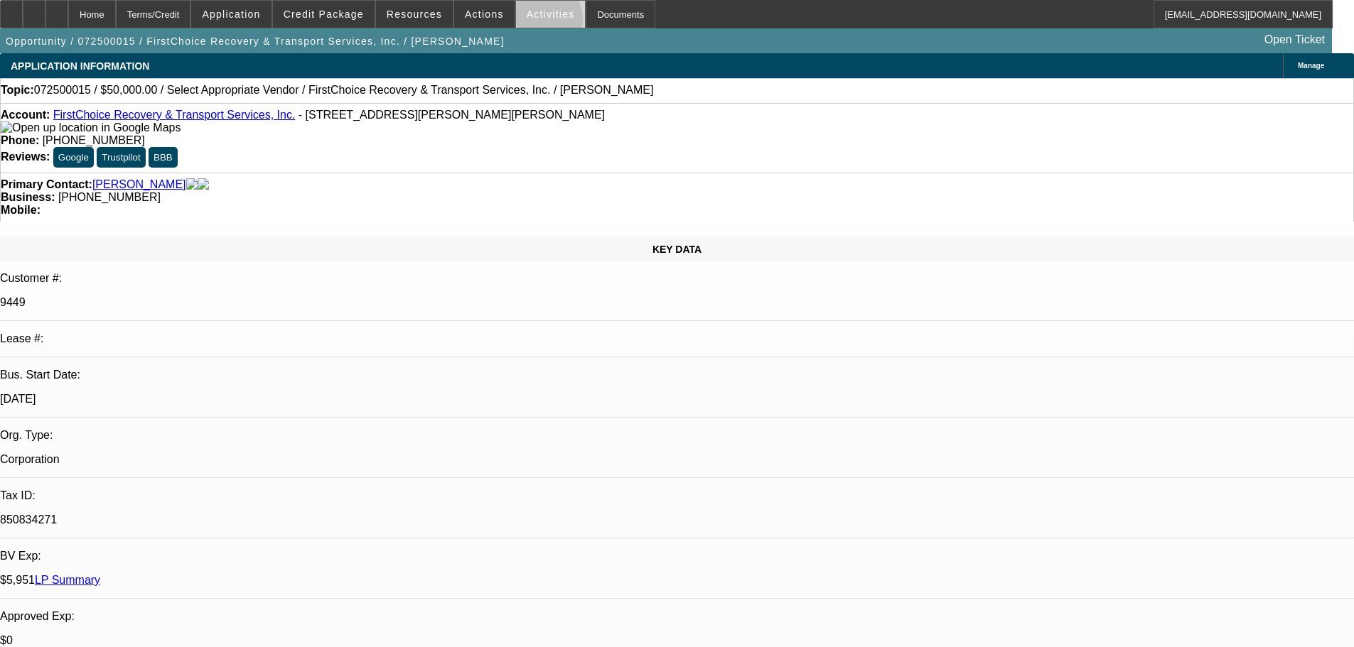
click at [532, 22] on span at bounding box center [551, 14] width 70 height 34
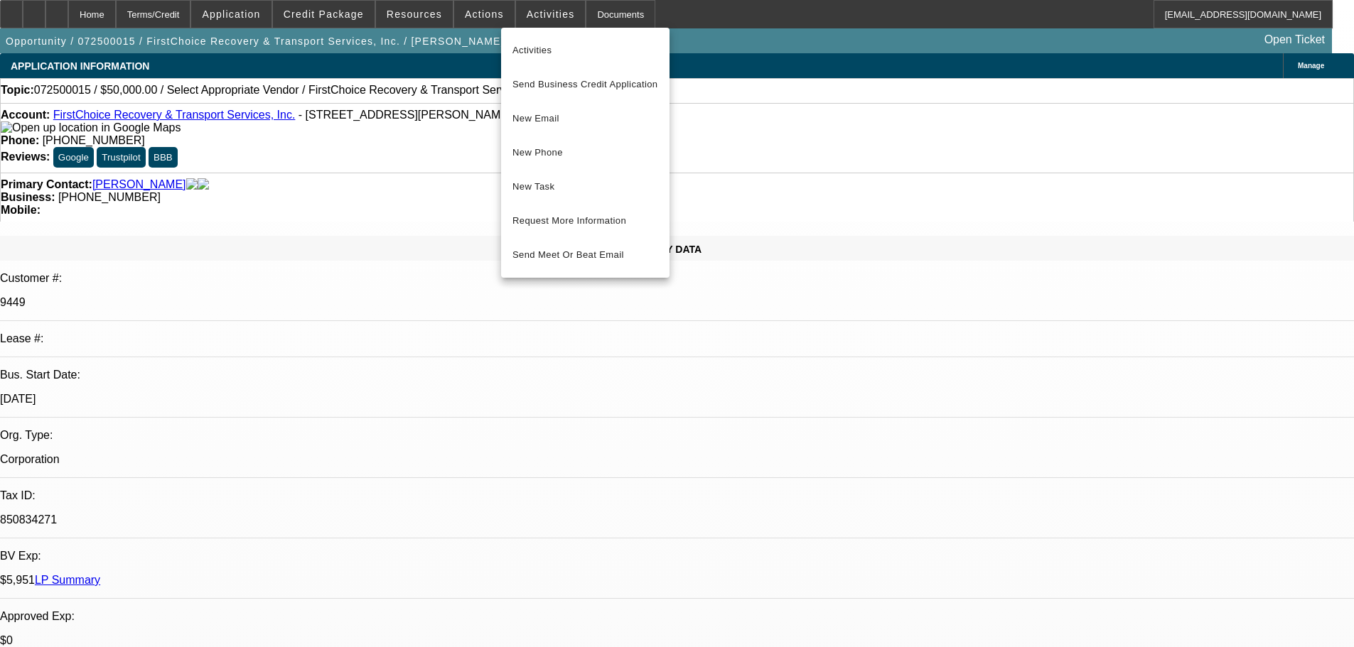
click at [476, 19] on div at bounding box center [677, 323] width 1354 height 647
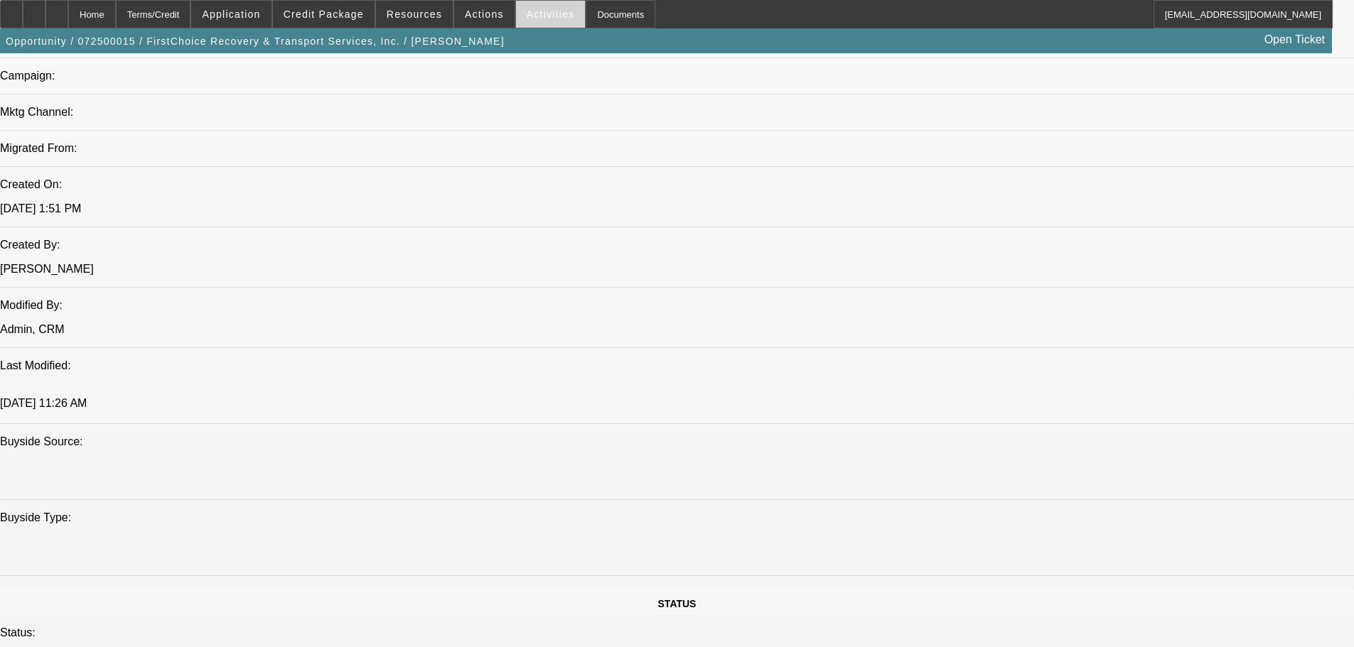
scroll to position [995, 0]
click at [492, 23] on span at bounding box center [484, 14] width 60 height 34
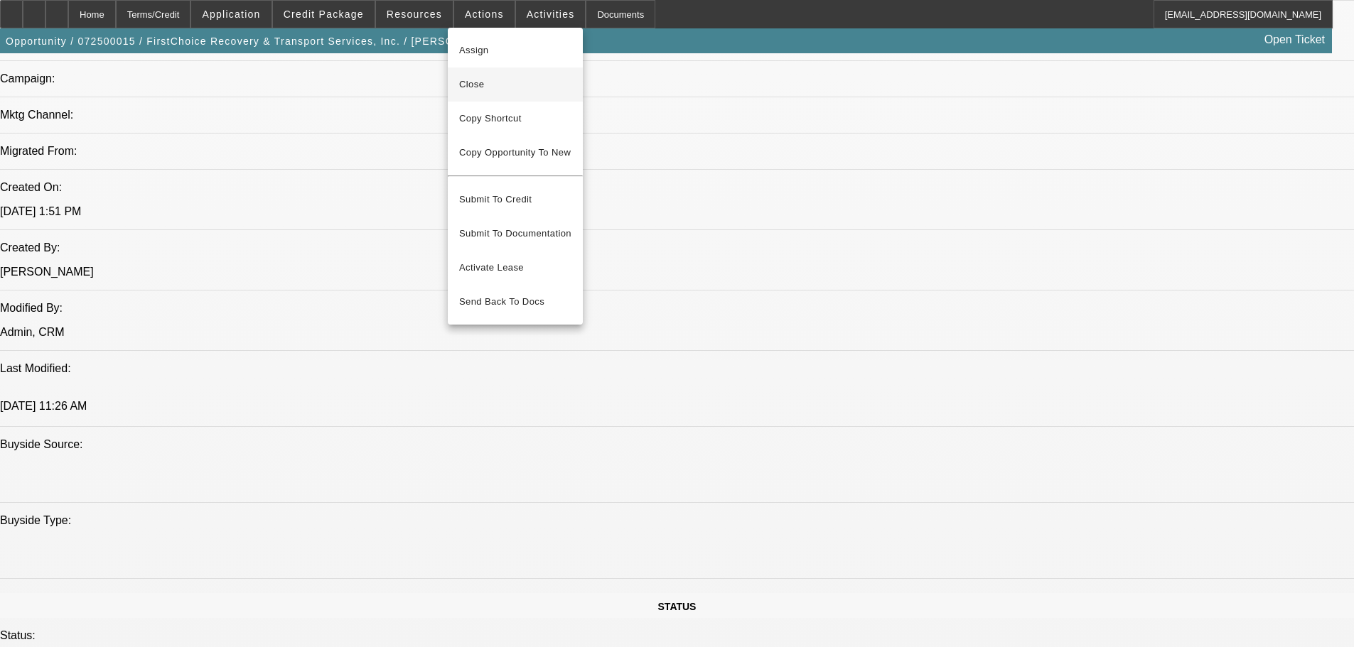
click at [497, 81] on span "Close" at bounding box center [515, 84] width 112 height 17
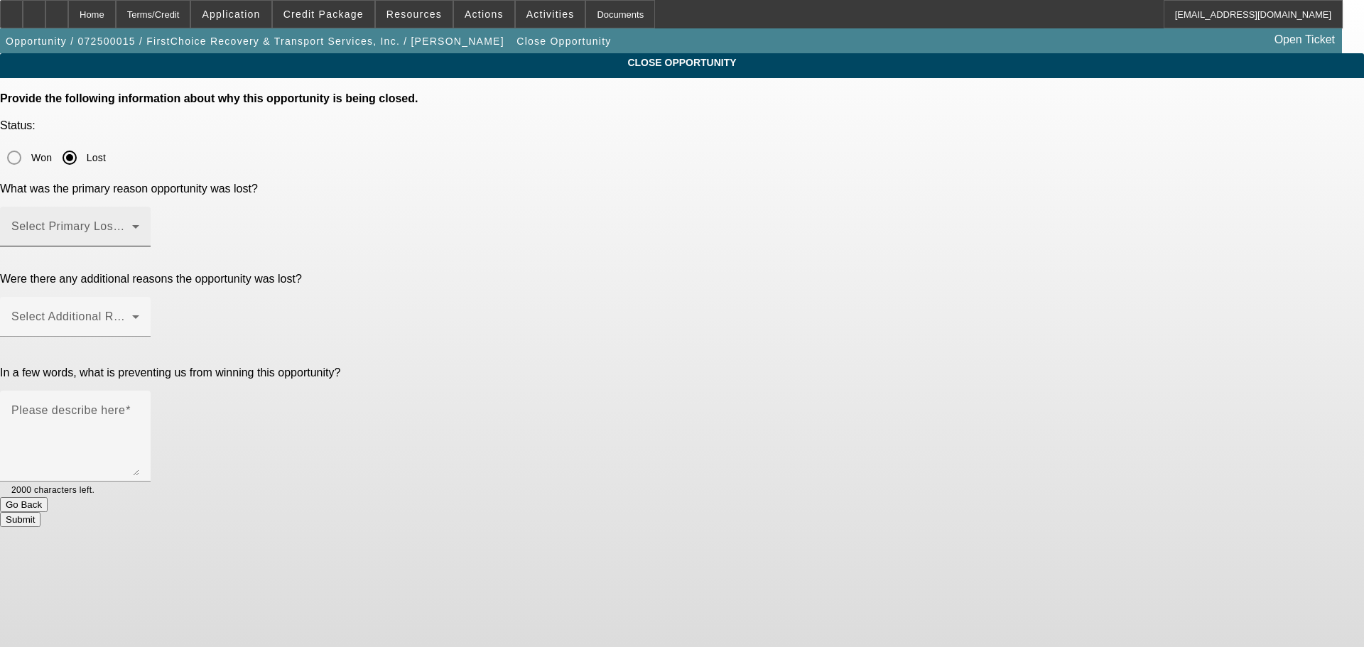
click at [139, 207] on div "Select Primary Lost Reason" at bounding box center [75, 227] width 128 height 40
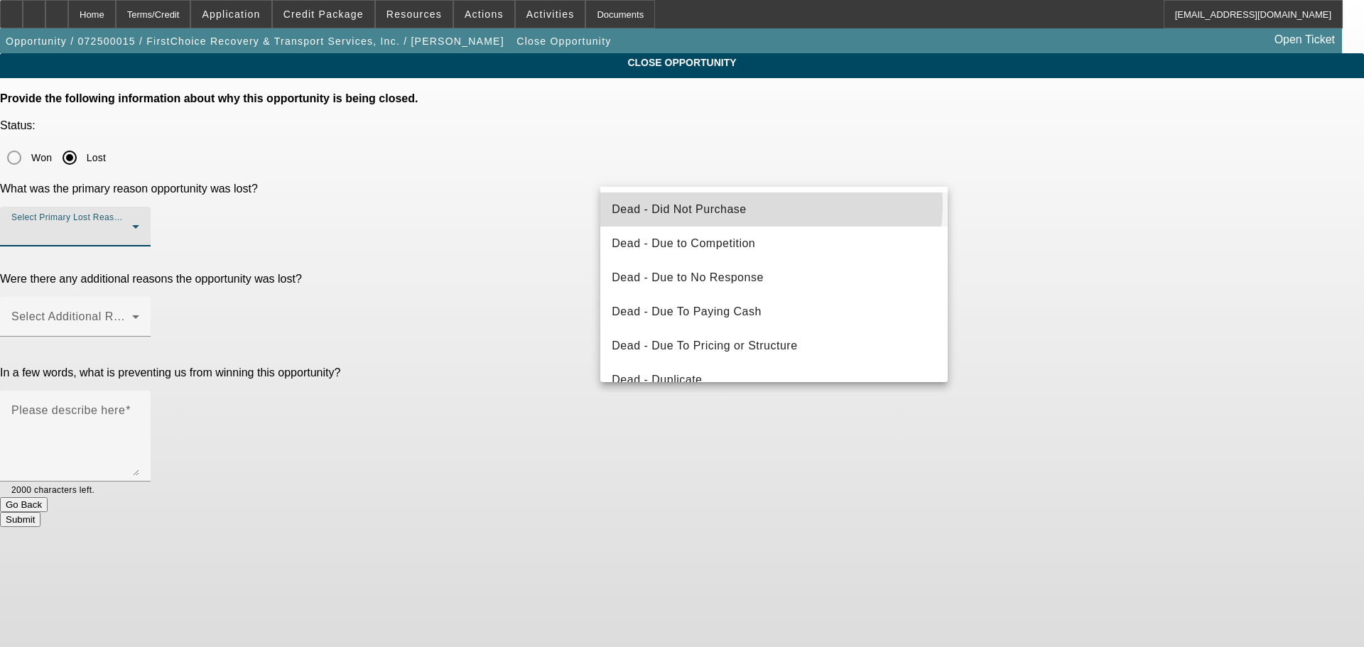
click at [771, 205] on mat-option "Dead - Did Not Purchase" at bounding box center [775, 210] width 348 height 34
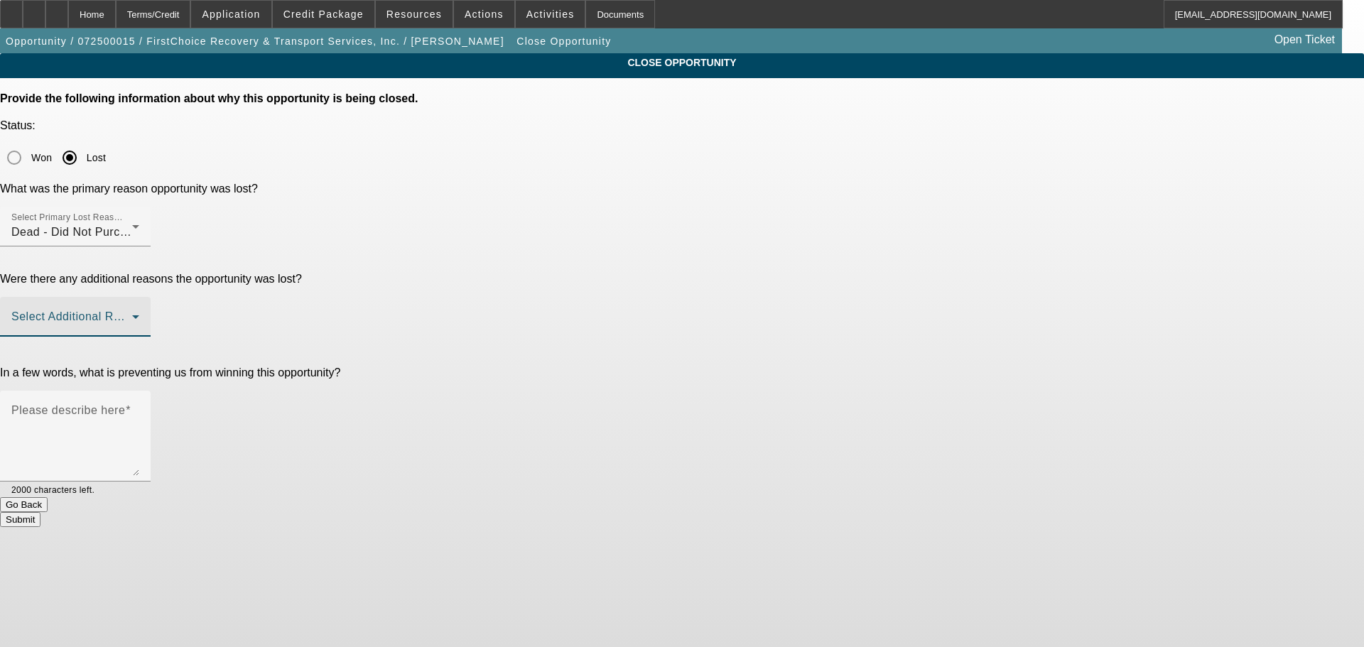
click at [132, 314] on span at bounding box center [71, 322] width 121 height 17
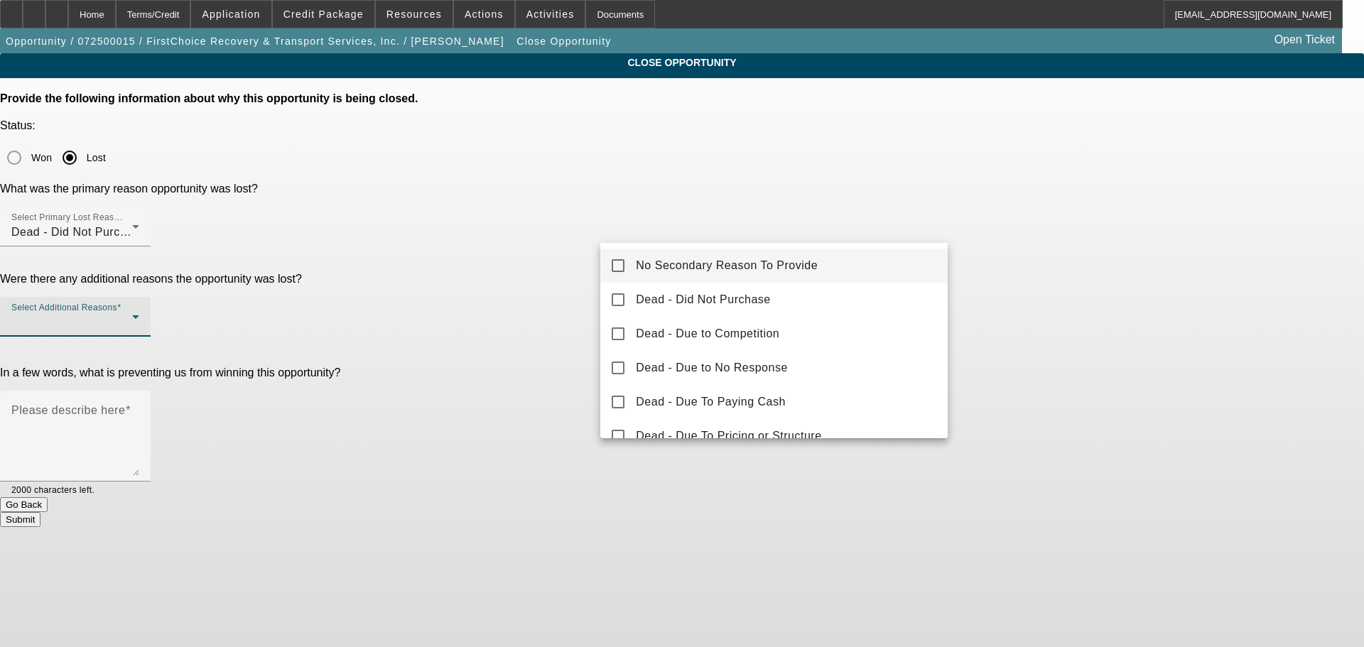
click at [783, 265] on span "No Secondary Reason To Provide" at bounding box center [727, 265] width 182 height 17
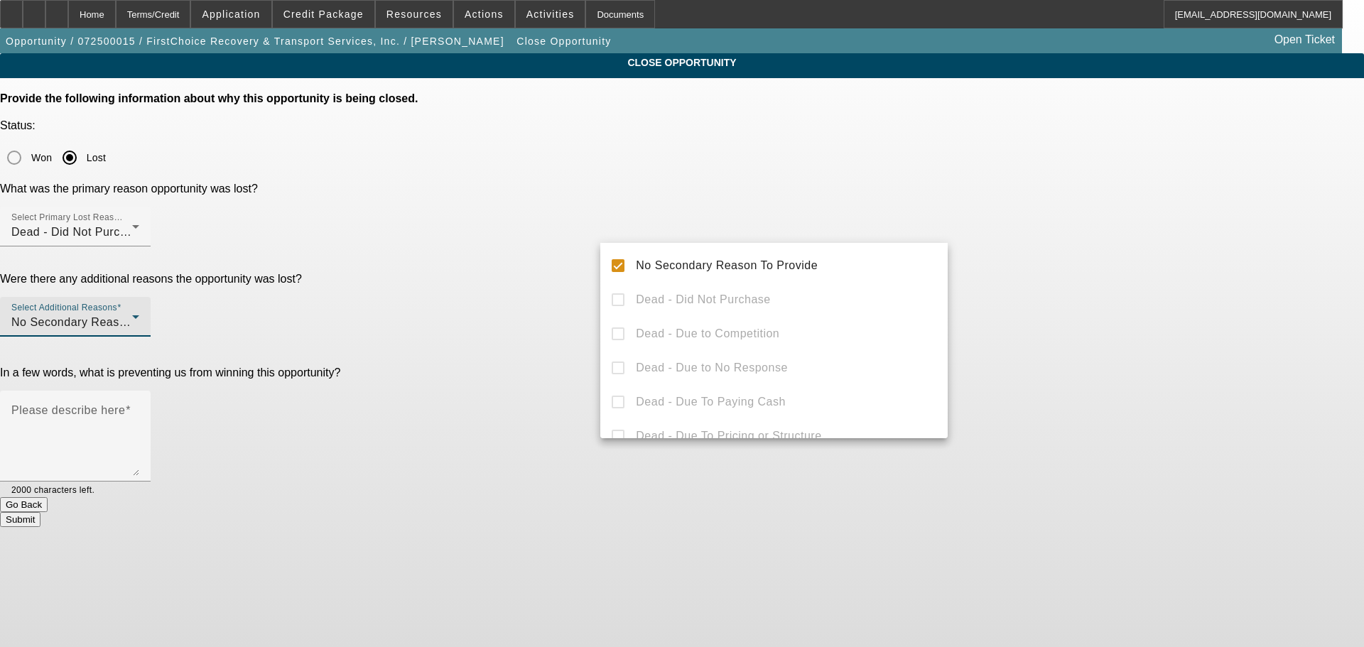
click at [1190, 302] on div at bounding box center [682, 323] width 1364 height 647
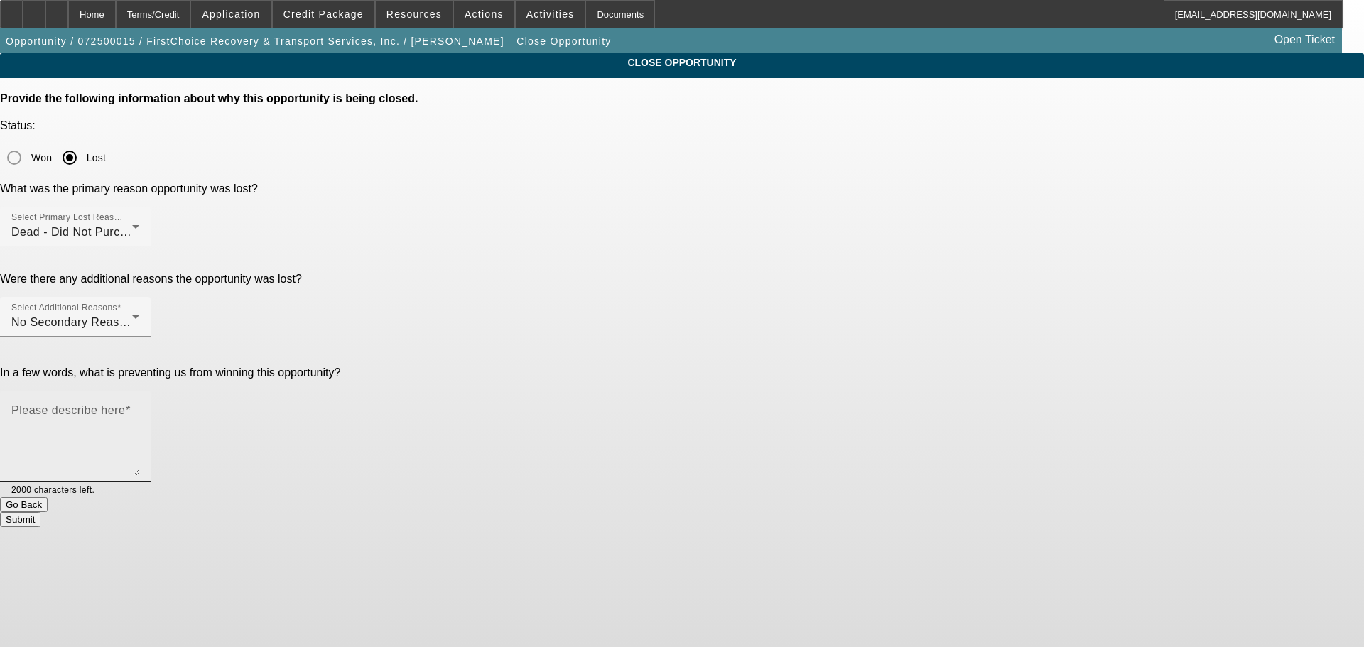
click at [139, 408] on textarea "Please describe here" at bounding box center [75, 442] width 128 height 68
type textarea "Doesn't need another truck."
click at [41, 512] on button "Submit" at bounding box center [20, 519] width 41 height 15
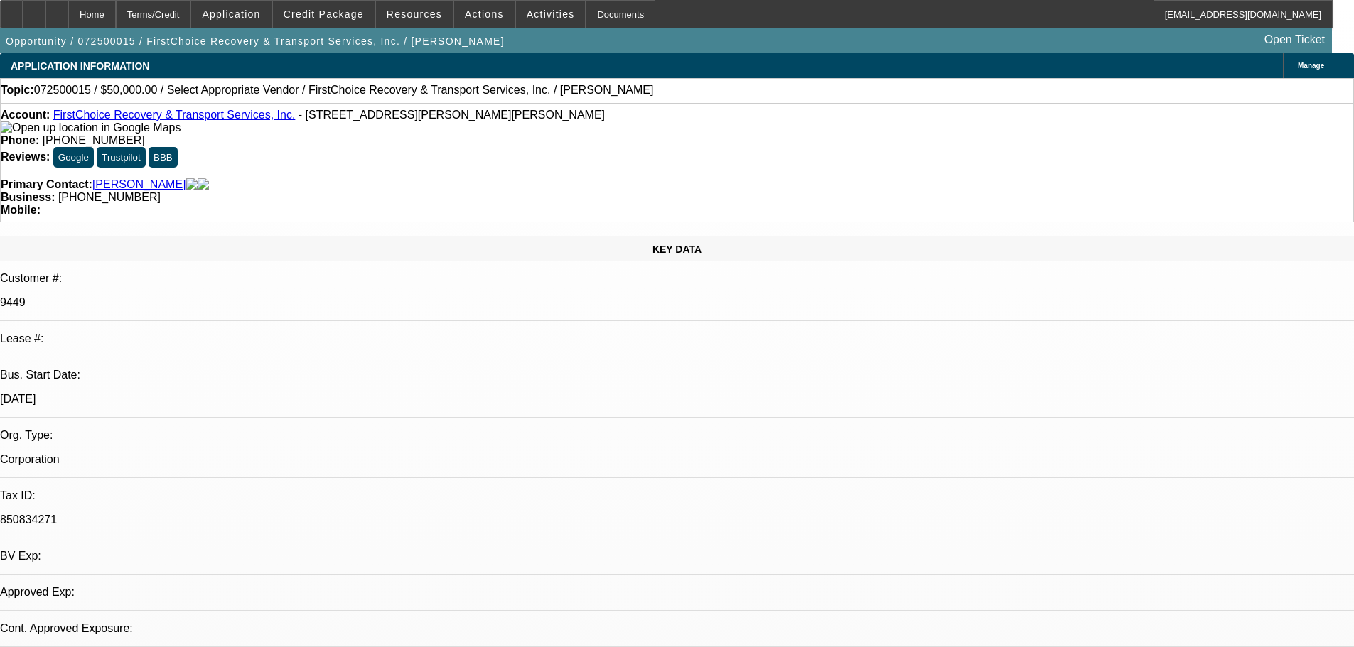
select select "0"
select select "2"
select select "0.1"
select select "4"
